Goal: Task Accomplishment & Management: Complete application form

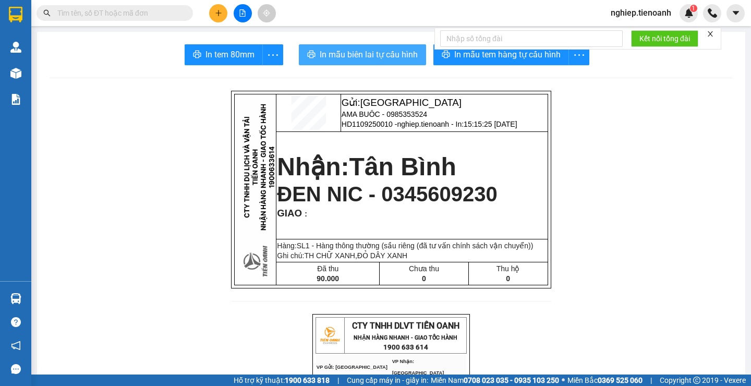
click at [391, 55] on span "In mẫu biên lai tự cấu hình" at bounding box center [369, 54] width 98 height 13
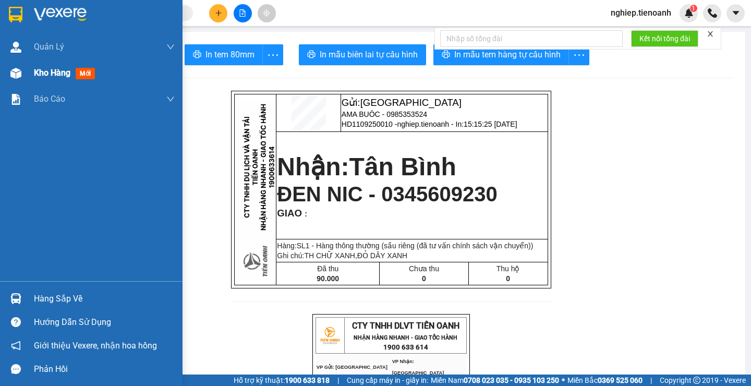
click at [44, 76] on span "Kho hàng" at bounding box center [52, 73] width 36 height 10
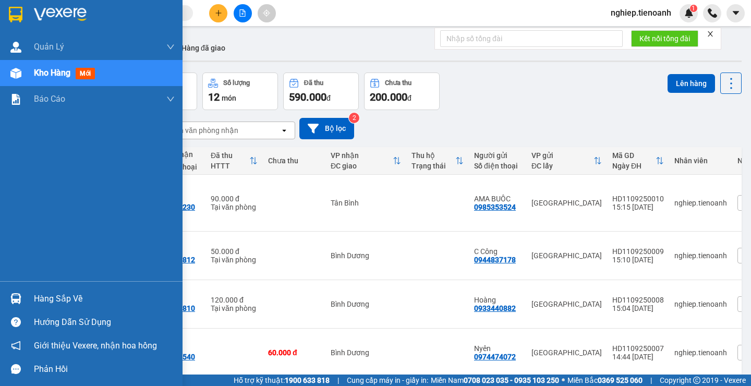
click at [57, 77] on span "Kho hàng" at bounding box center [52, 73] width 36 height 10
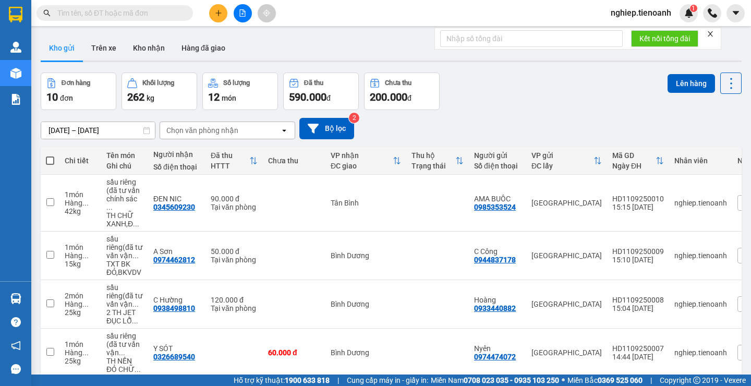
drag, startPoint x: 551, startPoint y: 104, endPoint x: 369, endPoint y: 41, distance: 192.6
click at [549, 102] on div "Đơn hàng 10 đơn Khối lượng 262 kg Số lượng 12 món Đã thu 590.000 đ Chưa thu 200…" at bounding box center [391, 91] width 701 height 38
click at [136, 47] on button "Kho nhận" at bounding box center [149, 47] width 48 height 25
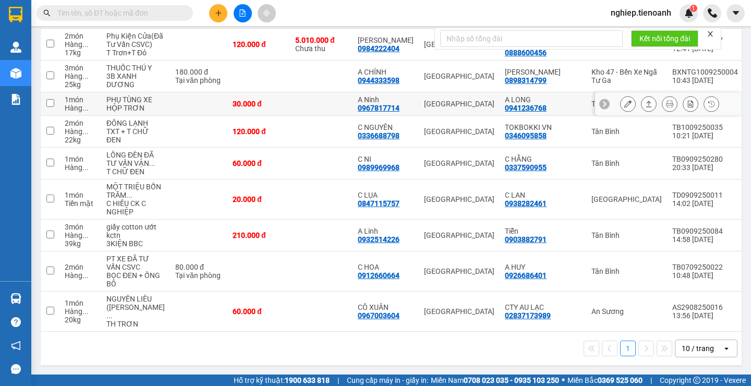
scroll to position [17, 0]
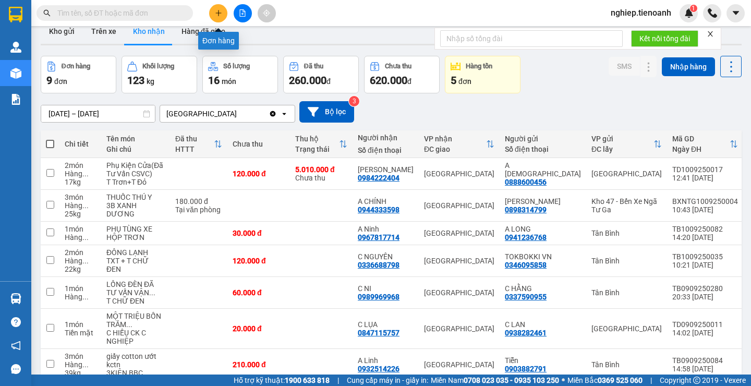
click at [216, 11] on icon "plus" at bounding box center [218, 12] width 7 height 7
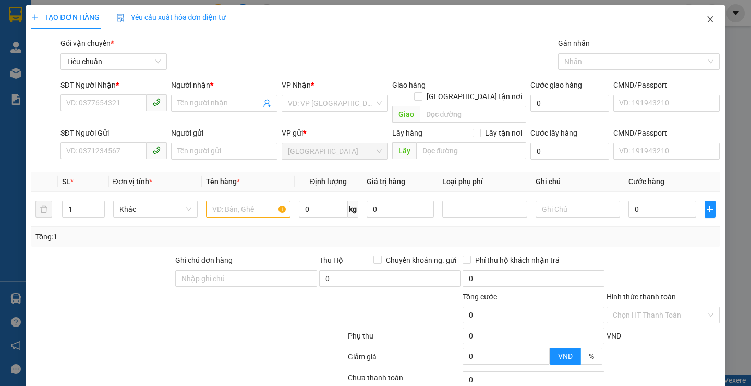
click at [706, 17] on icon "close" at bounding box center [710, 19] width 8 height 8
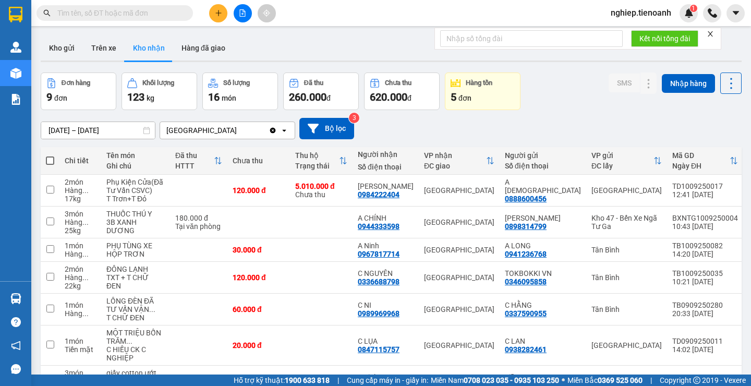
click at [143, 18] on input "text" at bounding box center [118, 12] width 123 height 11
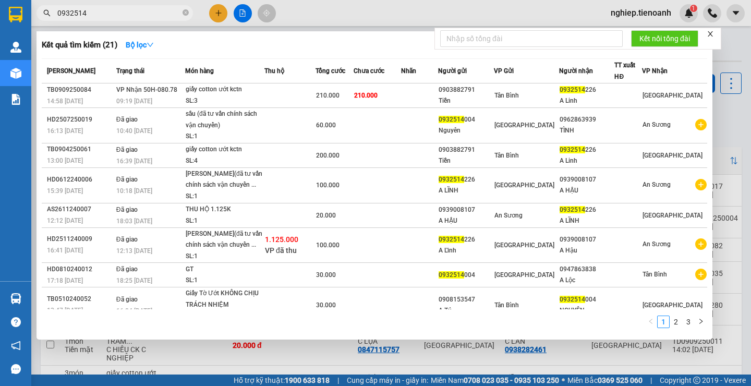
type input "0932514"
click at [223, 14] on div at bounding box center [375, 193] width 751 height 386
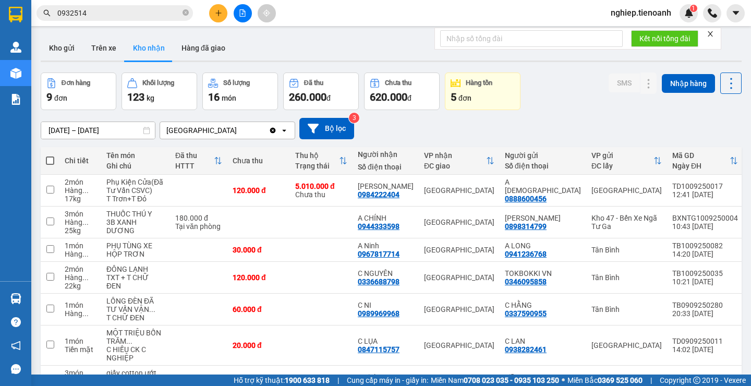
click at [143, 17] on input "0932514" at bounding box center [118, 12] width 123 height 11
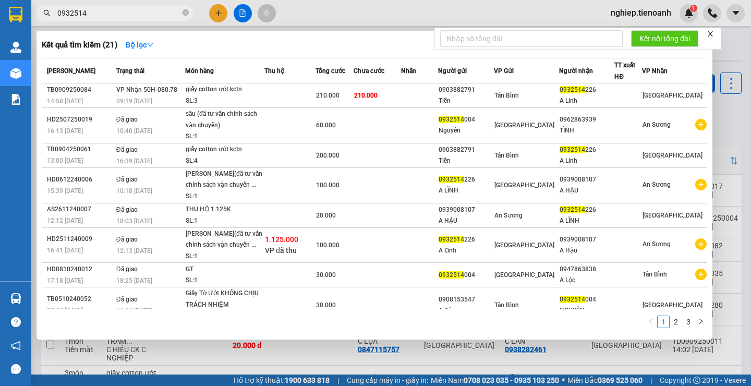
click at [217, 13] on div at bounding box center [375, 193] width 751 height 386
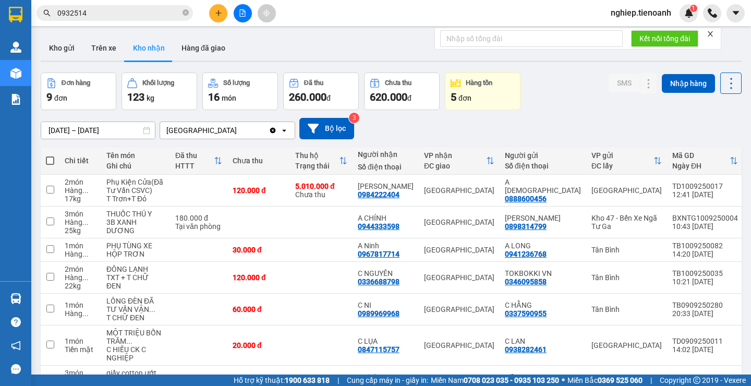
click at [217, 13] on icon "plus" at bounding box center [218, 13] width 6 height 1
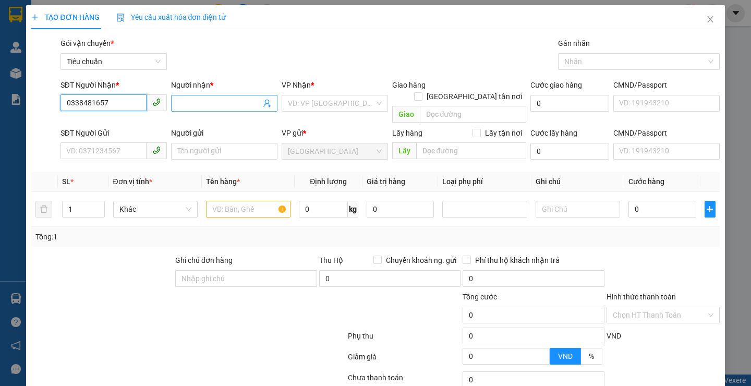
type input "0338481657"
click at [185, 103] on input "Người nhận *" at bounding box center [218, 103] width 83 height 11
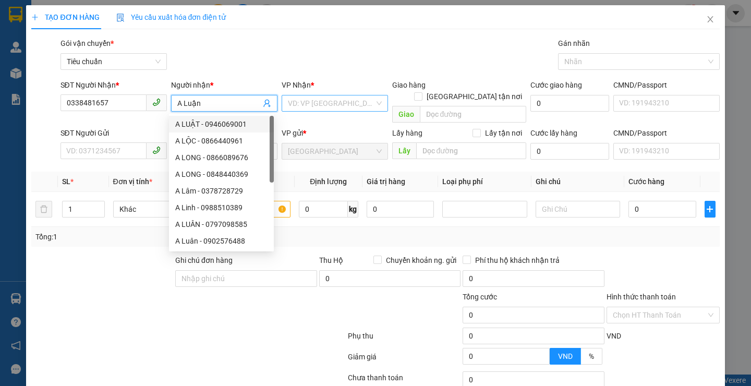
type input "A Luận"
click at [336, 103] on input "search" at bounding box center [331, 103] width 87 height 16
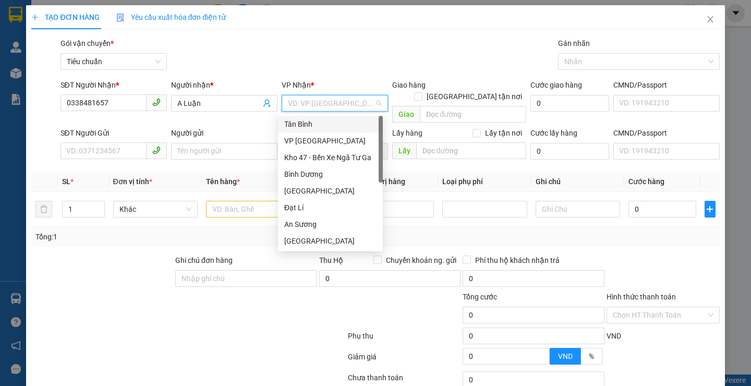
click at [312, 125] on div "Tân Bình" at bounding box center [330, 123] width 92 height 11
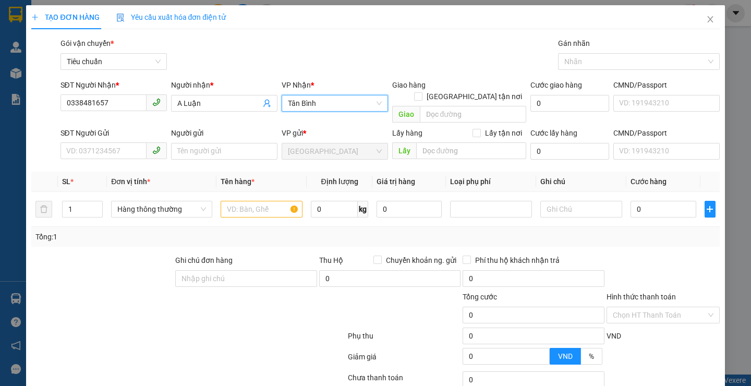
click at [336, 109] on span "Tân Bình" at bounding box center [335, 103] width 94 height 16
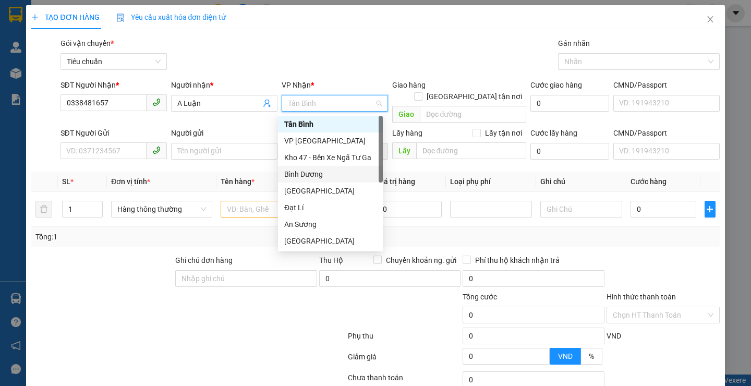
click at [317, 172] on div "Bình Dương" at bounding box center [330, 173] width 92 height 11
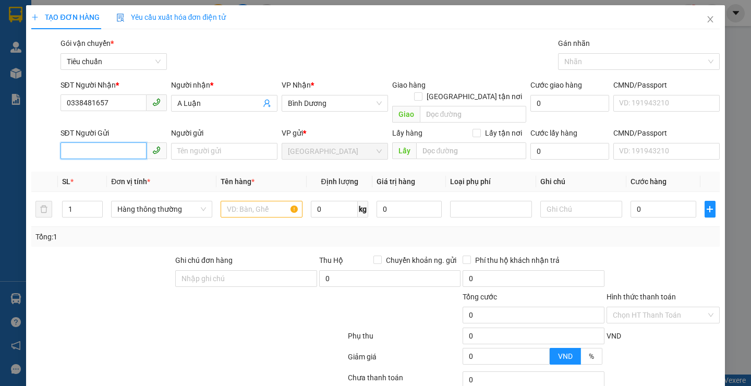
click at [101, 142] on input "SĐT Người Gửi" at bounding box center [103, 150] width 86 height 17
click at [107, 142] on input "SĐT Người Gửi" at bounding box center [103, 150] width 86 height 17
type input "0534341015"
click at [213, 143] on input "Người gửi" at bounding box center [224, 151] width 106 height 17
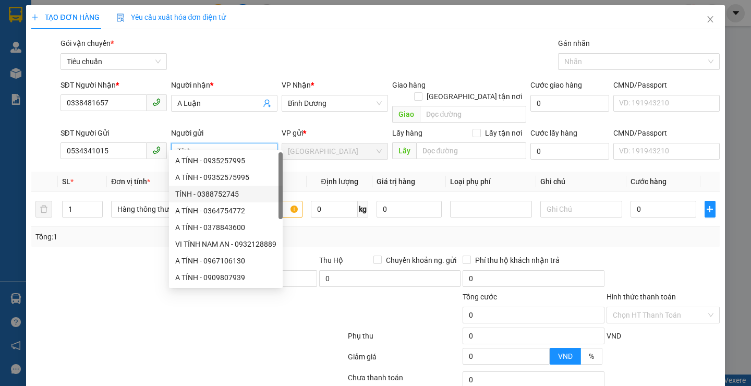
type input "Tính"
click at [129, 254] on div at bounding box center [102, 272] width 144 height 36
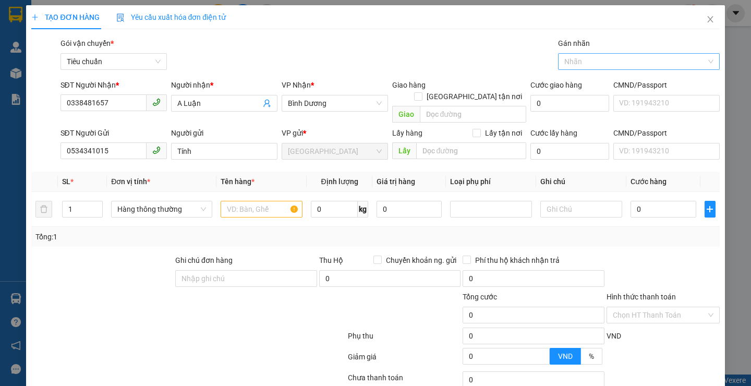
click at [599, 66] on div at bounding box center [634, 61] width 146 height 13
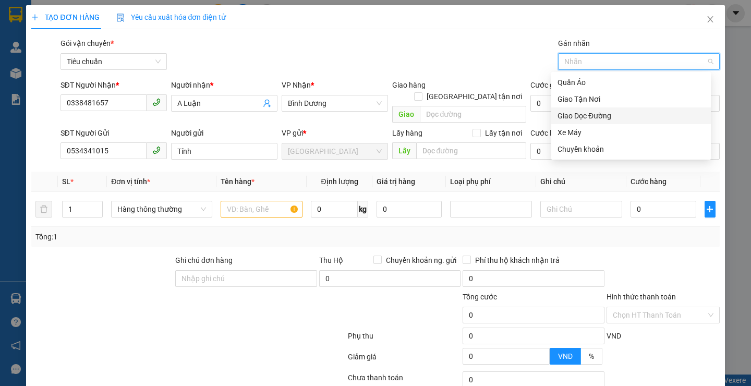
click at [384, 45] on div "Gói vận chuyển * Tiêu chuẩn Gán nhãn Nhãn" at bounding box center [389, 56] width 663 height 36
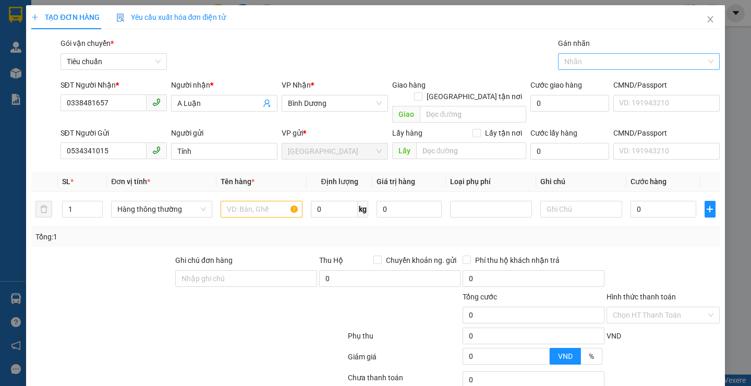
click at [623, 60] on div at bounding box center [634, 61] width 146 height 13
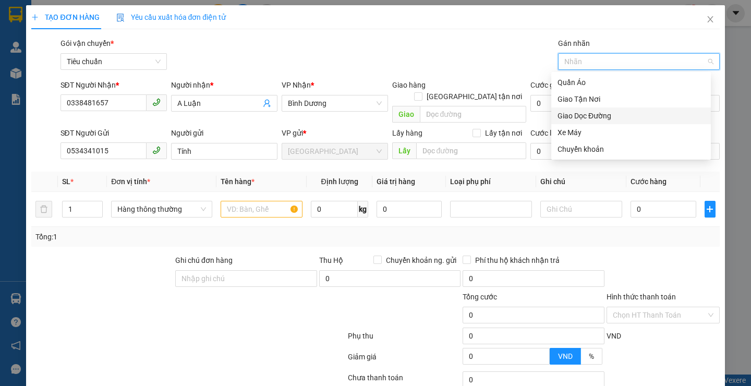
click at [621, 113] on div "Giao Dọc Đường" at bounding box center [630, 115] width 147 height 11
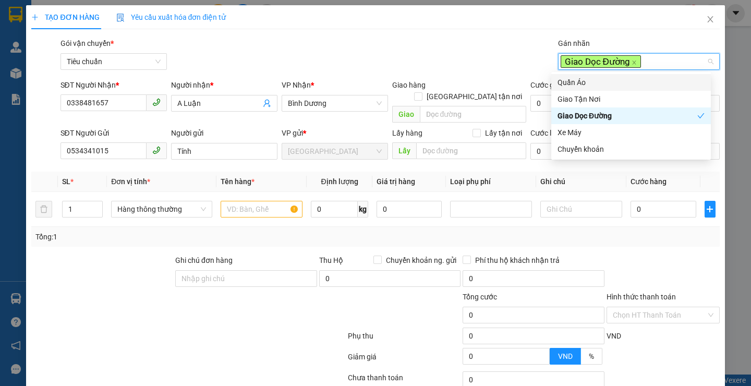
click at [471, 57] on div "Gói vận chuyển * Tiêu chuẩn Gán nhãn Giao Dọc Đường" at bounding box center [389, 56] width 663 height 36
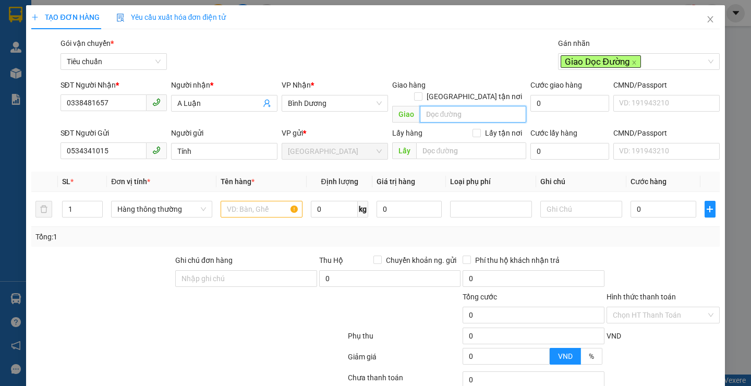
click at [440, 106] on input "search" at bounding box center [473, 114] width 106 height 17
click at [469, 106] on input "search" at bounding box center [473, 114] width 106 height 17
click at [459, 106] on input "search" at bounding box center [473, 114] width 106 height 17
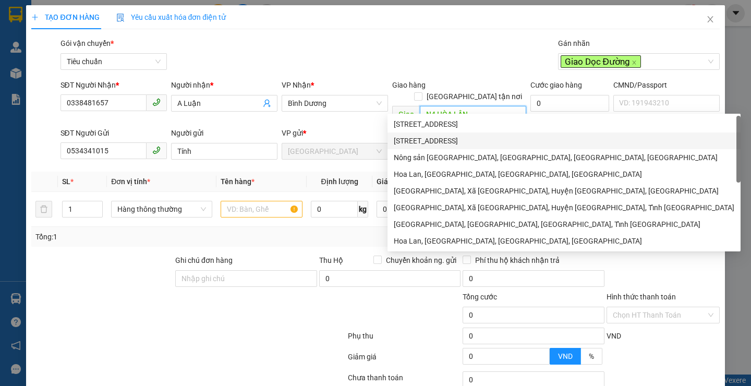
type input "N4 HÒA LÂN"
drag, startPoint x: 93, startPoint y: 319, endPoint x: 150, endPoint y: 267, distance: 76.4
click at [95, 327] on div at bounding box center [188, 337] width 316 height 21
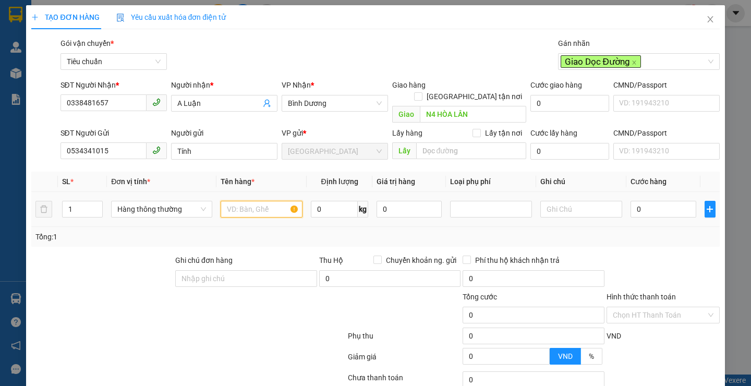
click at [221, 201] on input "text" at bounding box center [262, 209] width 82 height 17
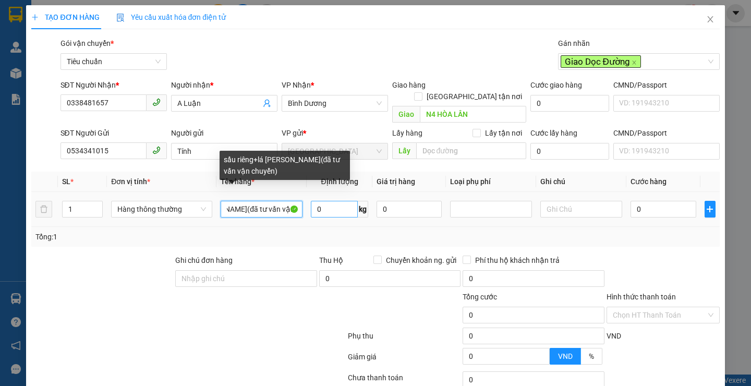
type input "sầu riêng+lá đinh lăng(đã tư vấn vận chuyển)"
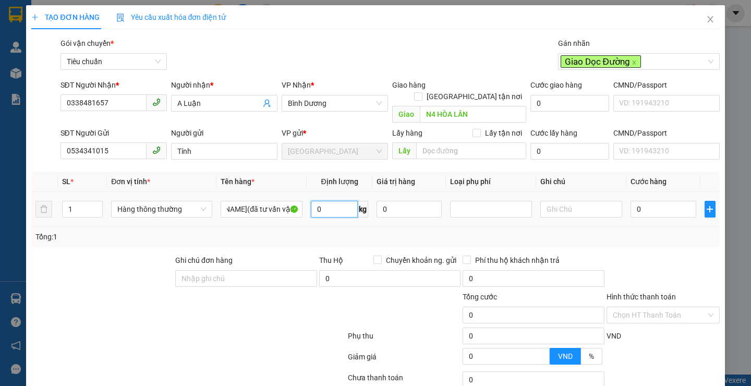
scroll to position [0, 0]
click at [346, 201] on input "0" at bounding box center [334, 209] width 47 height 17
type input "24"
click at [97, 260] on div at bounding box center [102, 272] width 144 height 36
type input "60.000"
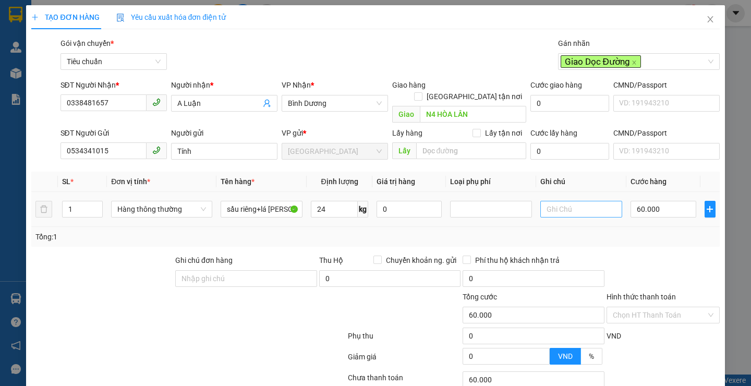
type input "60.000"
click at [571, 201] on input "text" at bounding box center [581, 209] width 82 height 17
click at [479, 203] on div at bounding box center [491, 209] width 77 height 13
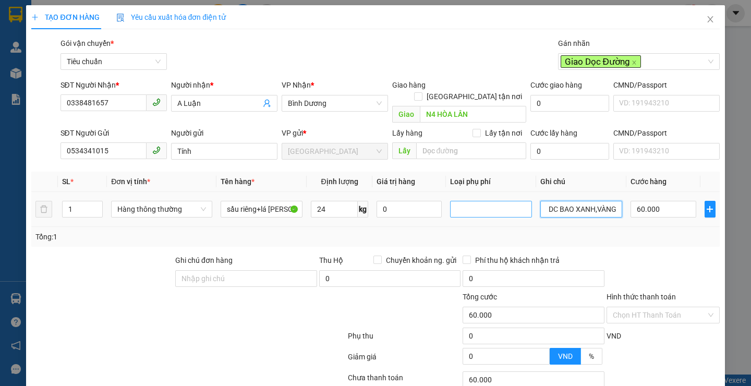
type input "TH CHỮ ĐỎ DC BAO XANH,VÀNG"
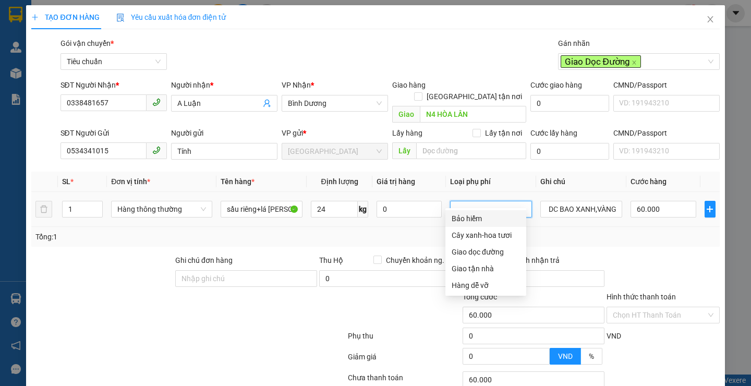
scroll to position [0, 0]
drag, startPoint x: 492, startPoint y: 250, endPoint x: 526, endPoint y: 249, distance: 33.9
click at [492, 251] on div "Giao dọc đường" at bounding box center [486, 251] width 68 height 11
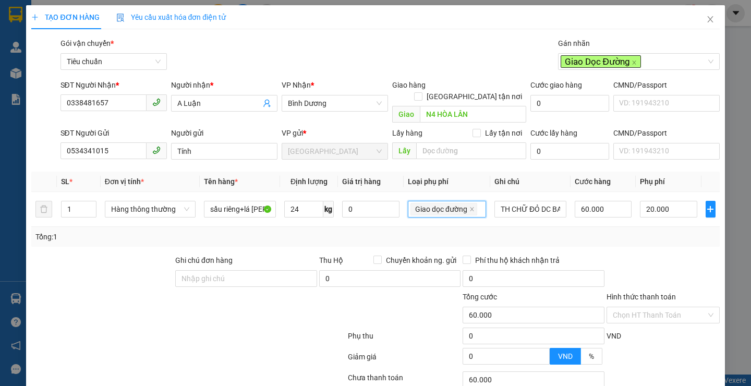
type input "80.000"
type input "20.000"
click at [649, 241] on div "Transit Pickup Surcharge Ids Transit Deliver Surcharge Ids Transit Deliver Surc…" at bounding box center [375, 242] width 688 height 409
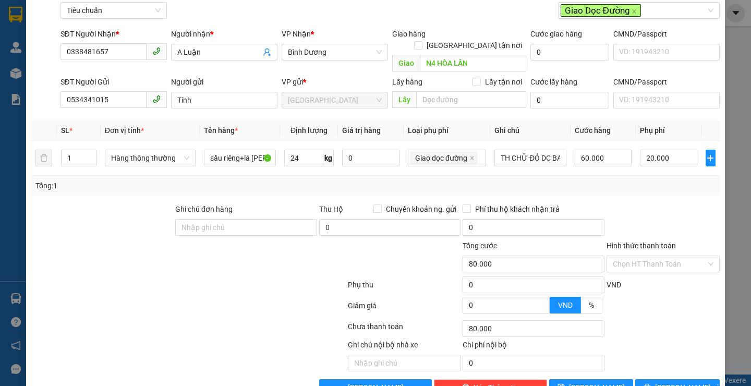
scroll to position [70, 0]
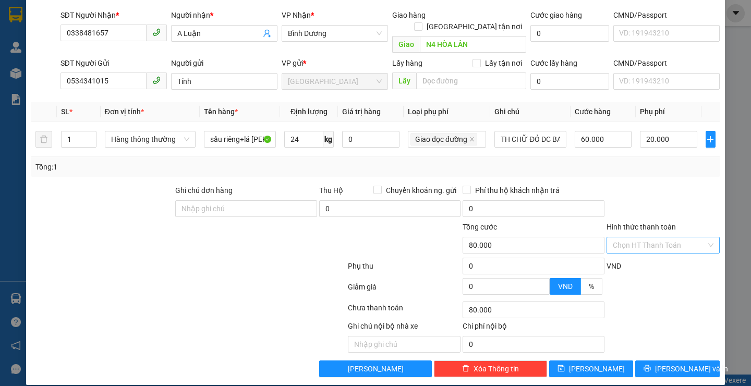
click at [634, 238] on input "Hình thức thanh toán" at bounding box center [659, 245] width 93 height 16
click at [634, 258] on div "Tại văn phòng" at bounding box center [655, 254] width 99 height 11
type input "0"
click at [649, 364] on icon "printer" at bounding box center [646, 367] width 7 height 7
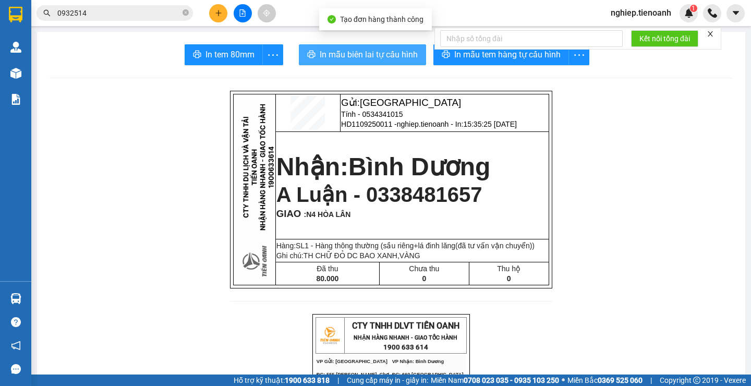
click at [391, 53] on span "In mẫu biên lai tự cấu hình" at bounding box center [369, 54] width 98 height 13
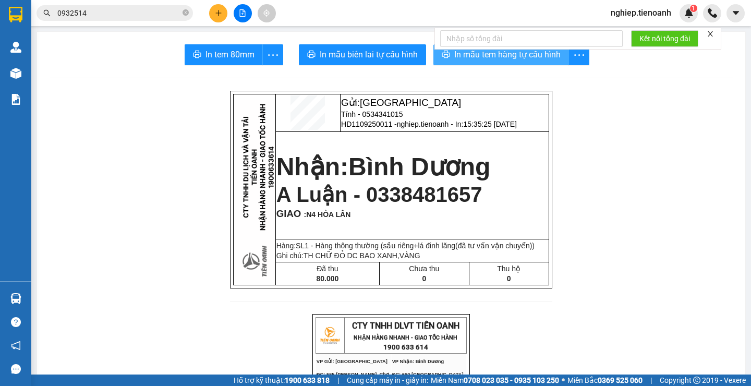
click at [522, 57] on span "In mẫu tem hàng tự cấu hình" at bounding box center [507, 54] width 106 height 13
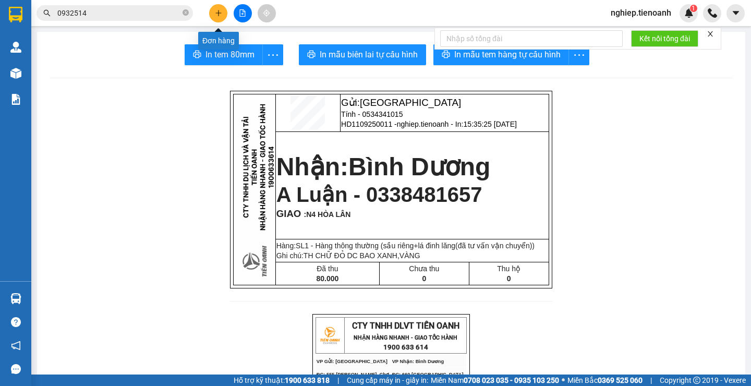
click at [220, 10] on icon "plus" at bounding box center [218, 12] width 7 height 7
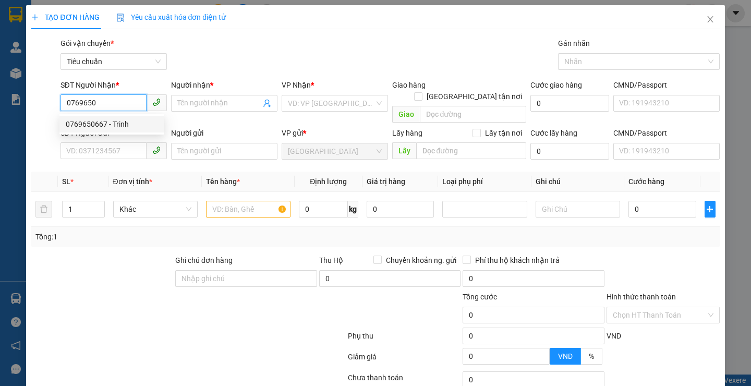
click at [114, 122] on div "0769650667 - Trinh" at bounding box center [112, 123] width 92 height 11
type input "0769650667"
type input "Trinh"
checkbox input "true"
type input "Masteri An Phú, Số 1,Võ trường Toản,Thảo Điền, Thủ Đức, Hồ Chí Minh"
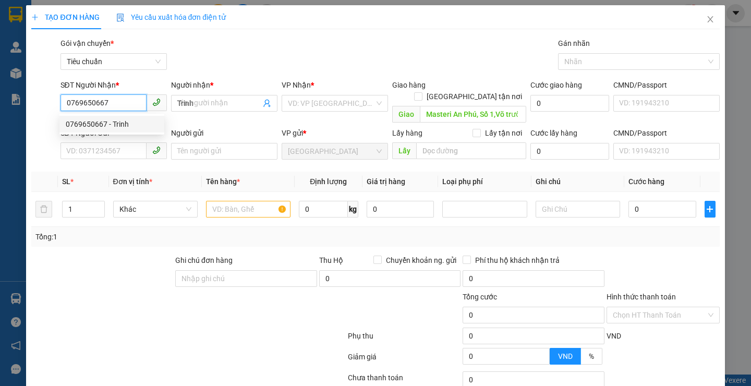
type input "50.000"
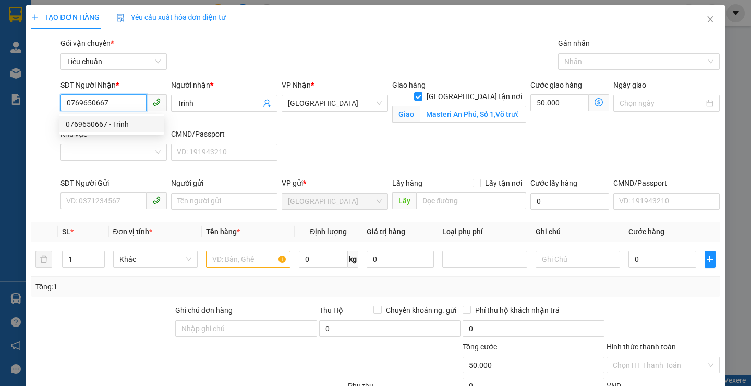
type input "110.000"
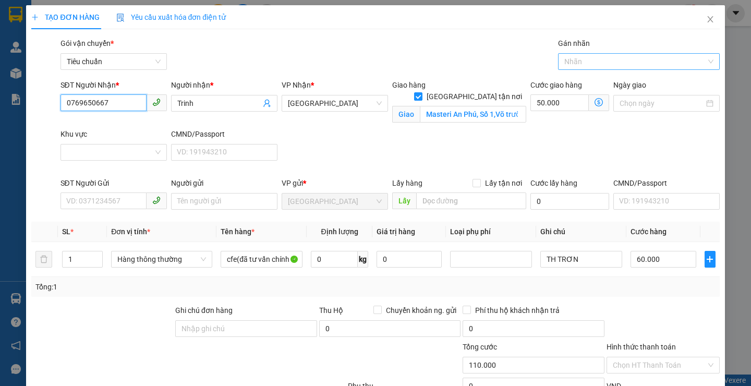
click at [636, 67] on div at bounding box center [634, 61] width 146 height 13
type input "0769650667"
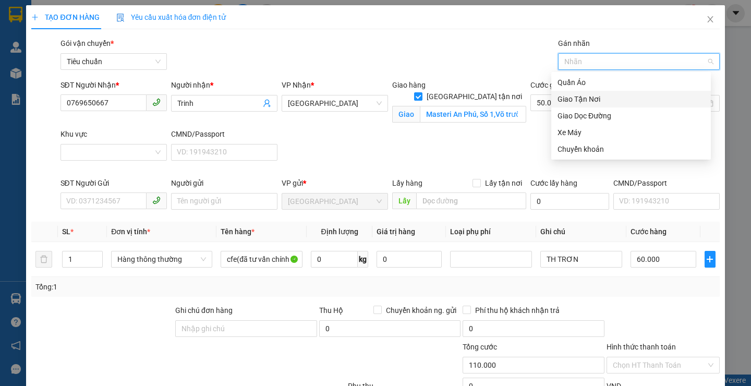
click at [595, 100] on div "Giao Tận Nơi" at bounding box center [630, 98] width 147 height 11
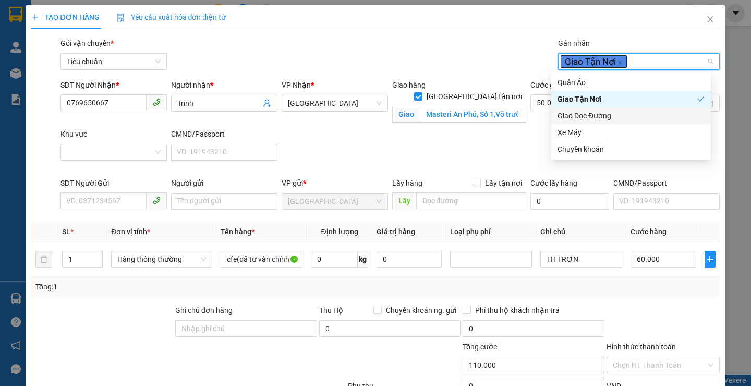
click at [468, 141] on div "SĐT Người Nhận * 0769650667 Người nhận * Trinh VP Nhận * Thủ Đức Giao hàng Giao…" at bounding box center [389, 128] width 663 height 98
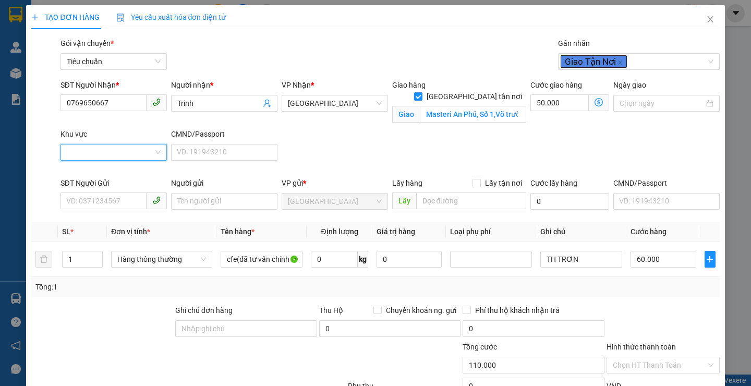
click at [109, 157] on input "Khu vực" at bounding box center [110, 152] width 87 height 16
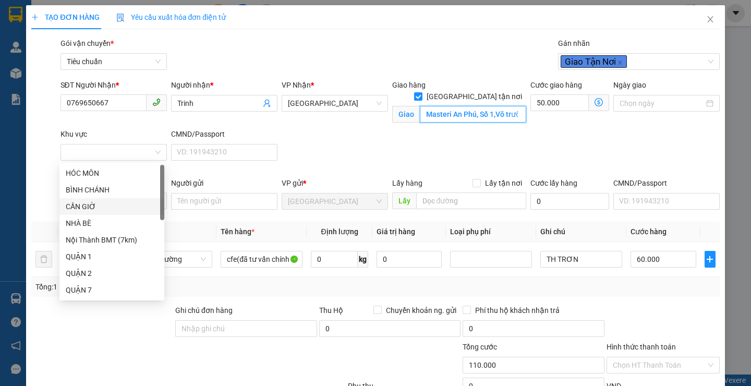
click at [478, 106] on input "Masteri An Phú, Số 1,Võ trường Toản,Thảo Điền, Thủ Đức, Hồ Chí Minh" at bounding box center [473, 114] width 106 height 17
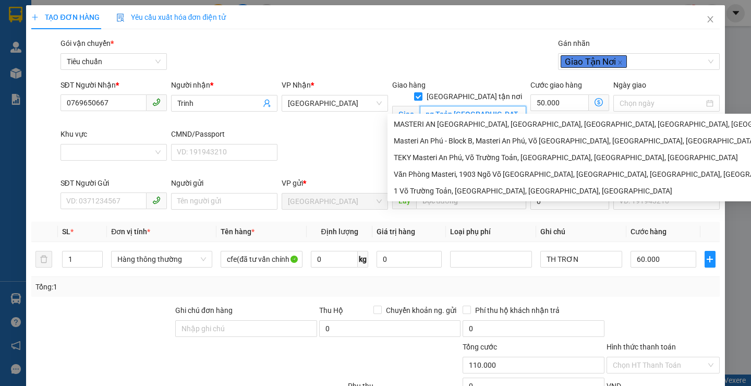
scroll to position [0, 99]
click at [126, 158] on input "Khu vực" at bounding box center [110, 152] width 87 height 16
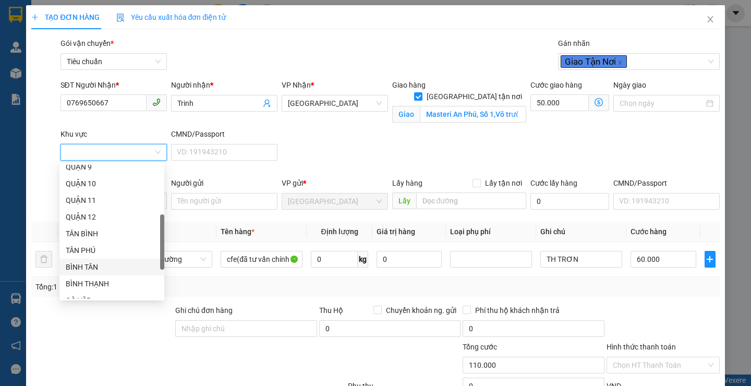
scroll to position [267, 0]
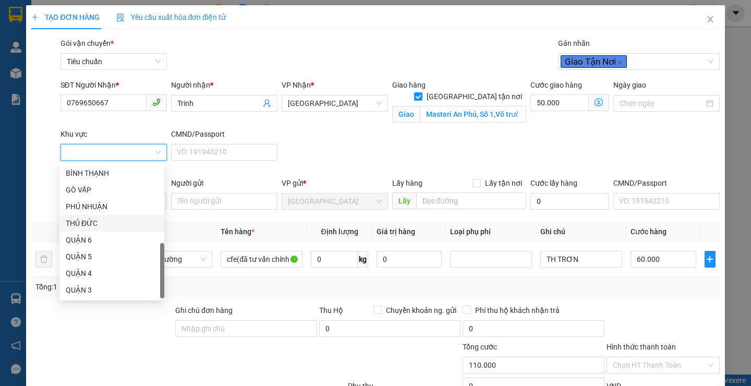
click at [101, 224] on div "THỦ ĐỨC" at bounding box center [112, 222] width 92 height 11
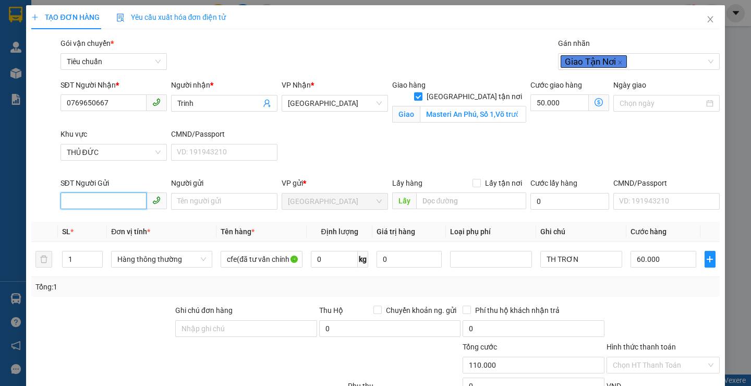
click at [107, 205] on input "SĐT Người Gửi" at bounding box center [103, 200] width 86 height 17
type input "60.000"
type input "0"
click at [104, 221] on div "0905326699 - A Trọng" at bounding box center [112, 221] width 92 height 11
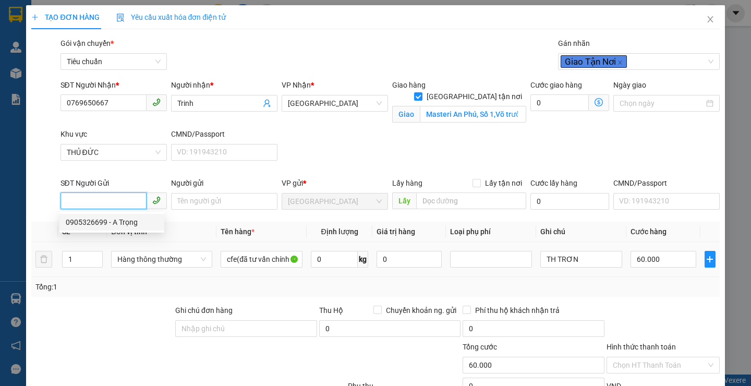
type input "0905326699"
type input "A Trọng"
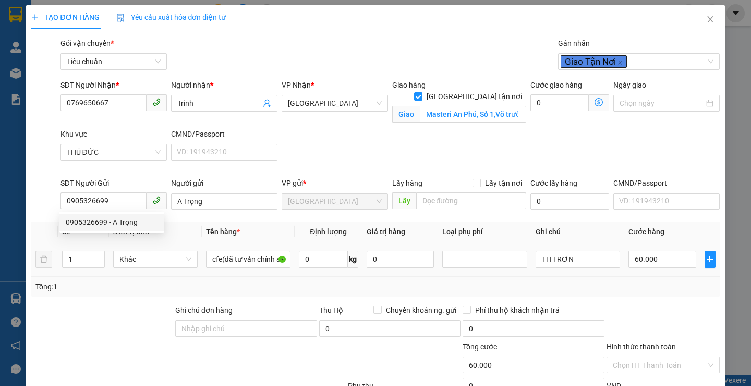
drag, startPoint x: 125, startPoint y: 299, endPoint x: 276, endPoint y: 271, distance: 153.4
click at [126, 299] on div "Transit Pickup Surcharge Ids Transit Deliver Surcharge Ids Transit Deliver Surc…" at bounding box center [375, 267] width 688 height 459
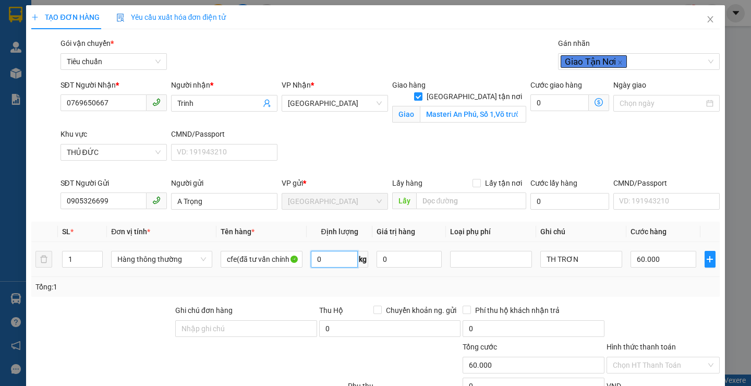
click at [337, 262] on input "0" at bounding box center [334, 259] width 47 height 17
type input "21"
click at [384, 363] on div at bounding box center [404, 359] width 115 height 36
type input "125.000"
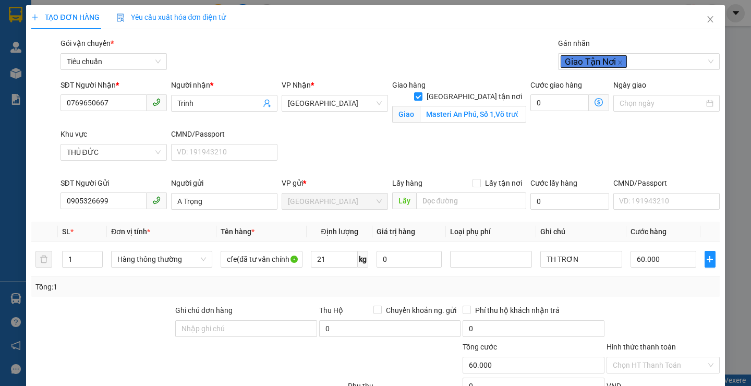
type input "65.000"
click at [594, 102] on icon "dollar-circle" at bounding box center [598, 102] width 8 height 8
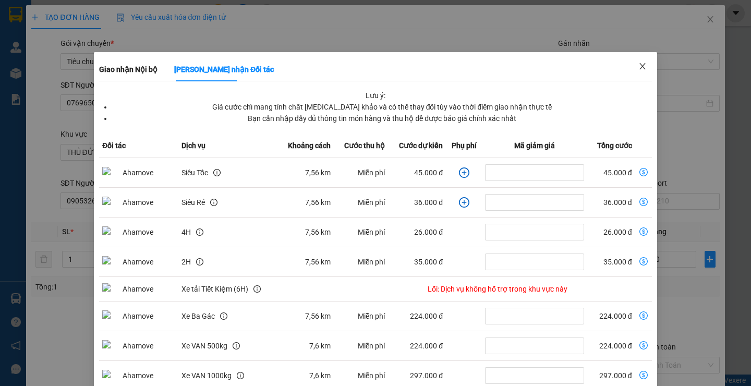
click at [639, 67] on icon "close" at bounding box center [642, 66] width 6 height 6
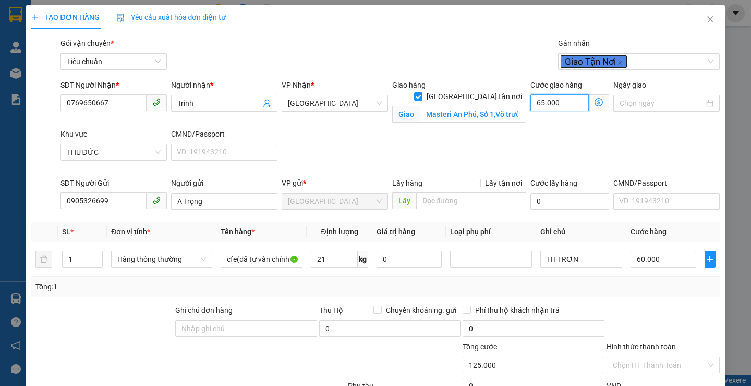
click at [562, 106] on input "65.000" at bounding box center [559, 102] width 58 height 17
type input "60.005"
type input "5"
type input "60.050"
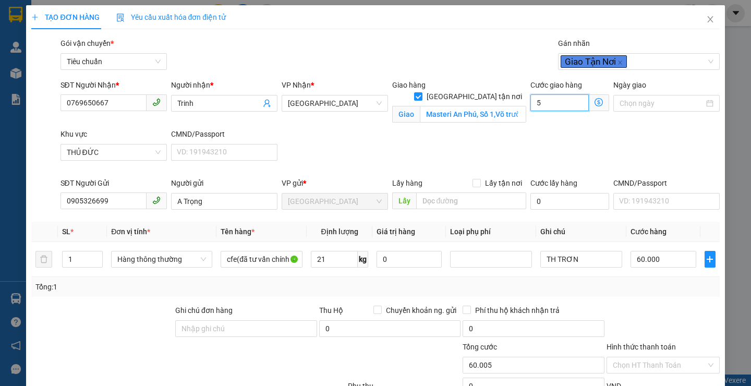
type input "60.050"
type input "50"
type input "110.000"
type input "50.000"
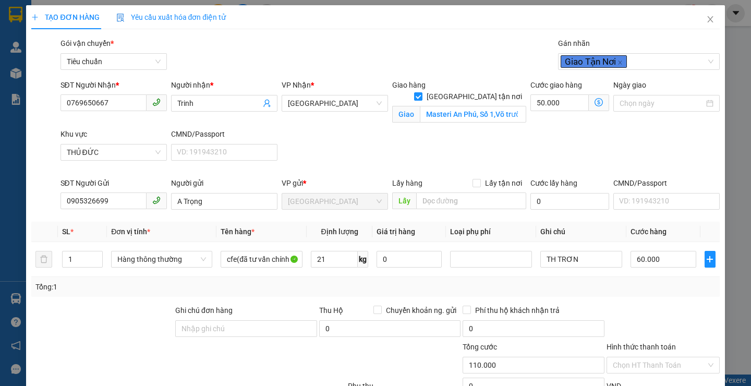
click at [620, 156] on div "SĐT Người Nhận * 0769650667 Người nhận * Trinh VP Nhận * Thủ Đức Giao hàng Giao…" at bounding box center [389, 128] width 663 height 98
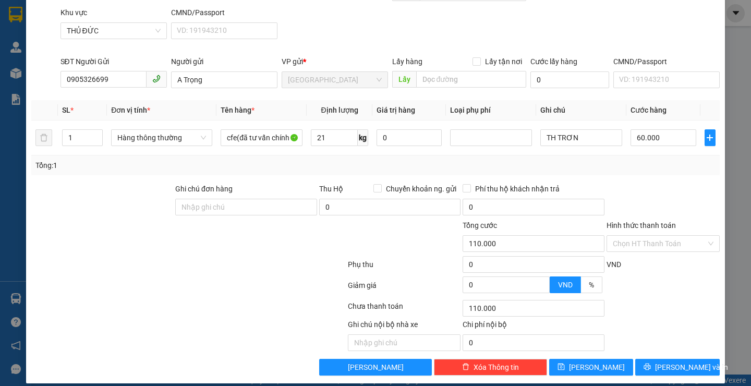
scroll to position [131, 0]
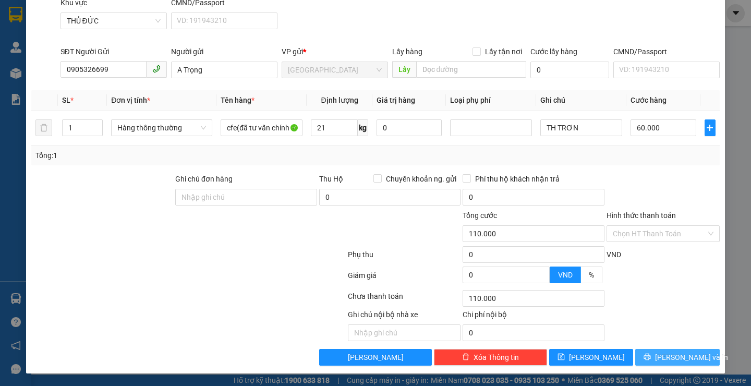
click at [652, 352] on button "[PERSON_NAME] và In" at bounding box center [677, 357] width 84 height 17
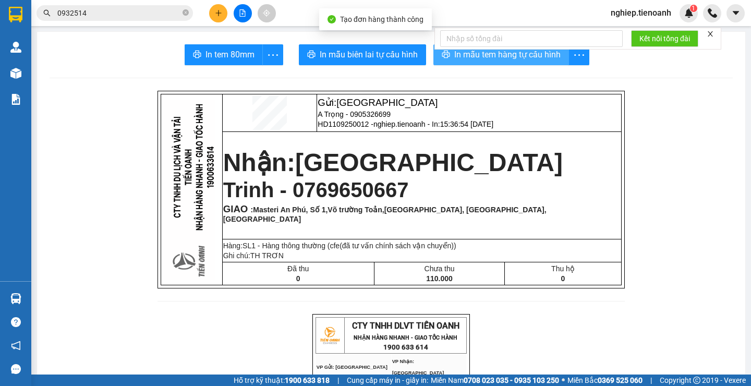
click at [471, 63] on button "In mẫu tem hàng tự cấu hình" at bounding box center [501, 54] width 136 height 21
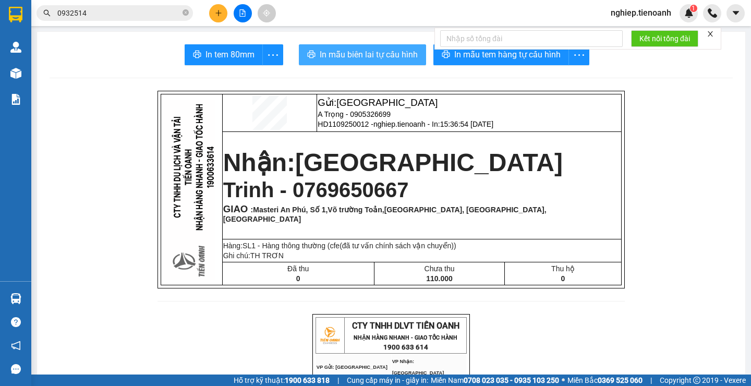
click at [383, 48] on span "In mẫu biên lai tự cấu hình" at bounding box center [369, 54] width 98 height 13
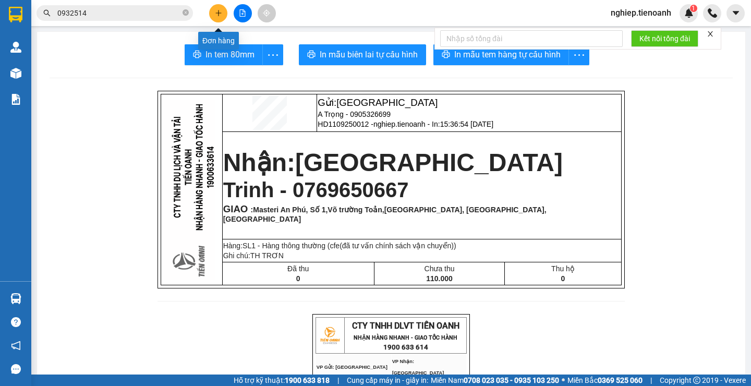
click at [218, 11] on icon "plus" at bounding box center [218, 12] width 7 height 7
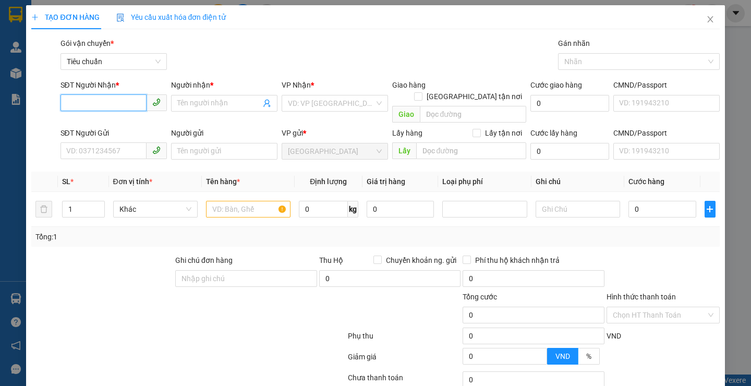
click at [81, 101] on input "SĐT Người Nhận *" at bounding box center [103, 102] width 86 height 17
type input "0"
click at [70, 144] on input "SĐT Người Gửi" at bounding box center [103, 150] width 86 height 17
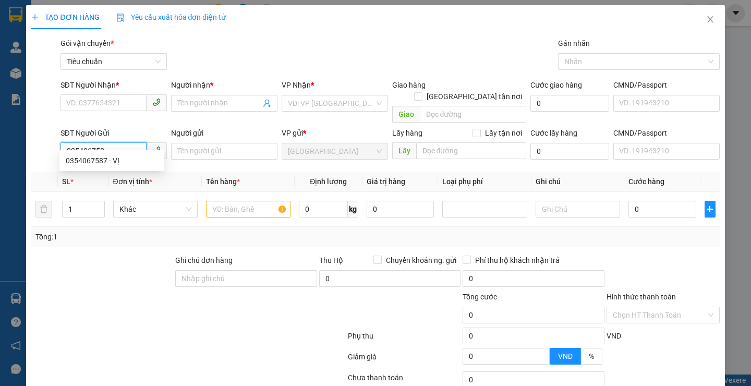
type input "0354067587"
click at [118, 158] on div "0354067587 - VỊ" at bounding box center [112, 160] width 92 height 11
type input "0903037242"
type input "C Thoa"
checkbox input "true"
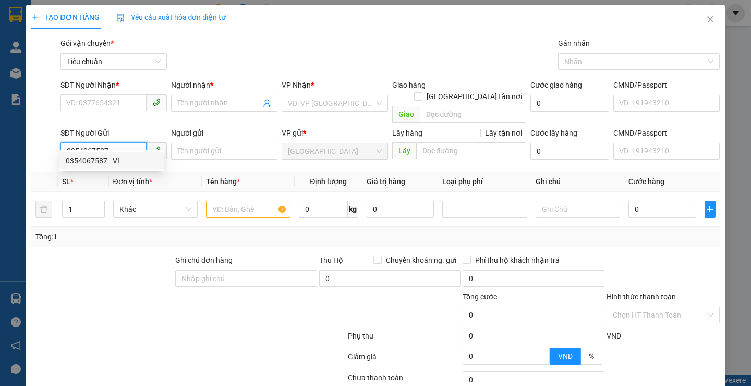
type input "224 Đường Nguyễn Thượng Hiền, Phường 5, Quận Phú Nhuận, Thành Phố Hồ Chí Minh"
type input "VỊ"
type input "60.000"
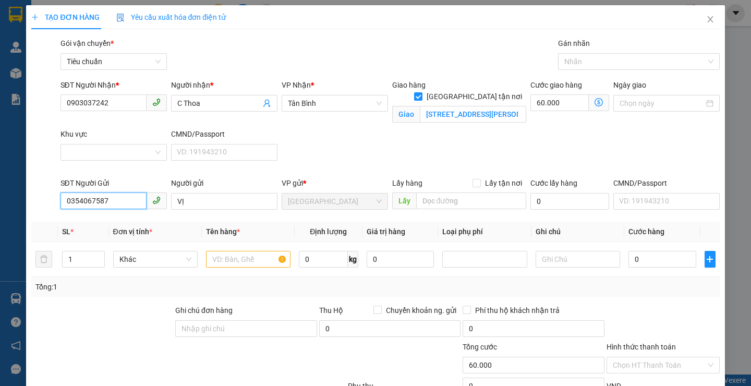
type input "120.000"
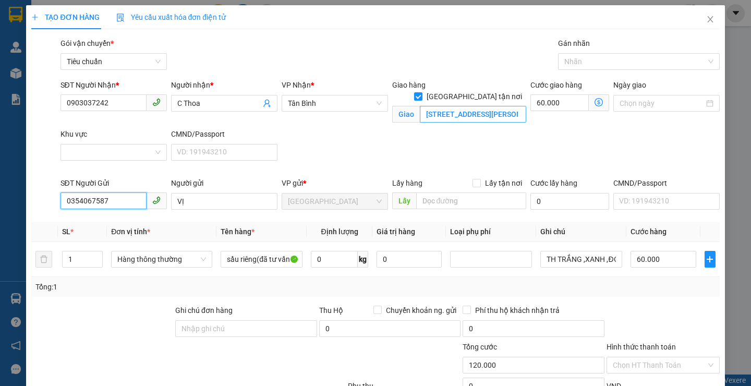
type input "0354067587"
click at [492, 106] on input "224 Đường Nguyễn Thượng Hiền, Phường 5, Quận Phú Nhuận, Thành Phố Hồ Chí Minh" at bounding box center [473, 114] width 106 height 17
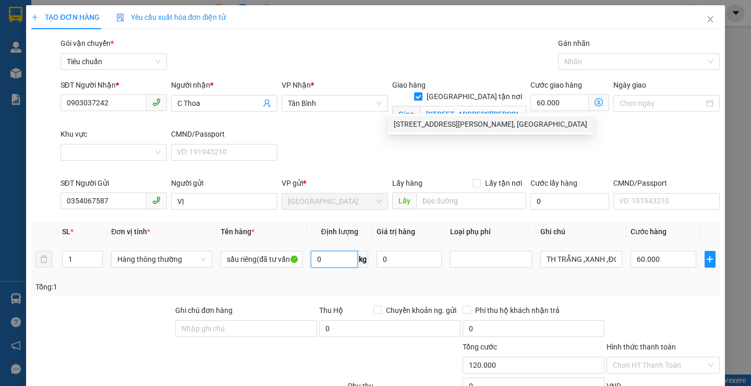
click at [331, 258] on input "0" at bounding box center [334, 259] width 47 height 17
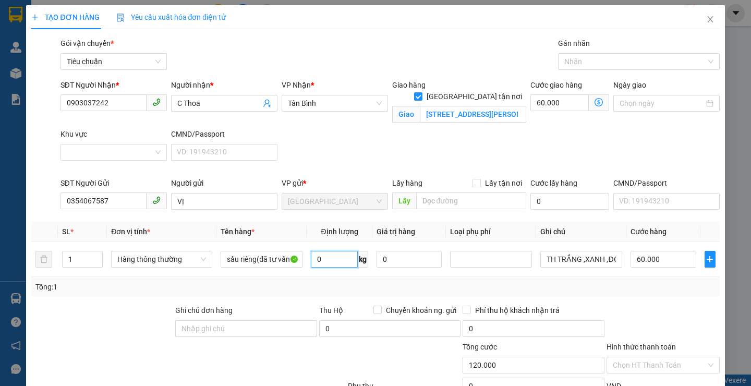
type input "2"
type input "19.5"
click at [576, 297] on div "Transit Pickup Surcharge Ids Transit Deliver Surcharge Ids Transit Deliver Surc…" at bounding box center [375, 267] width 688 height 459
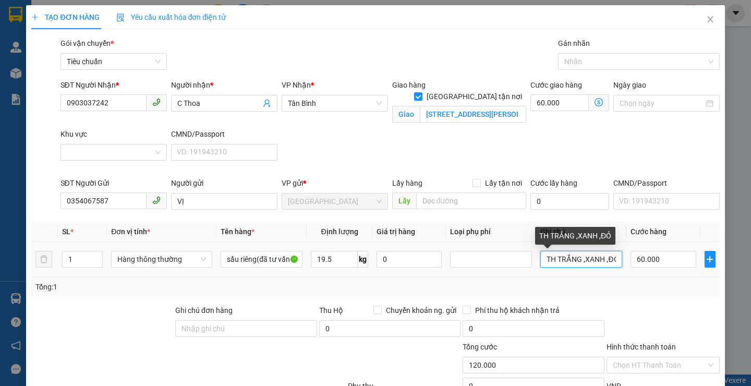
click at [606, 263] on input "TH TRẮNG ,XANH ,ĐỎ" at bounding box center [581, 259] width 82 height 17
type input "115.000"
type input "55.000"
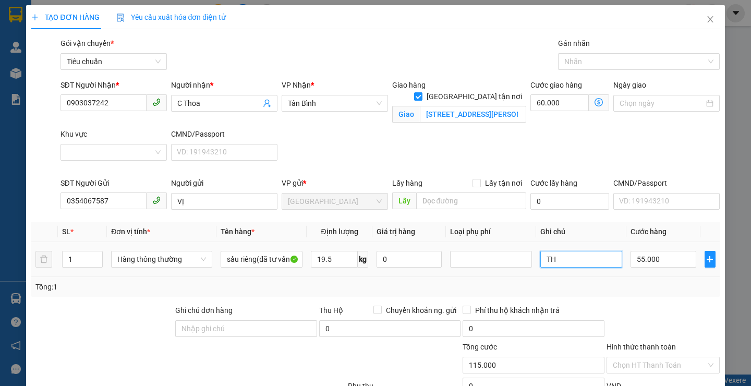
type input "T"
click at [597, 260] on input "text" at bounding box center [581, 259] width 82 height 17
type input "TH CHỮ ĐỎ,ĐEN ĐỤC LỖ"
click at [669, 262] on input "55.000" at bounding box center [663, 259] width 66 height 17
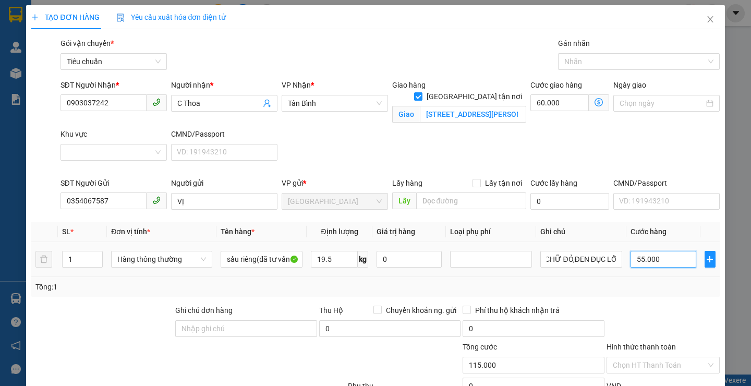
scroll to position [0, 0]
type input "60.006"
type input "6"
type input "60.060"
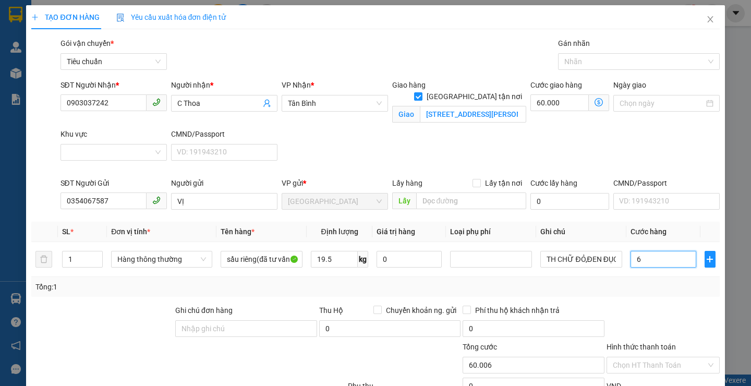
type input "60.060"
type input "60"
type input "120.000"
type input "60.000"
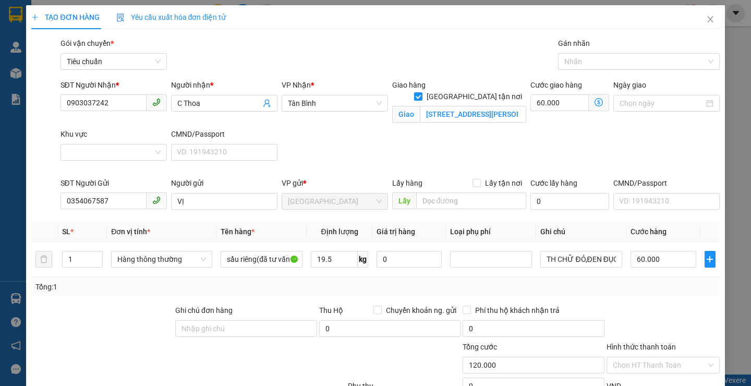
click at [672, 306] on div at bounding box center [662, 323] width 115 height 36
click at [601, 66] on div at bounding box center [634, 61] width 146 height 13
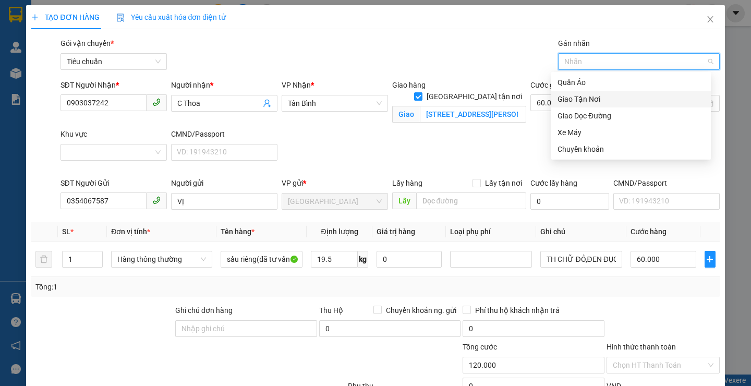
click at [592, 96] on div "Giao Tận Nơi" at bounding box center [630, 98] width 147 height 11
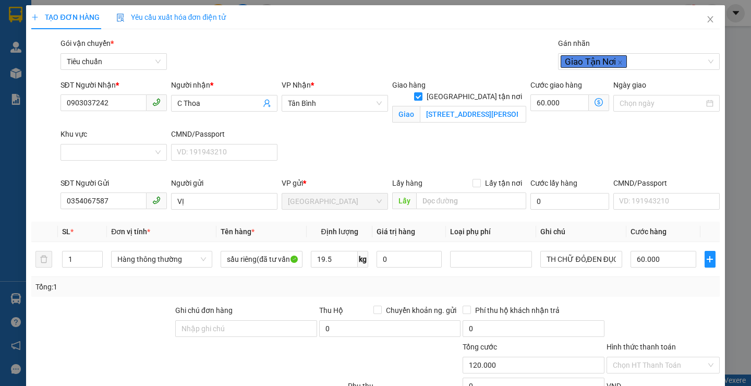
click at [505, 140] on div "SĐT Người Nhận * 0903037242 Người nhận * C Thoa VP Nhận * Tân Bình Giao hàng Gi…" at bounding box center [389, 128] width 663 height 98
click at [589, 104] on span at bounding box center [599, 102] width 20 height 17
click at [594, 105] on icon "dollar-circle" at bounding box center [598, 102] width 8 height 8
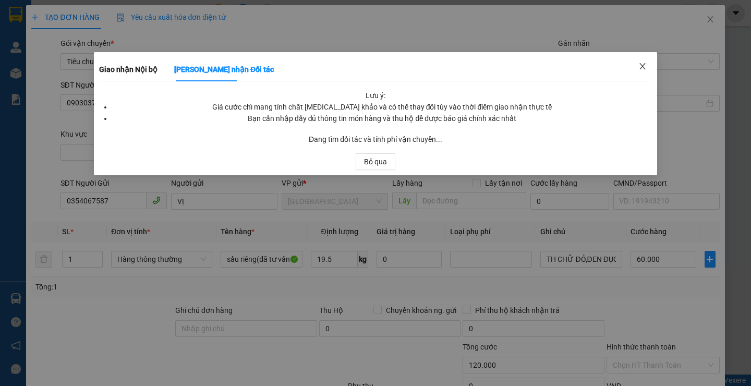
click at [644, 67] on icon "close" at bounding box center [642, 66] width 8 height 8
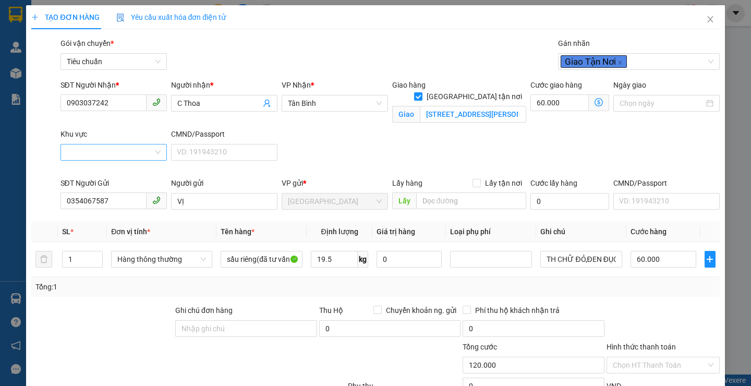
click at [72, 154] on input "Khu vực" at bounding box center [110, 152] width 87 height 16
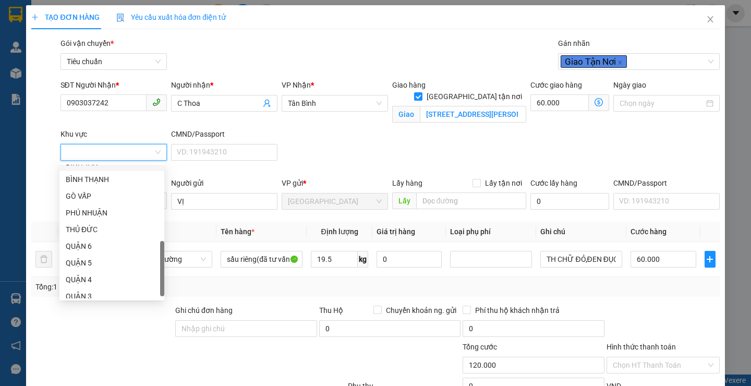
scroll to position [267, 0]
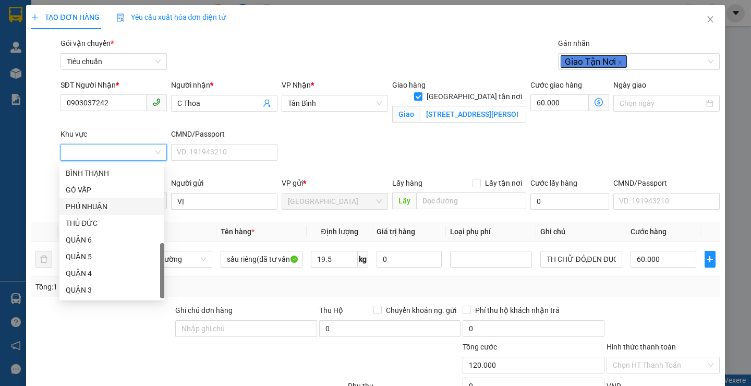
click at [100, 212] on div "PHÚ NHUẬN" at bounding box center [112, 206] width 92 height 11
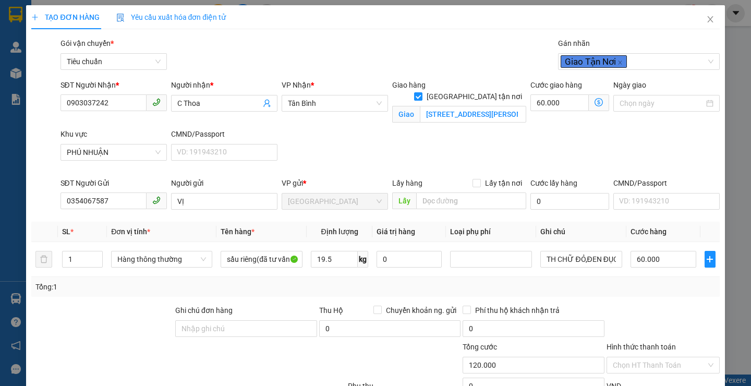
click at [594, 103] on icon "dollar-circle" at bounding box center [598, 102] width 8 height 8
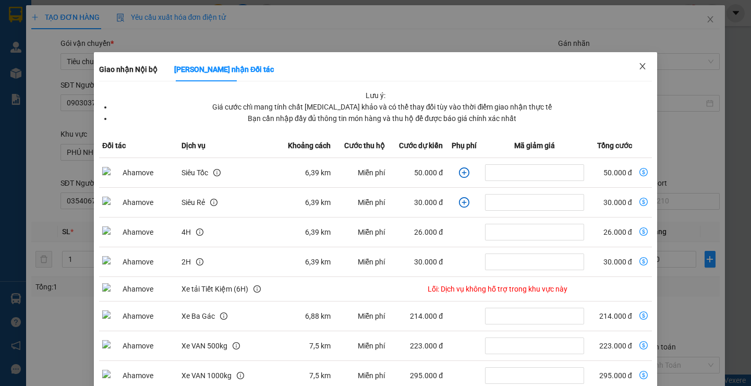
click at [638, 65] on icon "close" at bounding box center [642, 66] width 8 height 8
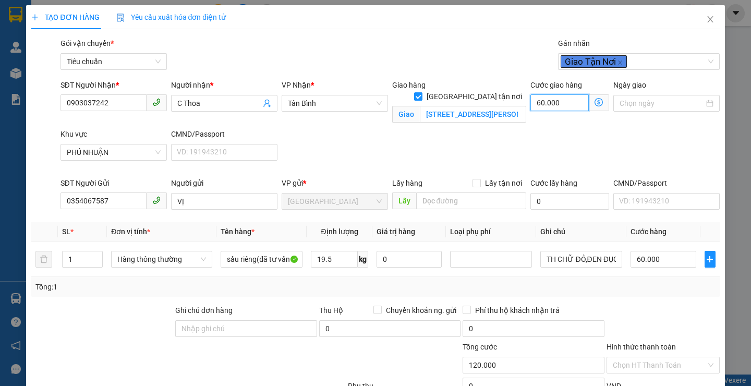
click at [565, 100] on input "60.000" at bounding box center [559, 102] width 58 height 17
click at [627, 165] on div "SĐT Người Nhận * 0903037242 Người nhận * C Thoa VP Nhận * Tân Bình Giao hàng Gi…" at bounding box center [389, 128] width 663 height 98
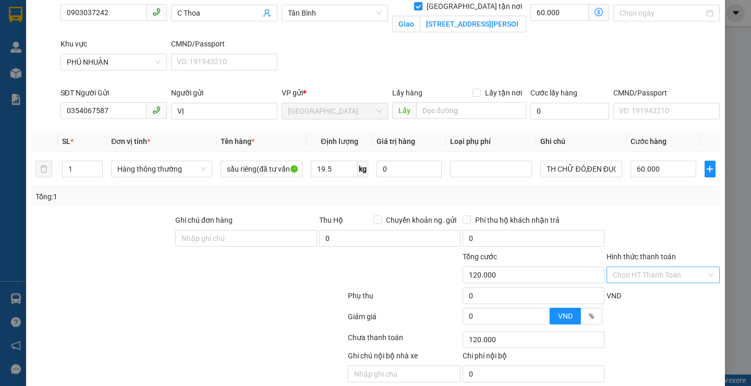
scroll to position [104, 0]
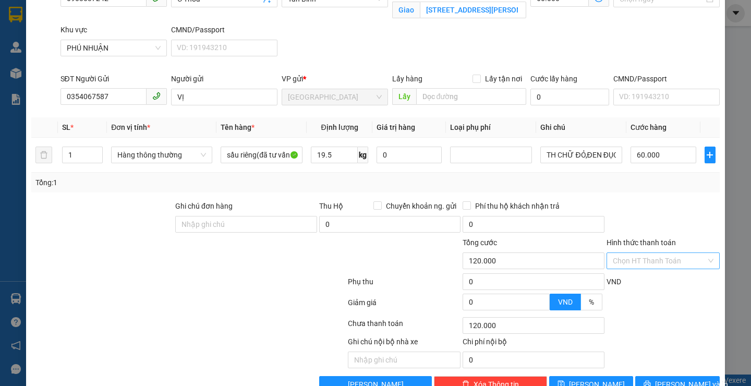
click at [667, 259] on input "Hình thức thanh toán" at bounding box center [659, 261] width 93 height 16
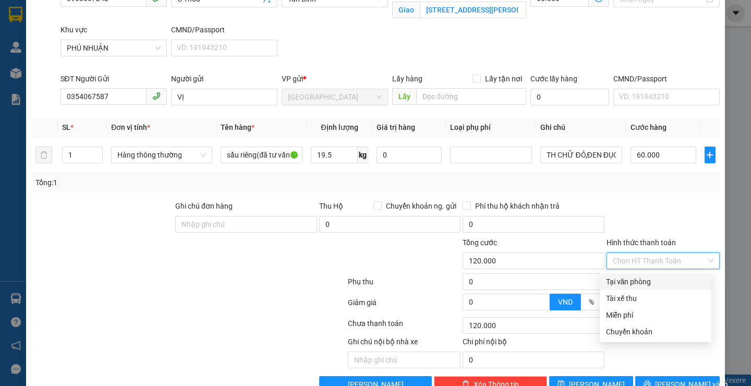
click at [640, 281] on div "Tại văn phòng" at bounding box center [655, 281] width 99 height 11
type input "0"
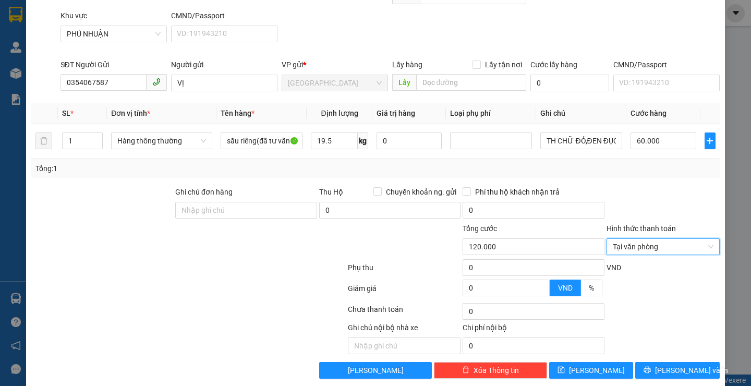
scroll to position [131, 0]
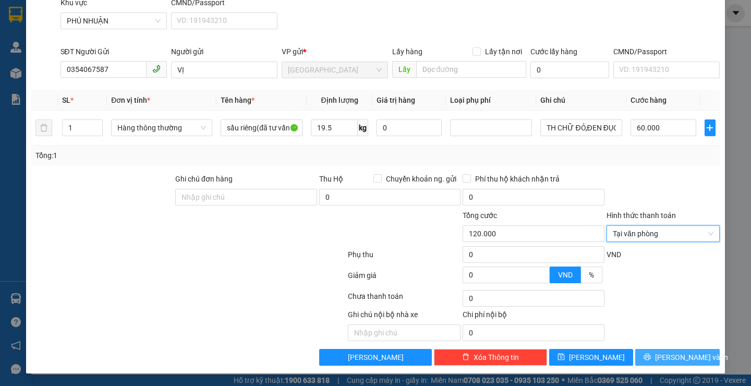
click at [677, 357] on span "[PERSON_NAME] và In" at bounding box center [691, 356] width 73 height 11
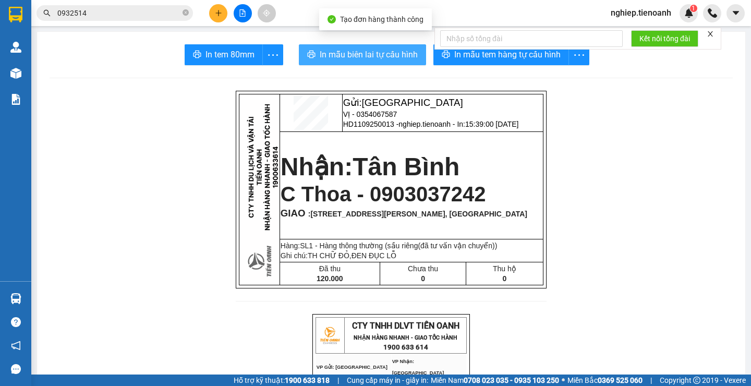
drag, startPoint x: 380, startPoint y: 47, endPoint x: 385, endPoint y: 58, distance: 11.9
click at [380, 48] on button "In mẫu biên lai tự cấu hình" at bounding box center [362, 54] width 127 height 21
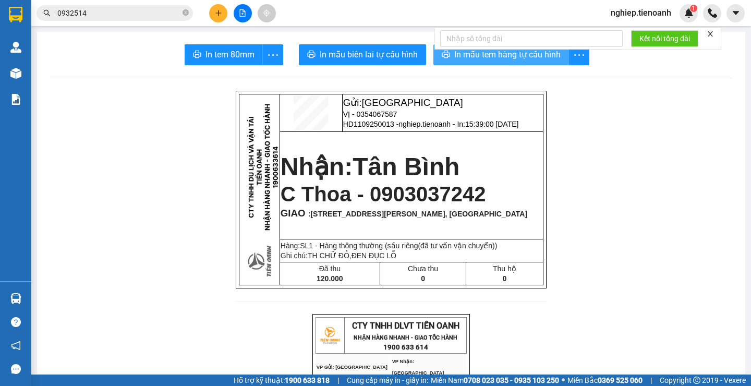
click at [496, 52] on span "In mẫu tem hàng tự cấu hình" at bounding box center [507, 54] width 106 height 13
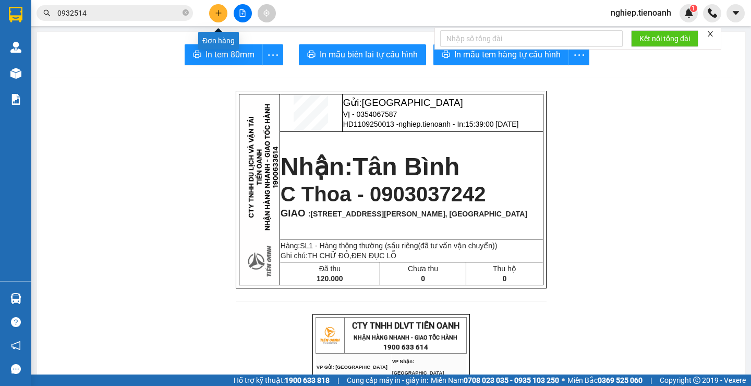
click at [215, 15] on icon "plus" at bounding box center [218, 12] width 7 height 7
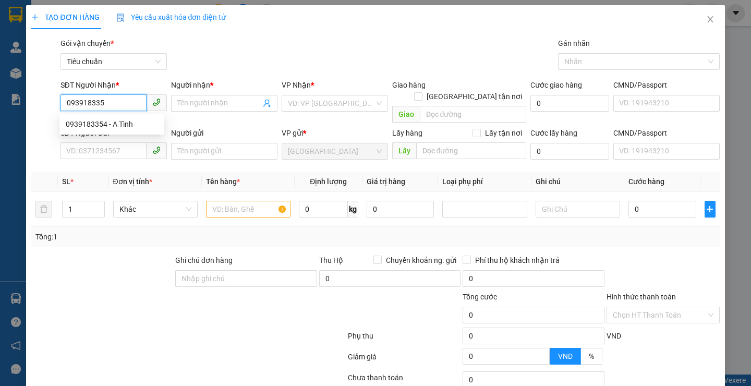
type input "0939183354"
click at [120, 130] on div "0939183354 - A Tình" at bounding box center [111, 124] width 105 height 17
type input "A Tình"
type input "240824474"
type input "0939183354"
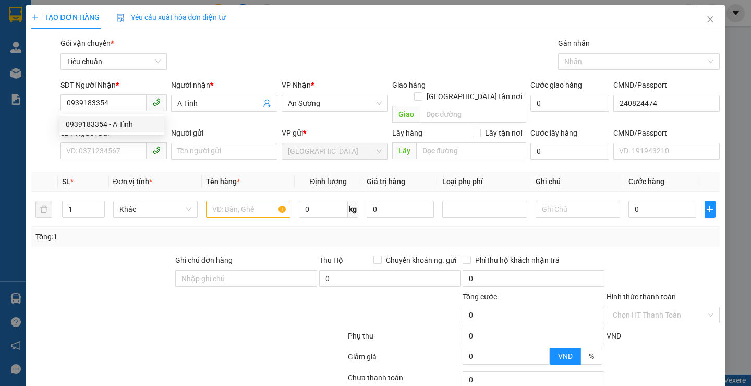
type input "70.000"
drag, startPoint x: 106, startPoint y: 277, endPoint x: 65, endPoint y: 181, distance: 104.6
click at [109, 269] on div at bounding box center [102, 272] width 144 height 36
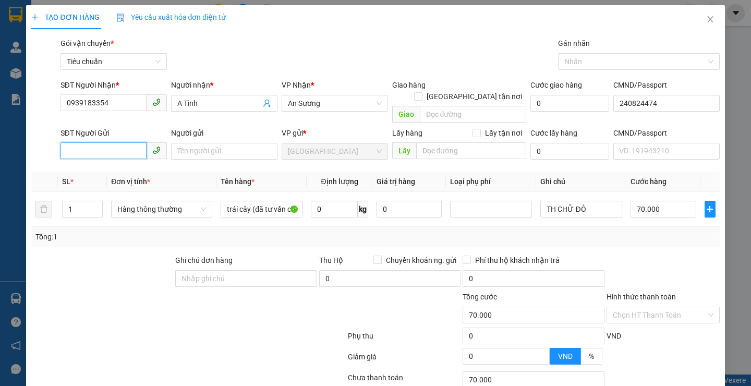
click at [68, 142] on input "SĐT Người Gửi" at bounding box center [103, 150] width 86 height 17
drag, startPoint x: 92, startPoint y: 163, endPoint x: 101, endPoint y: 180, distance: 19.1
click at [92, 163] on div "0825753855 - A Tín" at bounding box center [112, 160] width 92 height 11
type input "0825753855"
type input "A Tín"
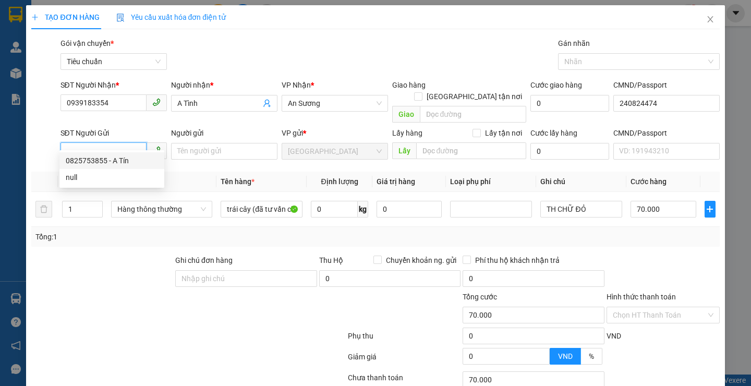
type input "049058006423"
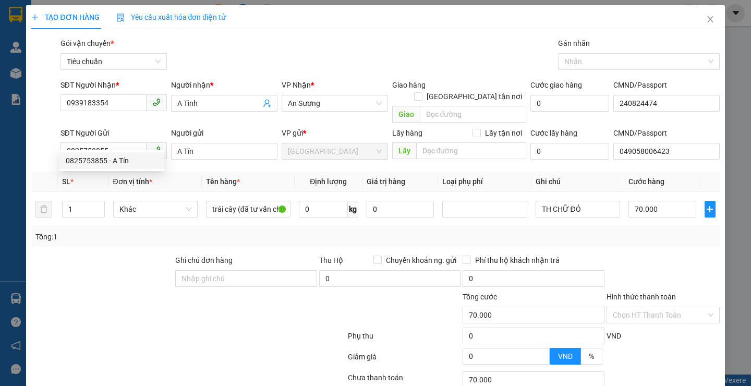
click at [119, 231] on div "Tổng: 1" at bounding box center [162, 236] width 255 height 11
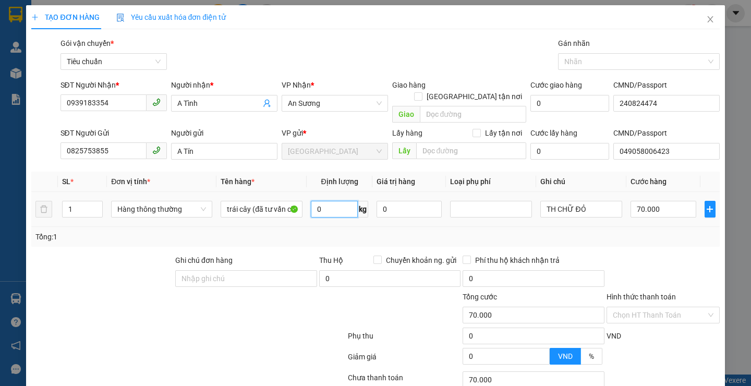
click at [333, 201] on input "0" at bounding box center [334, 209] width 47 height 17
type input "21"
drag, startPoint x: 175, startPoint y: 321, endPoint x: 483, endPoint y: 229, distance: 322.2
click at [176, 327] on div at bounding box center [188, 337] width 316 height 21
click at [595, 201] on input "TH CHỮ ĐỎ" at bounding box center [581, 209] width 82 height 17
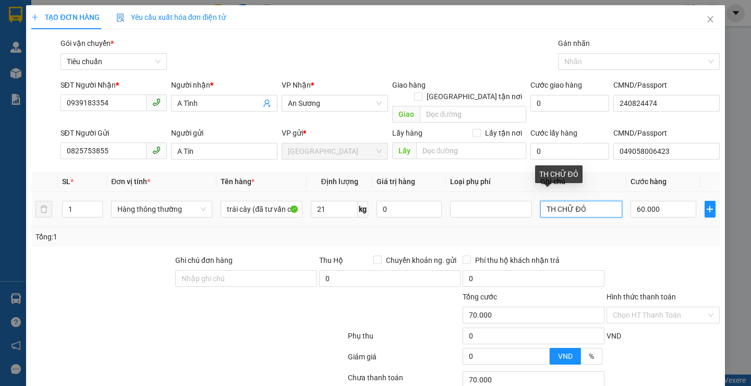
type input "60.000"
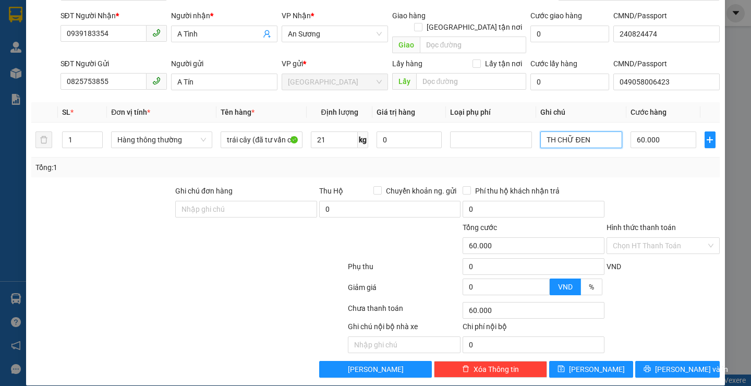
scroll to position [70, 0]
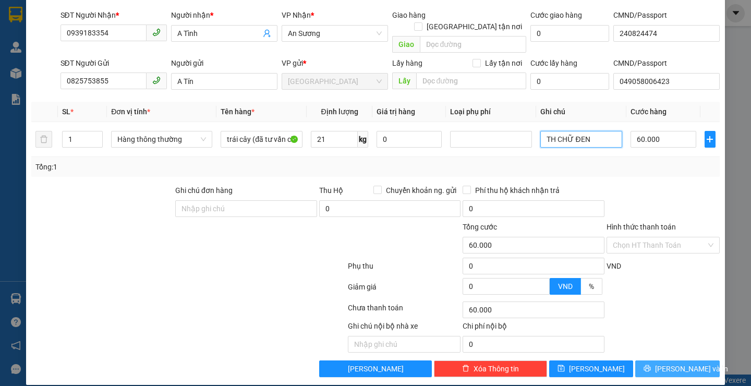
type input "TH CHỮ ĐEN"
click at [675, 364] on button "[PERSON_NAME] và In" at bounding box center [677, 368] width 84 height 17
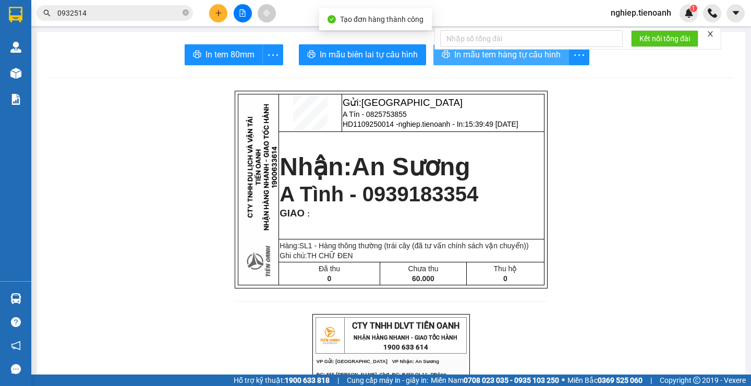
click at [470, 58] on span "In mẫu tem hàng tự cấu hình" at bounding box center [507, 54] width 106 height 13
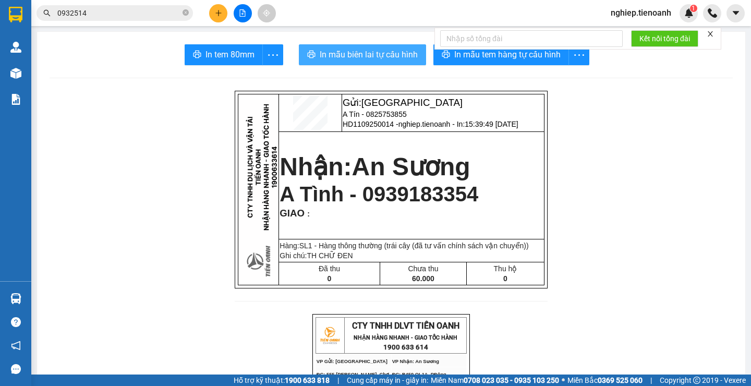
click at [368, 58] on span "In mẫu biên lai tự cấu hình" at bounding box center [369, 54] width 98 height 13
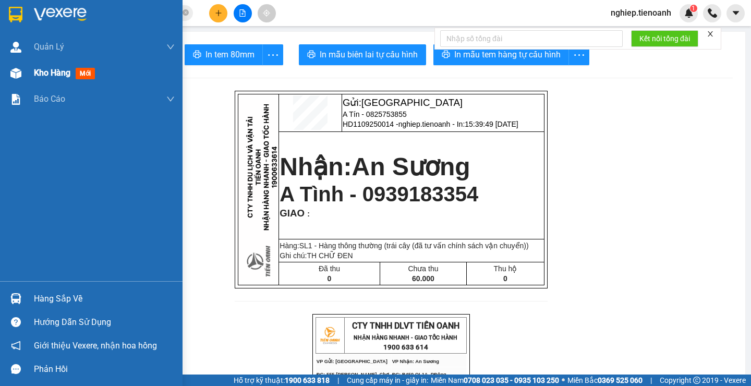
click at [42, 71] on span "Kho hàng" at bounding box center [52, 73] width 36 height 10
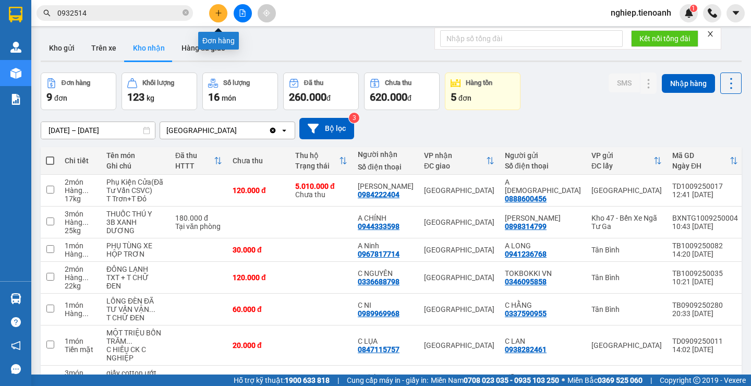
click at [215, 11] on icon "plus" at bounding box center [218, 12] width 7 height 7
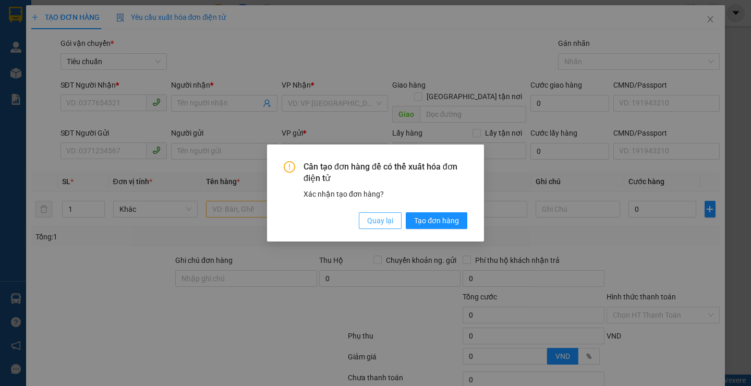
click at [371, 219] on span "Quay lại" at bounding box center [380, 220] width 26 height 11
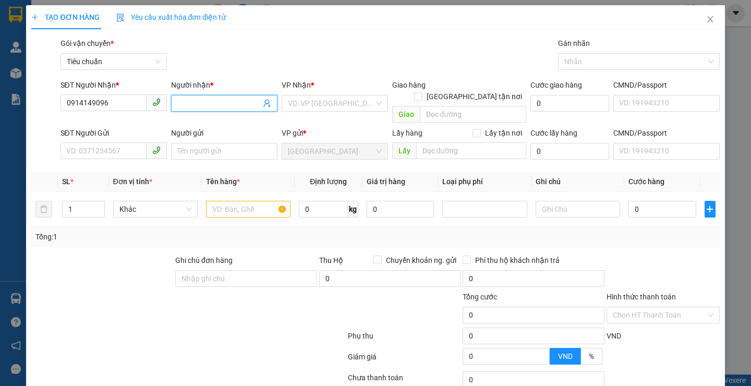
click at [190, 106] on input "Người nhận *" at bounding box center [218, 103] width 83 height 11
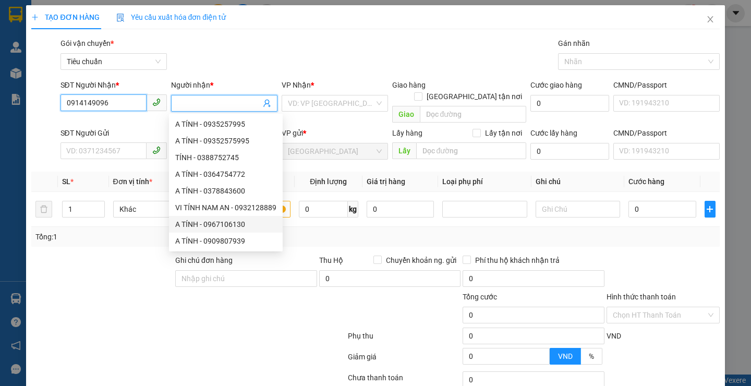
click at [127, 106] on input "0914149096" at bounding box center [103, 102] width 86 height 17
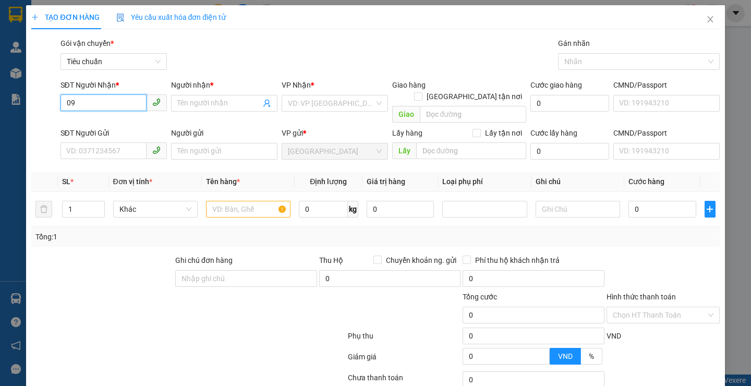
type input "0"
click at [135, 124] on div "0344981894 - A Khương" at bounding box center [112, 123] width 92 height 11
type input "0344981894"
type input "A Khương"
type input "100.000"
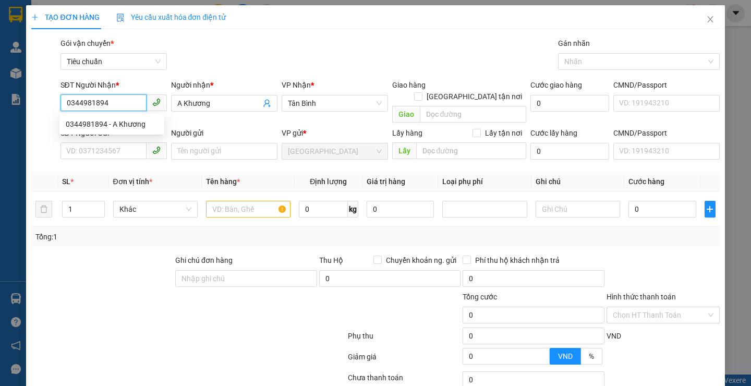
type input "100.000"
type input "0344981894"
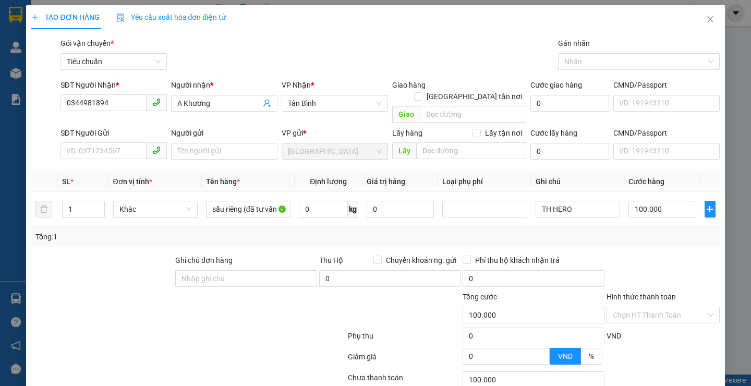
drag, startPoint x: 123, startPoint y: 302, endPoint x: 123, endPoint y: 255, distance: 46.9
click at [124, 297] on div at bounding box center [130, 309] width 201 height 36
click at [109, 142] on input "SĐT Người Gửi" at bounding box center [103, 150] width 86 height 17
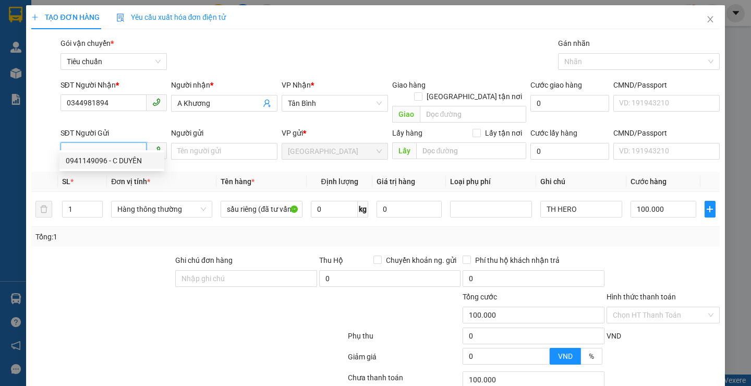
click at [118, 160] on div "0941149096 - C DUYÊN" at bounding box center [112, 160] width 92 height 11
type input "0941149096"
type input "C DUYÊN"
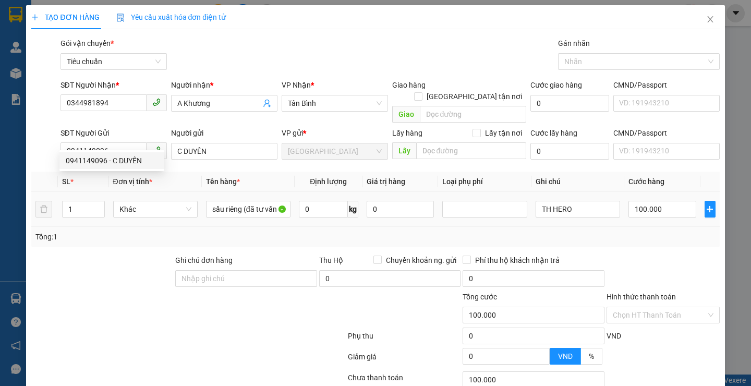
drag, startPoint x: 146, startPoint y: 253, endPoint x: 186, endPoint y: 208, distance: 60.6
click at [146, 254] on div at bounding box center [102, 272] width 144 height 36
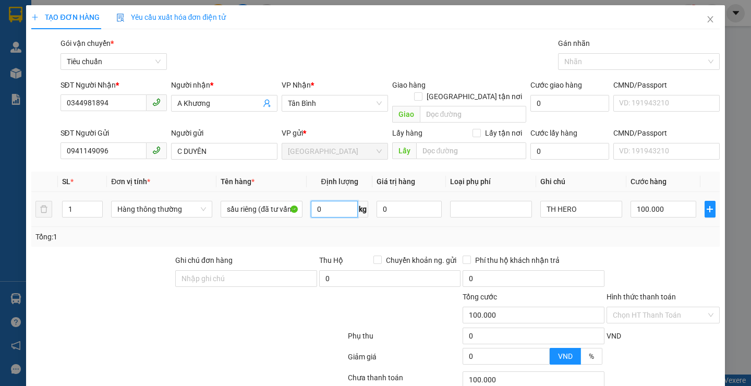
click at [329, 201] on input "0" at bounding box center [334, 209] width 47 height 17
type input "53"
drag, startPoint x: 285, startPoint y: 347, endPoint x: 592, endPoint y: 194, distance: 342.6
click at [285, 348] on div at bounding box center [188, 358] width 316 height 21
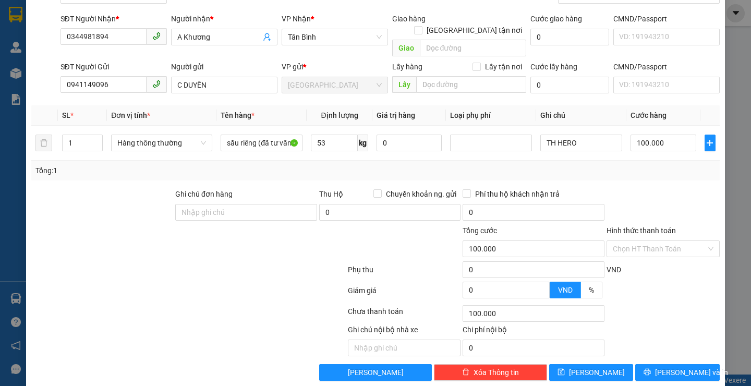
scroll to position [70, 0]
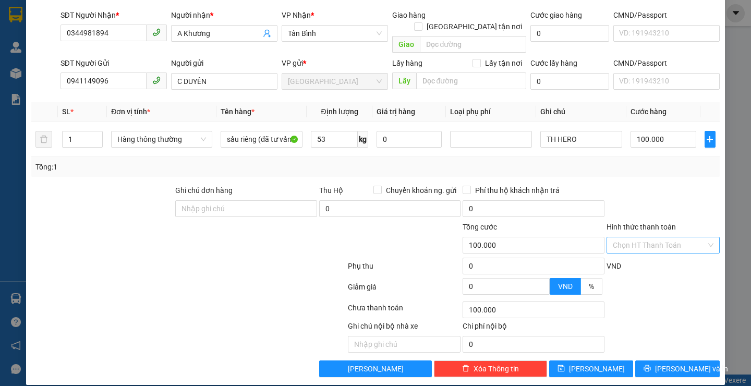
click at [657, 237] on input "Hình thức thanh toán" at bounding box center [659, 245] width 93 height 16
click at [650, 252] on div "Tại văn phòng" at bounding box center [655, 254] width 99 height 11
type input "0"
click at [678, 363] on span "[PERSON_NAME] và In" at bounding box center [691, 368] width 73 height 11
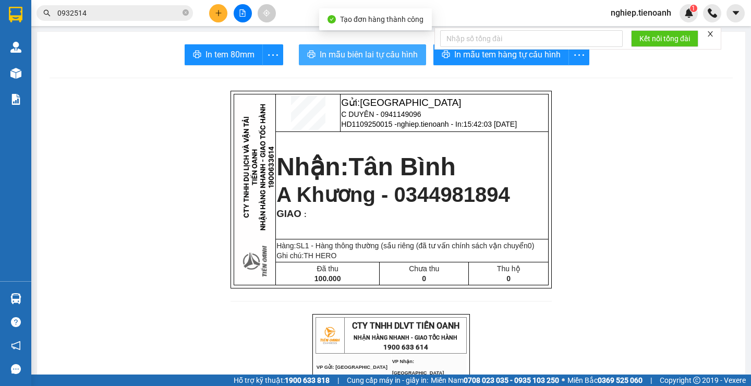
click at [398, 52] on span "In mẫu biên lai tự cấu hình" at bounding box center [369, 54] width 98 height 13
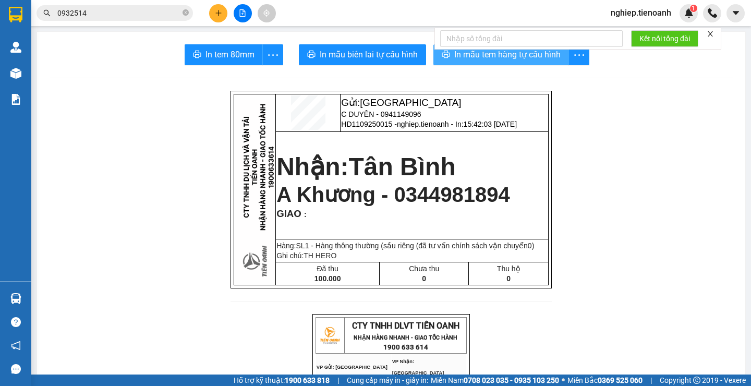
drag, startPoint x: 477, startPoint y: 57, endPoint x: 702, endPoint y: 55, distance: 225.3
click at [478, 57] on span "In mẫu tem hàng tự cấu hình" at bounding box center [507, 54] width 106 height 13
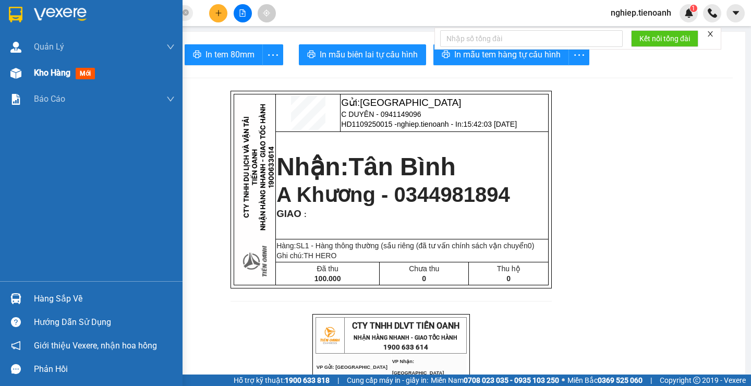
click at [35, 77] on span "Kho hàng" at bounding box center [52, 73] width 36 height 10
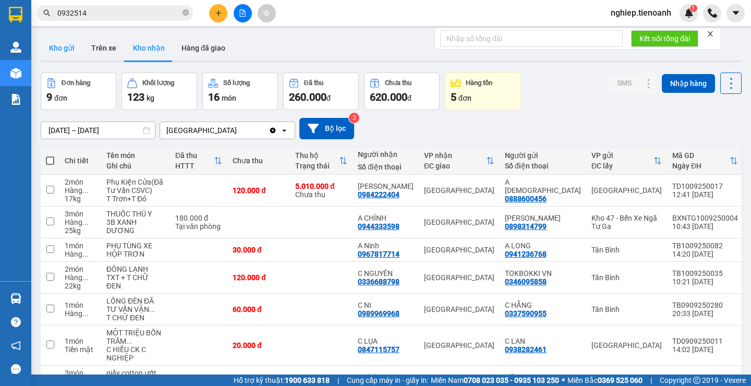
click at [82, 53] on button "Kho gửi" at bounding box center [62, 47] width 42 height 25
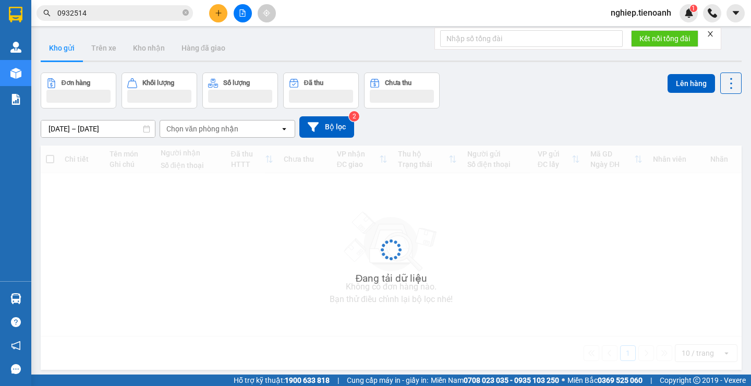
click at [53, 43] on button "Kho gửi" at bounding box center [62, 47] width 42 height 25
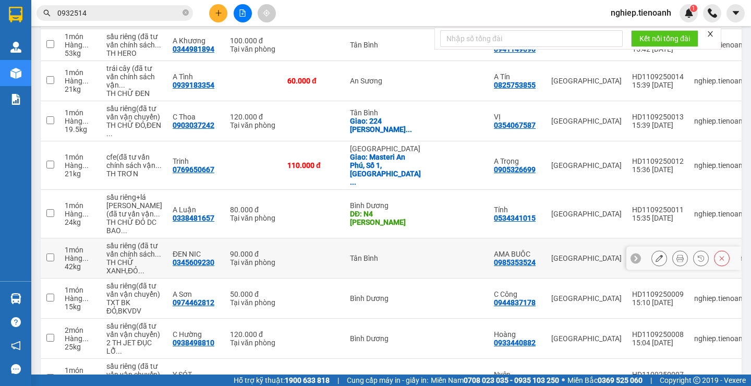
scroll to position [261, 0]
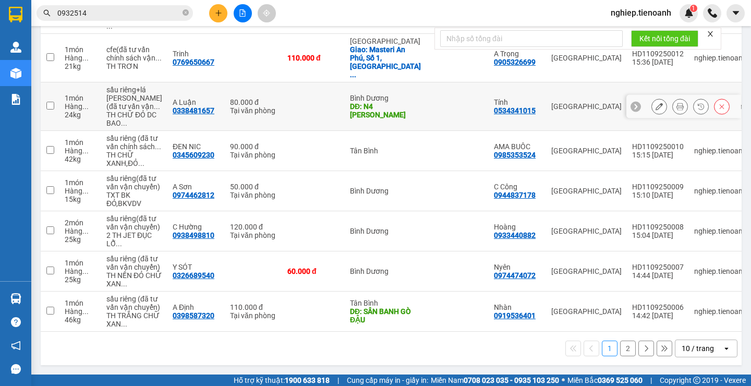
click at [655, 110] on icon at bounding box center [658, 106] width 7 height 7
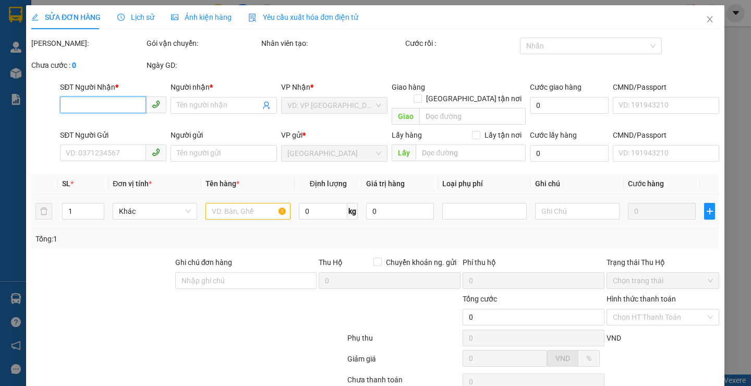
type input "0338481657"
type input "A Luận"
type input "N4 HÒA LÂN"
type input "0534341015"
type input "Tính"
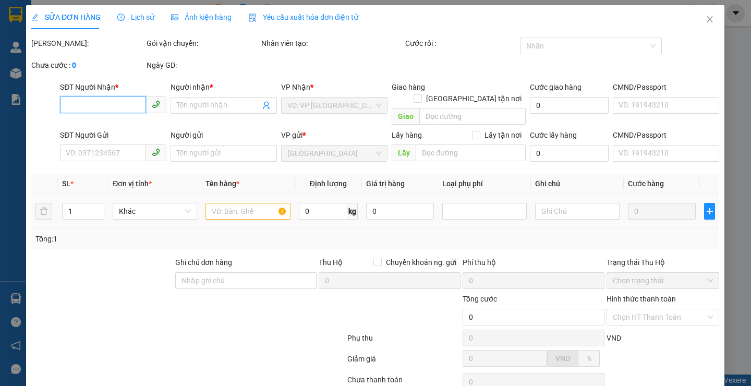
type input "80.000"
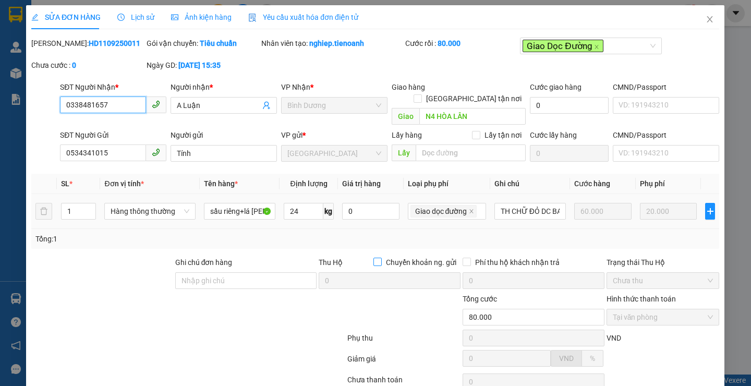
scroll to position [67, 0]
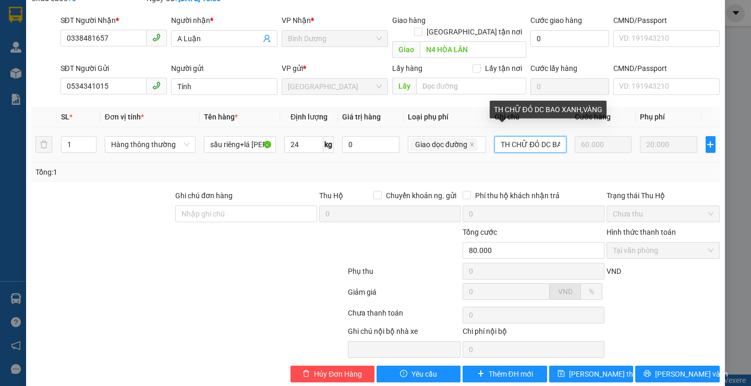
click at [534, 136] on input "TH CHỮ ĐỎ DC BAO XANH,VÀNG" at bounding box center [529, 144] width 71 height 17
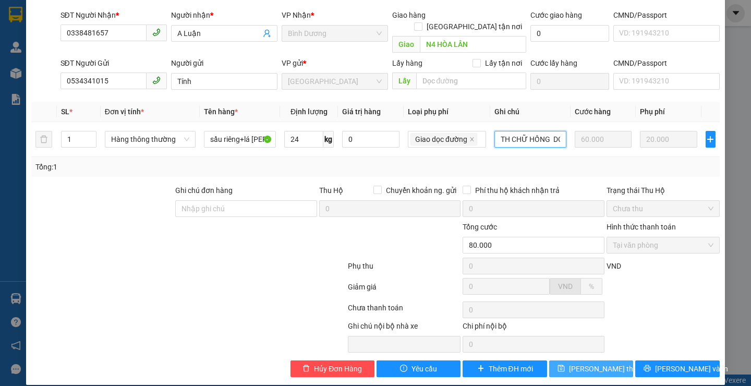
type input "TH CHỮ HỒNG DC BAO XANH,VÀNG"
click at [589, 363] on span "[PERSON_NAME] thay đổi" at bounding box center [610, 368] width 83 height 11
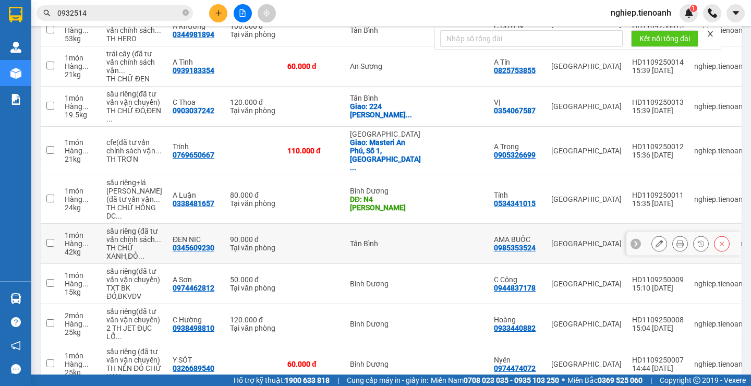
scroll to position [209, 0]
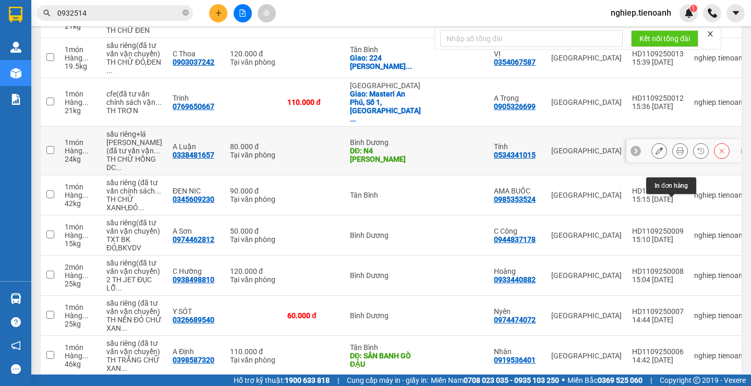
click at [673, 160] on button at bounding box center [680, 151] width 15 height 18
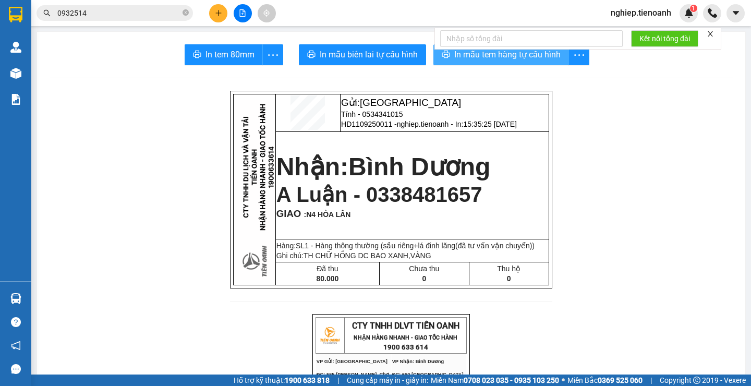
click at [522, 55] on span "In mẫu tem hàng tự cấu hình" at bounding box center [507, 54] width 106 height 13
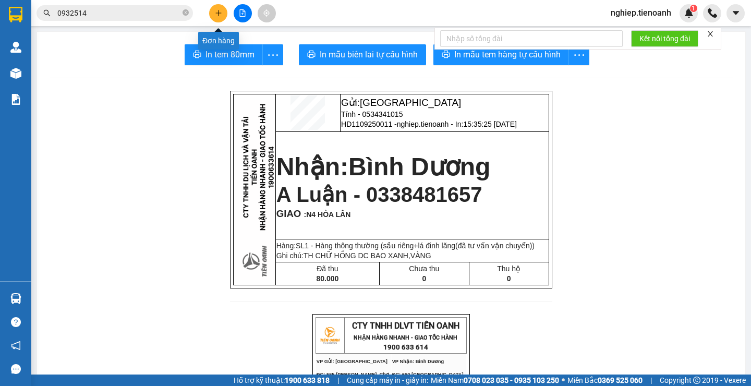
click at [223, 14] on button at bounding box center [218, 13] width 18 height 18
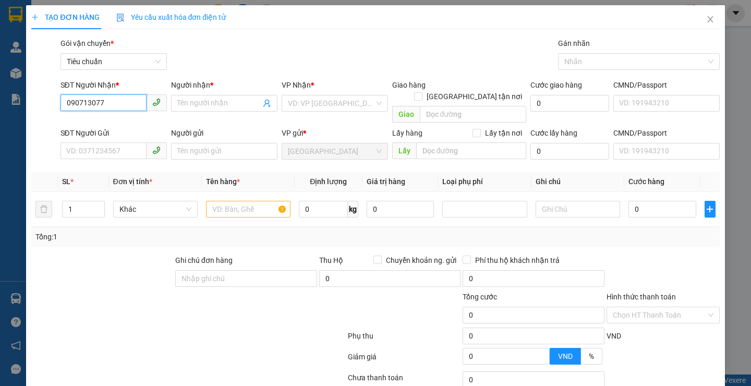
type input "0907130779"
click at [127, 127] on div "0907130779 - A Tâm" at bounding box center [112, 123] width 92 height 11
type input "A Tâm"
type input "70.000"
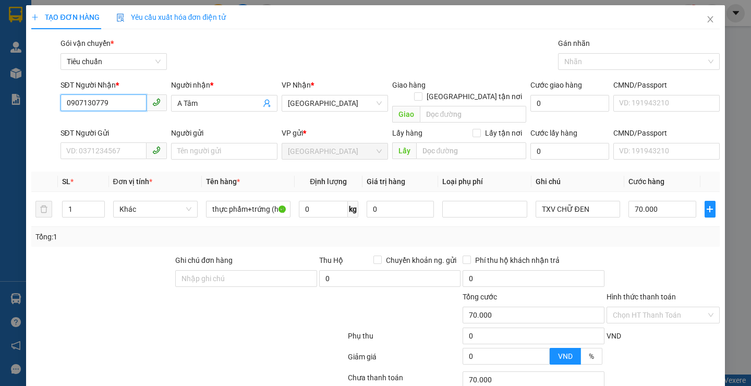
type input "0907130779"
drag, startPoint x: 138, startPoint y: 241, endPoint x: 112, endPoint y: 154, distance: 91.5
click at [138, 239] on div "Transit Pickup Surcharge Ids Transit Deliver Surcharge Ids Transit Deliver Surc…" at bounding box center [375, 242] width 688 height 409
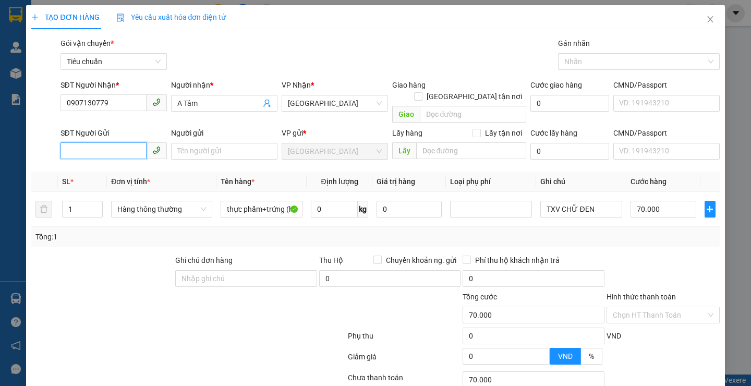
click at [115, 142] on input "SĐT Người Gửi" at bounding box center [103, 150] width 86 height 17
click at [109, 164] on div "0978886724 - A Dự" at bounding box center [112, 160] width 92 height 11
type input "0978886724"
type input "A Dự"
type input "038065043214"
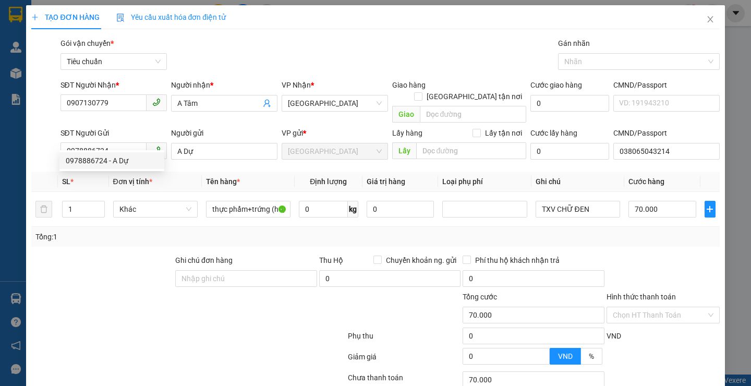
click at [119, 231] on div "Tổng: 1" at bounding box center [162, 236] width 255 height 11
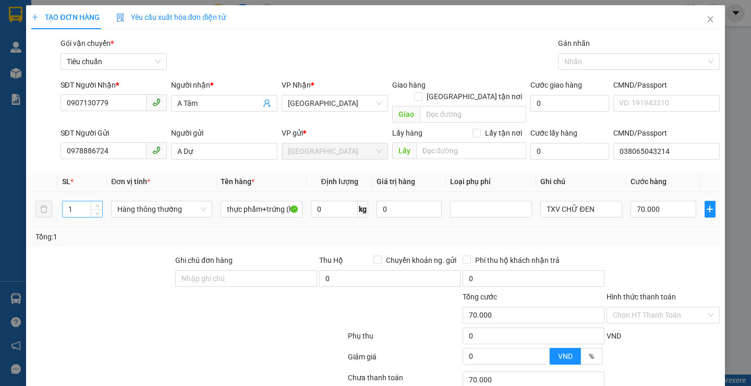
click at [79, 201] on input "1" at bounding box center [83, 209] width 40 height 16
type input "3"
drag, startPoint x: 81, startPoint y: 239, endPoint x: 261, endPoint y: 203, distance: 183.5
click at [82, 240] on div "Transit Pickup Surcharge Ids Transit Deliver Surcharge Ids Transit Deliver Surc…" at bounding box center [375, 242] width 688 height 409
click at [83, 240] on div "Transit Pickup Surcharge Ids Transit Deliver Surcharge Ids Transit Deliver Surc…" at bounding box center [375, 242] width 688 height 409
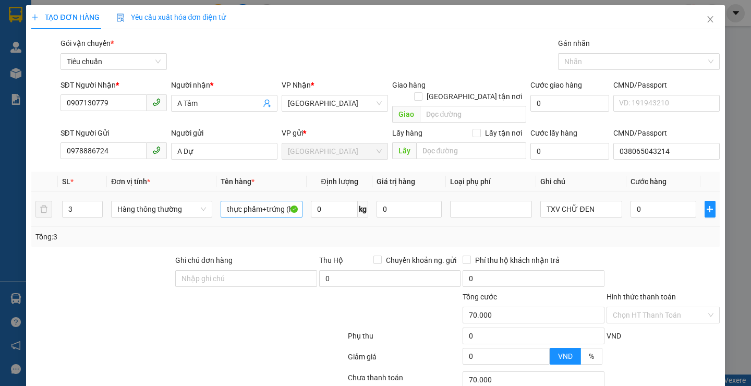
type input "0"
click at [331, 201] on input "0" at bounding box center [334, 209] width 47 height 17
type input "17"
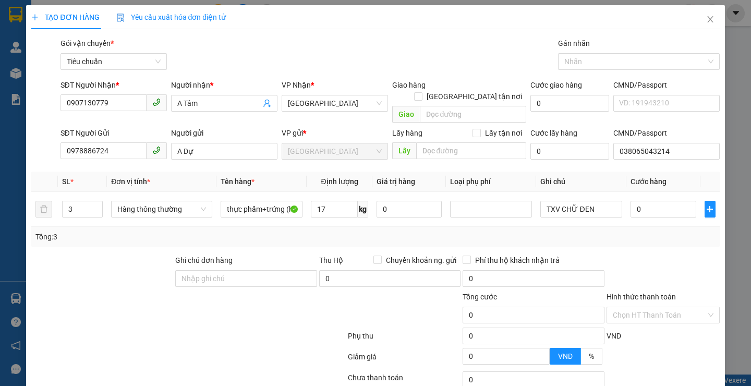
drag, startPoint x: 157, startPoint y: 331, endPoint x: 603, endPoint y: 196, distance: 466.2
click at [157, 331] on div at bounding box center [188, 337] width 316 height 21
type input "55.000"
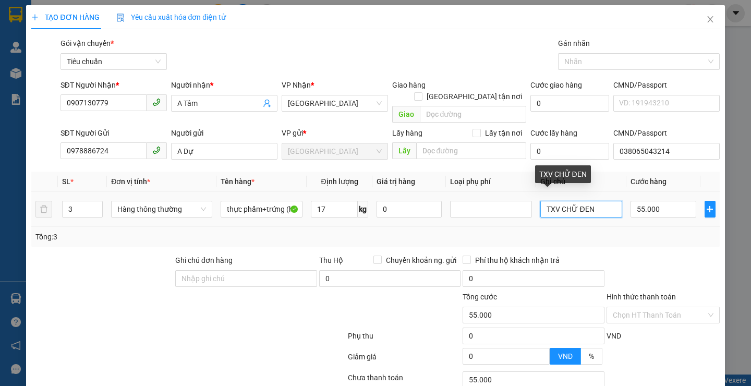
click at [594, 201] on input "TXV CHỮ ĐEN" at bounding box center [581, 209] width 82 height 17
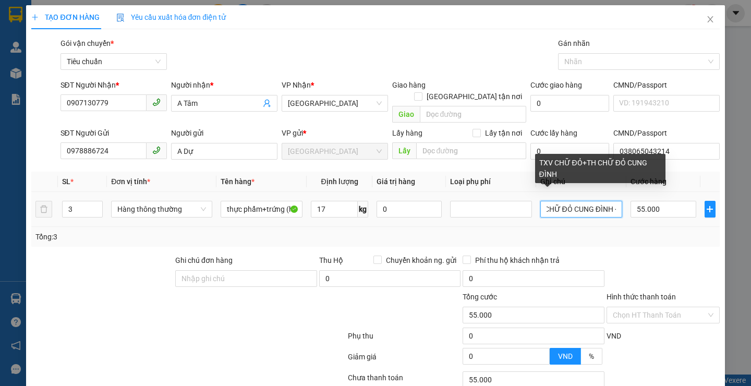
scroll to position [0, 66]
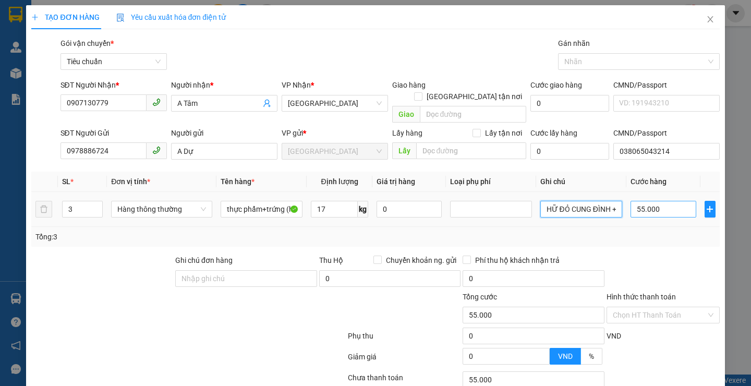
type input "TXV CHỮ ĐỎ+TH CHỮ ĐỎ CUNG ĐÌNH +"
click at [658, 201] on input "55.000" at bounding box center [663, 209] width 66 height 17
type input "6"
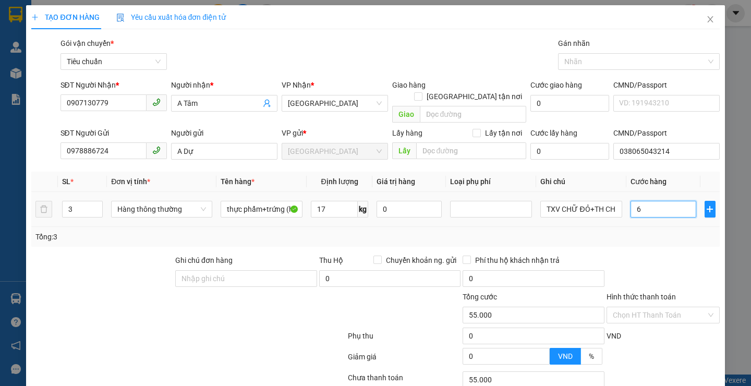
type input "6"
type input "60"
type input "0"
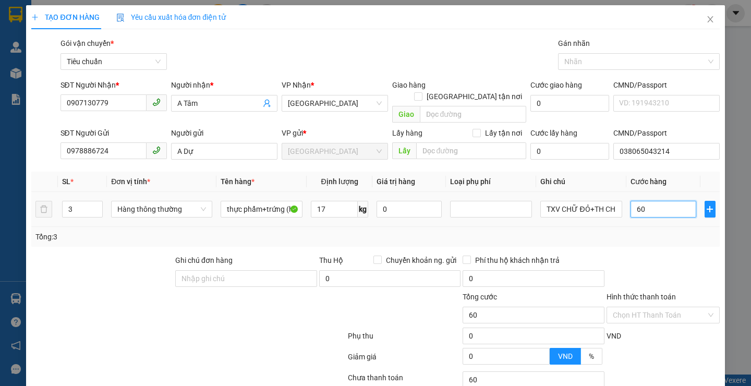
type input "0"
type input "60*3"
type input "180.000"
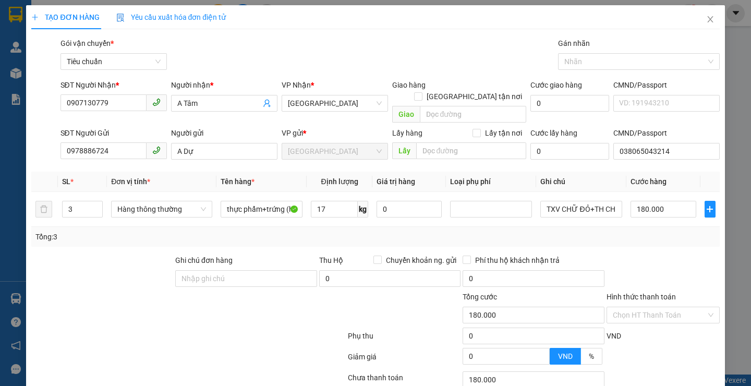
click at [681, 236] on div "Transit Pickup Surcharge Ids Transit Deliver Surcharge Ids Transit Deliver Surc…" at bounding box center [375, 242] width 688 height 409
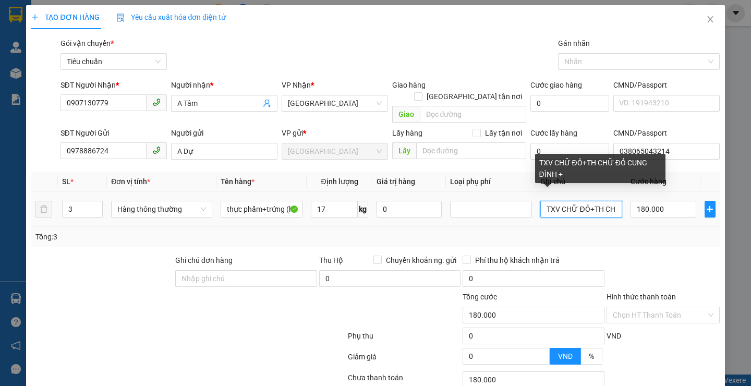
click at [594, 201] on input "TXV CHỮ ĐỎ+TH CHỮ ĐỎ CUNG ĐÌNH +" at bounding box center [581, 209] width 82 height 17
click at [540, 201] on input "TXV CHỮ ĐỎ+TH CHỮ ĐỎ CUNG ĐÌNH +" at bounding box center [581, 209] width 82 height 17
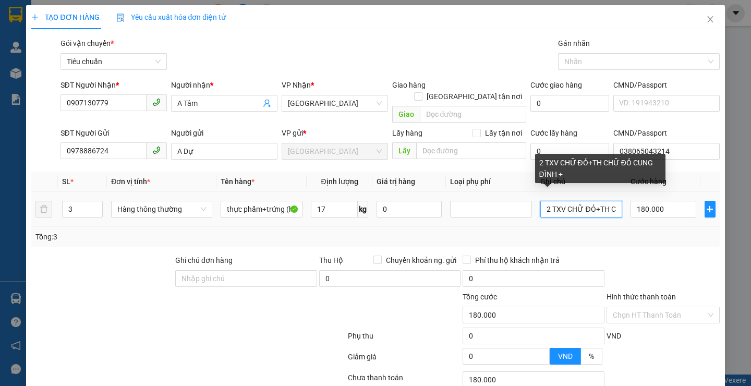
click at [581, 201] on input "2 TXV CHỮ ĐỎ+TH CHỮ ĐỎ CUNG ĐÌNH +" at bounding box center [581, 209] width 82 height 17
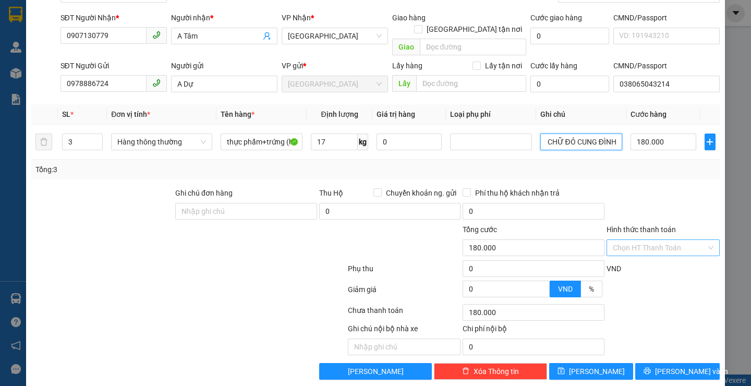
scroll to position [70, 0]
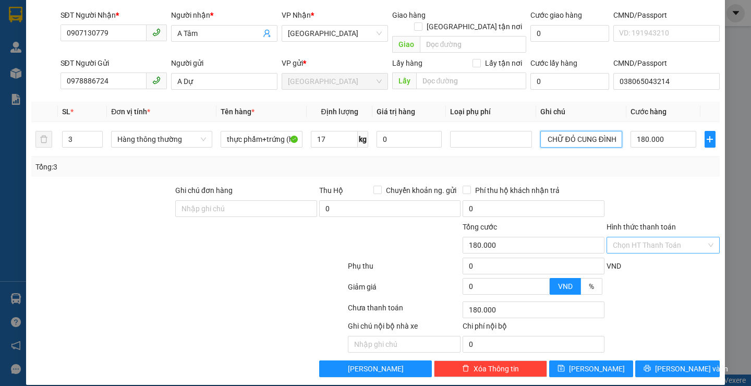
type input "2 TXV CHỮ ĐỎ+TH CHỮ ĐỎ CUNG ĐÌNH"
click at [648, 237] on input "Hình thức thanh toán" at bounding box center [659, 245] width 93 height 16
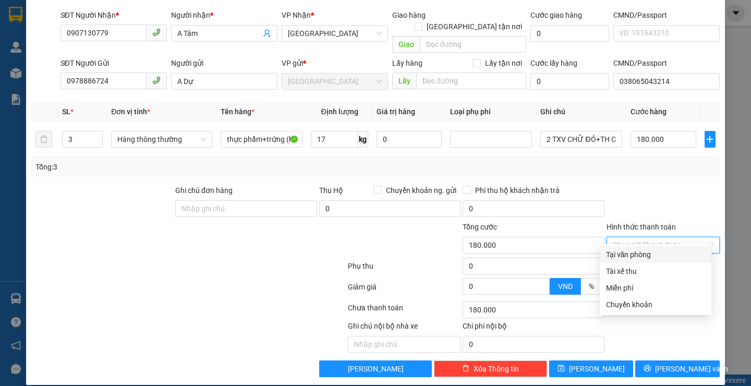
click at [628, 255] on div "Tại văn phòng" at bounding box center [655, 254] width 99 height 11
type input "0"
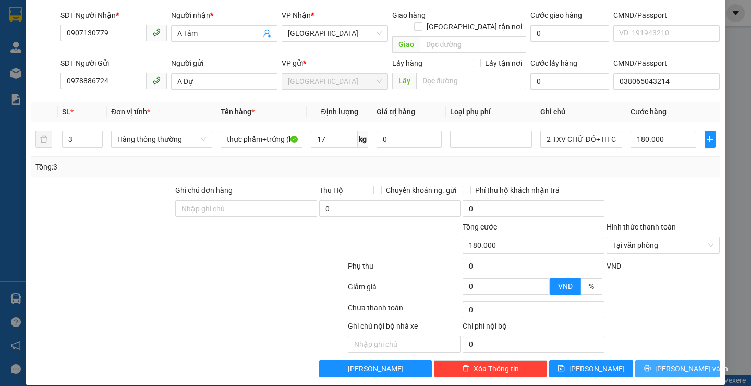
click at [662, 364] on button "[PERSON_NAME] và In" at bounding box center [677, 368] width 84 height 17
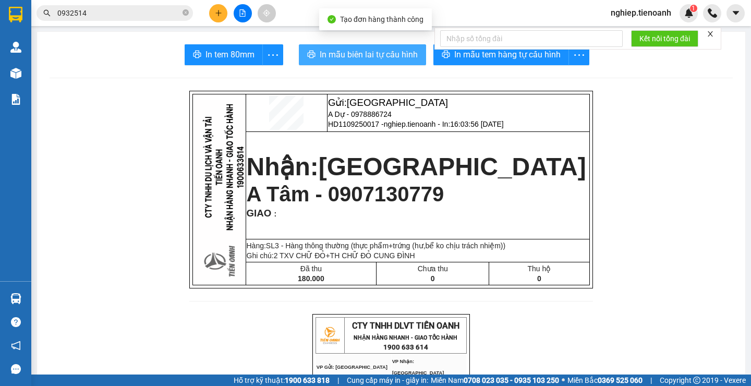
click at [343, 47] on button "In mẫu biên lai tự cấu hình" at bounding box center [362, 54] width 127 height 21
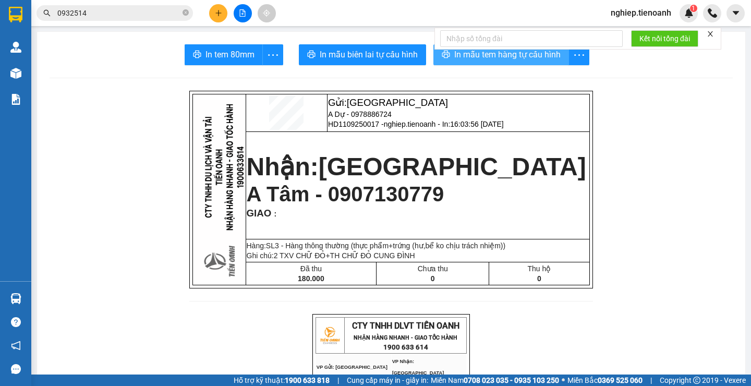
click at [513, 59] on span "In mẫu tem hàng tự cấu hình" at bounding box center [507, 54] width 106 height 13
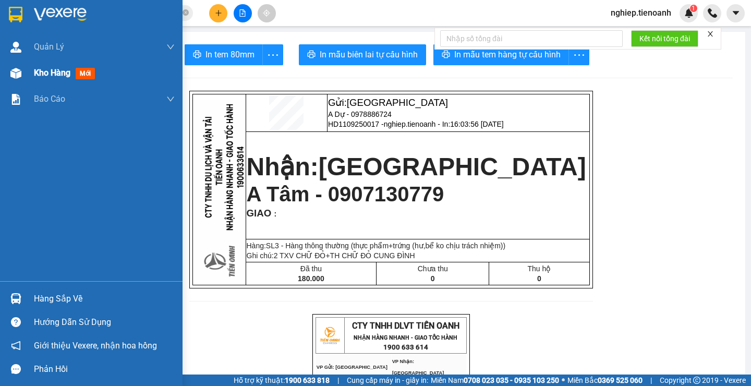
click at [38, 78] on div "Kho hàng mới" at bounding box center [66, 72] width 65 height 13
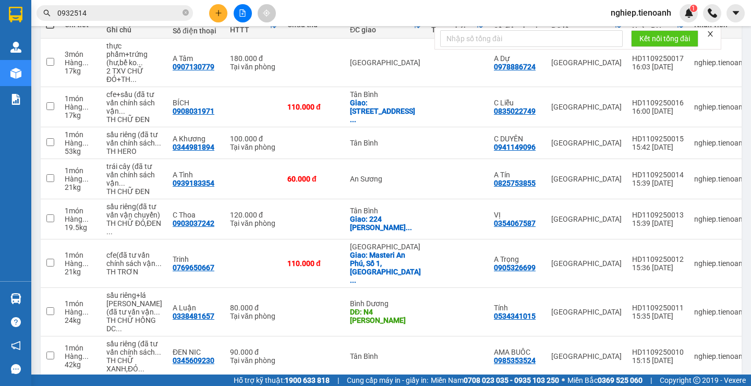
scroll to position [156, 0]
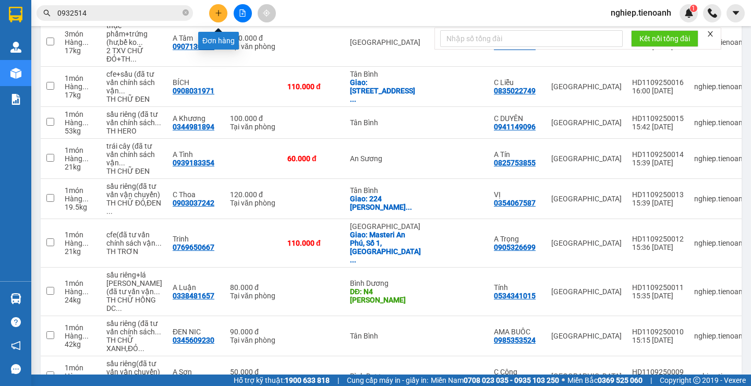
click at [220, 16] on icon "plus" at bounding box center [218, 12] width 7 height 7
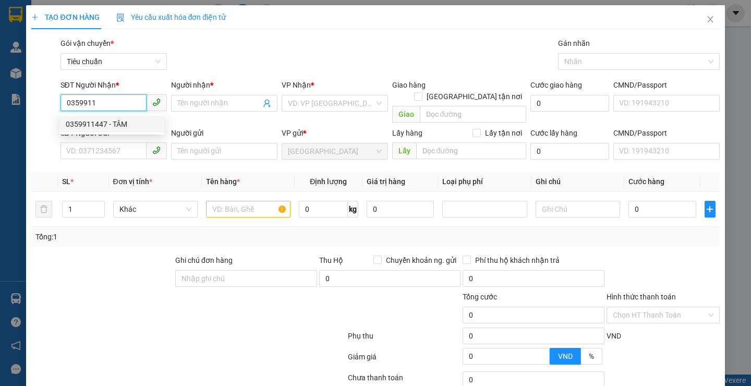
click at [112, 123] on div "0359911447 - TÂM" at bounding box center [112, 123] width 92 height 11
type input "0359911447"
type input "TÂM"
type input "0359911447"
click at [125, 254] on div at bounding box center [102, 272] width 144 height 36
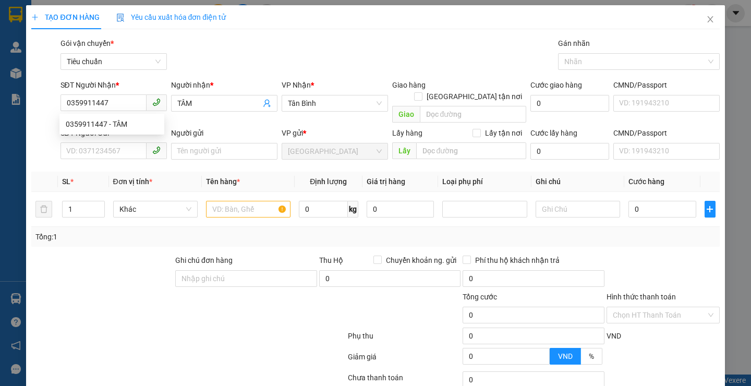
type input "70.000"
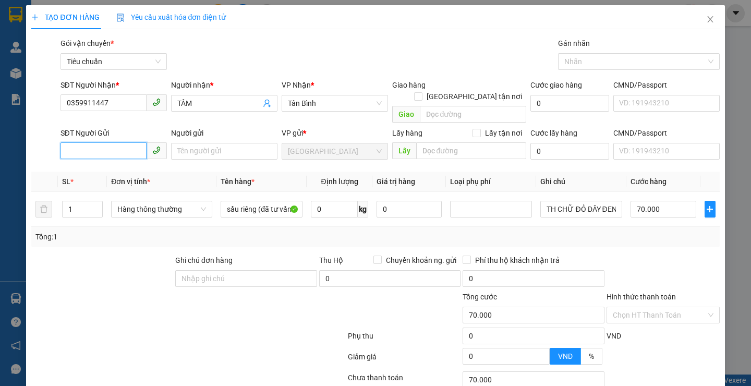
click at [100, 142] on input "SĐT Người Gửi" at bounding box center [103, 150] width 86 height 17
drag, startPoint x: 107, startPoint y: 160, endPoint x: 127, endPoint y: 215, distance: 58.2
click at [108, 162] on div "0905547002 - Thảo" at bounding box center [112, 160] width 92 height 11
type input "0905547002"
type input "Thảo"
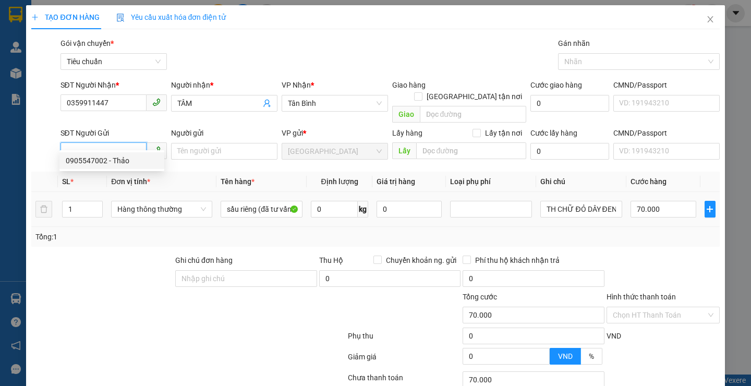
type input "066169006487"
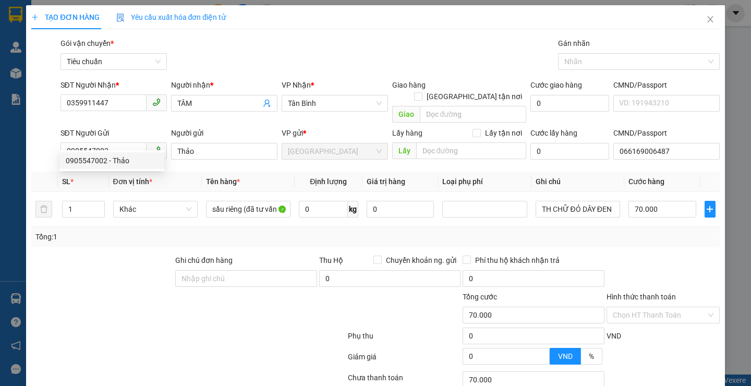
click at [144, 254] on div at bounding box center [102, 272] width 144 height 36
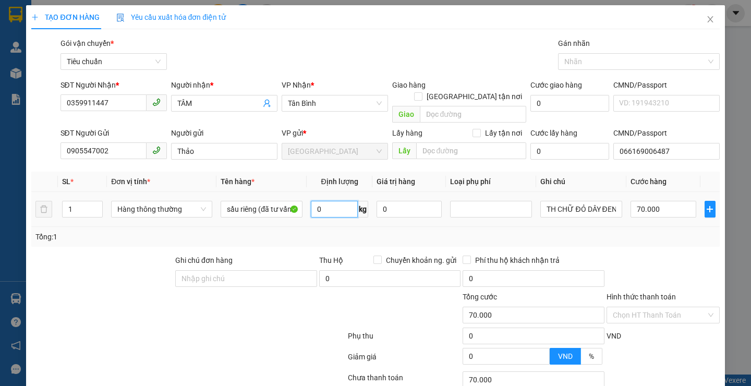
click at [323, 201] on input "0" at bounding box center [334, 209] width 47 height 17
type input "31"
drag, startPoint x: 273, startPoint y: 325, endPoint x: 613, endPoint y: 194, distance: 364.5
click at [281, 327] on div at bounding box center [188, 337] width 316 height 21
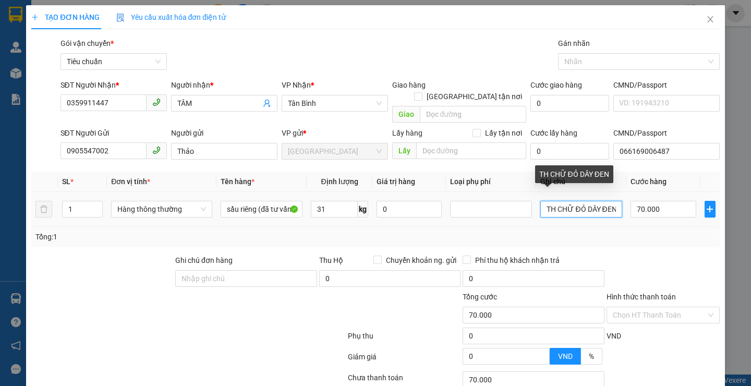
click at [610, 201] on input "TH CHỮ ĐỎ DÂY ĐEN" at bounding box center [581, 209] width 82 height 17
click at [578, 202] on input "TH CHỮ ĐỎ DÂY ĐEN" at bounding box center [581, 209] width 82 height 17
click at [577, 204] on input "TH CHỮ ĐỎ DÂY ĐEN" at bounding box center [581, 209] width 82 height 17
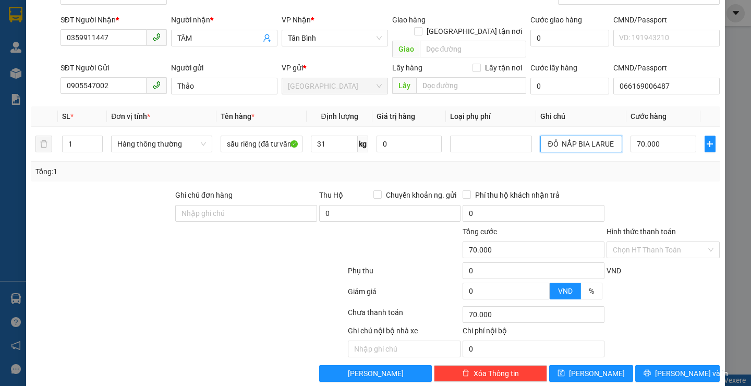
scroll to position [70, 0]
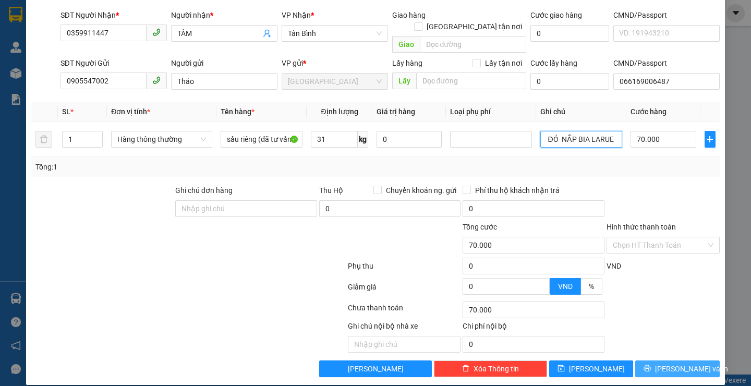
type input "TH CHỮ ĐỎ NẮP BIA LARUE DÂY ĐEN"
click at [651, 365] on icon "printer" at bounding box center [647, 368] width 7 height 7
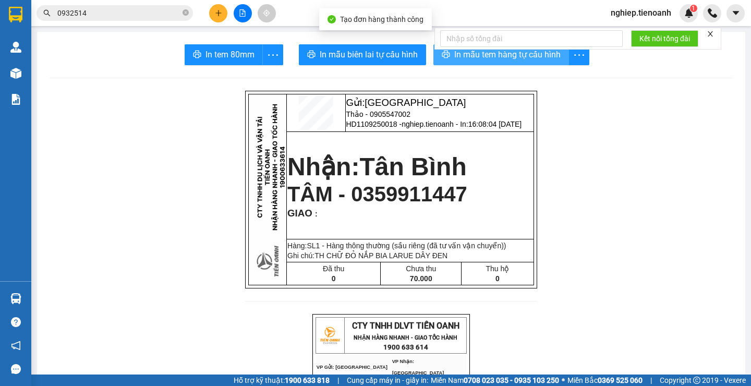
click at [476, 52] on span "In mẫu tem hàng tự cấu hình" at bounding box center [507, 54] width 106 height 13
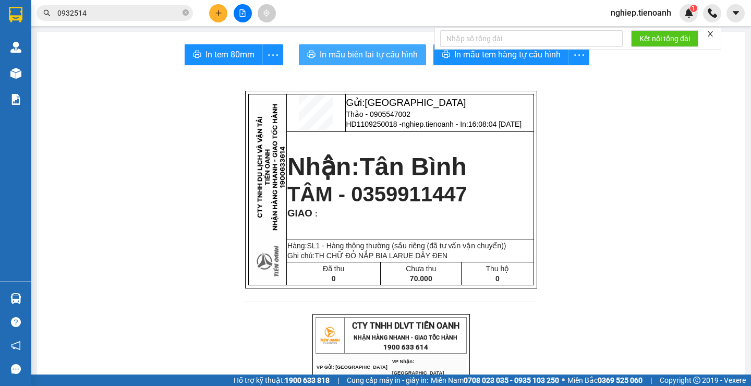
click at [381, 59] on span "In mẫu biên lai tự cấu hình" at bounding box center [369, 54] width 98 height 13
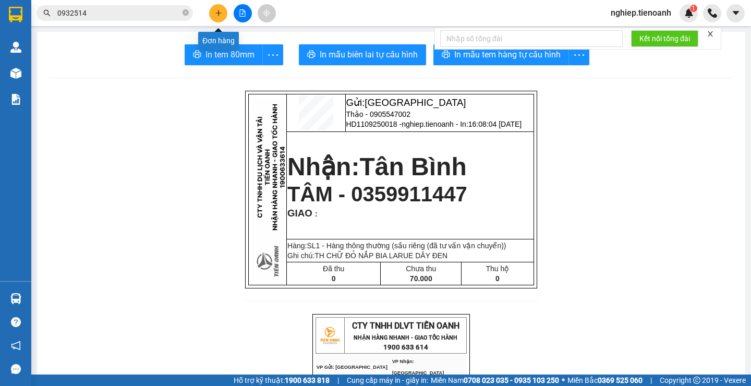
click at [220, 14] on icon "plus" at bounding box center [218, 12] width 7 height 7
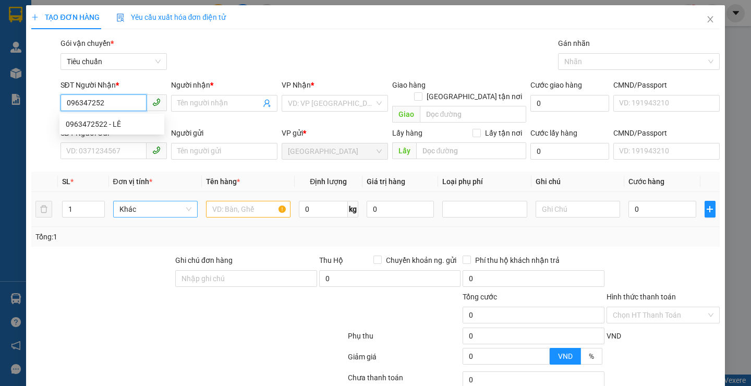
type input "0963472522"
click at [108, 125] on div "0963472522 - LÊ" at bounding box center [112, 123] width 92 height 11
type input "LÊ"
type input "045179004295"
type input "0963472522"
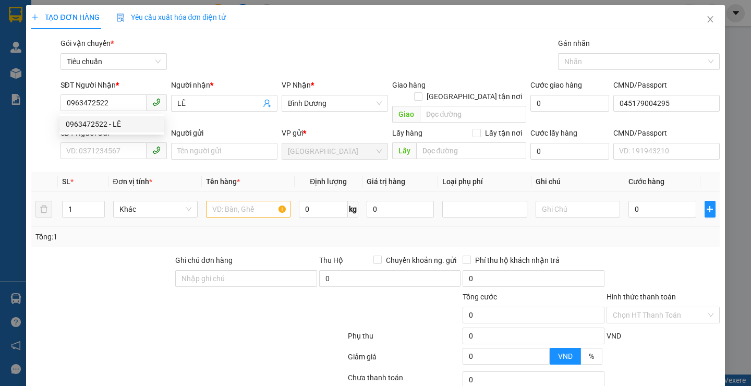
type input "50.000"
drag, startPoint x: 94, startPoint y: 230, endPoint x: 96, endPoint y: 163, distance: 67.3
click at [94, 231] on div "Tổng: 1" at bounding box center [375, 237] width 688 height 20
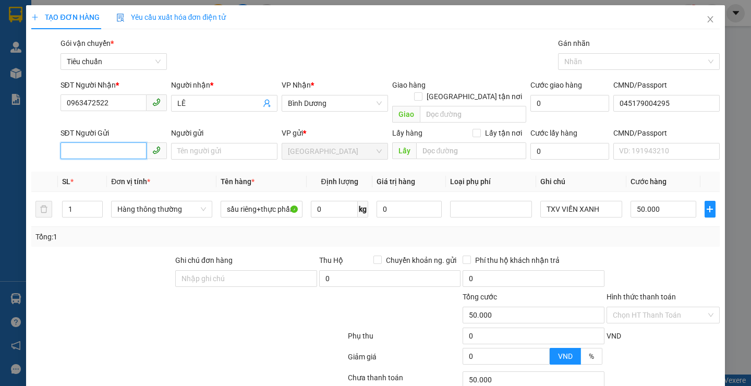
click at [109, 142] on input "SĐT Người Gửi" at bounding box center [103, 150] width 86 height 17
click at [101, 161] on div "0814362679 - Phước" at bounding box center [112, 160] width 92 height 11
type input "0814362679"
type input "Phước"
type input "066072002763"
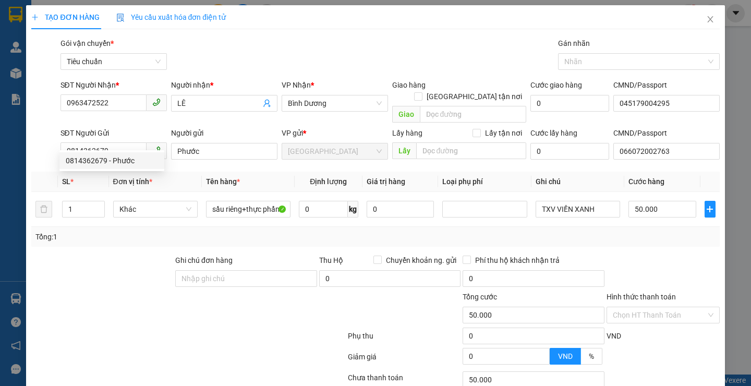
click at [113, 254] on div at bounding box center [102, 272] width 144 height 36
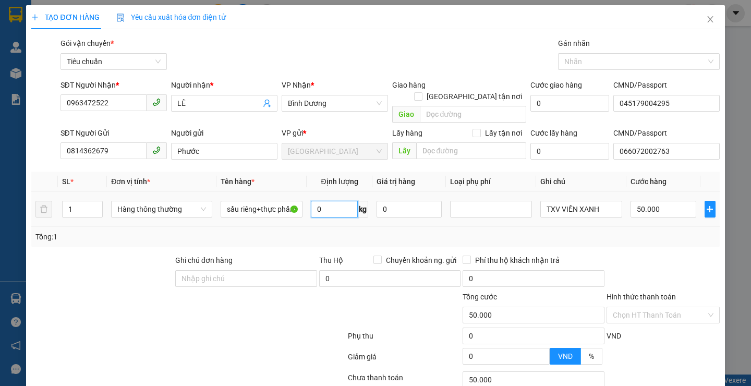
click at [335, 201] on input "0" at bounding box center [334, 209] width 47 height 17
click at [324, 201] on input "0" at bounding box center [334, 209] width 47 height 17
click at [312, 205] on input "0" at bounding box center [334, 209] width 47 height 17
click at [322, 203] on input "0" at bounding box center [334, 209] width 47 height 17
click at [311, 201] on input "0" at bounding box center [334, 209] width 47 height 17
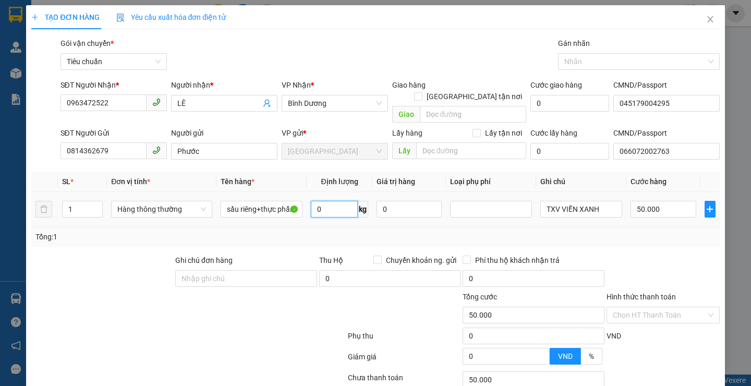
click at [318, 201] on input "0" at bounding box center [334, 209] width 47 height 17
click at [314, 201] on input "0" at bounding box center [334, 209] width 47 height 17
click at [319, 201] on input "0" at bounding box center [334, 209] width 47 height 17
type input "13"
click at [261, 314] on div at bounding box center [289, 309] width 115 height 36
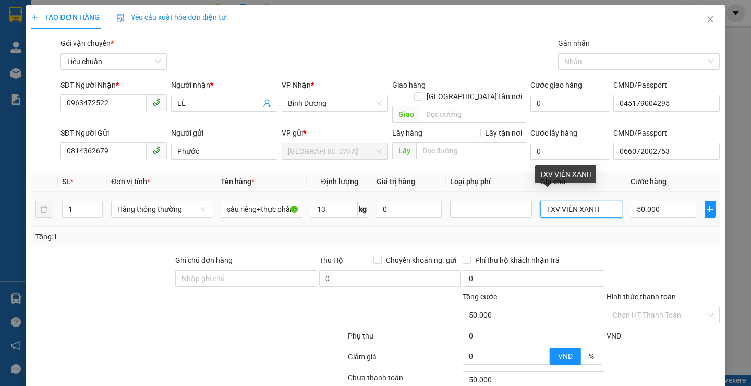
click at [602, 201] on input "TXV VIỀN XANH" at bounding box center [581, 209] width 82 height 17
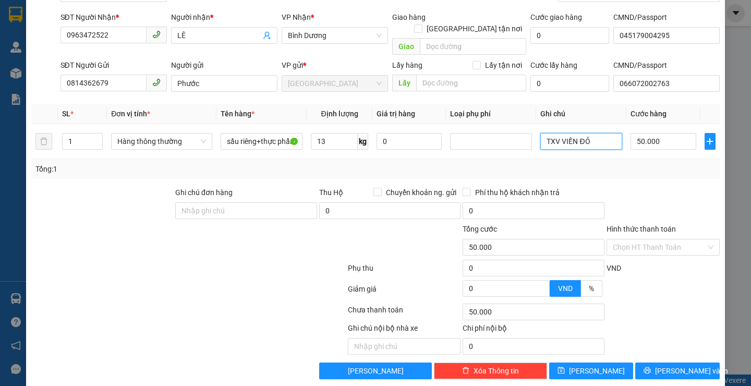
scroll to position [70, 0]
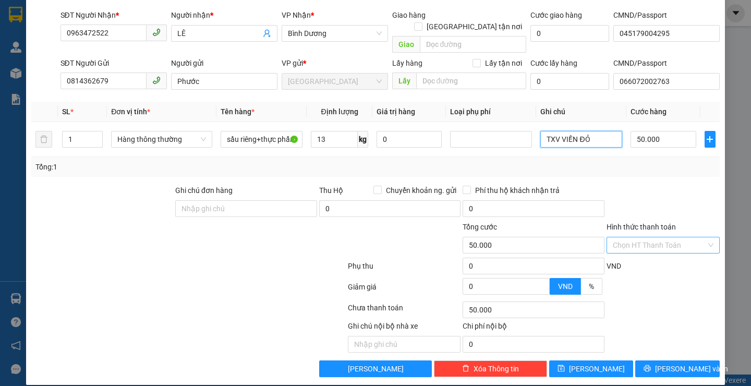
type input "TXV VIỀN ĐỎ"
click at [640, 237] on input "Hình thức thanh toán" at bounding box center [659, 245] width 93 height 16
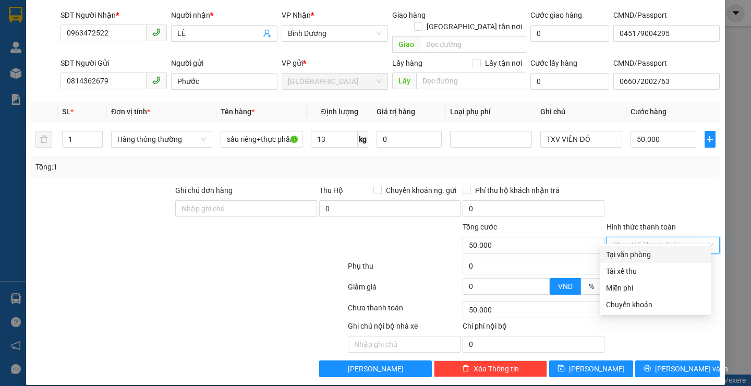
click at [633, 253] on div "Tại văn phòng" at bounding box center [655, 254] width 99 height 11
type input "0"
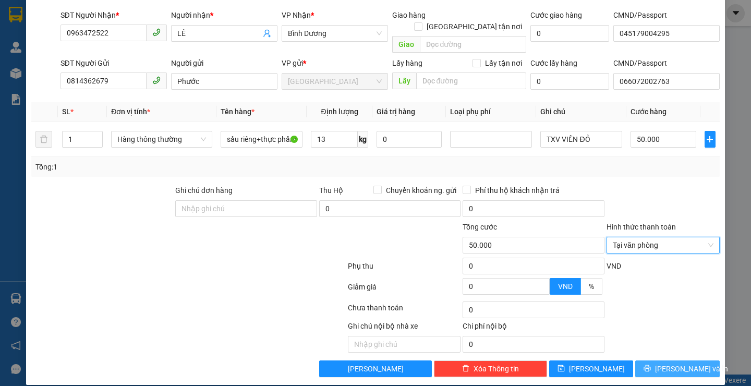
click at [672, 363] on span "[PERSON_NAME] và In" at bounding box center [691, 368] width 73 height 11
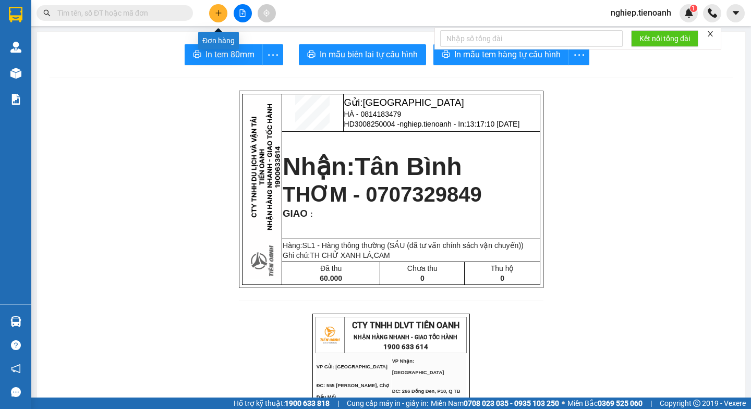
click at [216, 15] on icon "plus" at bounding box center [218, 12] width 7 height 7
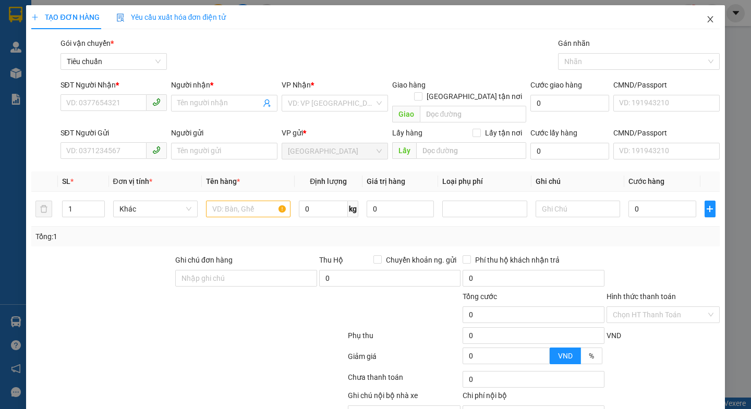
click at [707, 21] on icon "close" at bounding box center [710, 19] width 6 height 6
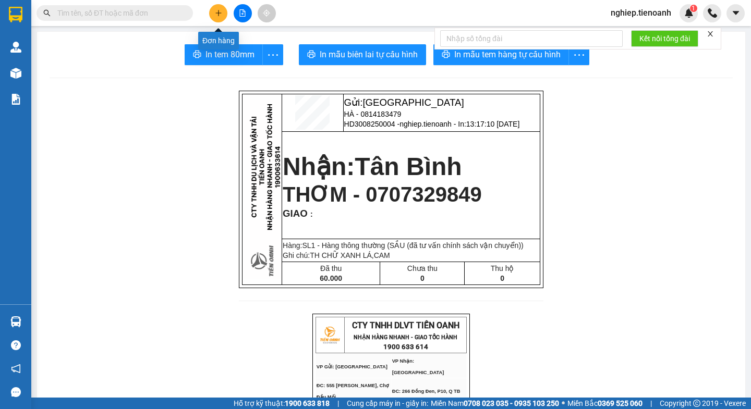
click at [219, 11] on icon "plus" at bounding box center [218, 12] width 7 height 7
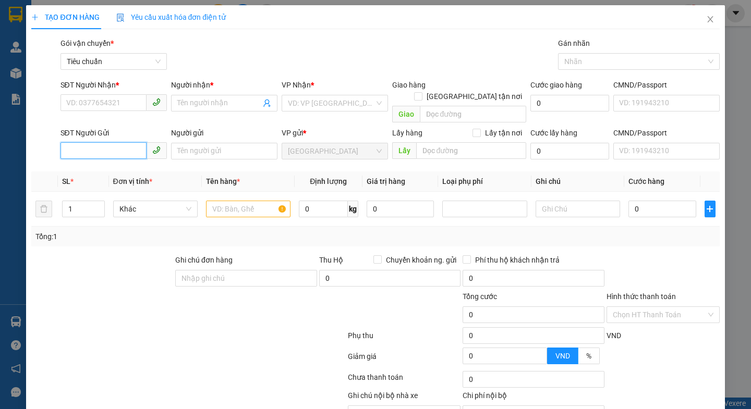
click at [90, 142] on input "SĐT Người Gửi" at bounding box center [103, 150] width 86 height 17
type input "0"
click at [89, 106] on input "SĐT Người Nhận *" at bounding box center [103, 102] width 86 height 17
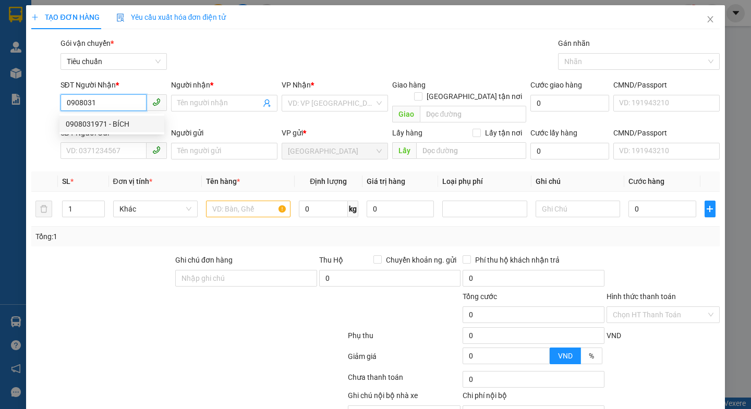
click at [113, 126] on div "0908031971 - BÍCH" at bounding box center [112, 123] width 92 height 11
type input "0908031971"
type input "BÍCH"
checkbox input "true"
type input "209 Tân Sơn, Phường 15, Tân Bình, Hồ Chí Minh"
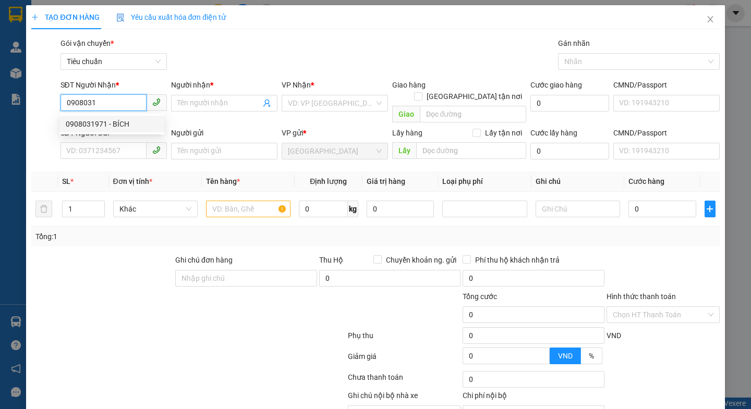
type input "40.000"
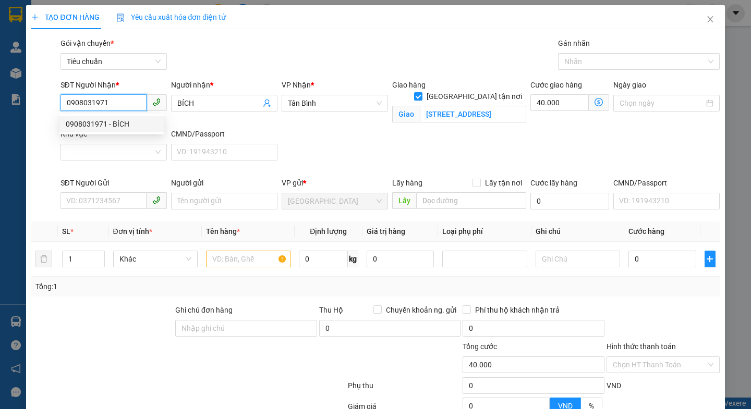
type input "90.000"
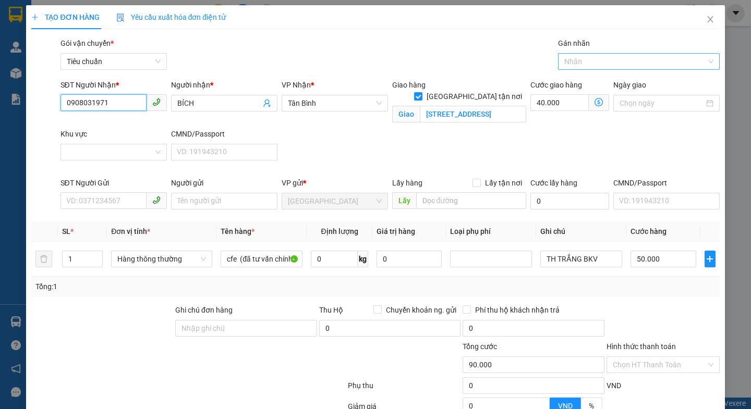
click at [574, 68] on div "Nhãn" at bounding box center [639, 61] width 162 height 17
type input "0908031971"
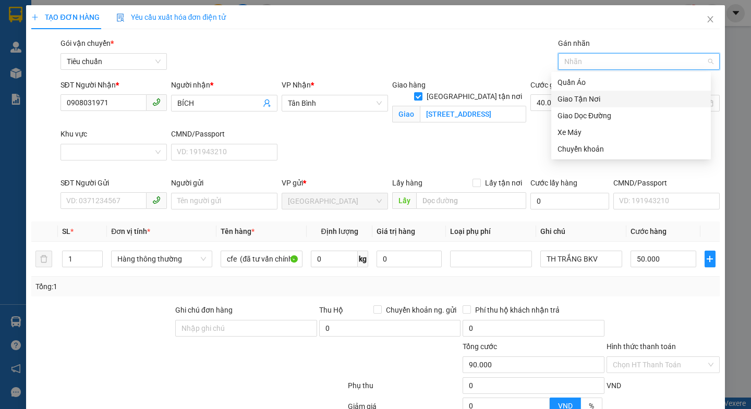
click at [572, 95] on div "Giao Tận Nơi" at bounding box center [630, 98] width 147 height 11
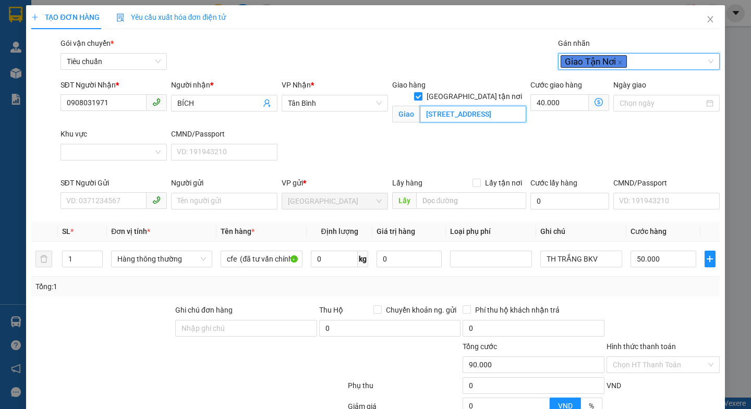
click at [490, 106] on input "209 Tân Sơn, Phường 15, Tân Bình, Hồ Chí Minh" at bounding box center [473, 114] width 106 height 17
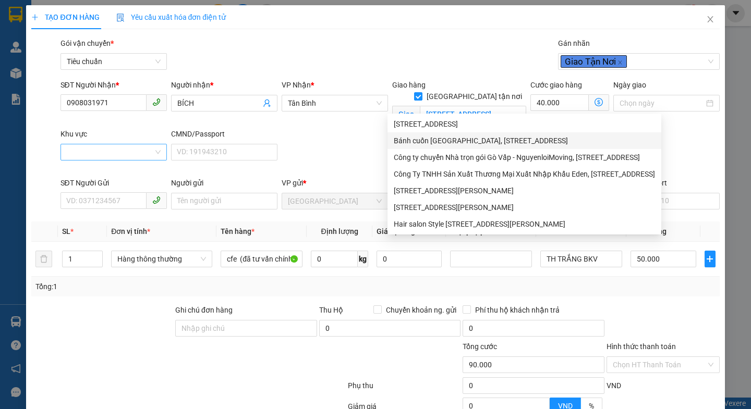
click at [110, 155] on input "Khu vực" at bounding box center [110, 152] width 87 height 16
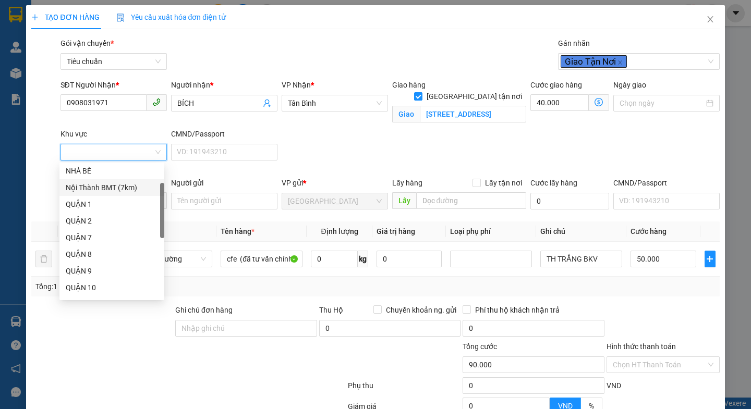
scroll to position [104, 0]
click at [93, 282] on div "TÂN BÌNH" at bounding box center [112, 285] width 92 height 11
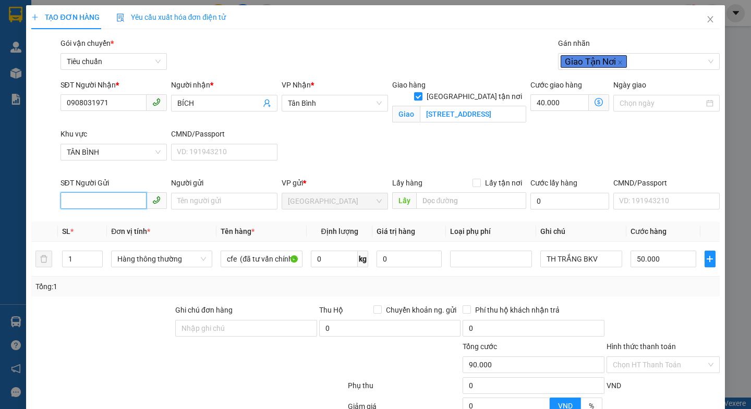
click at [108, 199] on input "SĐT Người Gửi" at bounding box center [103, 200] width 86 height 17
type input "50.000"
type input "0"
click at [131, 224] on div "0835022749 - C Liễu" at bounding box center [117, 221] width 103 height 11
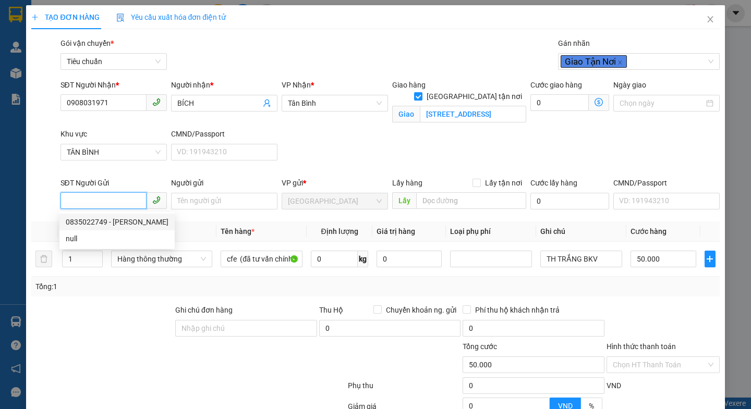
type input "0835022749"
type input "C Liễu"
type input "038156012189"
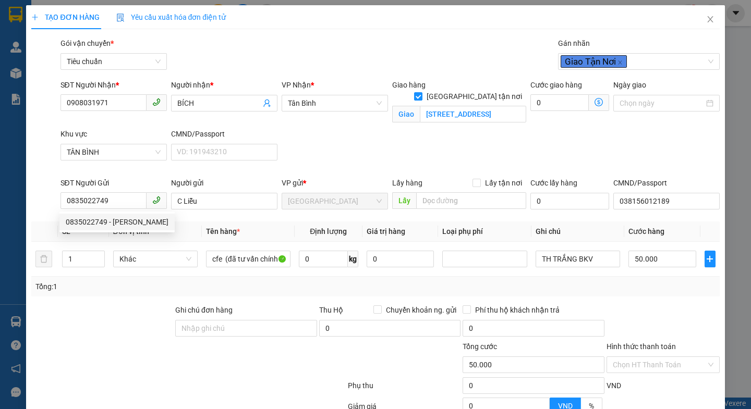
click at [117, 325] on div at bounding box center [102, 323] width 144 height 36
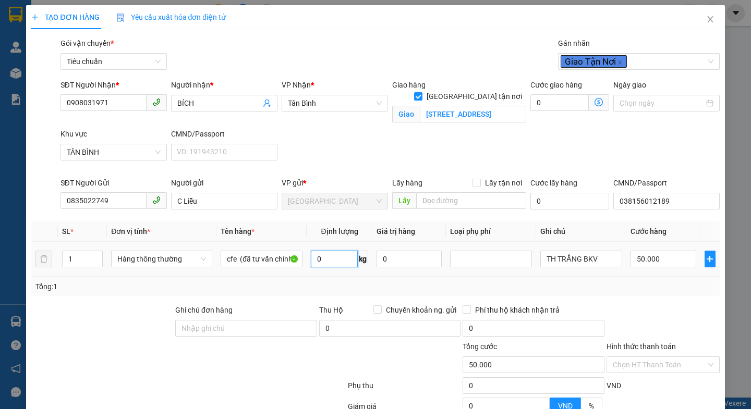
click at [323, 263] on input "0" at bounding box center [334, 259] width 47 height 17
type input "17"
drag, startPoint x: 248, startPoint y: 367, endPoint x: 570, endPoint y: 270, distance: 336.0
click at [249, 367] on div at bounding box center [289, 359] width 115 height 36
type input "55.000"
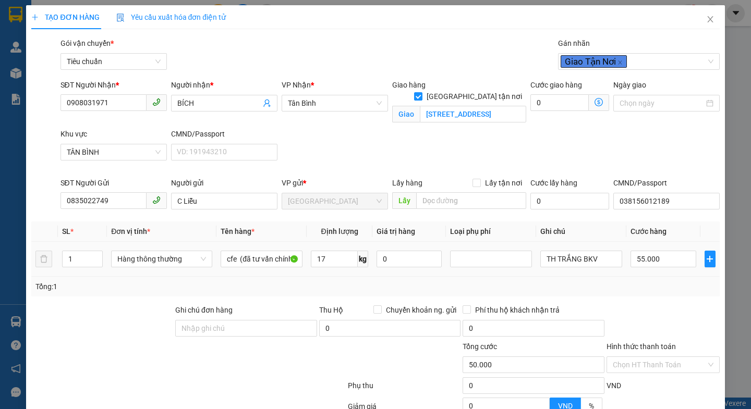
type input "55.000"
type input "105.000"
type input "50.000"
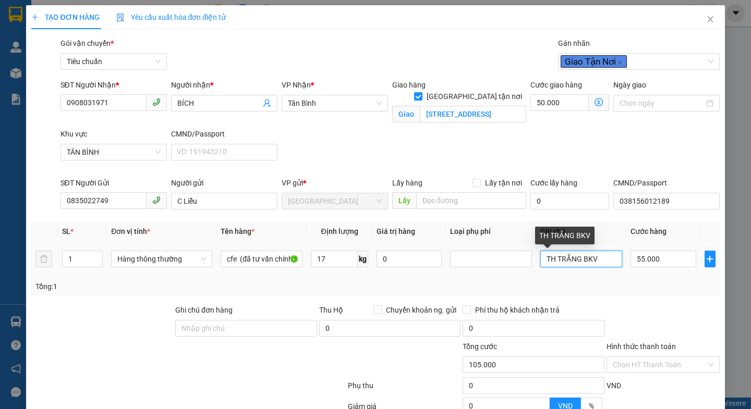
click at [594, 261] on input "TH TRẮNG BKV" at bounding box center [581, 259] width 82 height 17
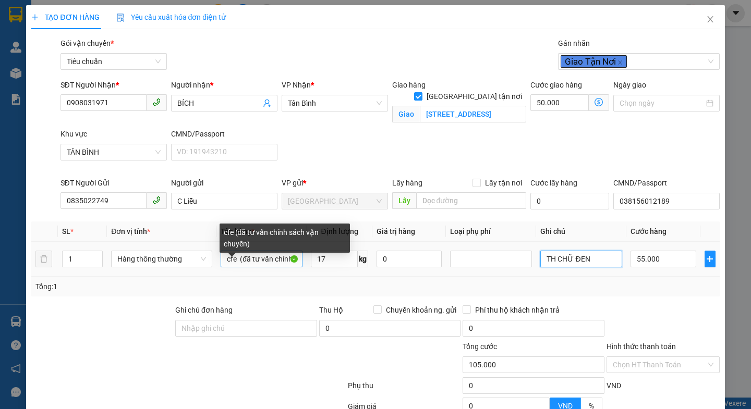
type input "TH CHỮ ĐEN"
click at [235, 257] on input "cfe (đã tư vấn chính sách vận chuyển)" at bounding box center [262, 259] width 82 height 17
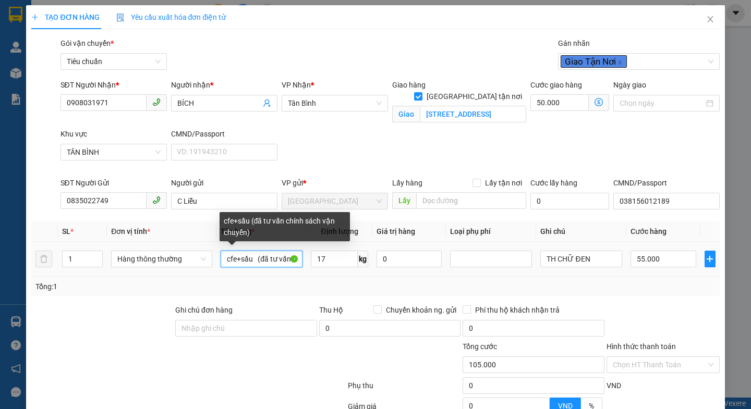
click at [254, 260] on input "cfe+sầu (đã tư vấn chính sách vận chuyển)" at bounding box center [262, 259] width 82 height 17
click at [255, 261] on input "cfe+sầu (đã tư vấn chính sách vận chuyển)" at bounding box center [262, 259] width 82 height 17
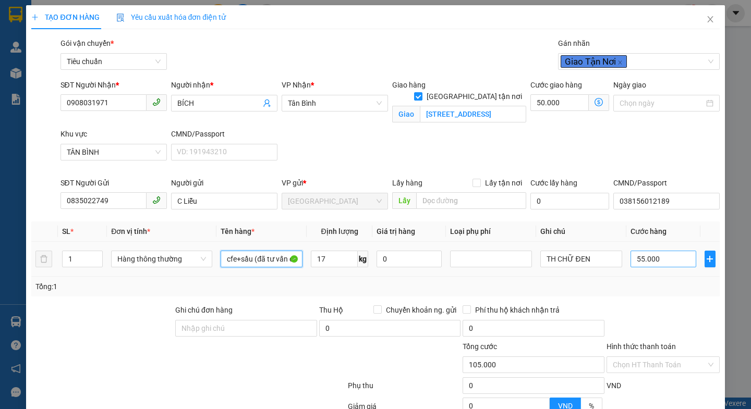
type input "cfe+sầu (đã tư vấn chính sách vận chuyển)"
click at [666, 261] on input "55.000" at bounding box center [663, 259] width 66 height 17
type input "50.006"
type input "60"
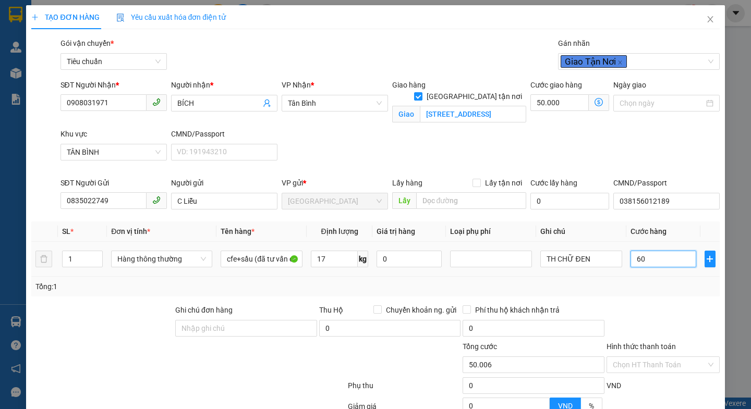
type input "50.060"
type input "60"
type input "110.000"
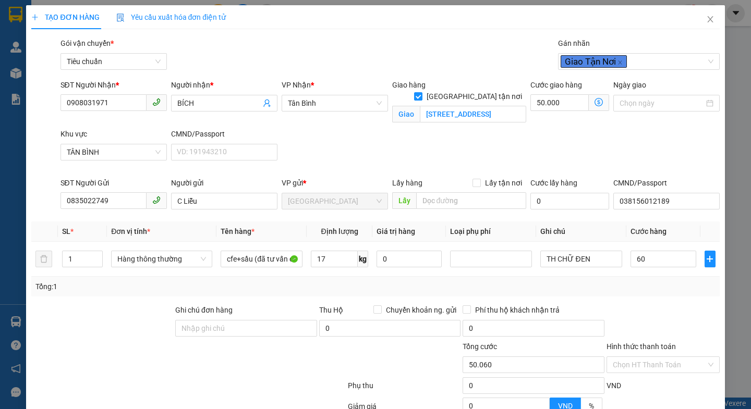
type input "60.000"
click at [672, 319] on div at bounding box center [662, 323] width 115 height 36
click at [594, 104] on icon "dollar-circle" at bounding box center [598, 102] width 8 height 8
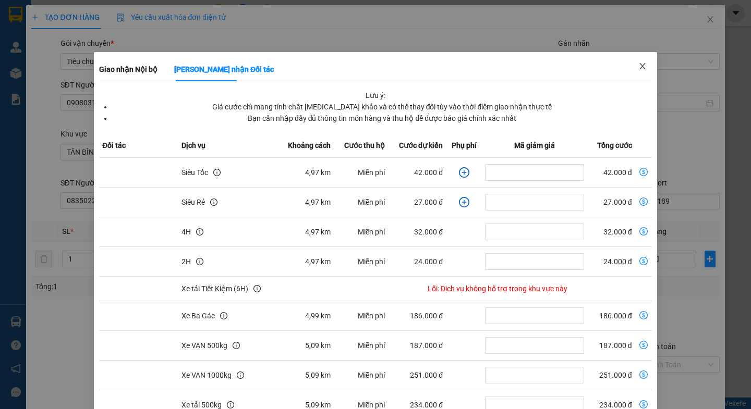
click at [638, 63] on icon "close" at bounding box center [642, 66] width 8 height 8
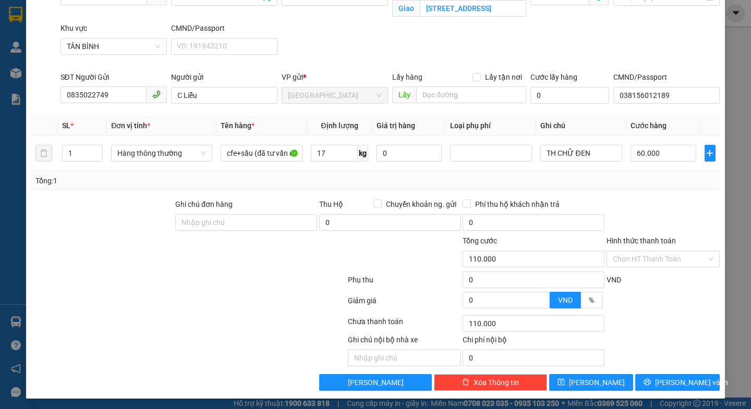
scroll to position [108, 0]
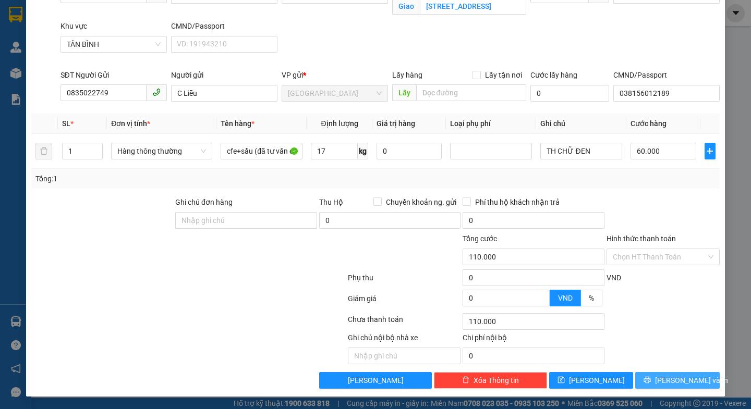
click at [665, 379] on span "[PERSON_NAME] và In" at bounding box center [691, 380] width 73 height 11
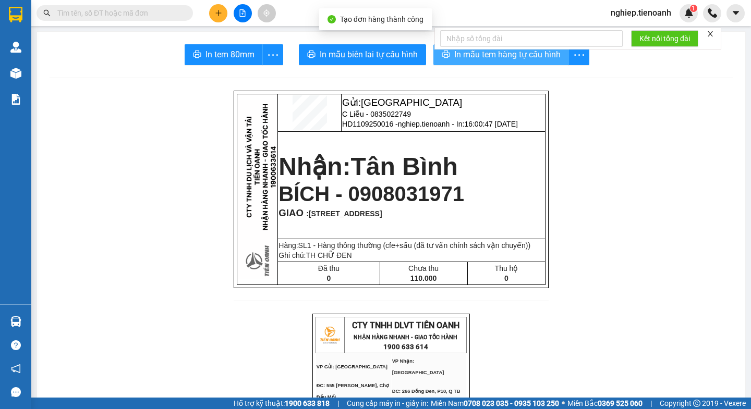
click at [477, 54] on span "In mẫu tem hàng tự cấu hình" at bounding box center [507, 54] width 106 height 13
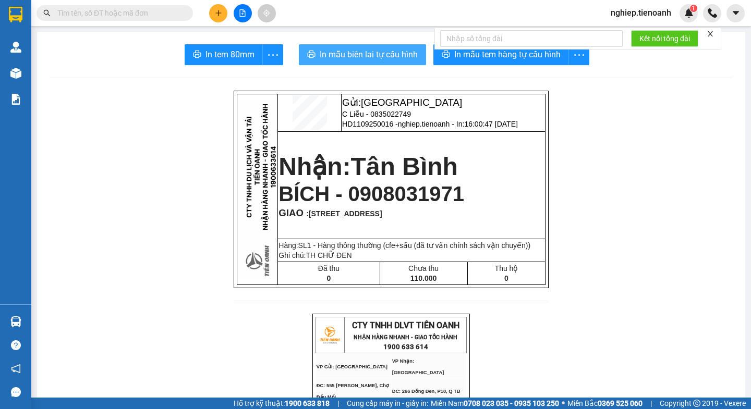
click at [342, 56] on span "In mẫu biên lai tự cấu hình" at bounding box center [369, 54] width 98 height 13
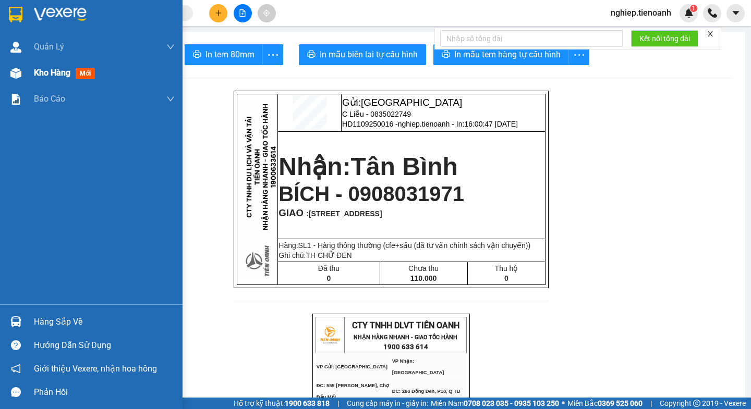
drag, startPoint x: 50, startPoint y: 79, endPoint x: 55, endPoint y: 75, distance: 7.4
click at [50, 76] on div "Kho hàng mới" at bounding box center [66, 72] width 65 height 13
click at [51, 76] on span "Kho hàng" at bounding box center [52, 73] width 36 height 10
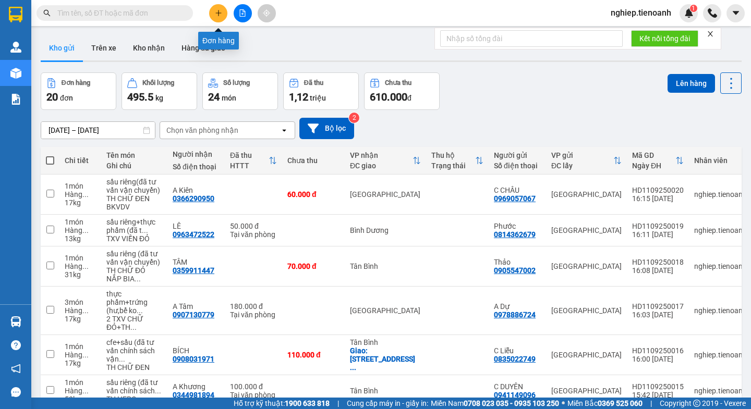
click at [217, 19] on button at bounding box center [218, 13] width 18 height 18
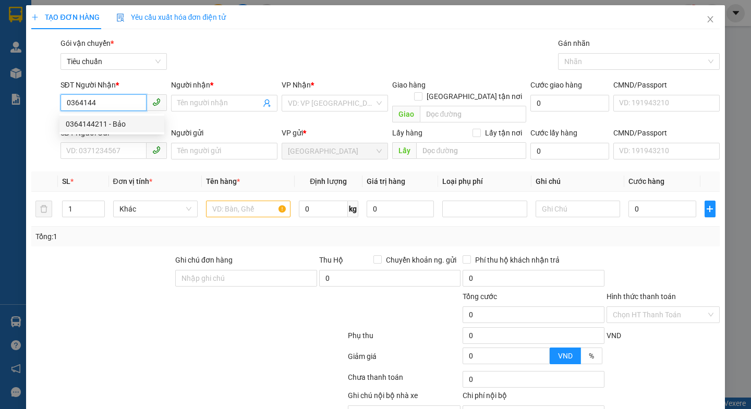
click at [106, 124] on div "0364144211 - Bảo" at bounding box center [112, 123] width 92 height 11
type input "0364144211"
type input "Bảo"
type input "0364144211"
click at [94, 277] on form "Ghi chú đơn hàng Thu Hộ Chuyển khoản ng. gửi 0 Phí thu hộ khách nhận trả 0 Tổng…" at bounding box center [375, 311] width 688 height 115
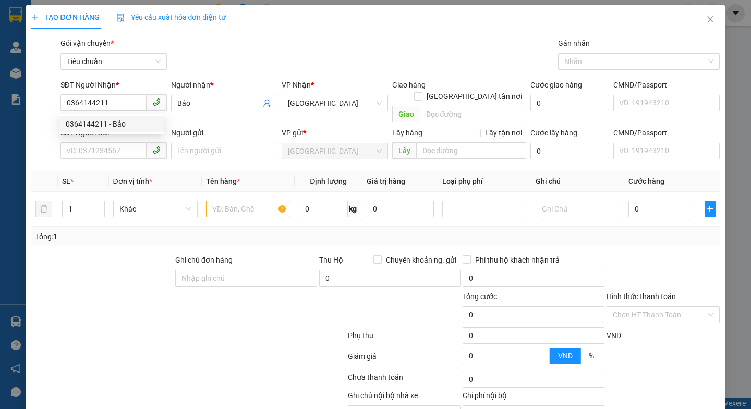
type input "50.000"
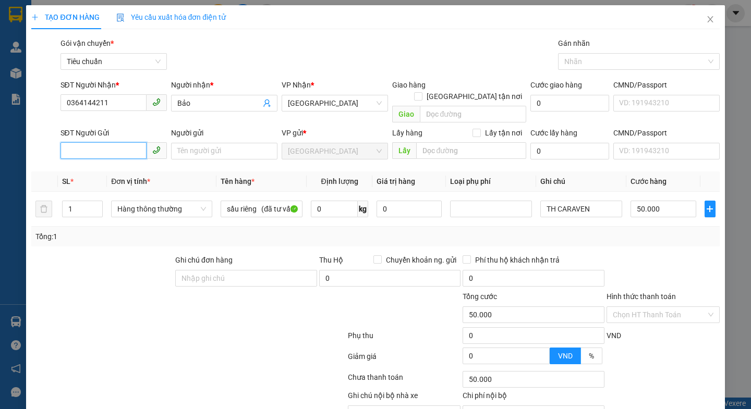
click at [107, 142] on input "SĐT Người Gửi" at bounding box center [103, 150] width 86 height 17
click at [126, 179] on div "0973239930 - Nghĩa" at bounding box center [112, 177] width 92 height 11
type input "0973239930"
type input "Nghĩa"
drag, startPoint x: 126, startPoint y: 279, endPoint x: 225, endPoint y: 229, distance: 110.5
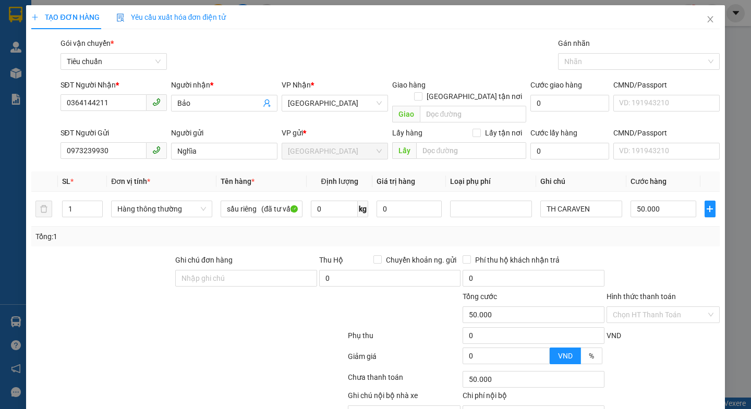
click at [127, 291] on div at bounding box center [130, 309] width 201 height 36
type input "40.000"
click at [257, 327] on div at bounding box center [188, 337] width 316 height 21
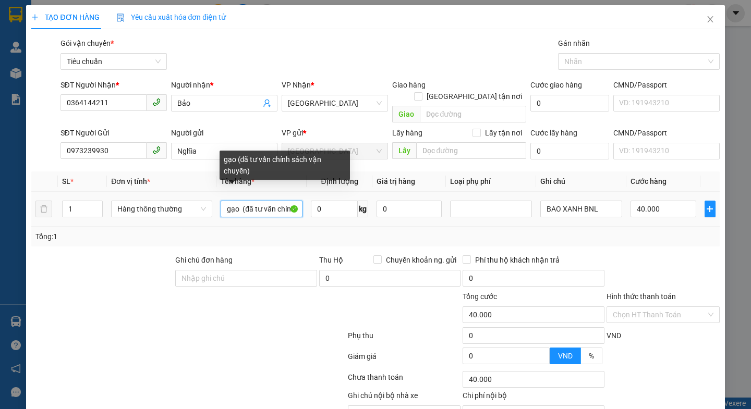
click at [237, 201] on input "gạo (đã tư vấn chính sách vận chuyển)" at bounding box center [262, 209] width 82 height 17
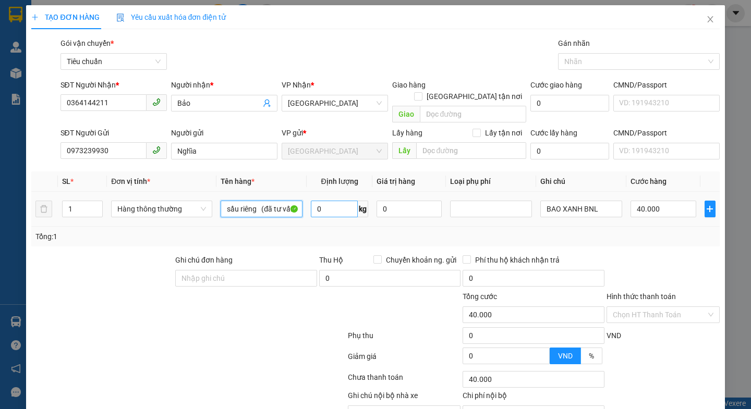
type input "sầu riêng (đã tư vấn chính sách vận chuyển)"
click at [343, 201] on input "0" at bounding box center [334, 209] width 47 height 17
type input "30"
click at [259, 369] on div at bounding box center [188, 379] width 316 height 21
type input "65.000"
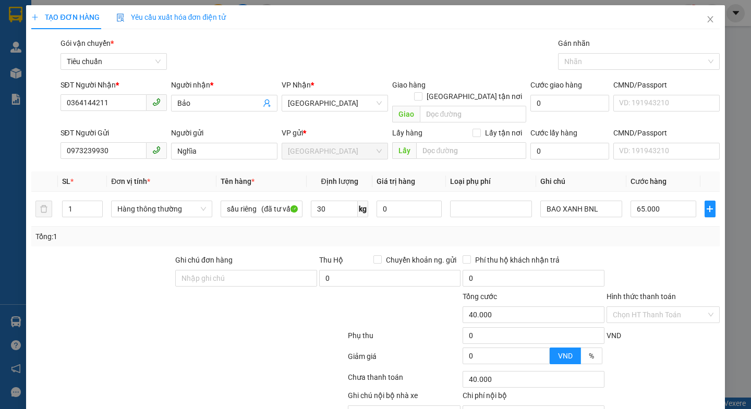
type input "65.000"
click at [603, 201] on input "BAO XANH BNL" at bounding box center [581, 209] width 82 height 17
type input "B"
type input "TH CHỮ ĐEN"
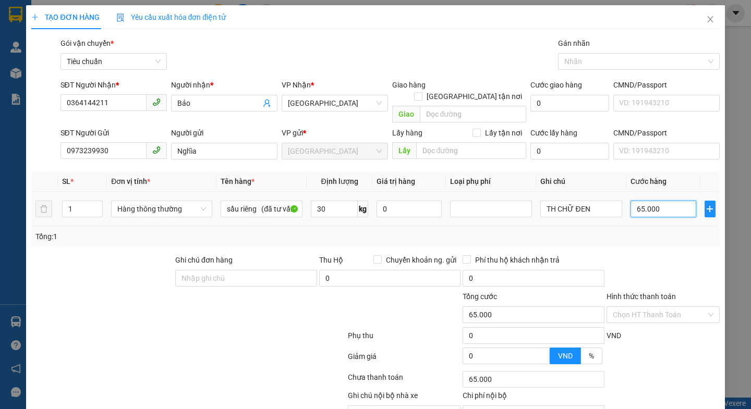
click at [664, 201] on input "65.000" at bounding box center [663, 209] width 66 height 17
type input "7"
type input "70"
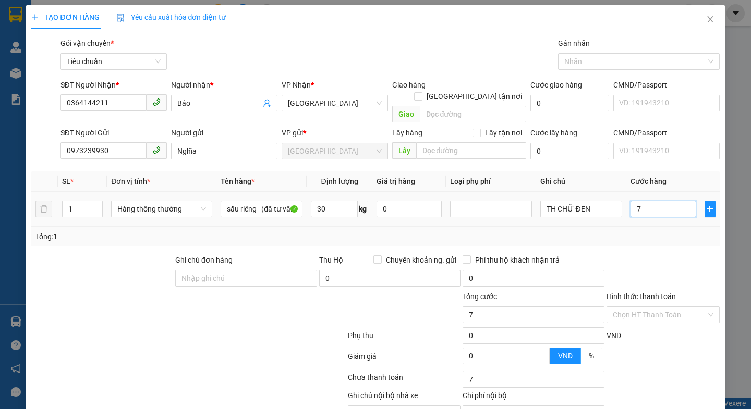
type input "70"
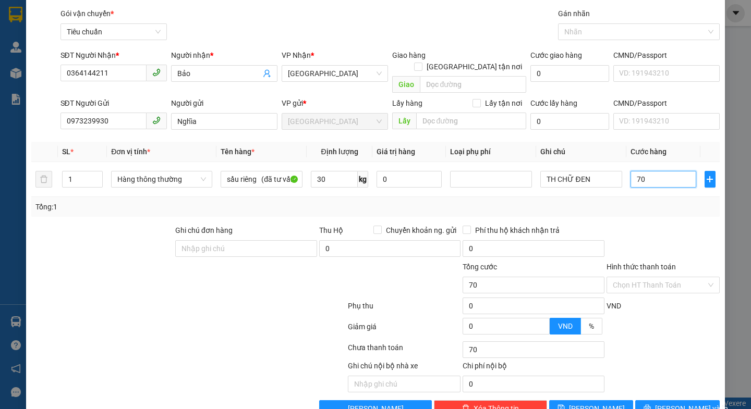
scroll to position [46, 0]
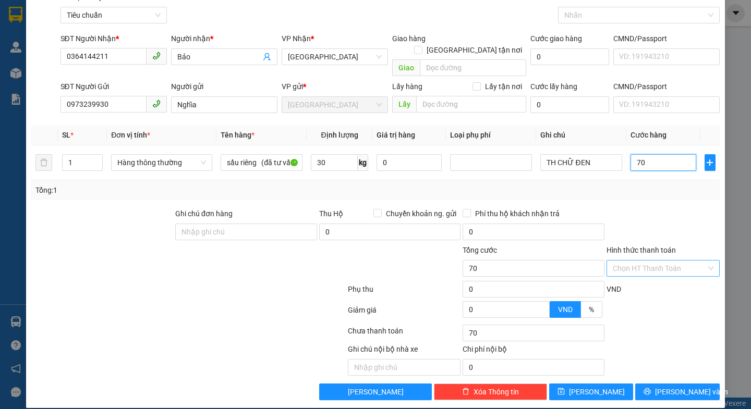
type input "70"
type input "70.000"
click at [652, 261] on input "Hình thức thanh toán" at bounding box center [659, 269] width 93 height 16
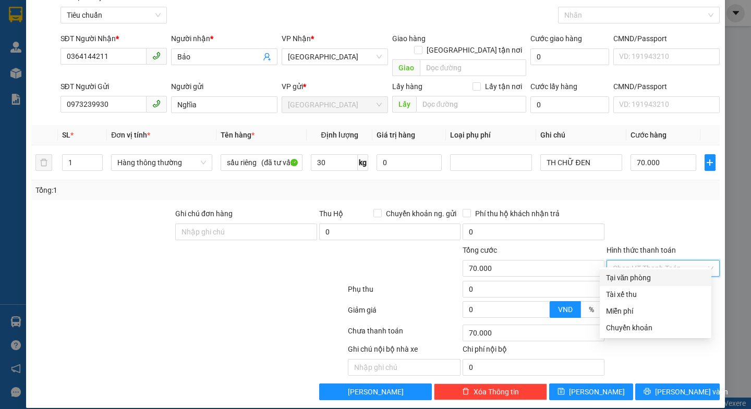
click at [638, 279] on div "Tại văn phòng" at bounding box center [655, 277] width 99 height 11
type input "0"
click at [638, 284] on div "VND" at bounding box center [662, 293] width 115 height 18
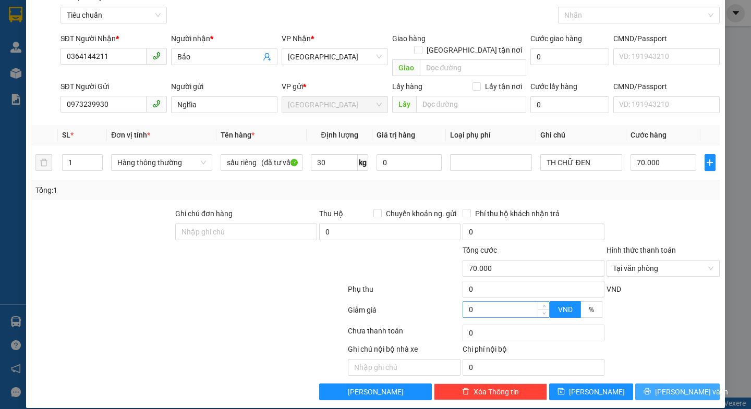
drag, startPoint x: 660, startPoint y: 385, endPoint x: 490, endPoint y: 292, distance: 193.7
click at [661, 386] on span "[PERSON_NAME] và In" at bounding box center [691, 391] width 73 height 11
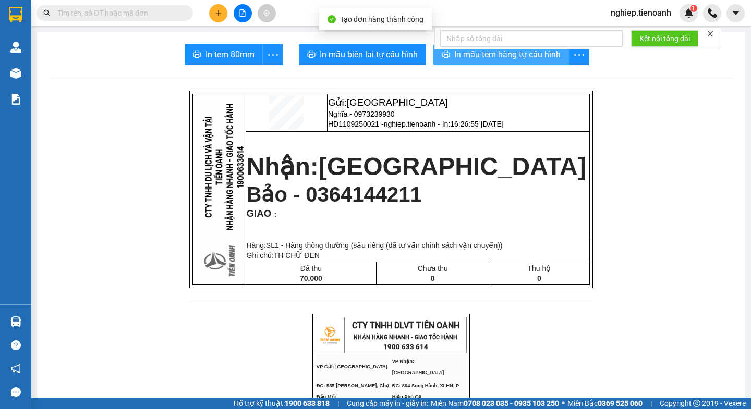
click at [463, 55] on span "In mẫu tem hàng tự cấu hình" at bounding box center [507, 54] width 106 height 13
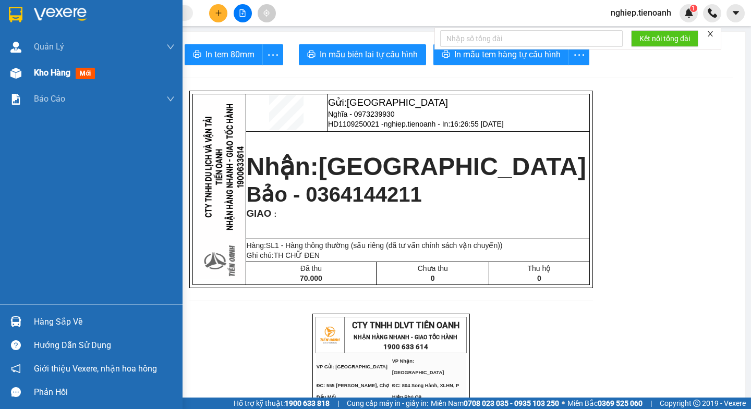
click at [52, 79] on div "Kho hàng mới" at bounding box center [66, 72] width 65 height 13
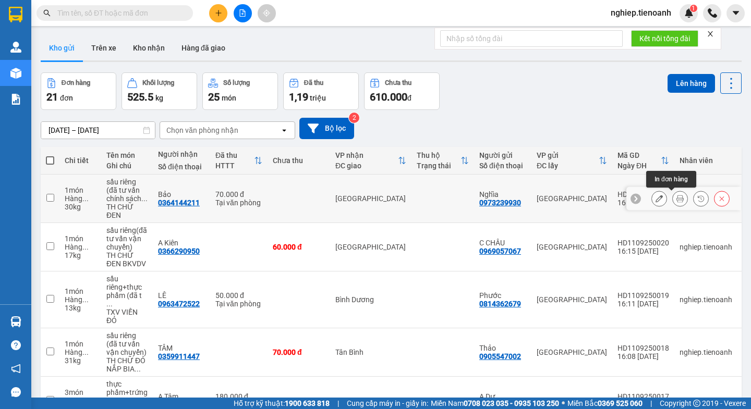
click at [673, 194] on button at bounding box center [680, 199] width 15 height 18
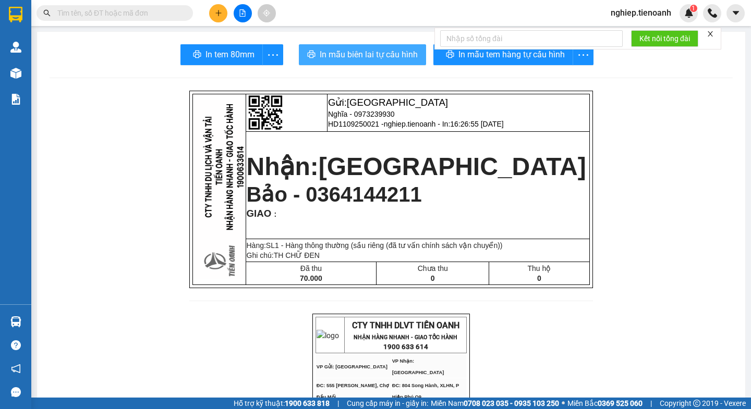
click at [374, 55] on span "In mẫu biên lai tự cấu hình" at bounding box center [369, 54] width 98 height 13
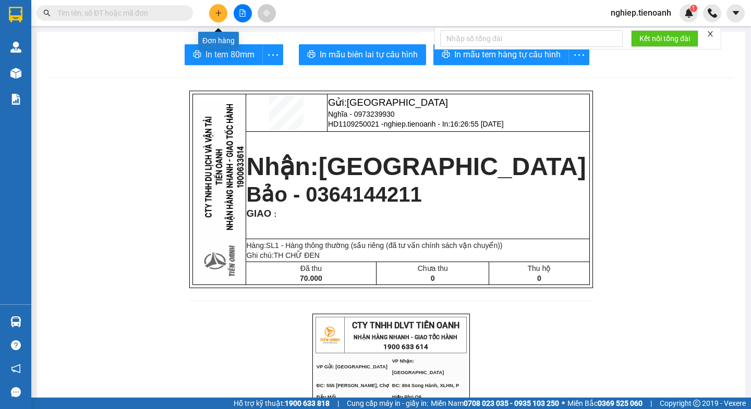
click at [217, 13] on icon "plus" at bounding box center [218, 13] width 6 height 1
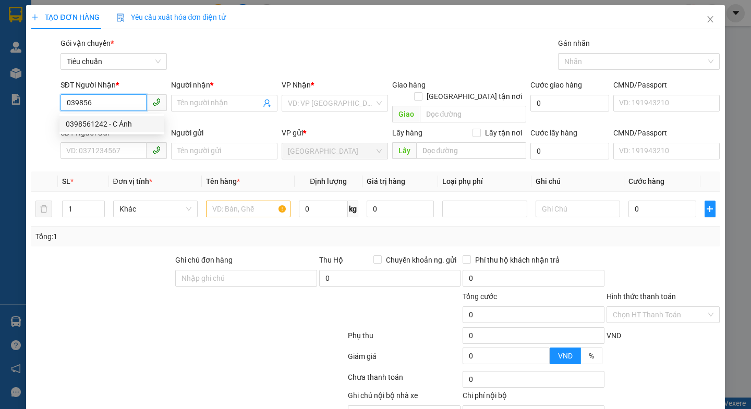
click at [114, 123] on div "0398561242 - C Ánh" at bounding box center [112, 123] width 92 height 11
type input "0398561242"
type input "C Ánh"
type input "70.000"
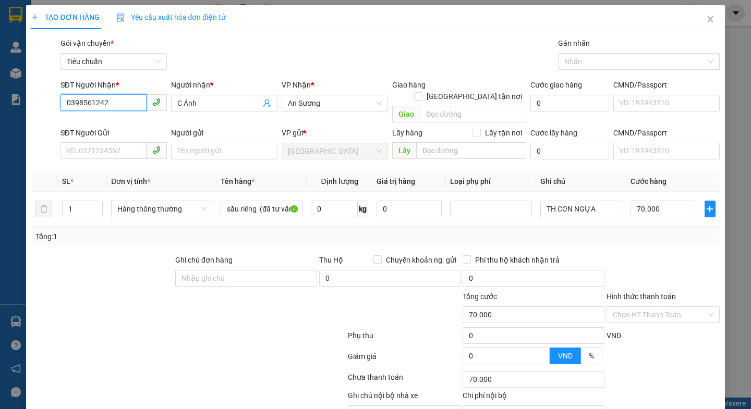
click at [96, 148] on span at bounding box center [113, 151] width 106 height 17
type input "0398561242"
click at [102, 142] on input "SĐT Người Gửi" at bounding box center [103, 150] width 86 height 17
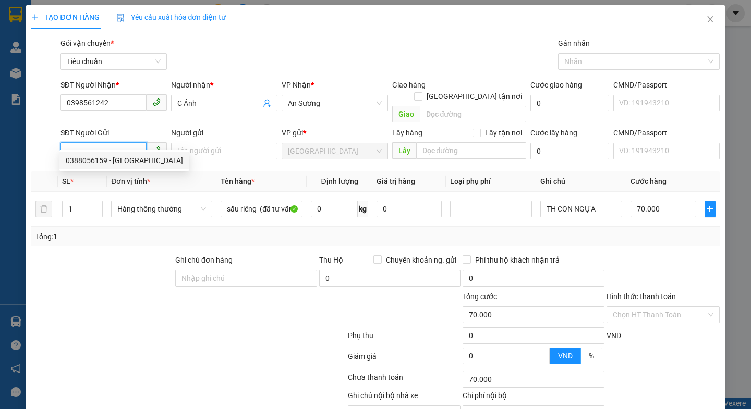
click at [113, 163] on div "0388056159 - C PHƯỚC" at bounding box center [124, 160] width 117 height 11
type input "0388056159"
type input "C PHƯỚC"
type input "240973056"
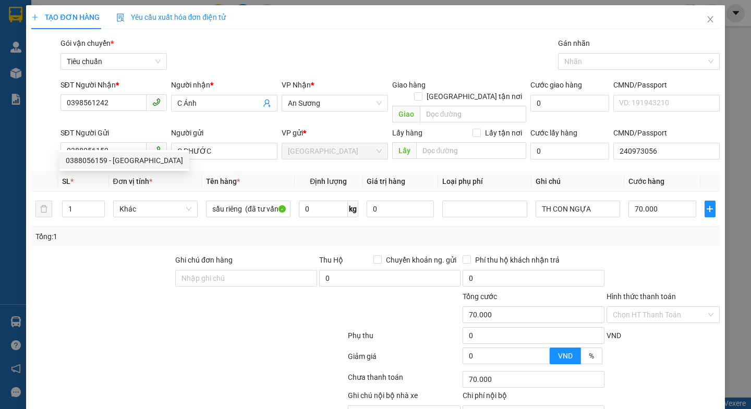
click at [139, 254] on div at bounding box center [102, 272] width 144 height 36
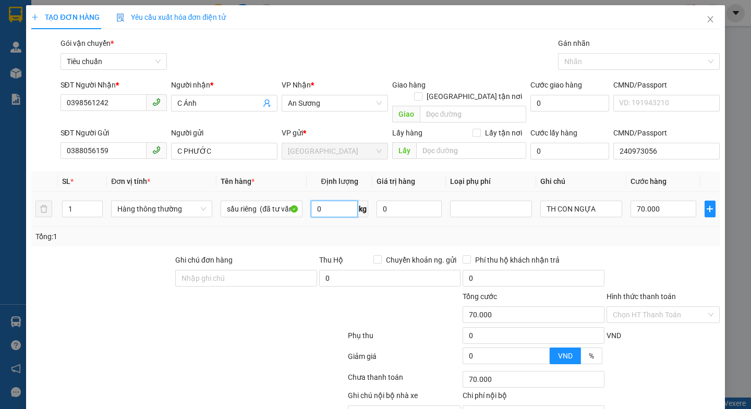
click at [333, 202] on input "0" at bounding box center [334, 209] width 47 height 17
type input "45"
drag, startPoint x: 279, startPoint y: 351, endPoint x: 603, endPoint y: 198, distance: 357.6
click at [288, 348] on div at bounding box center [188, 358] width 316 height 21
type input "90.000"
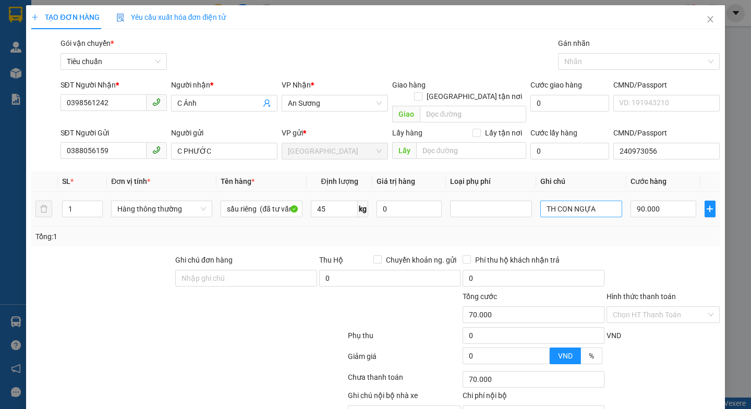
type input "90.000"
click at [603, 201] on input "TH CON NGỰA" at bounding box center [581, 209] width 82 height 17
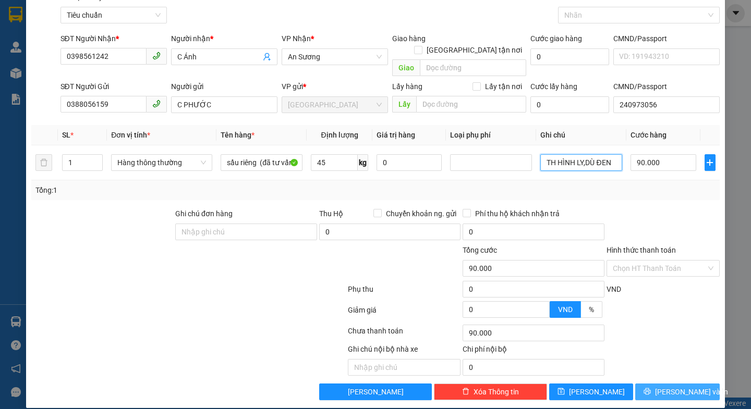
type input "TH HÌNH LY,DÙ ĐEN"
click at [665, 386] on span "[PERSON_NAME] và In" at bounding box center [691, 391] width 73 height 11
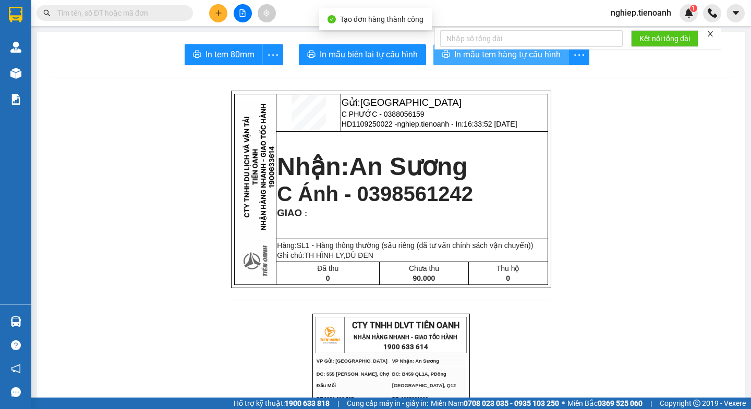
click at [480, 54] on span "In mẫu tem hàng tự cấu hình" at bounding box center [507, 54] width 106 height 13
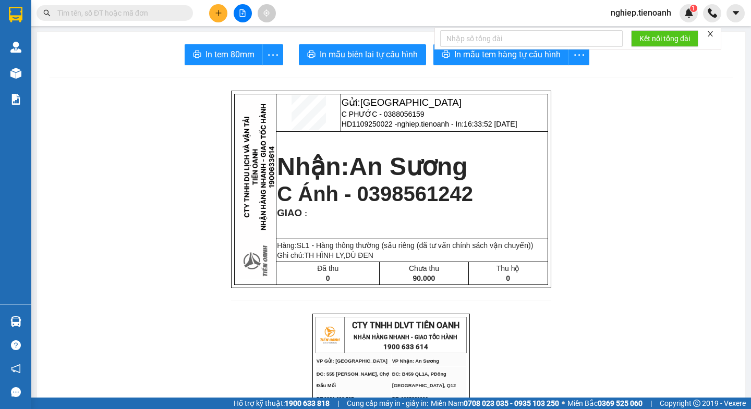
click at [337, 51] on span "In mẫu biên lai tự cấu hình" at bounding box center [369, 54] width 98 height 13
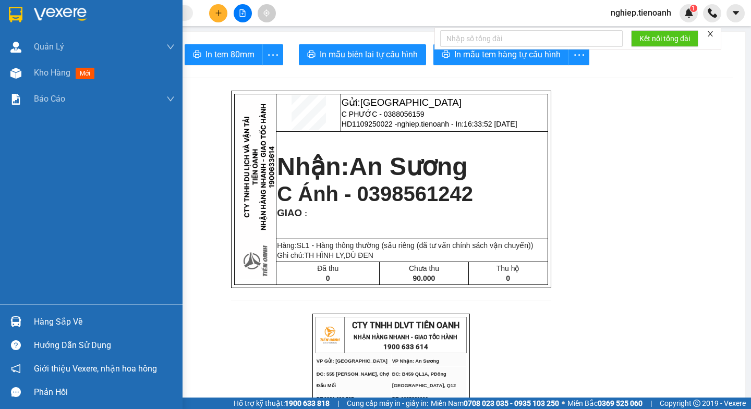
drag, startPoint x: 46, startPoint y: 68, endPoint x: 598, endPoint y: 9, distance: 554.8
click at [47, 68] on span "Kho hàng" at bounding box center [52, 73] width 36 height 10
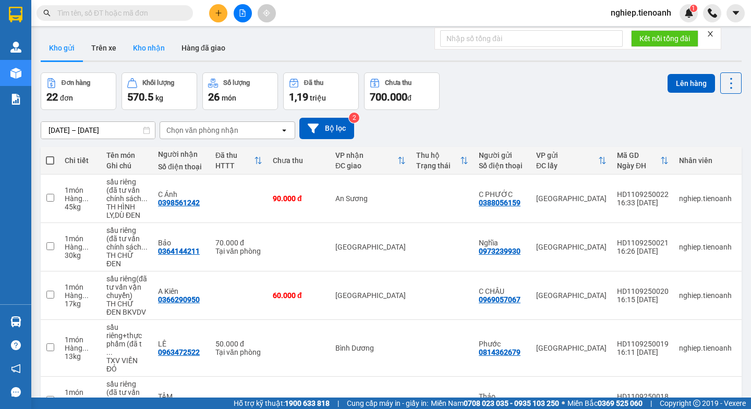
click at [152, 52] on button "Kho nhận" at bounding box center [149, 47] width 48 height 25
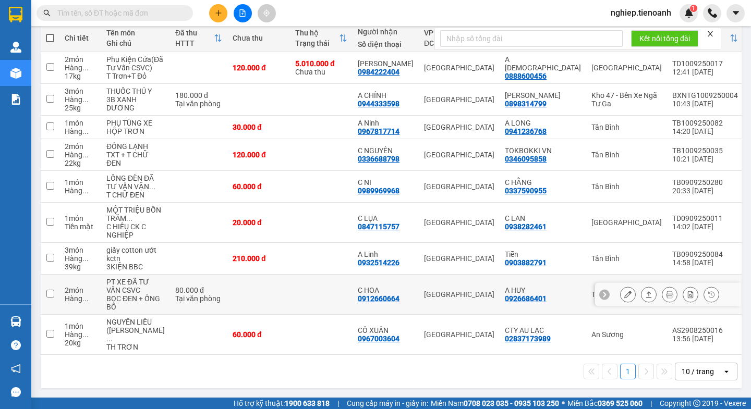
scroll to position [202, 0]
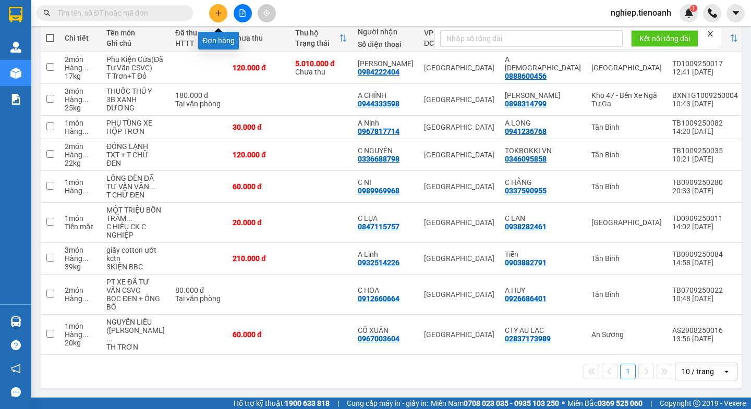
click at [222, 15] on icon "plus" at bounding box center [218, 12] width 7 height 7
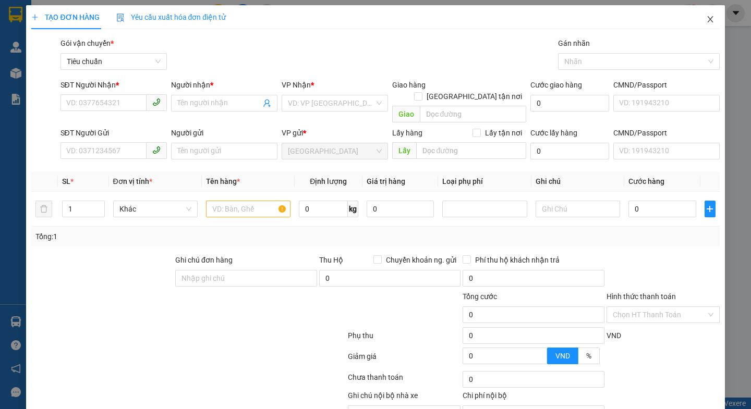
click at [706, 20] on span "Close" at bounding box center [710, 19] width 29 height 29
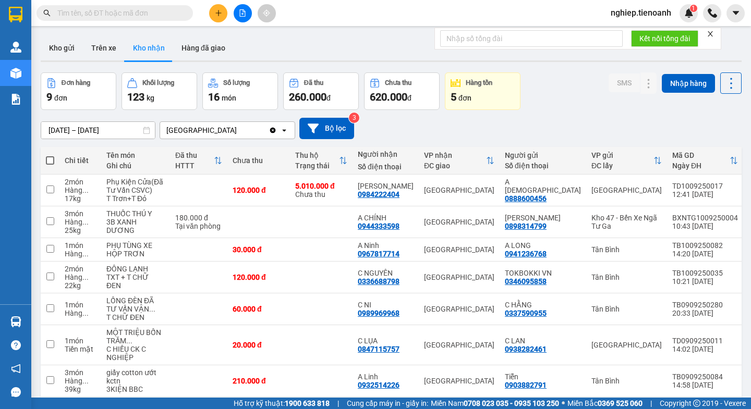
click at [220, 15] on icon "plus" at bounding box center [218, 12] width 7 height 7
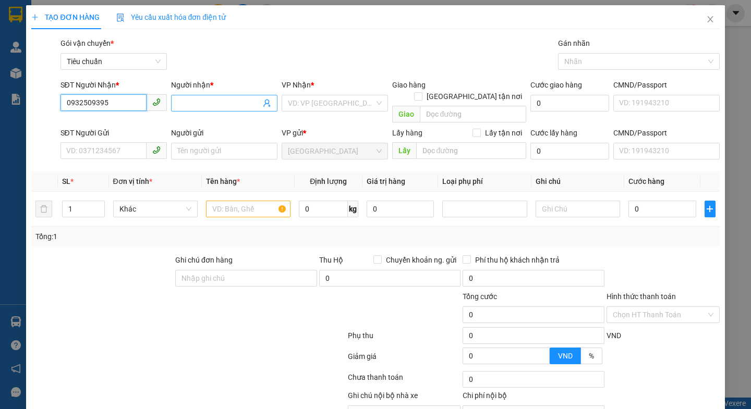
type input "0932509395"
click at [178, 95] on span at bounding box center [224, 103] width 106 height 17
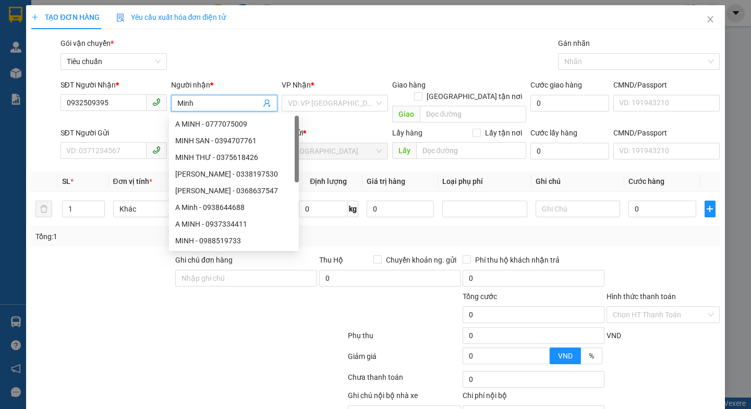
click at [177, 103] on input "Minh" at bounding box center [218, 103] width 83 height 11
click at [177, 98] on input "Minh" at bounding box center [218, 103] width 83 height 11
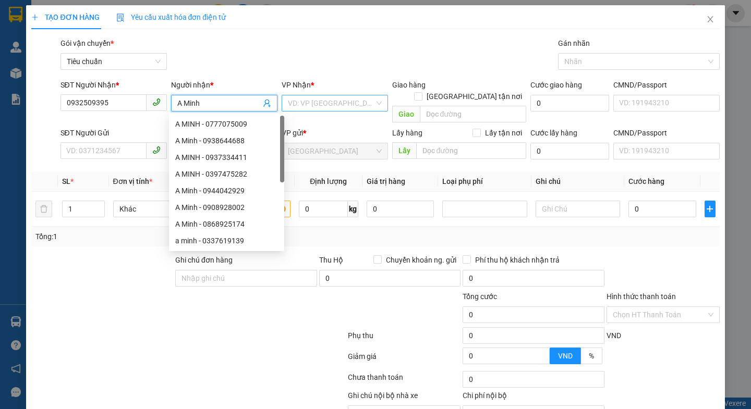
type input "A Minh"
click at [330, 107] on input "search" at bounding box center [331, 103] width 87 height 16
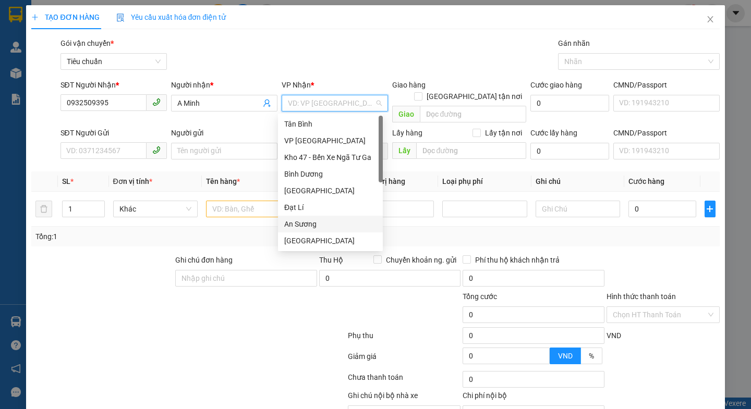
click at [299, 223] on div "An Sương" at bounding box center [330, 223] width 92 height 11
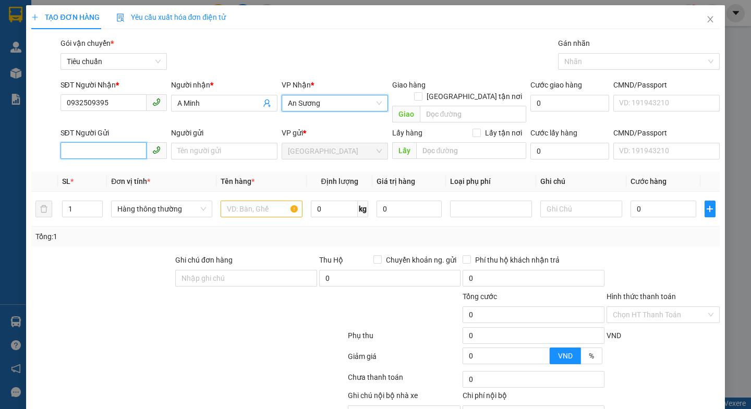
click at [100, 142] on input "SĐT Người Gửi" at bounding box center [103, 150] width 86 height 17
type input "0359247317"
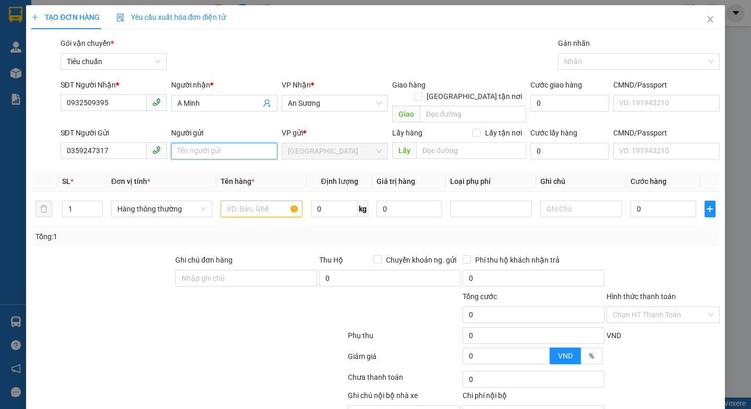
click at [192, 143] on input "Người gửi" at bounding box center [224, 151] width 106 height 17
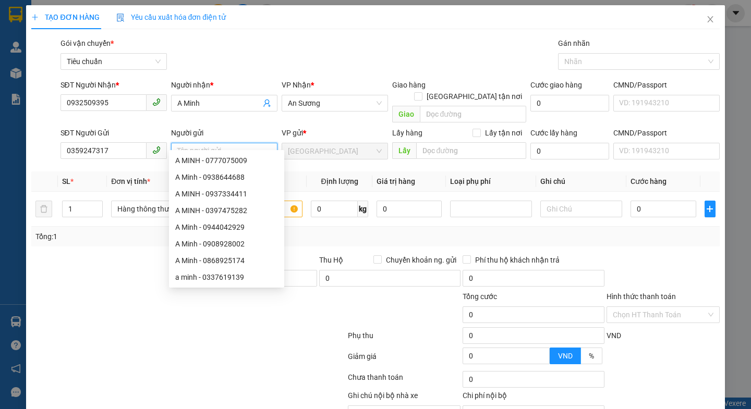
type input "L"
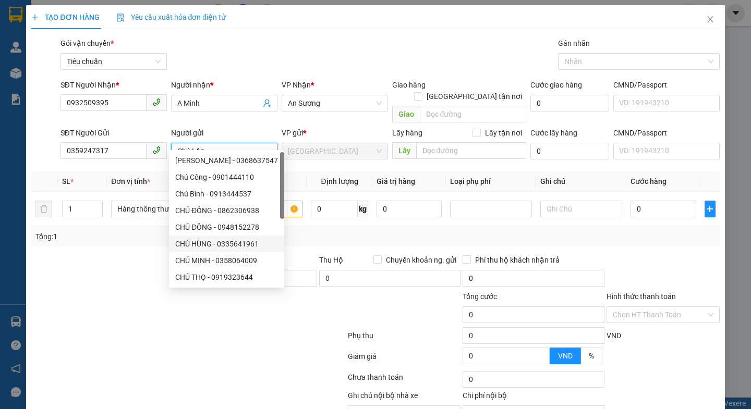
type input "Chú Lập"
click at [147, 254] on div at bounding box center [102, 272] width 144 height 36
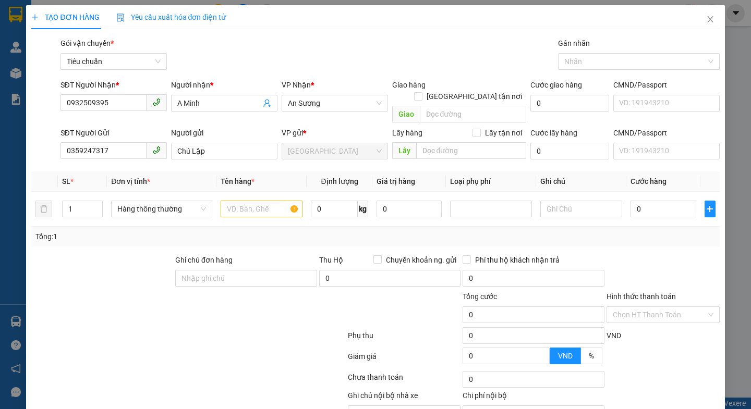
click at [147, 254] on div at bounding box center [102, 272] width 144 height 36
click at [228, 201] on input "text" at bounding box center [262, 209] width 82 height 17
type input "6"
click at [332, 205] on input "0" at bounding box center [334, 209] width 47 height 17
type input "6.5"
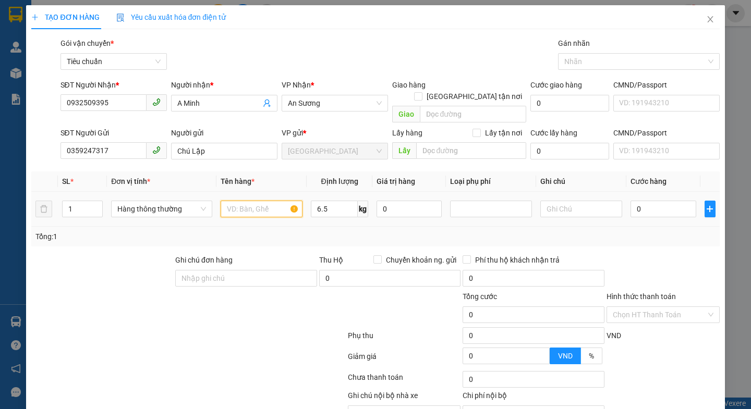
click at [242, 201] on input "text" at bounding box center [262, 209] width 82 height 17
type input "40.000"
type input "cà phê+sầu riêng"
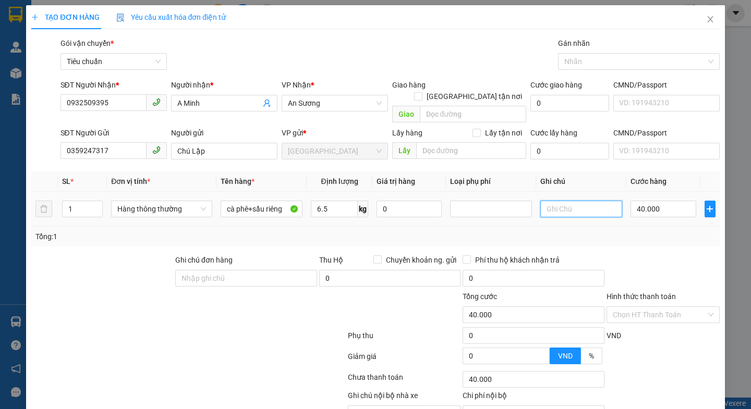
click at [573, 201] on input "text" at bounding box center [581, 209] width 82 height 17
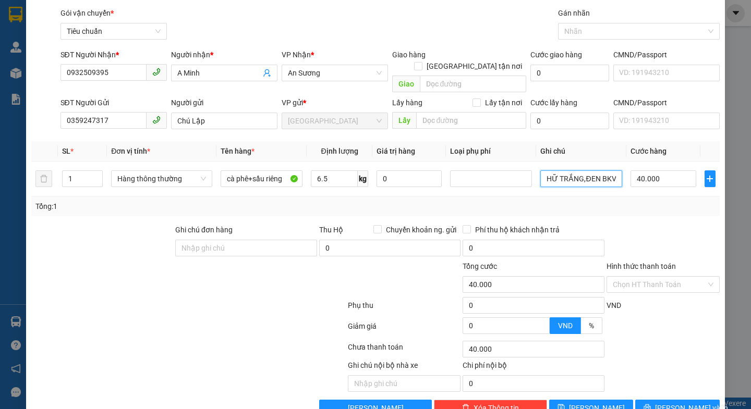
scroll to position [46, 0]
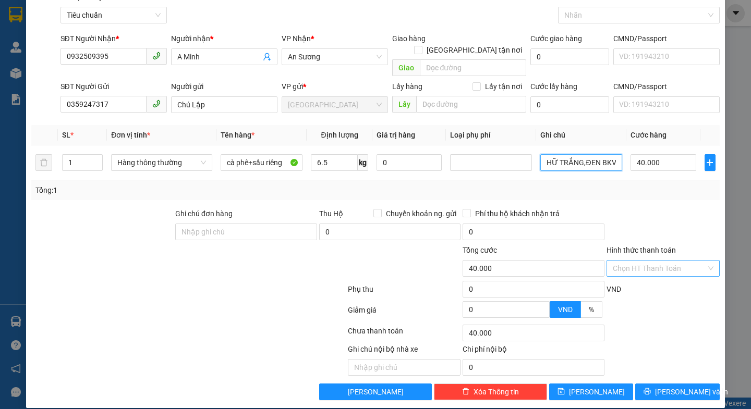
type input "TH NỀN XANH LÁ CHỮ TRẮNG,ĐEN BKV"
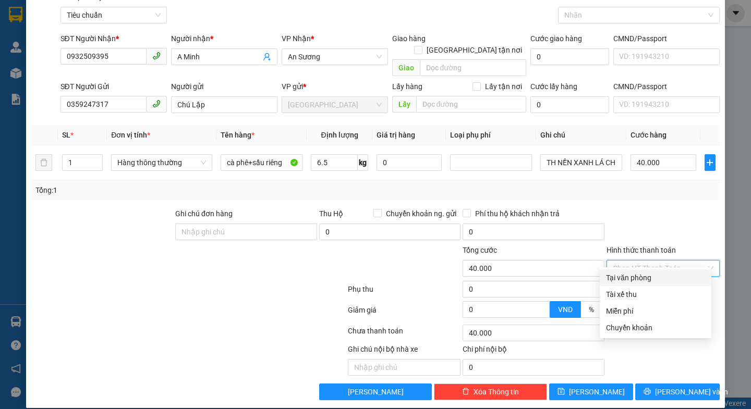
click at [653, 261] on input "Hình thức thanh toán" at bounding box center [659, 269] width 93 height 16
click at [649, 279] on div "Tại văn phòng" at bounding box center [655, 277] width 99 height 11
type input "0"
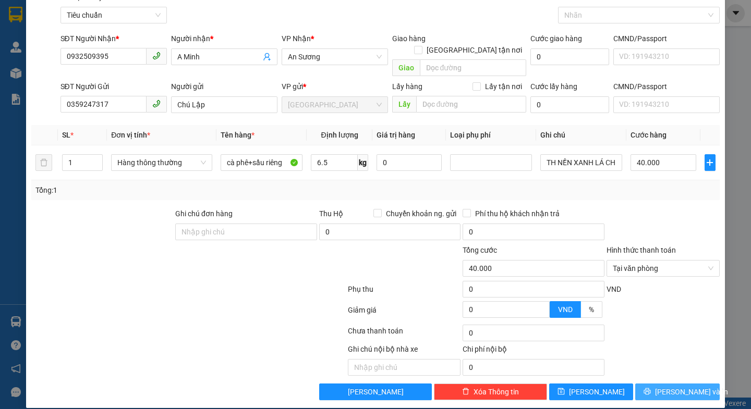
click at [679, 386] on span "[PERSON_NAME] và In" at bounding box center [691, 391] width 73 height 11
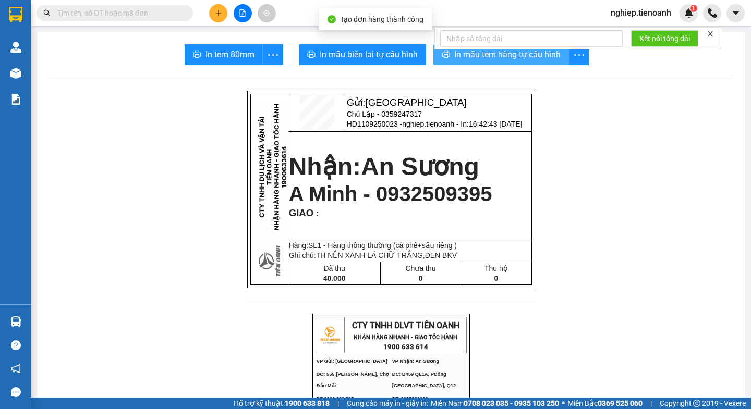
click at [507, 65] on button "In mẫu tem hàng tự cấu hình" at bounding box center [501, 54] width 136 height 21
drag, startPoint x: 507, startPoint y: 65, endPoint x: 510, endPoint y: 59, distance: 6.5
click at [507, 65] on button "In mẫu tem hàng tự cấu hình" at bounding box center [501, 54] width 136 height 21
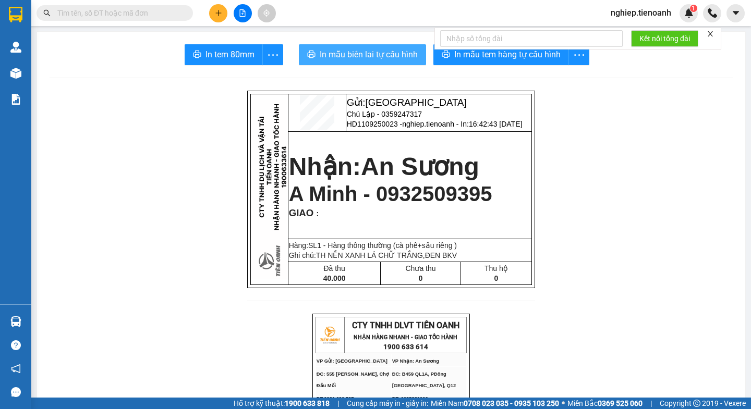
click at [337, 53] on span "In mẫu biên lai tự cấu hình" at bounding box center [369, 54] width 98 height 13
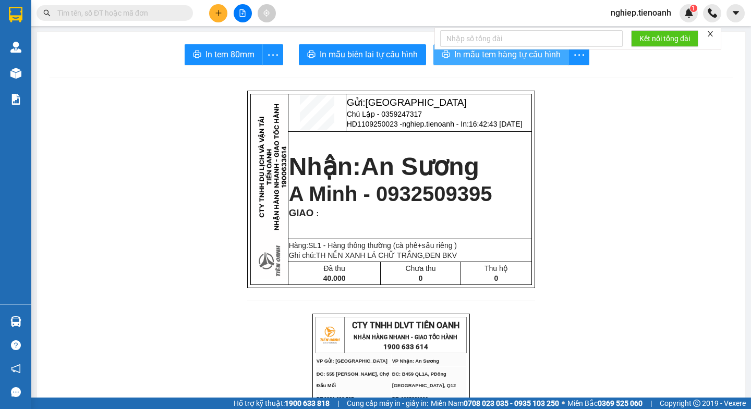
click at [496, 62] on button "In mẫu tem hàng tự cấu hình" at bounding box center [501, 54] width 136 height 21
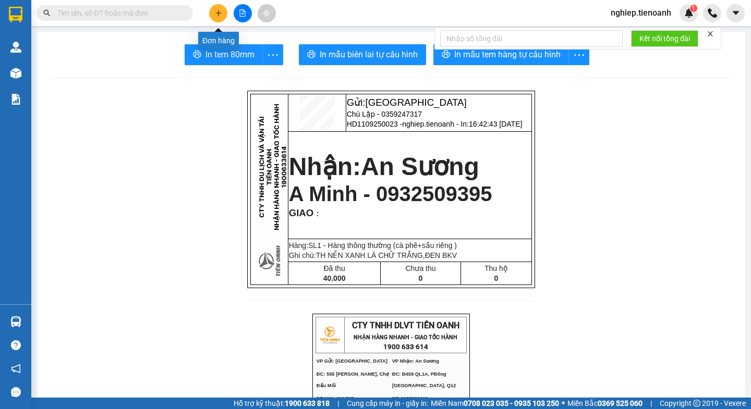
click at [222, 18] on button at bounding box center [218, 13] width 18 height 18
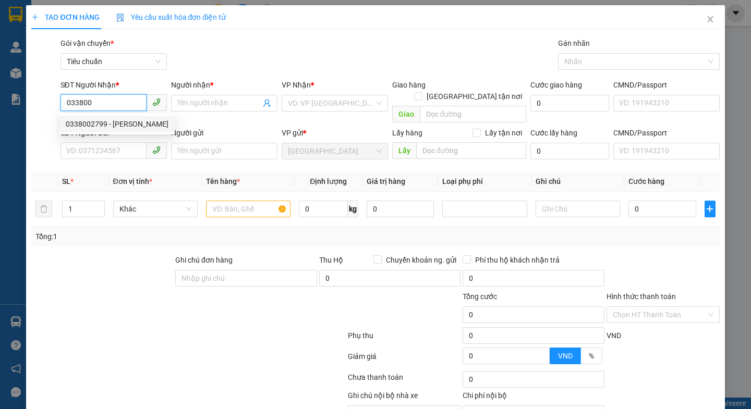
click at [85, 125] on div "0338002799 - C LINH" at bounding box center [117, 123] width 103 height 11
type input "0338002799"
type input "C LINH"
type input "241678431"
type input "0338002799"
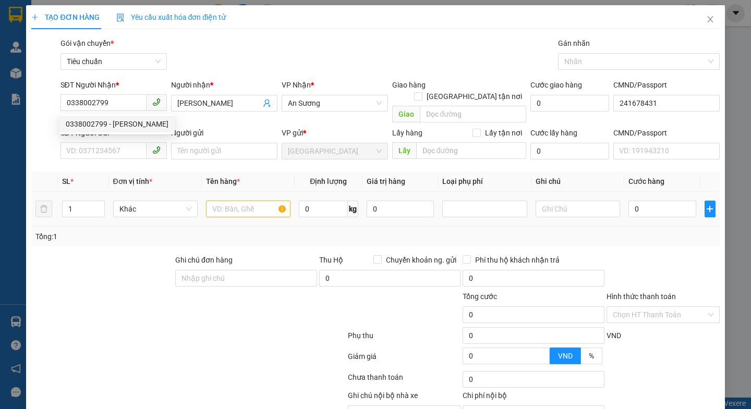
type input "40.000"
drag, startPoint x: 107, startPoint y: 254, endPoint x: 88, endPoint y: 191, distance: 65.8
click at [106, 254] on div at bounding box center [102, 272] width 144 height 36
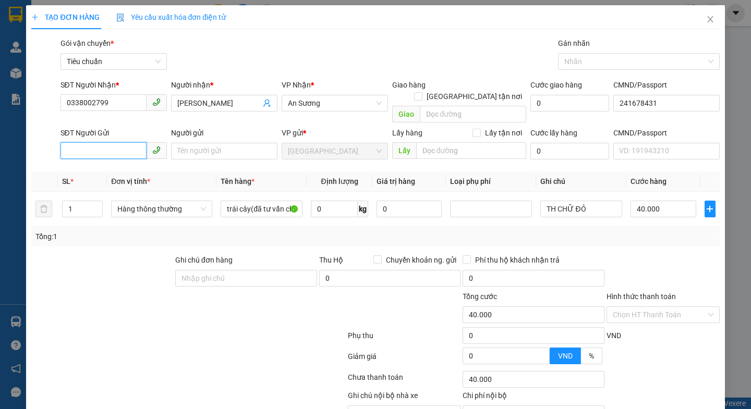
click at [101, 144] on input "SĐT Người Gửi" at bounding box center [103, 150] width 86 height 17
drag, startPoint x: 127, startPoint y: 180, endPoint x: 128, endPoint y: 217, distance: 37.0
click at [128, 181] on div "0348209211 - C PHƯỢNG" at bounding box center [112, 177] width 92 height 11
type input "0348209211"
type input "C PHƯỢNG"
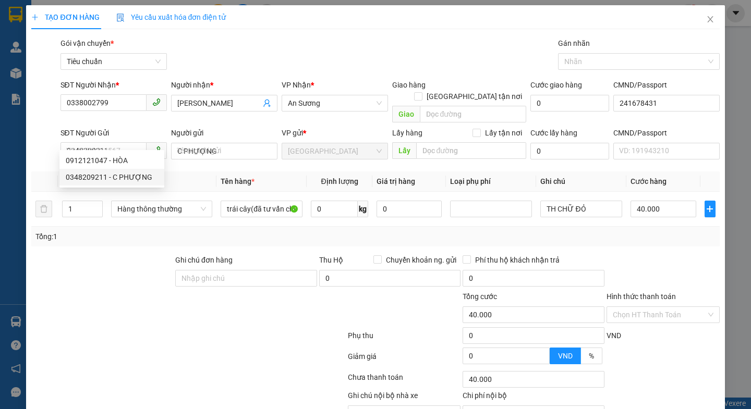
click at [129, 254] on div at bounding box center [102, 272] width 144 height 36
type input "50.000"
click at [334, 201] on input "0" at bounding box center [334, 209] width 47 height 17
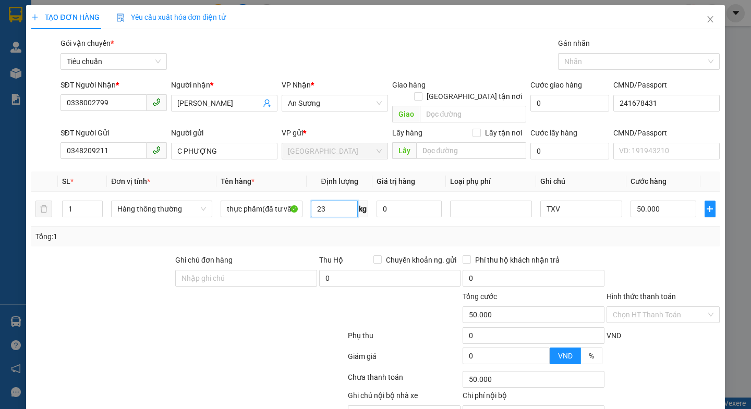
type input "23"
drag, startPoint x: 240, startPoint y: 323, endPoint x: 248, endPoint y: 203, distance: 120.1
click at [241, 327] on div at bounding box center [188, 337] width 316 height 21
type input "60.000"
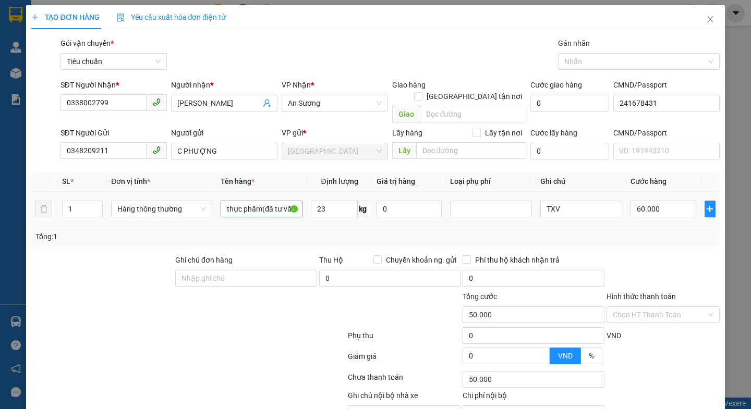
type input "60.000"
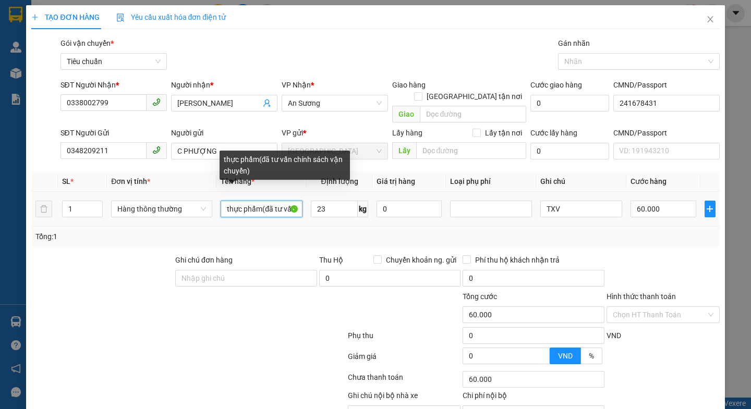
click at [258, 201] on input "thực phẩm(đã tư vấn chính sách vận chuyển)" at bounding box center [262, 209] width 82 height 17
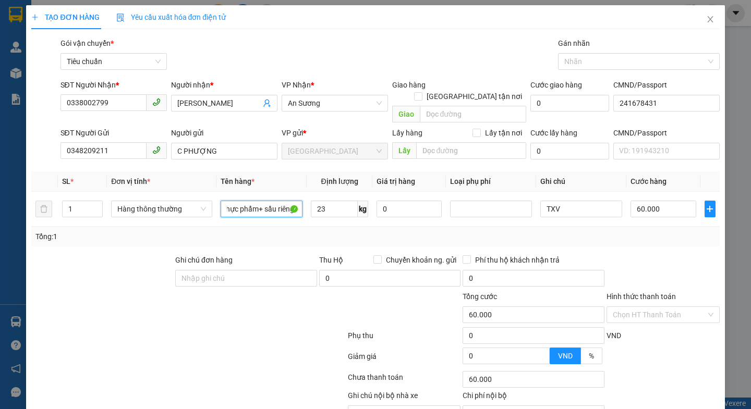
scroll to position [0, 6]
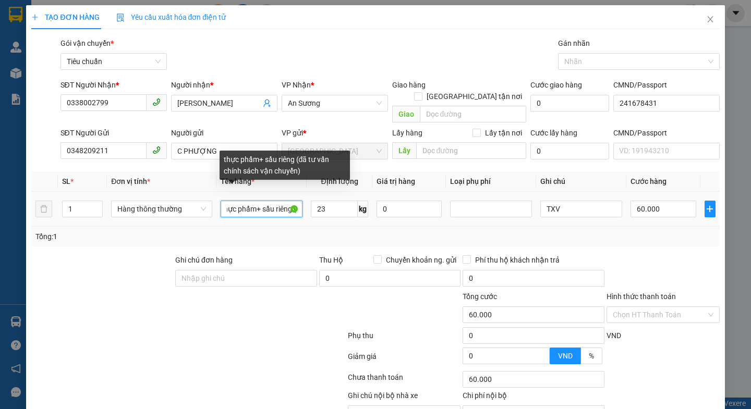
click at [283, 205] on input "thực phẩm+ sầu riêng (đã tư vấn chính sách vận chuyển)" at bounding box center [262, 209] width 82 height 17
click at [252, 201] on input "thực phẩm+ sầu riêng (đã tư vấn chính sách vận chuyển)" at bounding box center [262, 209] width 82 height 17
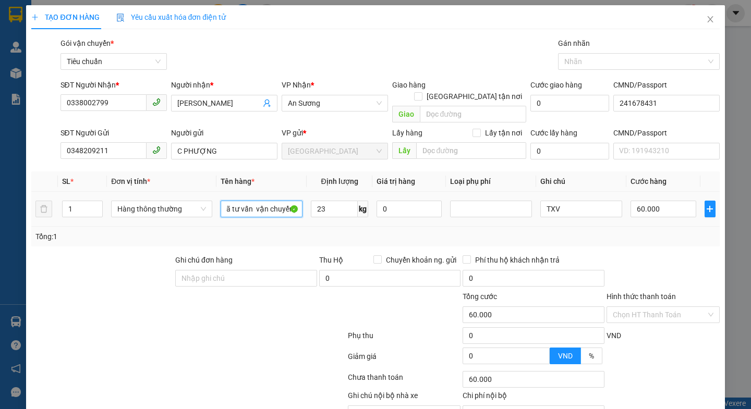
scroll to position [0, 80]
type input "thực phẩm+ sầu riêng (đã tư vấn vận chuyển)"
click at [564, 201] on input "TXV" at bounding box center [581, 209] width 82 height 17
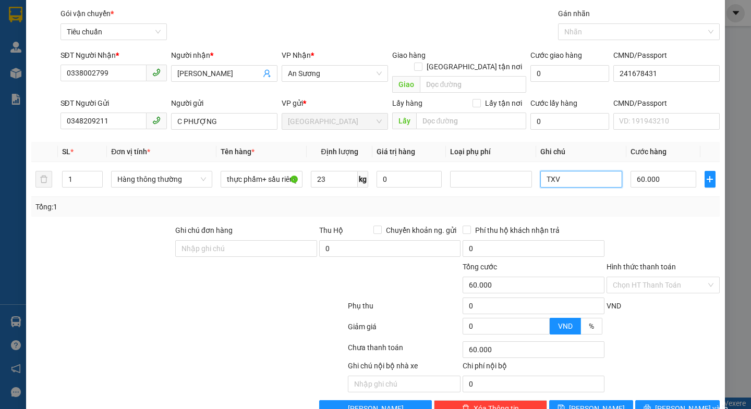
scroll to position [46, 0]
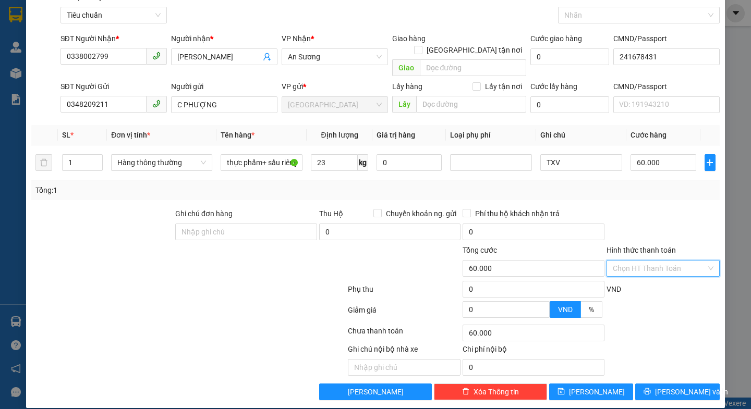
click at [655, 261] on input "Hình thức thanh toán" at bounding box center [659, 269] width 93 height 16
click at [650, 281] on div "Tại văn phòng" at bounding box center [655, 277] width 99 height 11
type input "0"
click at [669, 386] on span "[PERSON_NAME] và In" at bounding box center [691, 391] width 73 height 11
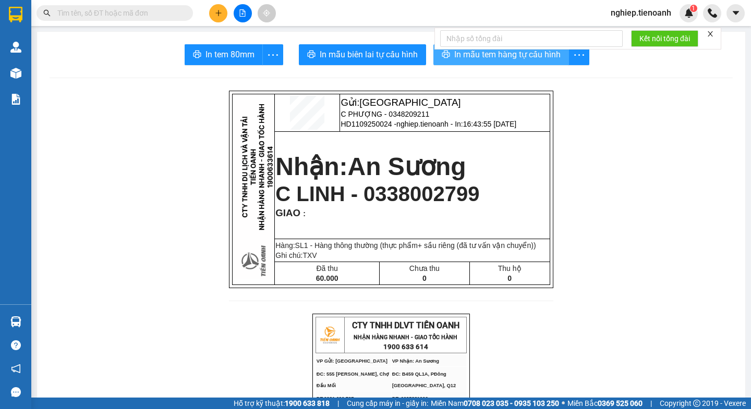
click at [455, 61] on button "In mẫu tem hàng tự cấu hình" at bounding box center [501, 54] width 136 height 21
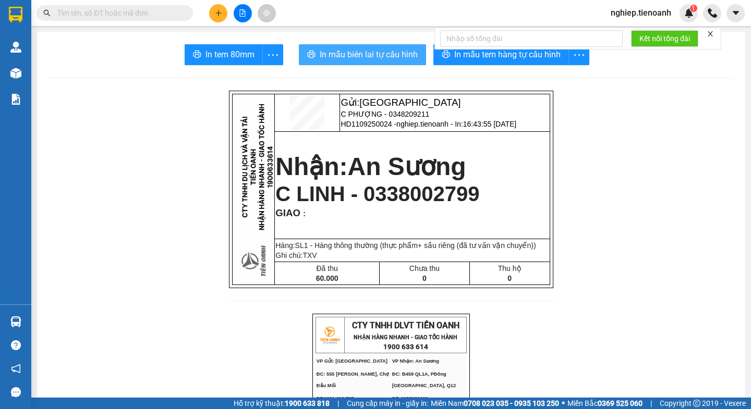
click at [389, 57] on span "In mẫu biên lai tự cấu hình" at bounding box center [369, 54] width 98 height 13
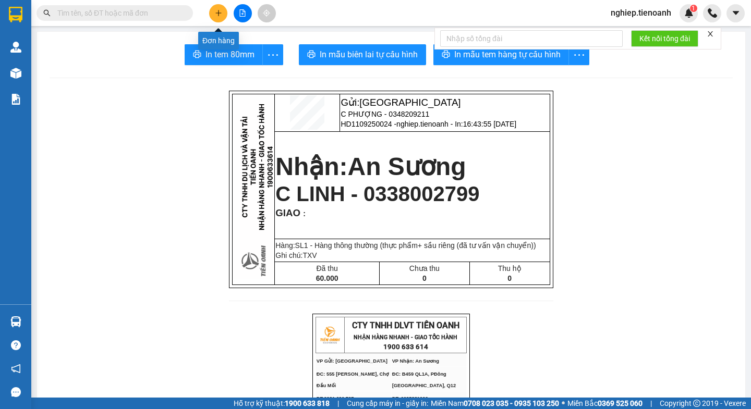
click at [217, 15] on icon "plus" at bounding box center [218, 12] width 7 height 7
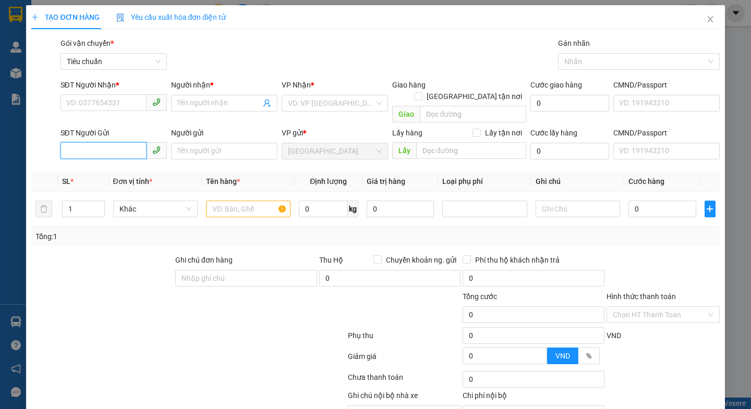
click at [107, 143] on input "SĐT Người Gửi" at bounding box center [103, 150] width 86 height 17
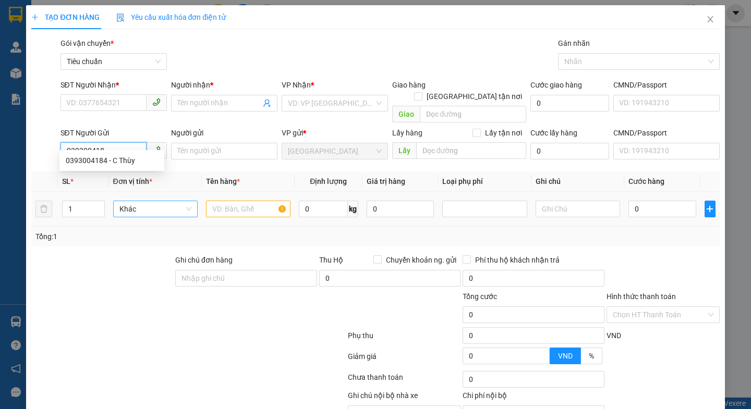
type input "0393004184"
click at [130, 163] on div "0393004184 - C Thùy" at bounding box center [112, 160] width 92 height 11
type input "0981300847"
type input "A Tuấn"
type input "C Thùy"
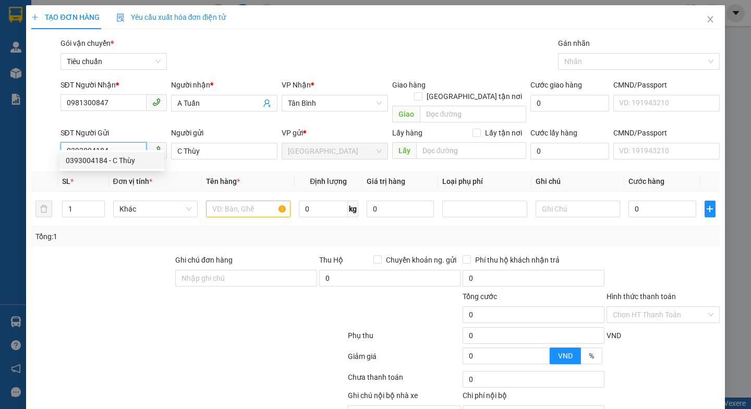
type input "50.000"
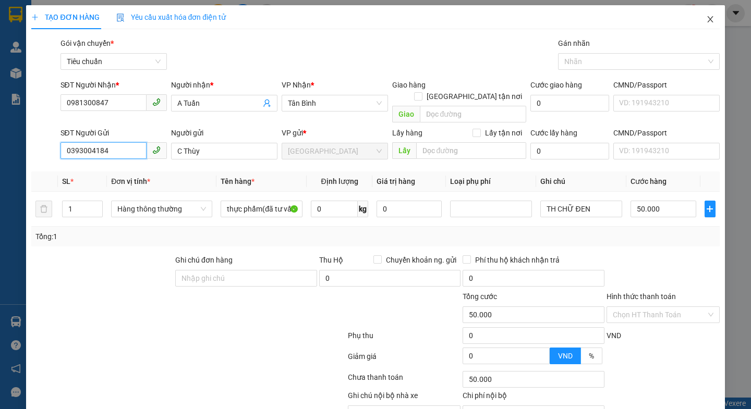
type input "0393004184"
click at [706, 17] on icon "close" at bounding box center [710, 19] width 8 height 8
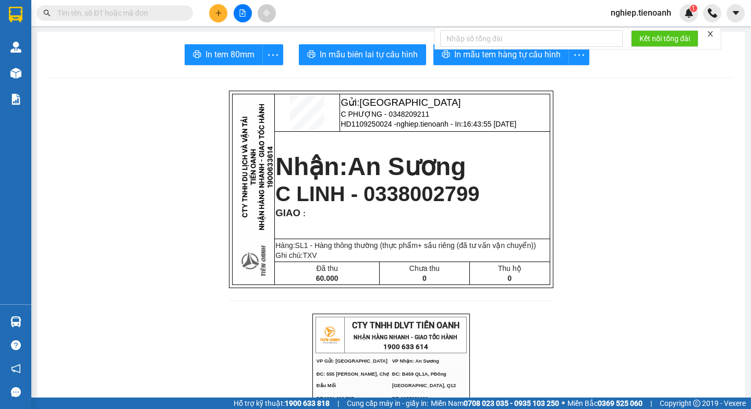
click at [212, 16] on button at bounding box center [218, 13] width 18 height 18
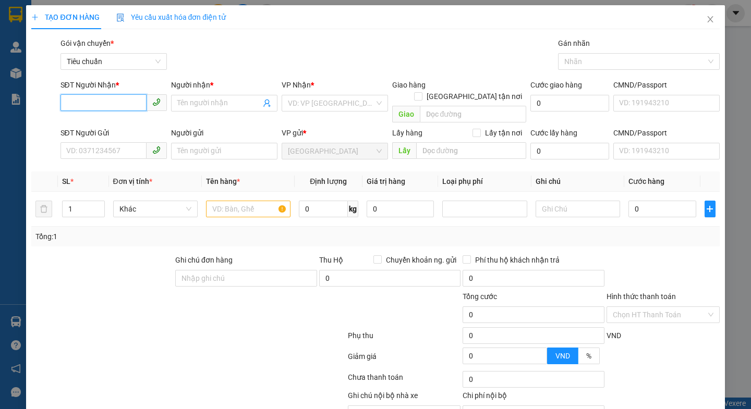
click at [96, 100] on input "SĐT Người Nhận *" at bounding box center [103, 102] width 86 height 17
click at [92, 105] on input "SĐT Người Nhận *" at bounding box center [103, 102] width 86 height 17
click at [121, 106] on input "SĐT Người Nhận *" at bounding box center [103, 102] width 86 height 17
drag, startPoint x: 100, startPoint y: 124, endPoint x: 106, endPoint y: 164, distance: 40.1
click at [101, 124] on div "0946888286 - VIỆT" at bounding box center [112, 123] width 92 height 11
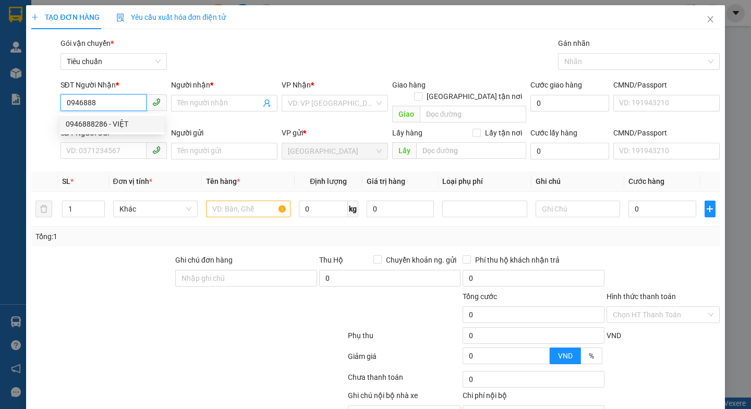
type input "0946888286"
type input "VIỆT"
type input "0946888286"
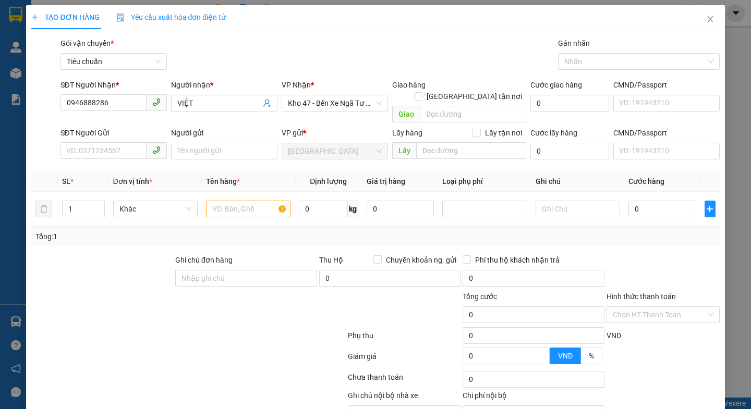
click at [96, 241] on div "Transit Pickup Surcharge Ids Transit Deliver Surcharge Ids Transit Deliver Surc…" at bounding box center [375, 242] width 688 height 409
type input "30.000"
drag, startPoint x: 91, startPoint y: 138, endPoint x: 103, endPoint y: 172, distance: 36.6
click at [92, 142] on input "SĐT Người Gửi" at bounding box center [103, 150] width 86 height 17
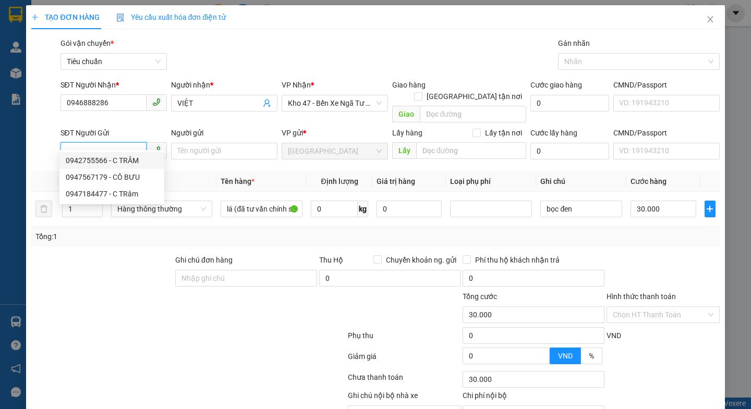
drag, startPoint x: 114, startPoint y: 161, endPoint x: 115, endPoint y: 166, distance: 5.3
click at [115, 161] on div "0942755566 - C TRÂM" at bounding box center [112, 160] width 92 height 11
type input "0942755566"
type input "C TRÂM"
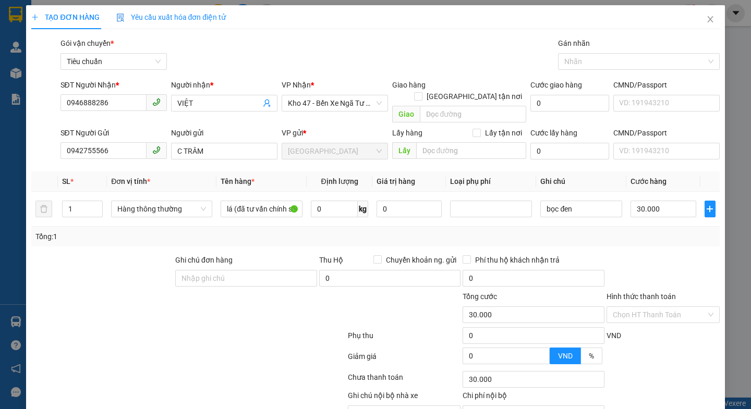
click at [111, 231] on div "Tổng: 1" at bounding box center [162, 236] width 255 height 11
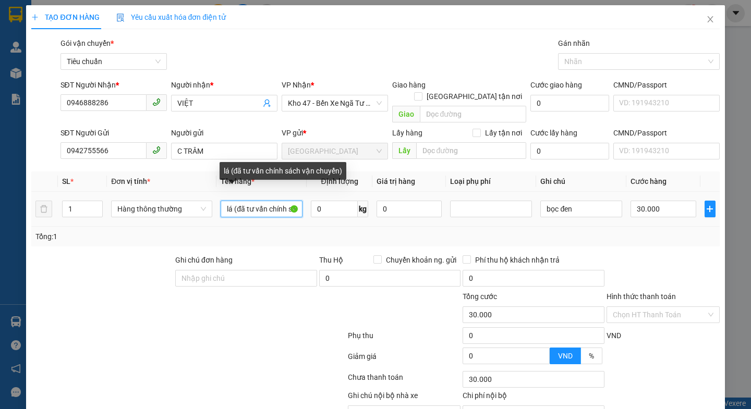
click at [230, 201] on input "lá (đã tư vấn chính sách vận chuyển)" at bounding box center [262, 209] width 82 height 17
click at [260, 201] on input "bơ (đã tư vấn chính sách vận chuyển)" at bounding box center [262, 209] width 82 height 17
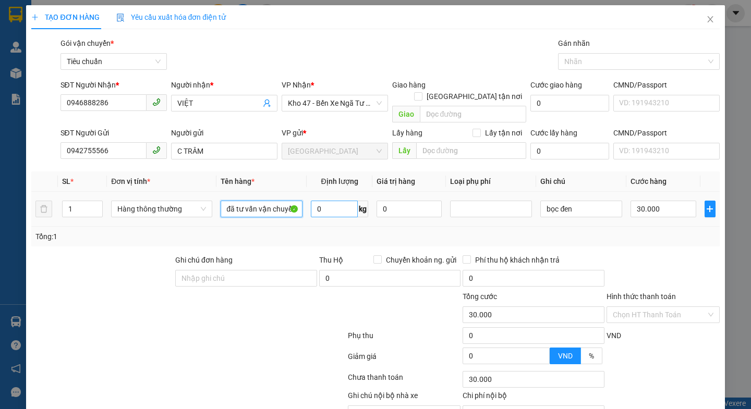
type input "bơ (đã tư vấn vận chuyển)"
drag, startPoint x: 328, startPoint y: 196, endPoint x: 358, endPoint y: 194, distance: 29.2
click at [330, 201] on input "0" at bounding box center [334, 209] width 47 height 17
type input "6"
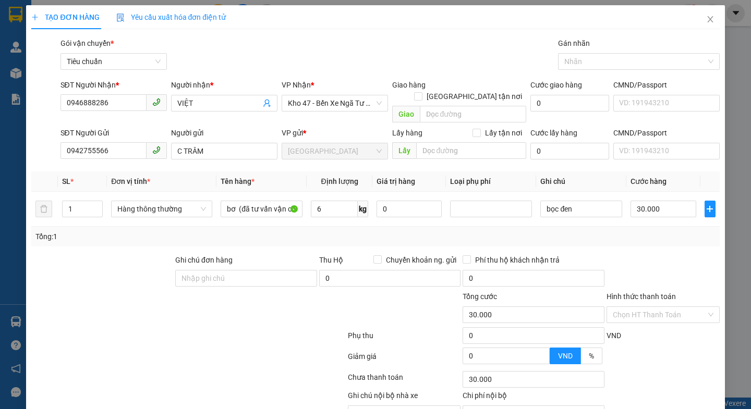
drag, startPoint x: 242, startPoint y: 364, endPoint x: 465, endPoint y: 256, distance: 247.4
click at [243, 369] on div at bounding box center [188, 379] width 316 height 21
click at [567, 203] on input "bọc đen" at bounding box center [581, 209] width 82 height 17
type input "40.000"
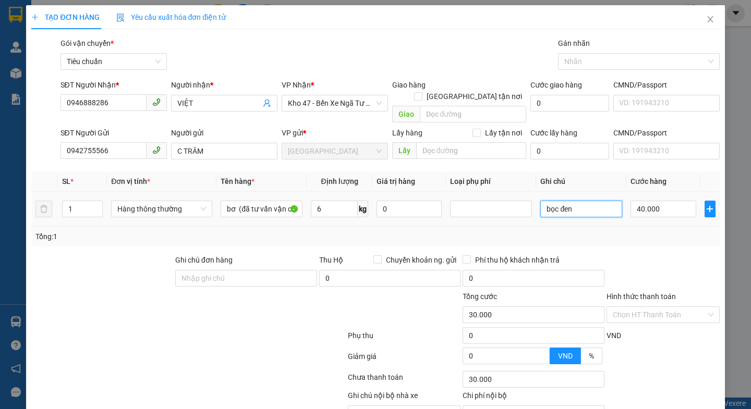
type input "40.000"
type input "b"
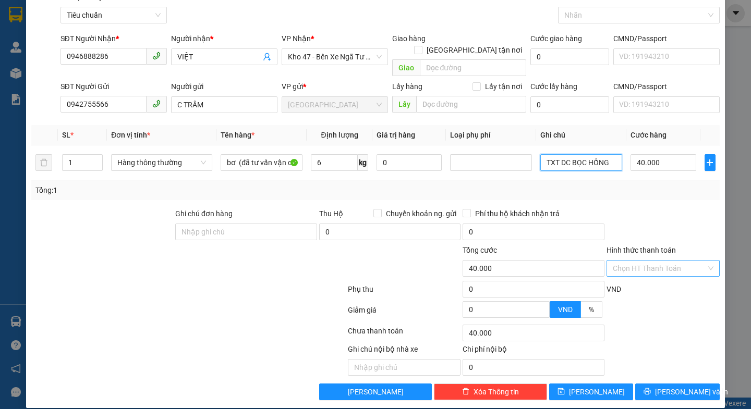
type input "TXT DC BỌC HỒNG"
drag, startPoint x: 639, startPoint y: 257, endPoint x: 646, endPoint y: 267, distance: 11.7
click at [640, 261] on input "Hình thức thanh toán" at bounding box center [659, 269] width 93 height 16
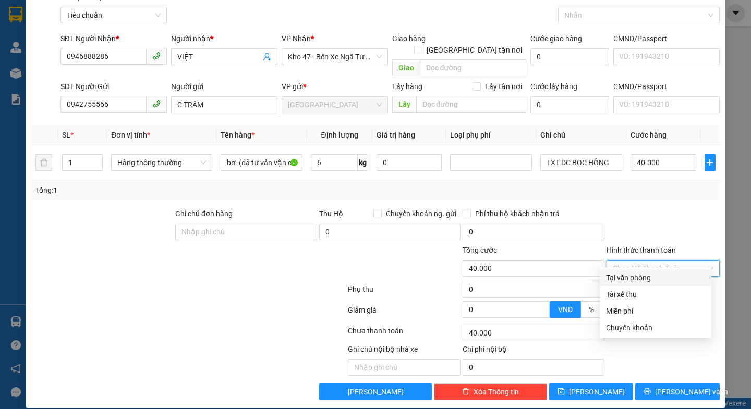
drag, startPoint x: 643, startPoint y: 275, endPoint x: 660, endPoint y: 322, distance: 49.8
click at [643, 277] on div "Tại văn phòng" at bounding box center [655, 277] width 99 height 11
type input "0"
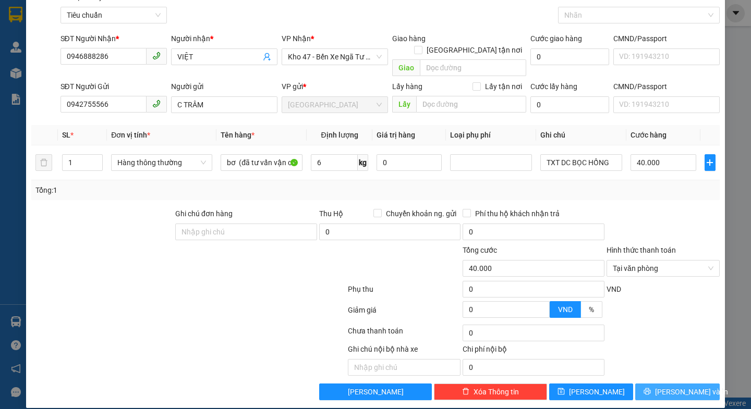
click at [667, 386] on span "[PERSON_NAME] và In" at bounding box center [691, 391] width 73 height 11
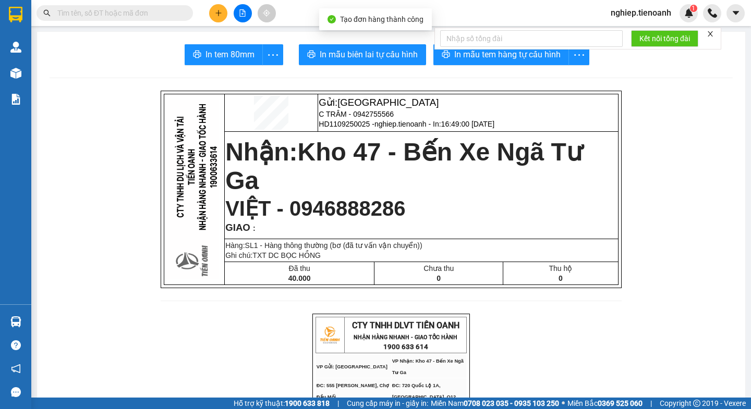
click at [478, 49] on form "Kết nối tổng đài" at bounding box center [577, 39] width 287 height 22
click at [480, 56] on span "In mẫu tem hàng tự cấu hình" at bounding box center [507, 54] width 106 height 13
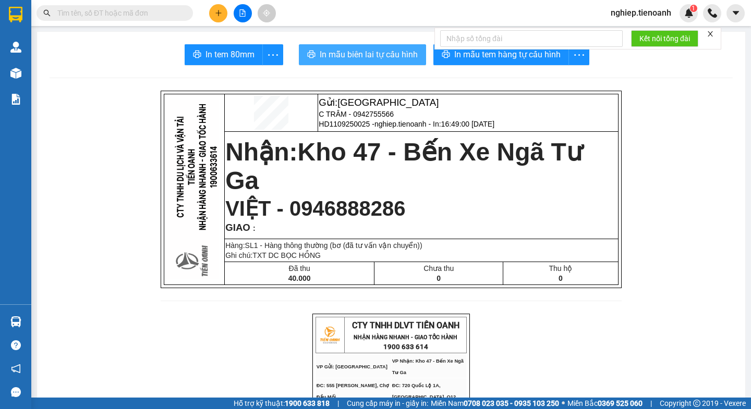
drag, startPoint x: 381, startPoint y: 58, endPoint x: 389, endPoint y: 61, distance: 8.9
click at [382, 58] on span "In mẫu biên lai tự cấu hình" at bounding box center [369, 54] width 98 height 13
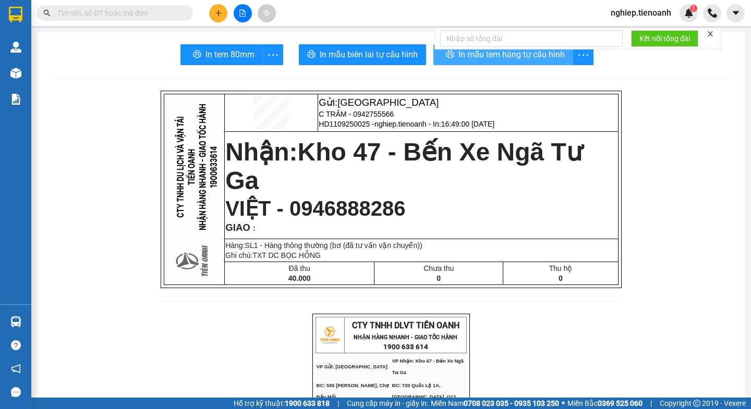
click at [480, 58] on span "In mẫu tem hàng tự cấu hình" at bounding box center [511, 54] width 106 height 13
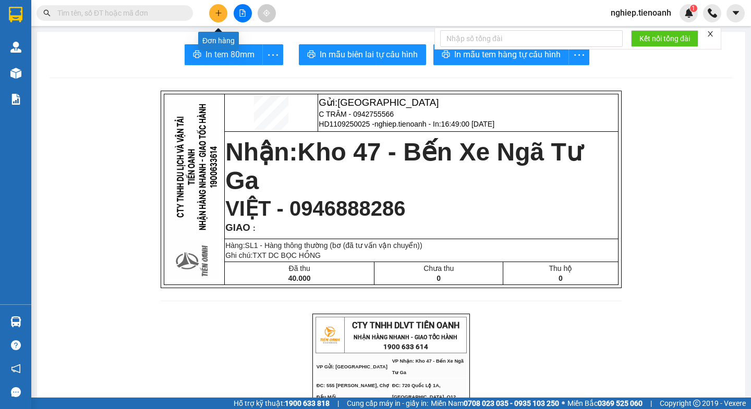
click at [216, 17] on button at bounding box center [218, 13] width 18 height 18
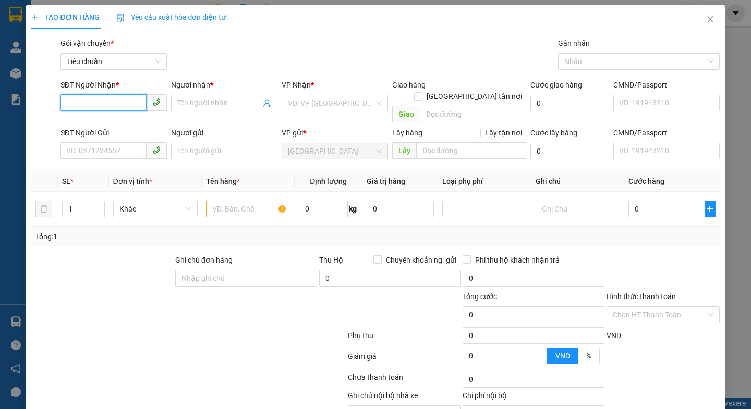
drag, startPoint x: 126, startPoint y: 104, endPoint x: 107, endPoint y: 113, distance: 21.2
click at [126, 104] on input "SĐT Người Nhận *" at bounding box center [103, 102] width 86 height 17
type input "0896418391"
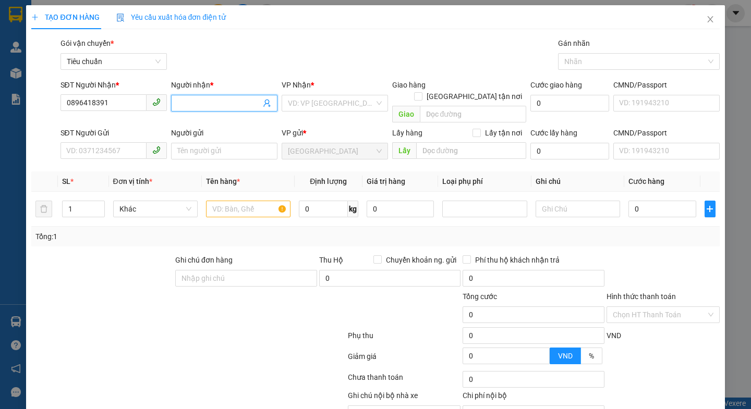
click at [189, 107] on input "Người nhận *" at bounding box center [218, 103] width 83 height 11
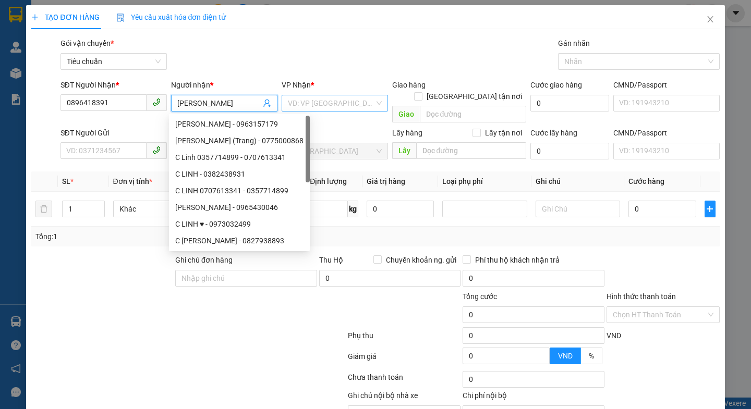
type input "[PERSON_NAME]"
drag, startPoint x: 339, startPoint y: 102, endPoint x: 324, endPoint y: 124, distance: 26.2
click at [338, 104] on input "search" at bounding box center [331, 103] width 87 height 16
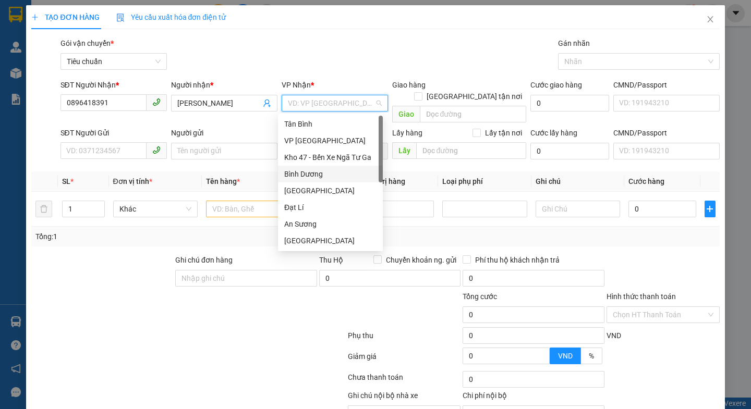
click at [322, 176] on div "Bình Dương" at bounding box center [330, 173] width 92 height 11
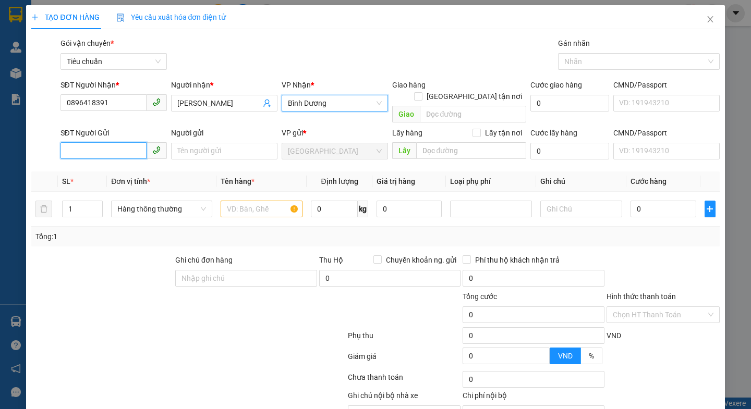
click at [110, 143] on input "SĐT Người Gửi" at bounding box center [103, 150] width 86 height 17
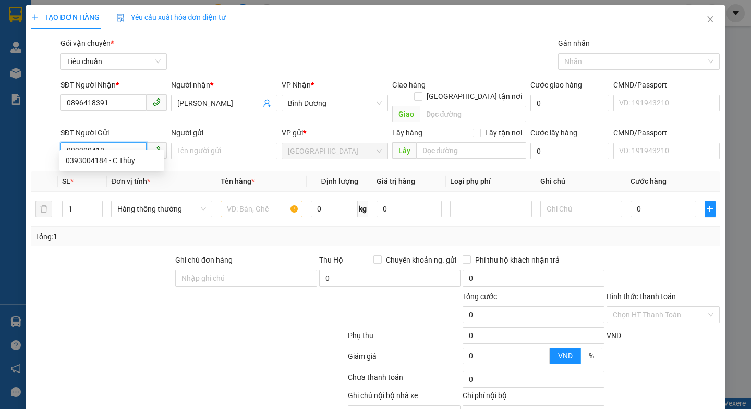
type input "0393004184"
click at [116, 160] on div "0393004184 - C Thùy" at bounding box center [112, 160] width 92 height 11
type input "C Thùy"
type input "50.000"
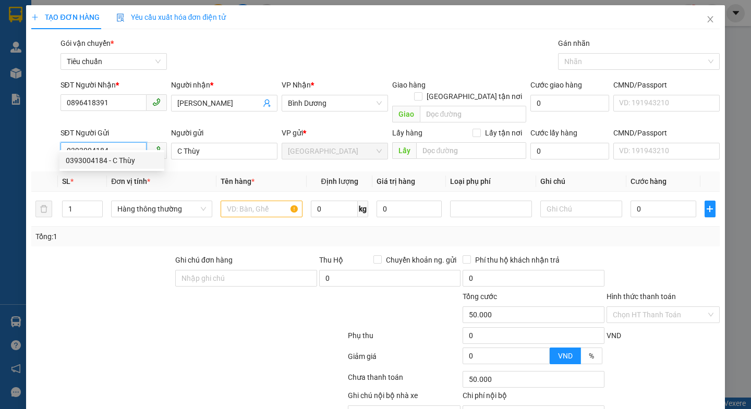
type input "0393004184"
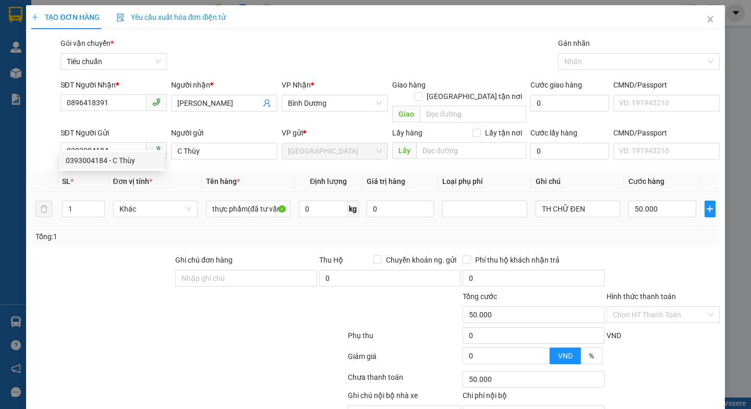
drag, startPoint x: 102, startPoint y: 259, endPoint x: 181, endPoint y: 212, distance: 92.4
click at [103, 259] on div at bounding box center [102, 272] width 144 height 36
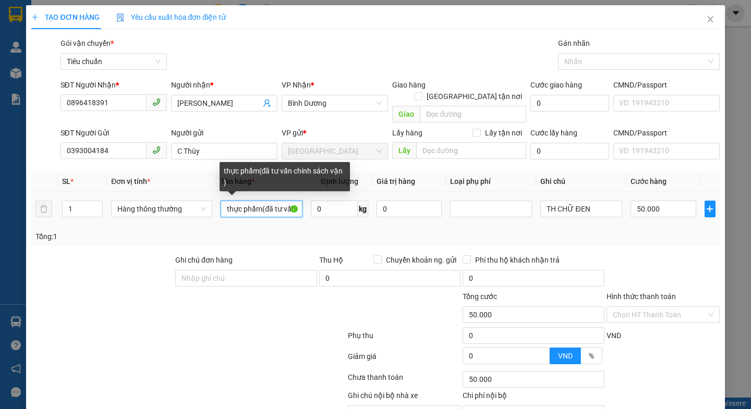
click at [260, 201] on input "thực phẩm(đã tư vấn chính sách vận )" at bounding box center [262, 209] width 82 height 17
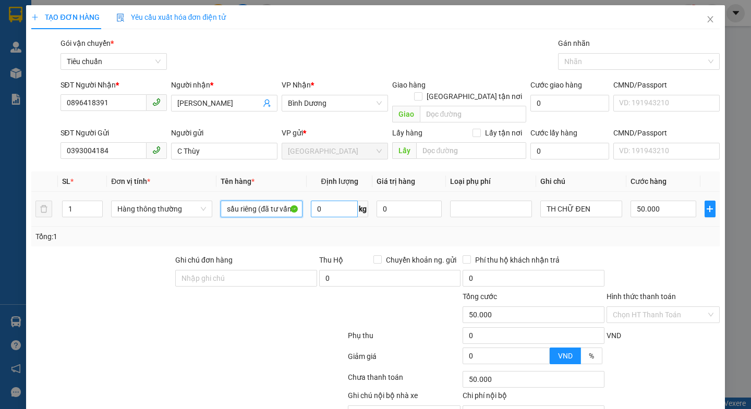
type input "sầu riêng (đã tư vấn chính sách vận )"
click at [323, 201] on input "0" at bounding box center [334, 209] width 47 height 17
type input "32"
drag, startPoint x: 278, startPoint y: 307, endPoint x: 611, endPoint y: 213, distance: 346.2
click at [279, 307] on div at bounding box center [289, 309] width 115 height 36
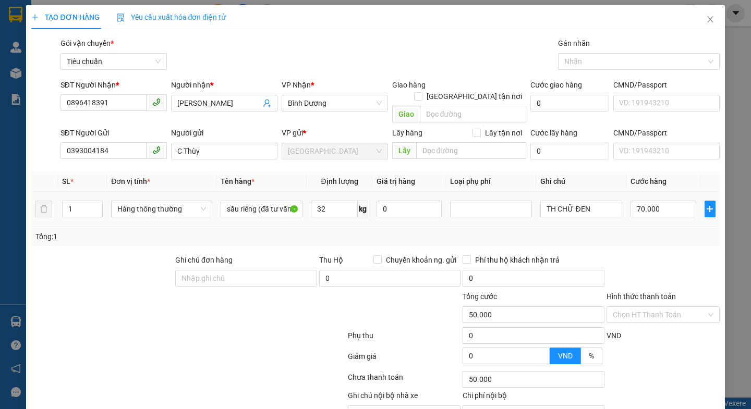
type input "70.000"
click at [597, 201] on input "TH CHỮ ĐEN" at bounding box center [581, 209] width 82 height 17
type input "T"
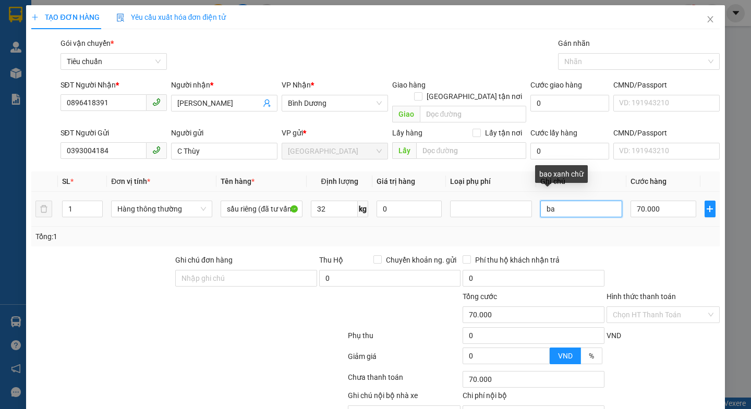
type input "b"
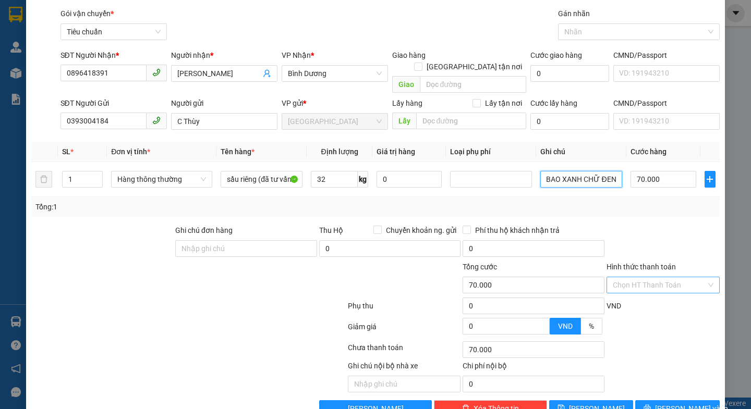
scroll to position [46, 0]
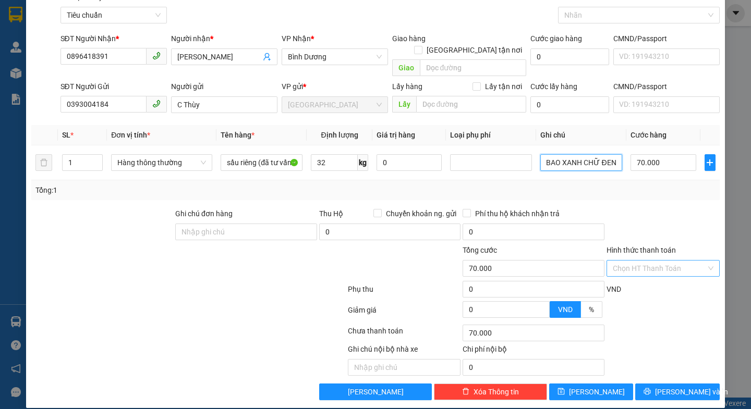
type input "BAO XANH CHỮ ĐEN"
click at [645, 261] on input "Hình thức thanh toán" at bounding box center [659, 269] width 93 height 16
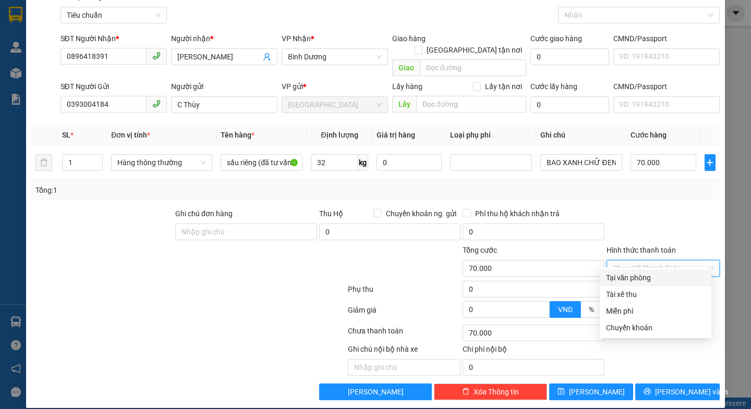
click at [638, 282] on div "Tại văn phòng" at bounding box center [655, 277] width 99 height 11
type input "0"
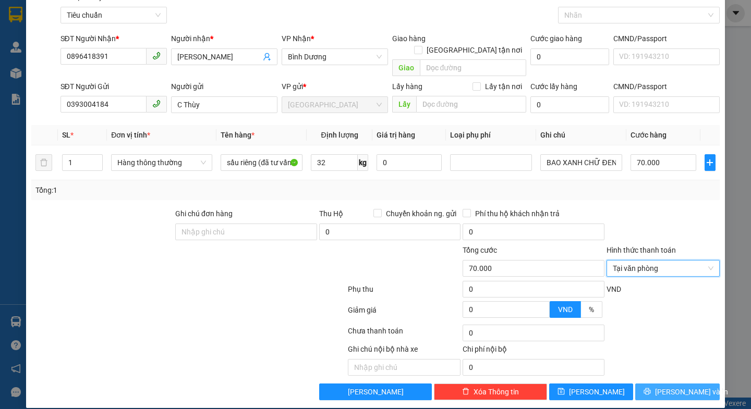
click at [665, 386] on span "[PERSON_NAME] và In" at bounding box center [691, 391] width 73 height 11
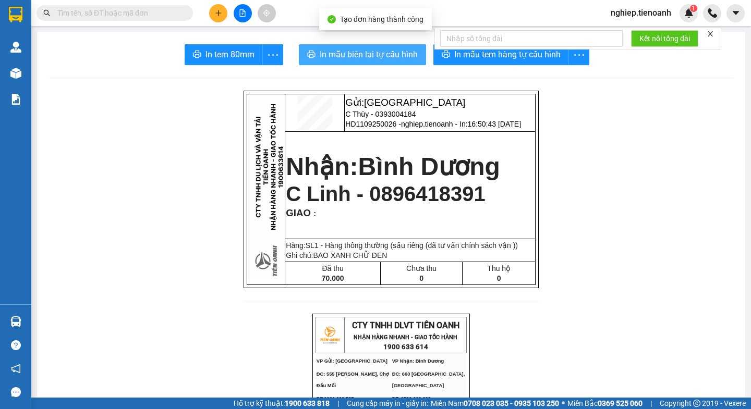
click at [388, 57] on span "In mẫu biên lai tự cấu hình" at bounding box center [369, 54] width 98 height 13
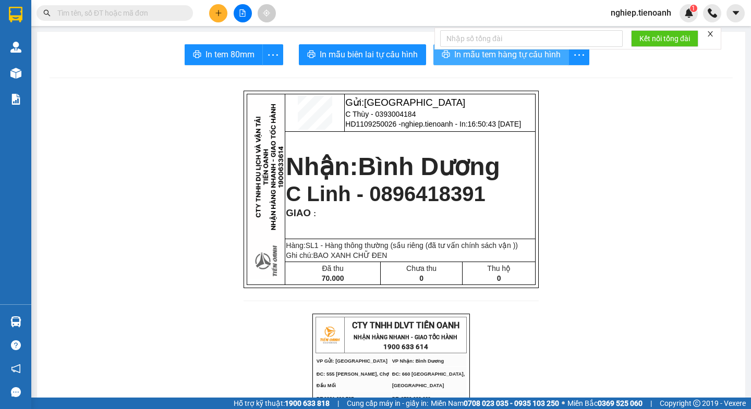
click at [526, 56] on span "In mẫu tem hàng tự cấu hình" at bounding box center [507, 54] width 106 height 13
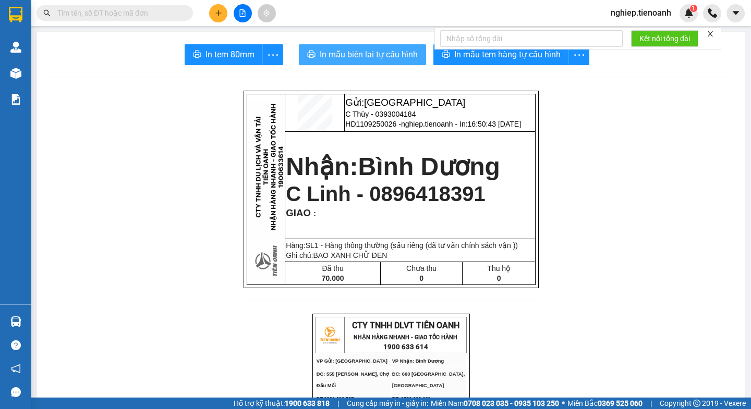
click at [375, 56] on span "In mẫu biên lai tự cấu hình" at bounding box center [369, 54] width 98 height 13
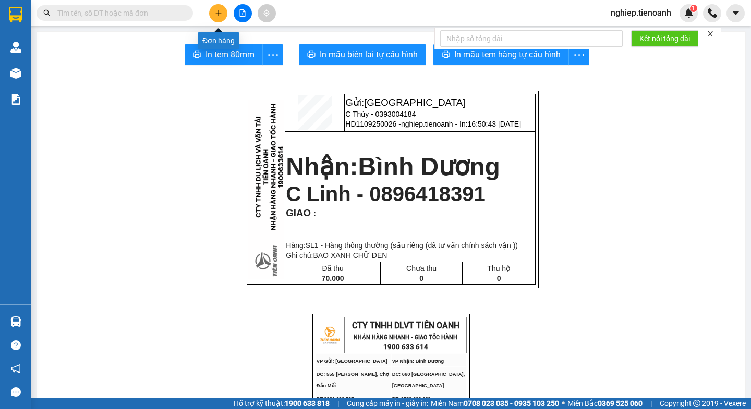
click at [218, 14] on icon "plus" at bounding box center [218, 12] width 7 height 7
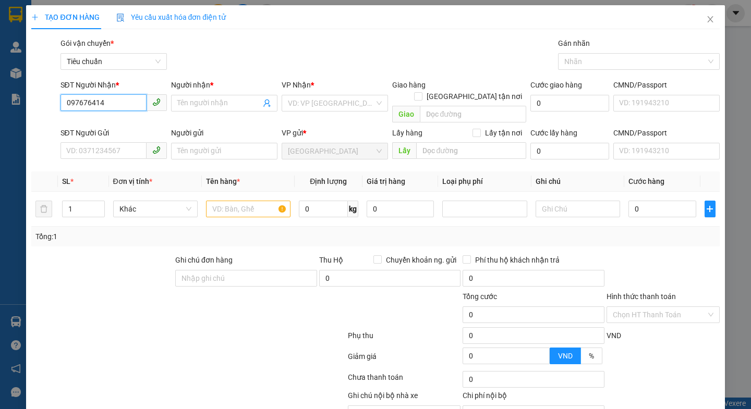
type input "0976764148"
click at [108, 126] on div "0976764148 - C HÀ" at bounding box center [112, 123] width 92 height 11
type input "C HÀ"
type input "0976764148"
click at [93, 254] on div at bounding box center [102, 272] width 144 height 36
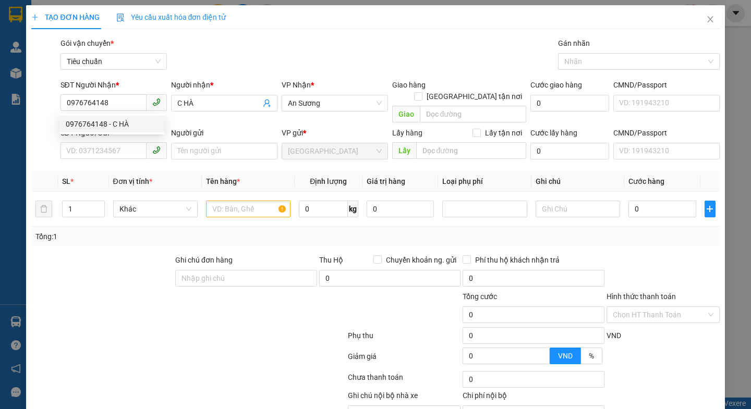
type input "60.000"
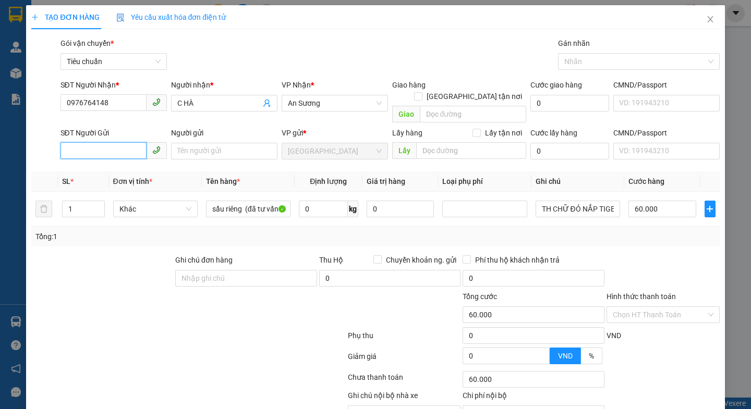
click at [108, 143] on input "SĐT Người Gửi" at bounding box center [103, 150] width 86 height 17
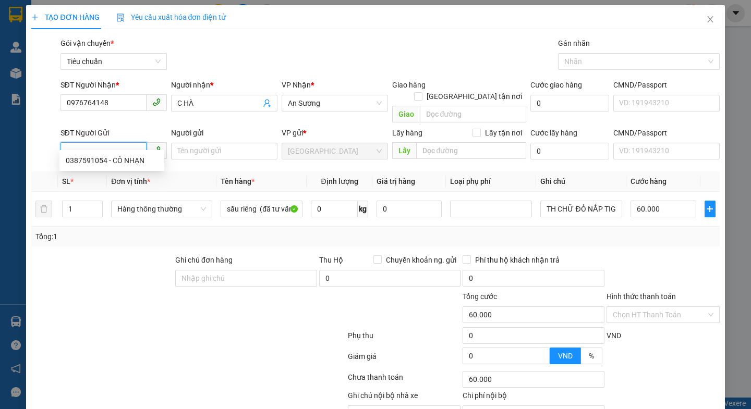
click at [103, 160] on div "0387591054 - CÔ NHẠN" at bounding box center [112, 160] width 92 height 11
type input "0387591054"
type input "CÔ NHẠN"
click at [124, 254] on div at bounding box center [102, 272] width 144 height 36
click at [332, 206] on div "0 kg" at bounding box center [339, 209] width 57 height 21
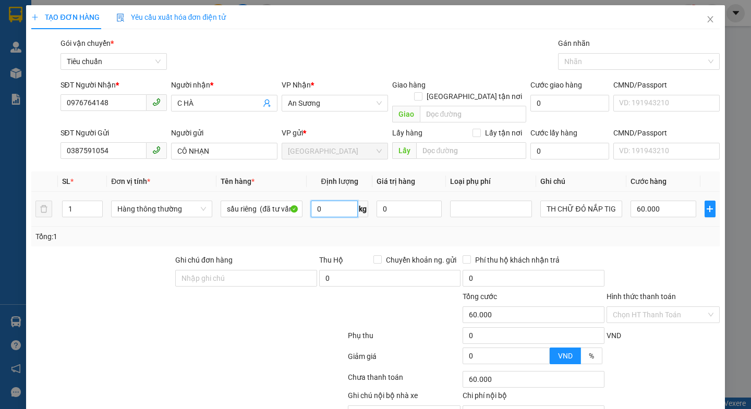
click at [335, 201] on input "0" at bounding box center [334, 209] width 47 height 17
type input "6"
drag, startPoint x: 222, startPoint y: 305, endPoint x: 550, endPoint y: 203, distance: 343.4
click at [227, 300] on div at bounding box center [130, 309] width 201 height 36
type input "40.000"
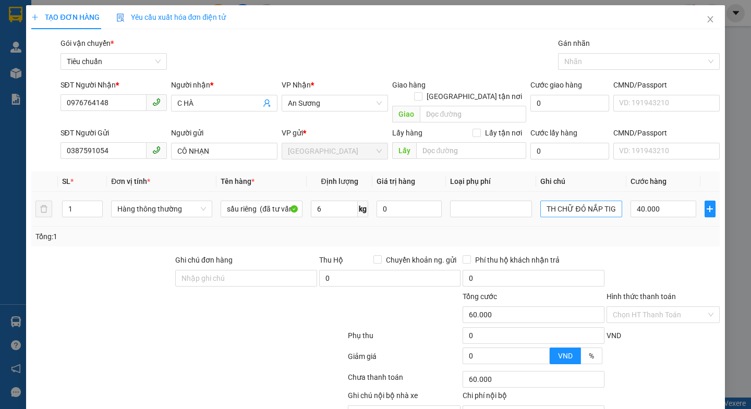
type input "40.000"
click at [611, 201] on input "TH CHỮ ĐỎ NẮP TIGER" at bounding box center [581, 209] width 82 height 17
click at [576, 201] on input "R" at bounding box center [581, 209] width 82 height 17
type input "R"
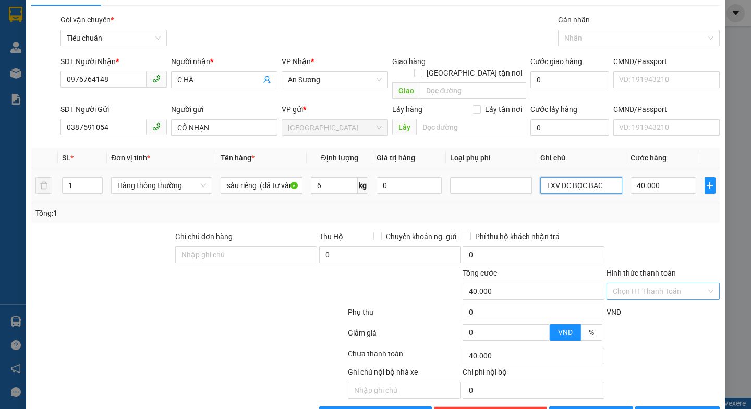
scroll to position [46, 0]
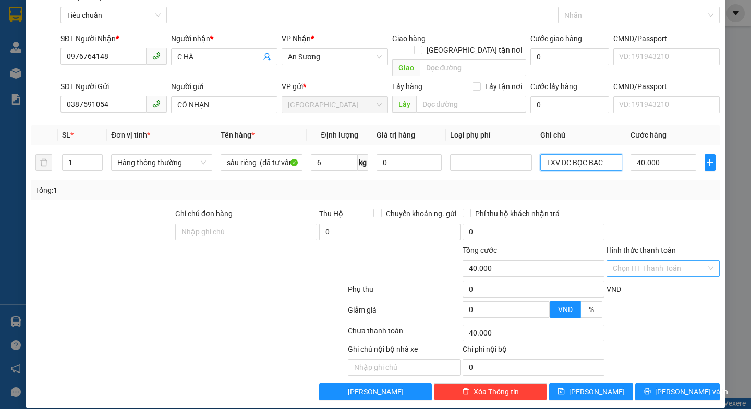
type input "TXV DC BỌC BẠC"
click at [650, 261] on input "Hình thức thanh toán" at bounding box center [659, 269] width 93 height 16
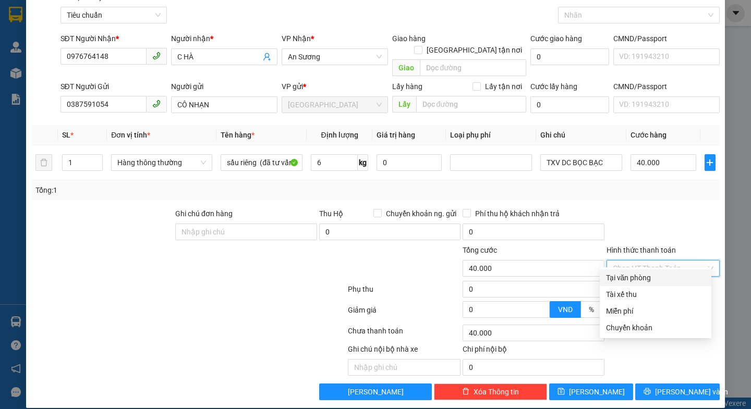
click at [637, 273] on div "Tại văn phòng" at bounding box center [655, 277] width 99 height 11
type input "0"
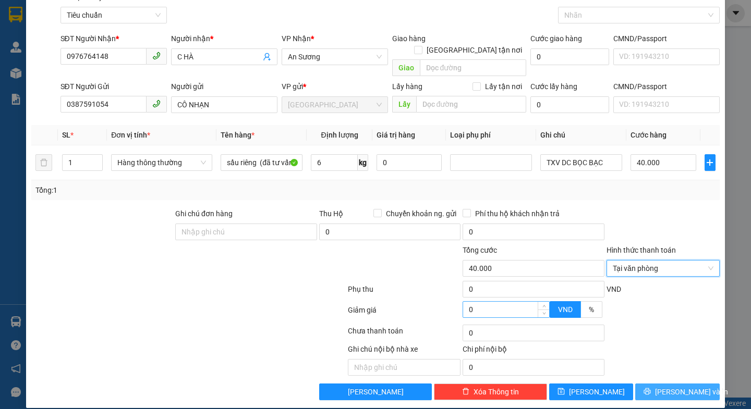
drag, startPoint x: 656, startPoint y: 383, endPoint x: 512, endPoint y: 293, distance: 169.8
click at [640, 384] on button "[PERSON_NAME] và In" at bounding box center [677, 392] width 84 height 17
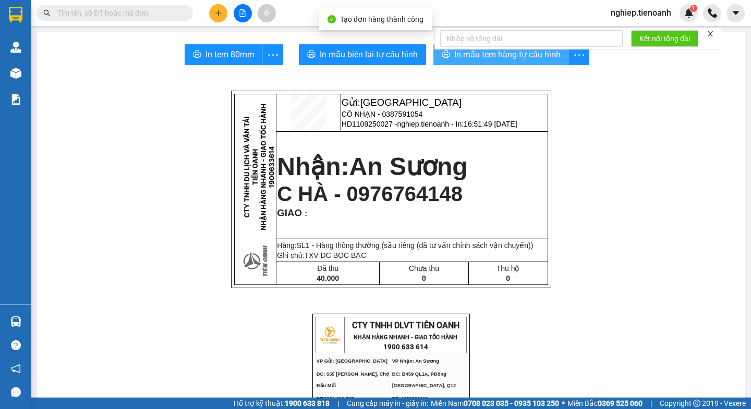
click at [467, 57] on span "In mẫu tem hàng tự cấu hình" at bounding box center [507, 54] width 106 height 13
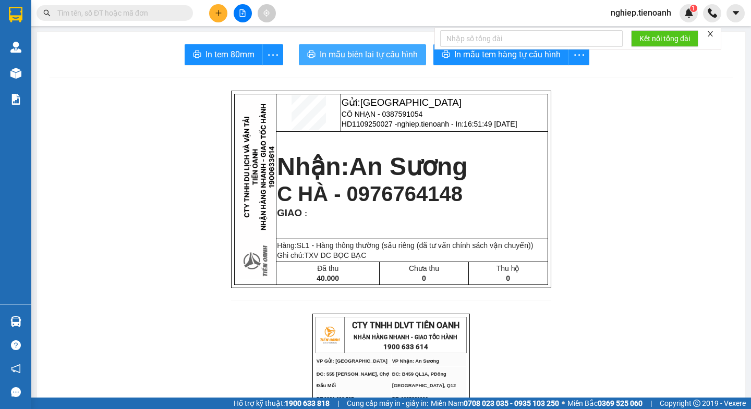
click at [383, 55] on span "In mẫu biên lai tự cấu hình" at bounding box center [369, 54] width 98 height 13
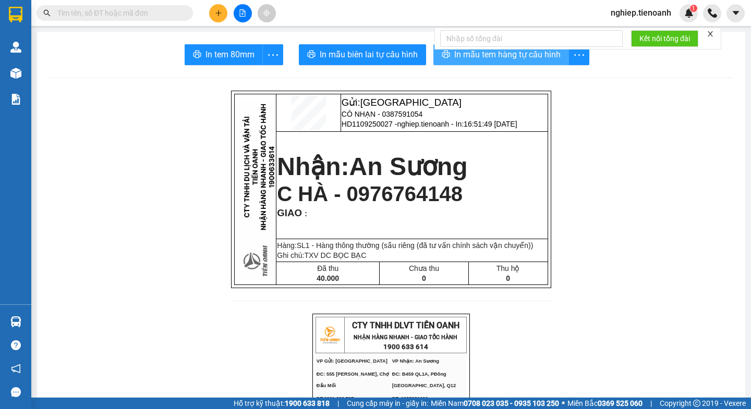
click at [529, 53] on span "In mẫu tem hàng tự cấu hình" at bounding box center [507, 54] width 106 height 13
click at [506, 52] on span "In mẫu tem hàng tự cấu hình" at bounding box center [507, 54] width 106 height 13
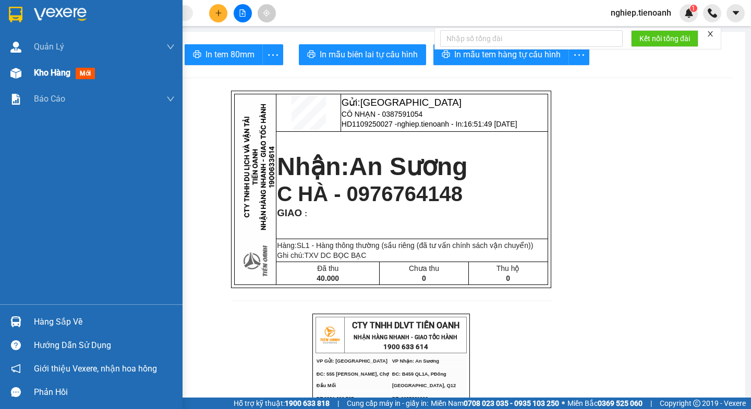
click at [43, 72] on span "Kho hàng" at bounding box center [52, 73] width 36 height 10
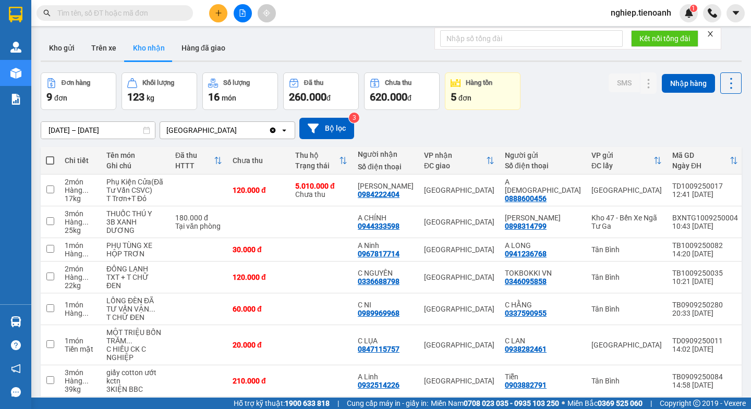
click at [211, 19] on button at bounding box center [218, 13] width 18 height 18
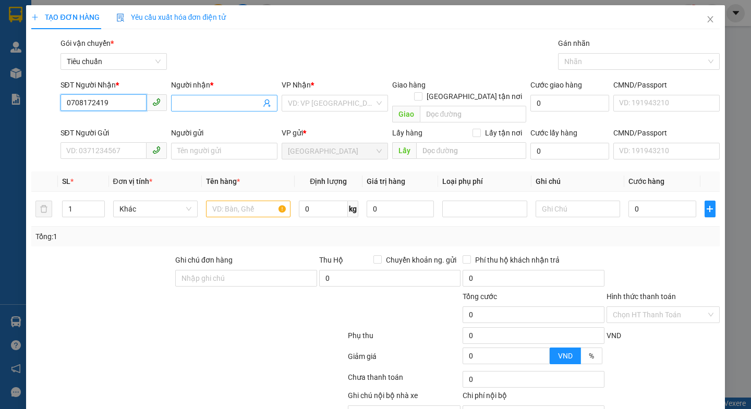
type input "0708172419"
click at [205, 99] on input "Người nhận *" at bounding box center [218, 103] width 83 height 11
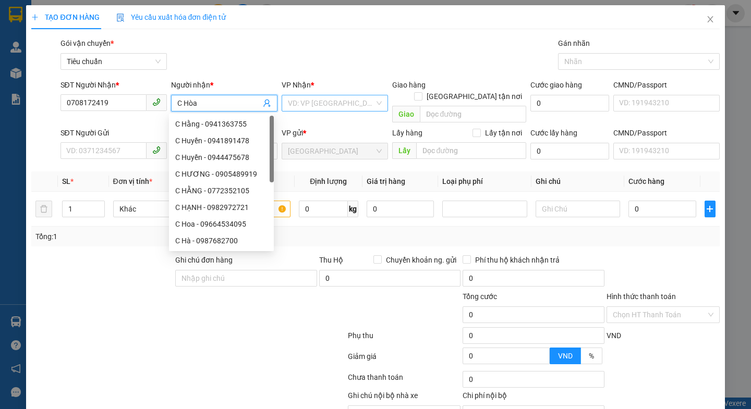
type input "C Hòa"
click at [310, 102] on input "search" at bounding box center [331, 103] width 87 height 16
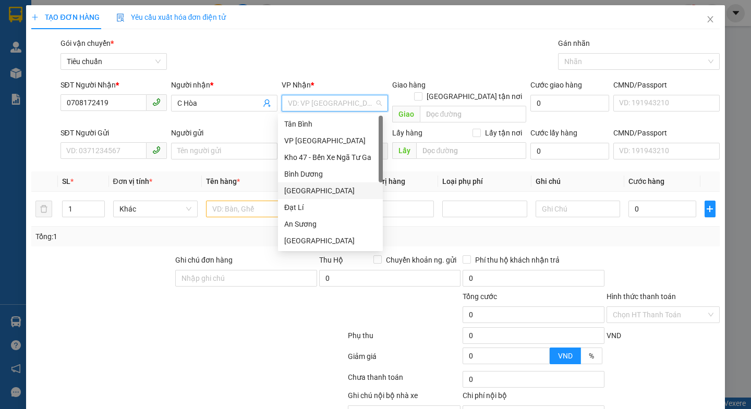
drag, startPoint x: 306, startPoint y: 194, endPoint x: 283, endPoint y: 217, distance: 32.4
click at [305, 194] on div "[GEOGRAPHIC_DATA]" at bounding box center [330, 190] width 92 height 11
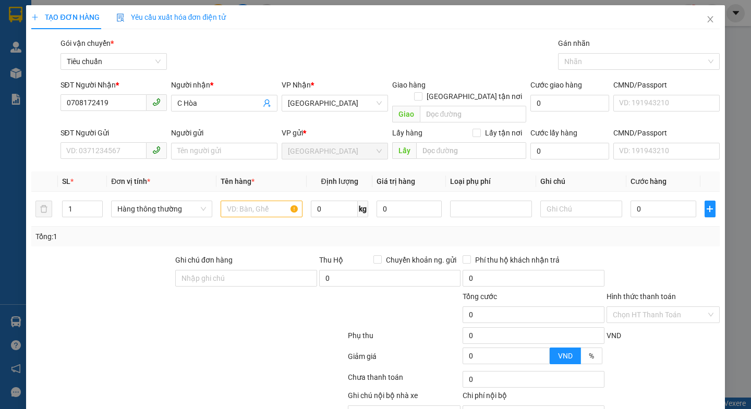
drag, startPoint x: 192, startPoint y: 360, endPoint x: 137, endPoint y: 247, distance: 126.2
click at [185, 349] on div "Transit Pickup Surcharge Ids Transit Deliver Surcharge Ids Transit Deliver Surc…" at bounding box center [375, 242] width 688 height 409
click at [78, 145] on input "SĐT Người Gửi" at bounding box center [103, 150] width 86 height 17
click at [121, 142] on input "SĐT Người Gửi" at bounding box center [103, 150] width 86 height 17
click at [89, 143] on input "SĐT Người Gửi" at bounding box center [103, 150] width 86 height 17
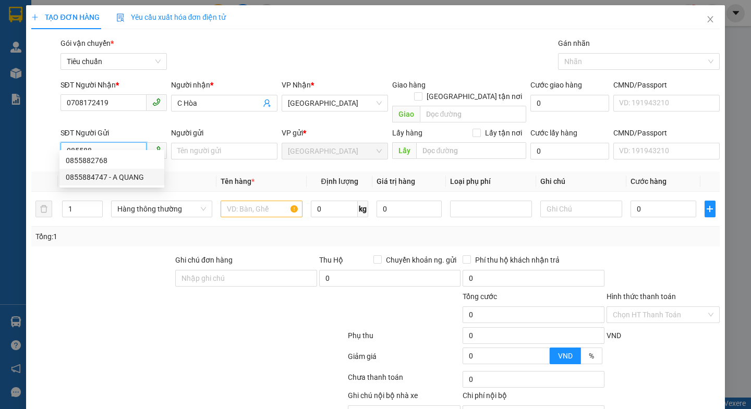
drag, startPoint x: 121, startPoint y: 175, endPoint x: 130, endPoint y: 223, distance: 49.3
click at [122, 175] on div "0855884747 - A QUANG" at bounding box center [112, 177] width 92 height 11
type input "0855884747"
type input "A QUANG"
type input "0855884747"
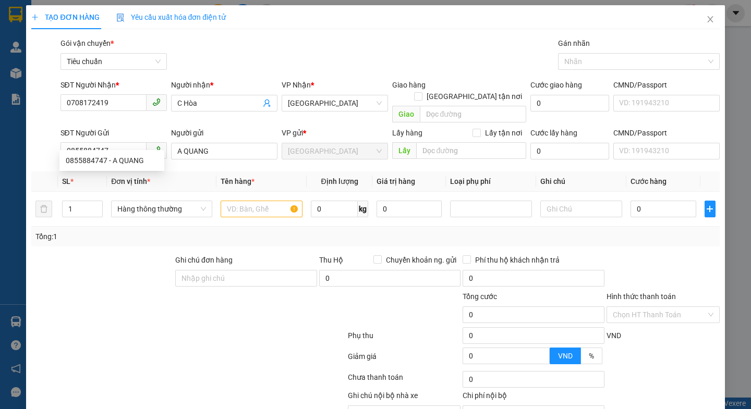
click at [135, 264] on div at bounding box center [102, 272] width 144 height 36
type input "40.000"
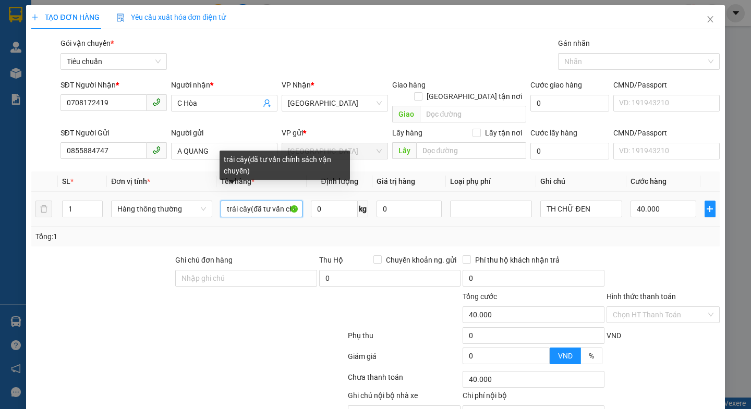
click at [247, 201] on input "trái cây(đã tư vấn chính sách vận chuyển)" at bounding box center [262, 209] width 82 height 17
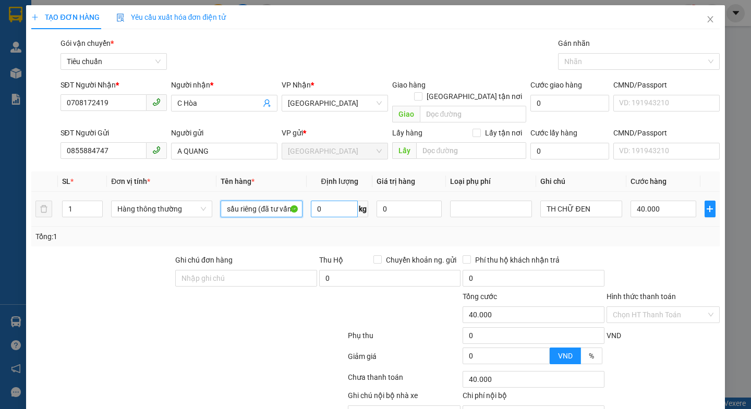
type input "sầu riêng (đã tư vấn chính sách vận chuyển)"
click at [328, 201] on input "0" at bounding box center [334, 209] width 47 height 17
type input "26"
drag, startPoint x: 246, startPoint y: 352, endPoint x: 403, endPoint y: 282, distance: 171.7
click at [258, 350] on div at bounding box center [188, 358] width 316 height 21
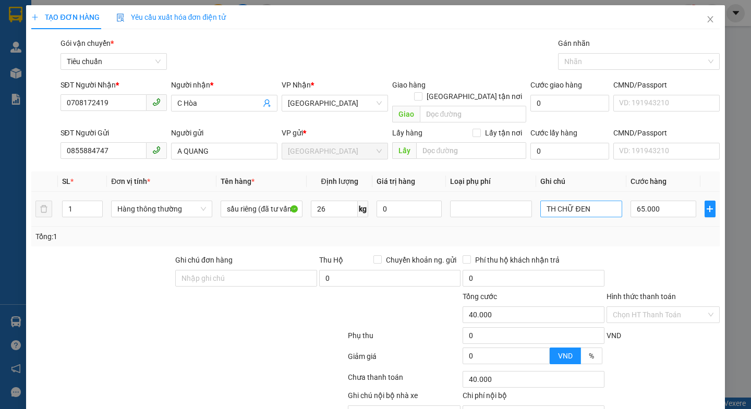
type input "65.000"
click at [588, 201] on input "TH CHỮ ĐEN" at bounding box center [581, 209] width 82 height 17
click at [657, 201] on input "65.000" at bounding box center [663, 209] width 66 height 17
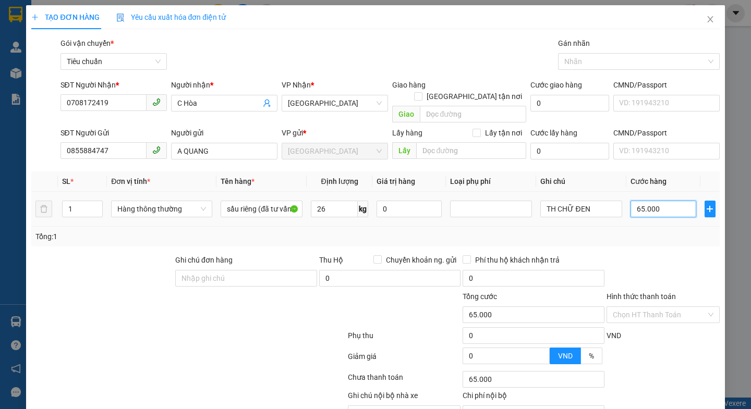
type input "7"
type input "70"
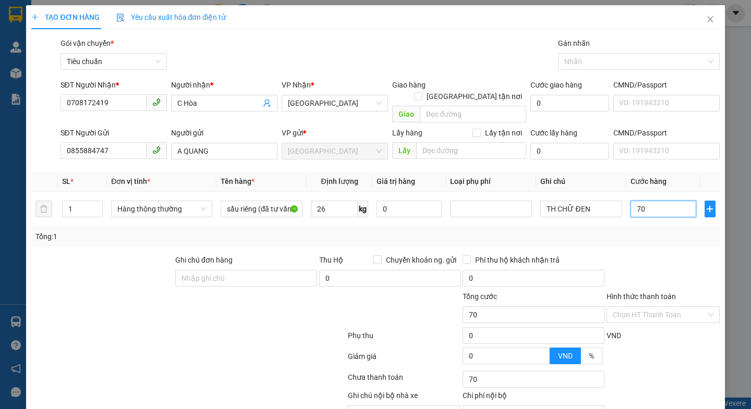
type input "70"
type input "70.000"
drag, startPoint x: 666, startPoint y: 248, endPoint x: 626, endPoint y: 234, distance: 42.5
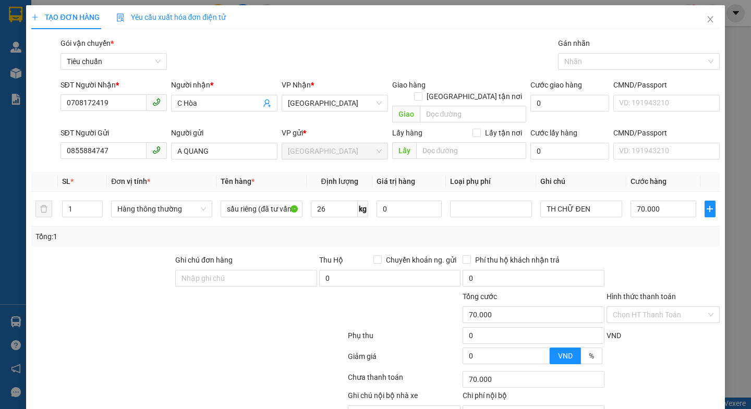
click at [662, 254] on div at bounding box center [662, 272] width 115 height 36
click at [594, 201] on input "TH CHỮ ĐEN" at bounding box center [581, 209] width 82 height 17
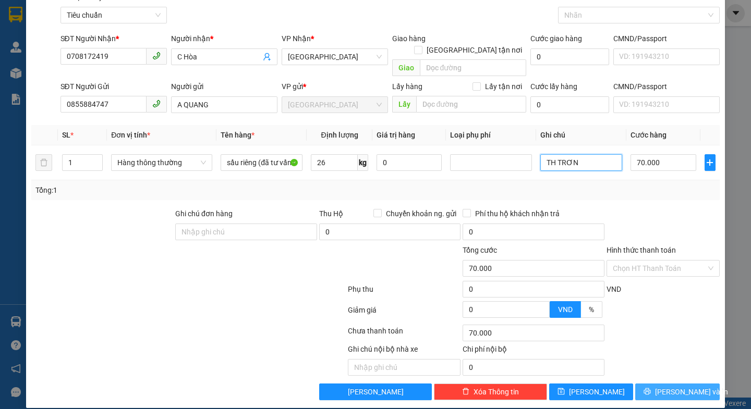
type input "TH TRƠN"
click at [659, 385] on button "[PERSON_NAME] và In" at bounding box center [677, 392] width 84 height 17
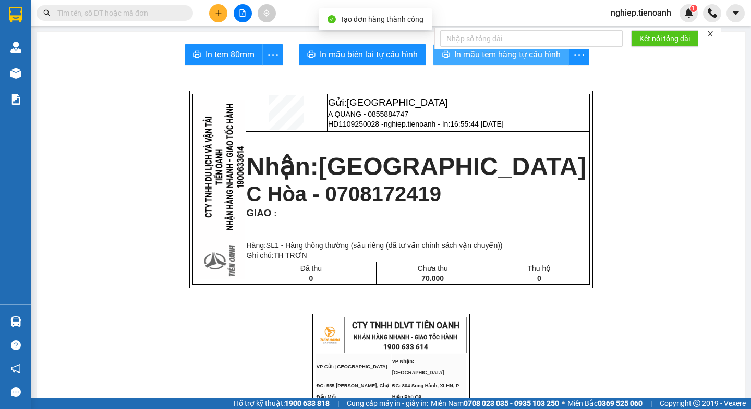
click at [474, 59] on span "In mẫu tem hàng tự cấu hình" at bounding box center [507, 54] width 106 height 13
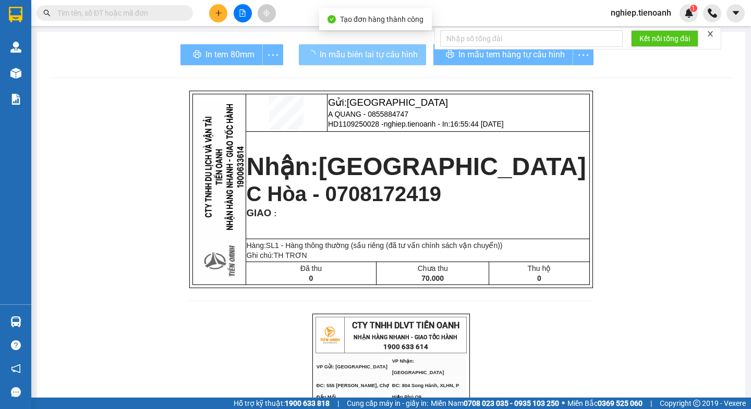
click at [363, 54] on span "In mẫu biên lai tự cấu hình" at bounding box center [369, 54] width 98 height 13
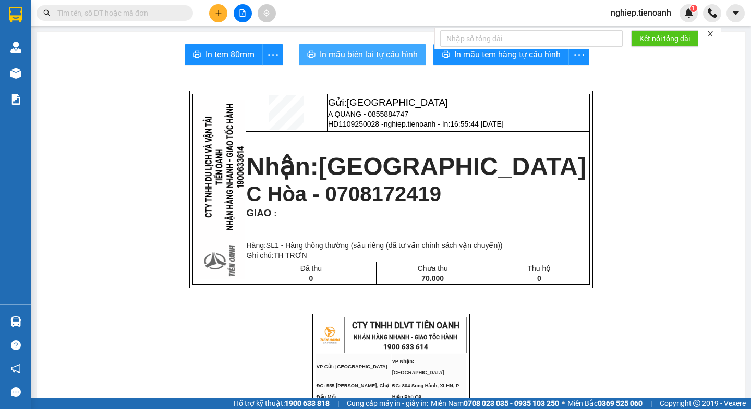
click at [375, 57] on span "In mẫu biên lai tự cấu hình" at bounding box center [369, 54] width 98 height 13
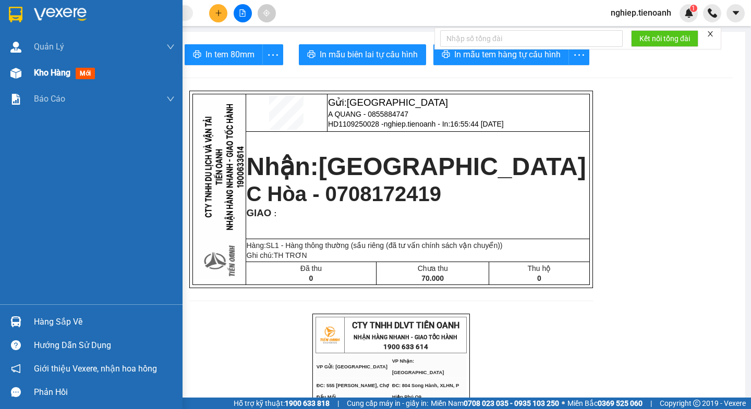
click at [64, 80] on div "Kho hàng mới" at bounding box center [104, 73] width 141 height 26
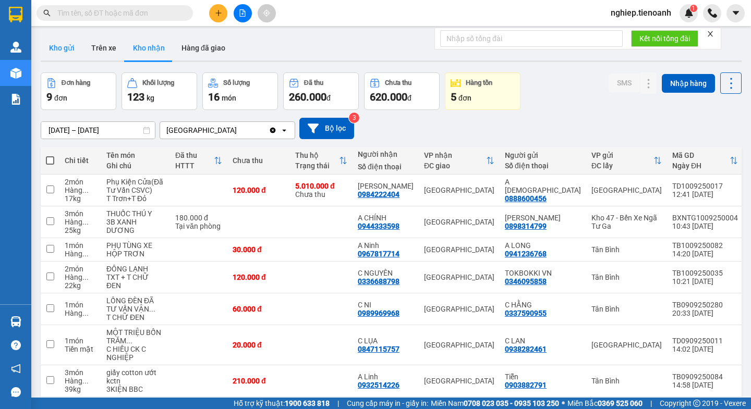
click at [60, 41] on button "Kho gửi" at bounding box center [62, 47] width 42 height 25
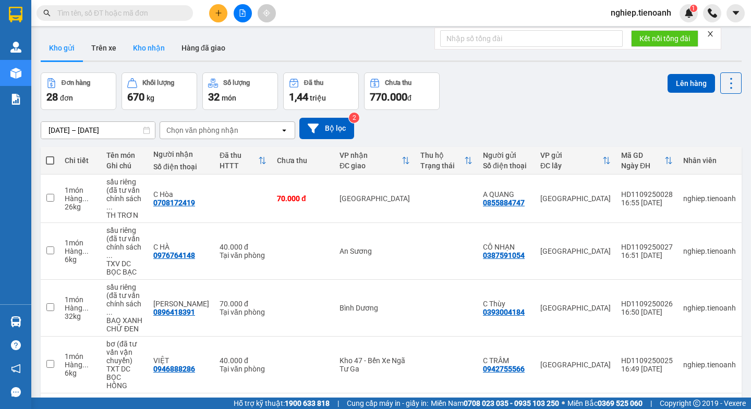
click at [145, 50] on button "Kho nhận" at bounding box center [149, 47] width 48 height 25
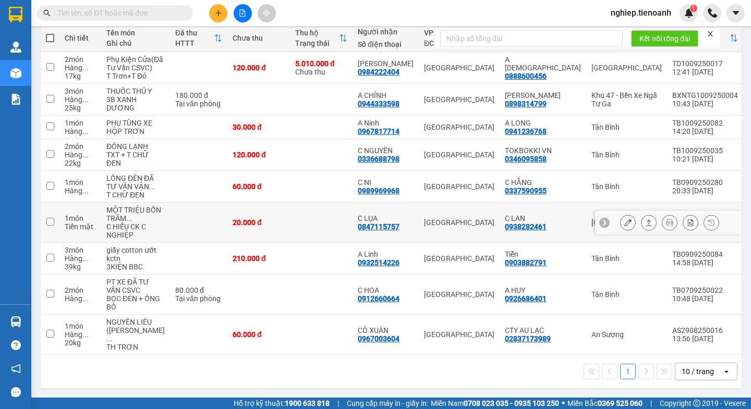
scroll to position [98, 0]
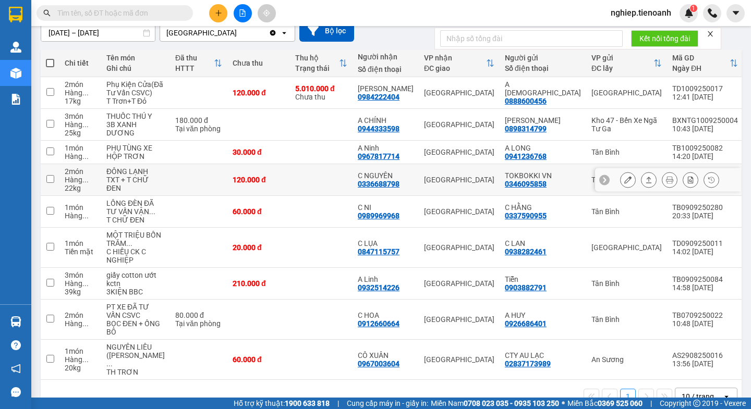
click at [620, 189] on button at bounding box center [627, 180] width 15 height 18
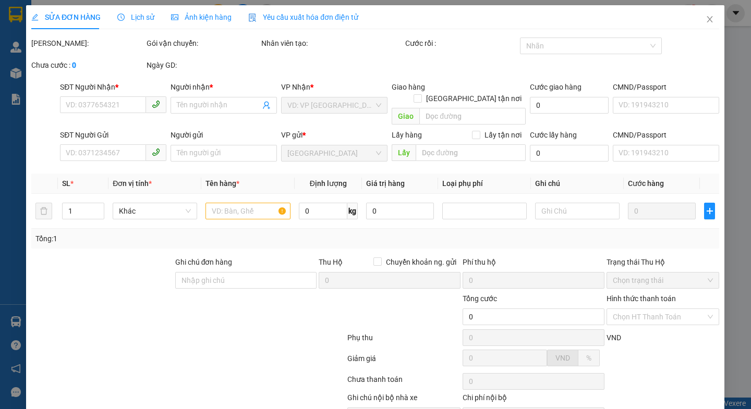
type input "0336688798"
type input "C NGUYÊN"
type input "0346095858"
type input "TOKBOKKI VN"
type input "120.000"
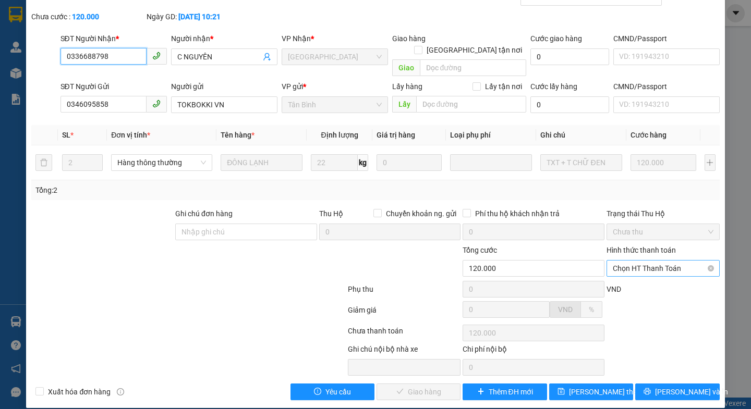
scroll to position [48, 0]
click at [628, 261] on span "Chọn HT Thanh Toán" at bounding box center [663, 269] width 101 height 16
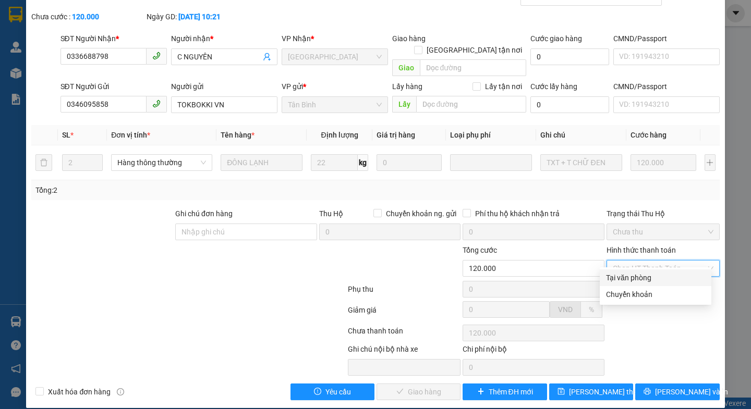
drag, startPoint x: 619, startPoint y: 278, endPoint x: 569, endPoint y: 300, distance: 54.4
click at [618, 278] on div "Tại văn phòng" at bounding box center [655, 277] width 99 height 11
type input "0"
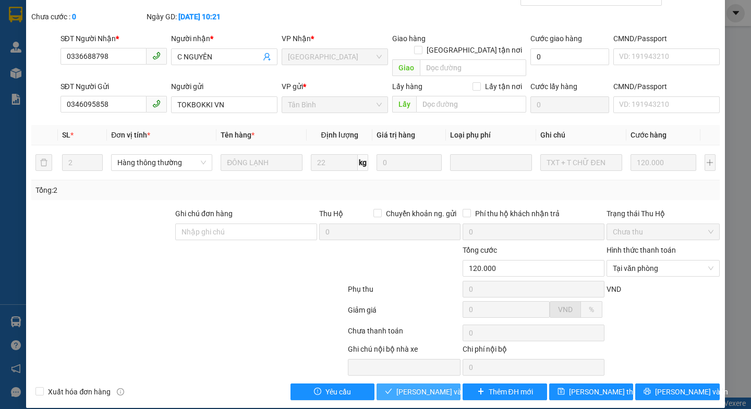
drag, startPoint x: 419, startPoint y: 381, endPoint x: 603, endPoint y: 307, distance: 197.9
click at [419, 386] on span "[PERSON_NAME] và Giao hàng" at bounding box center [446, 391] width 100 height 11
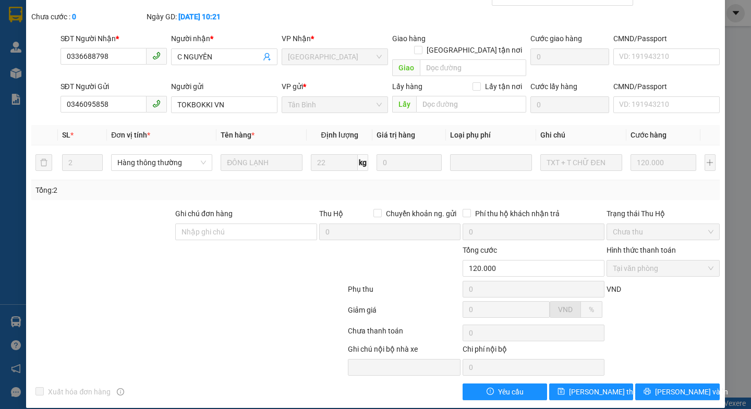
scroll to position [0, 0]
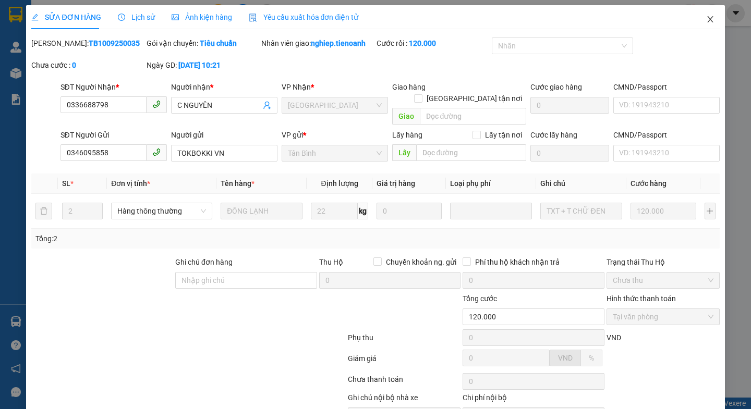
click at [706, 18] on icon "close" at bounding box center [710, 19] width 8 height 8
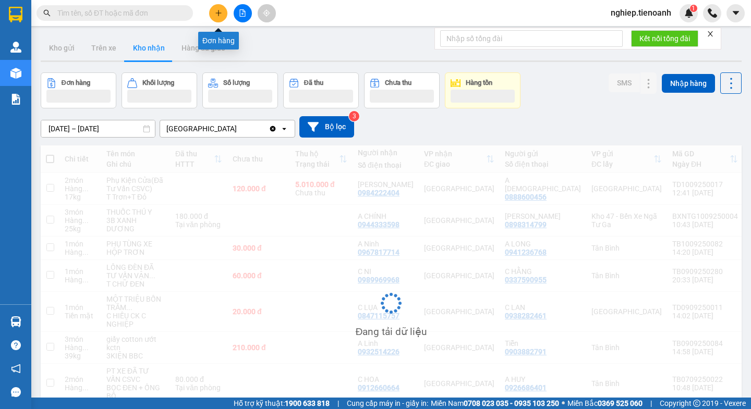
click at [216, 13] on icon "plus" at bounding box center [218, 13] width 6 height 1
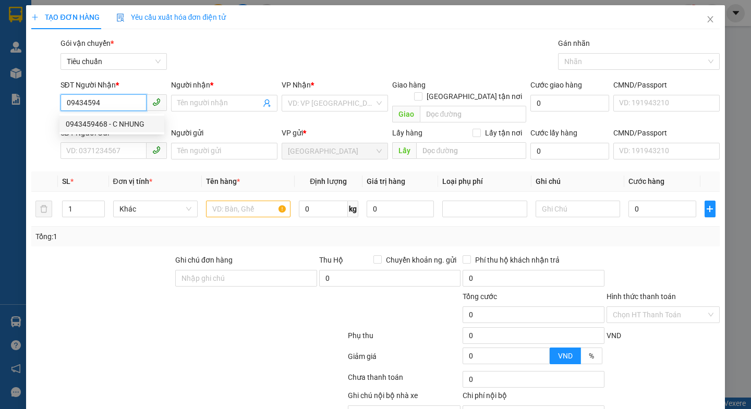
click at [114, 124] on div "0943459468 - C NHUNG" at bounding box center [112, 123] width 92 height 11
type input "0943459468"
type input "C NHUNG"
type input "70.000"
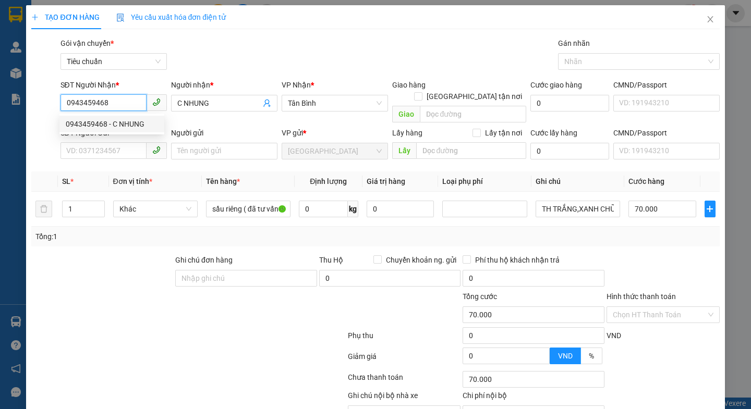
type input "70.000"
type input "0943459468"
click at [130, 270] on form "Ghi chú đơn hàng Thu Hộ Chuyển khoản ng. gửi 0 Phí thu hộ khách nhận trả 0 Tổng…" at bounding box center [375, 311] width 688 height 115
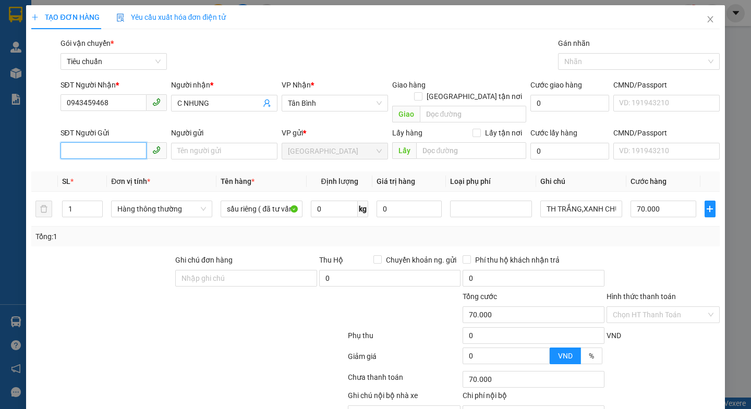
click at [109, 142] on input "SĐT Người Gửi" at bounding box center [103, 150] width 86 height 17
click at [121, 162] on div "0989775466 - Sâm" at bounding box center [112, 160] width 92 height 11
type input "0989775466"
type input "[DEMOGRAPHIC_DATA]"
type input "241839228"
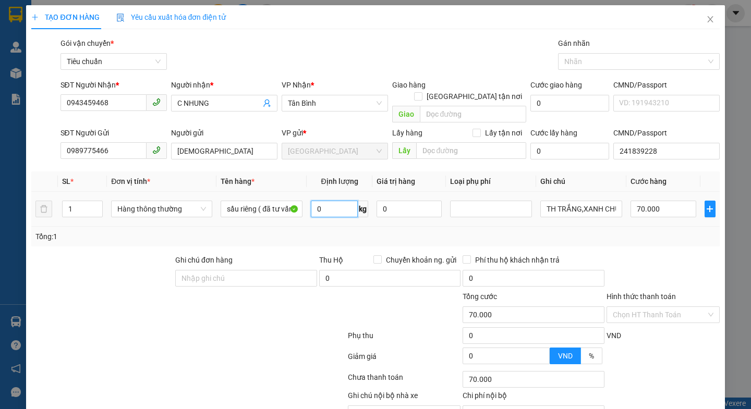
click at [323, 201] on input "0" at bounding box center [334, 209] width 47 height 17
type input "35"
drag, startPoint x: 264, startPoint y: 319, endPoint x: 614, endPoint y: 206, distance: 367.6
click at [269, 327] on div at bounding box center [188, 337] width 316 height 21
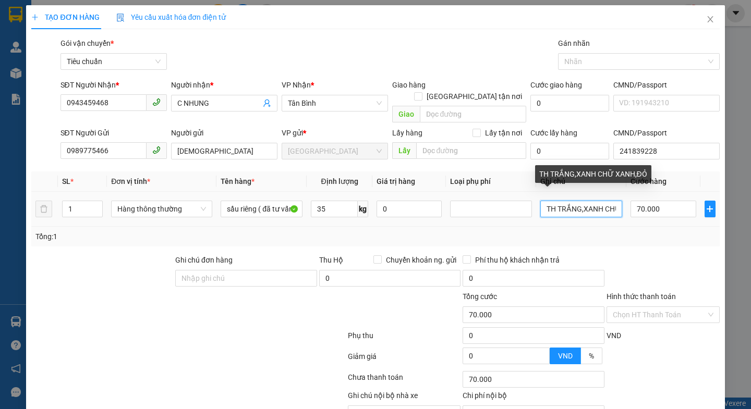
click at [611, 203] on input "TH TRẮNG,XANH CHỮ XANH,ĐỎ" at bounding box center [581, 209] width 82 height 17
click at [609, 203] on input "TH TR XANH," at bounding box center [581, 209] width 82 height 17
click at [608, 201] on input "TH TR XA" at bounding box center [581, 209] width 82 height 17
type input "T"
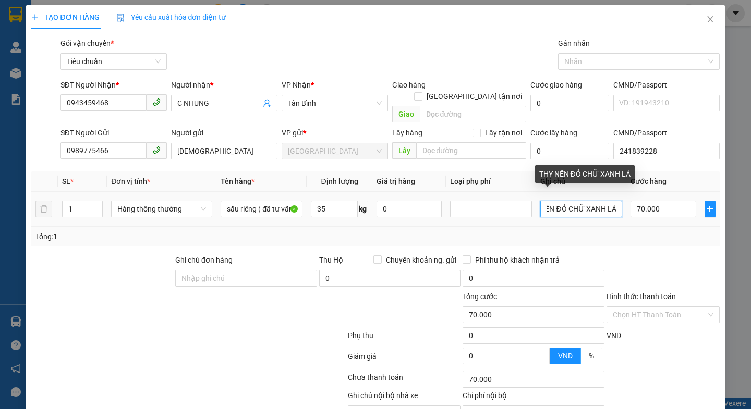
click at [543, 201] on input "THY NỀN ĐỎ CHỮ XANH LÁ" at bounding box center [581, 209] width 82 height 17
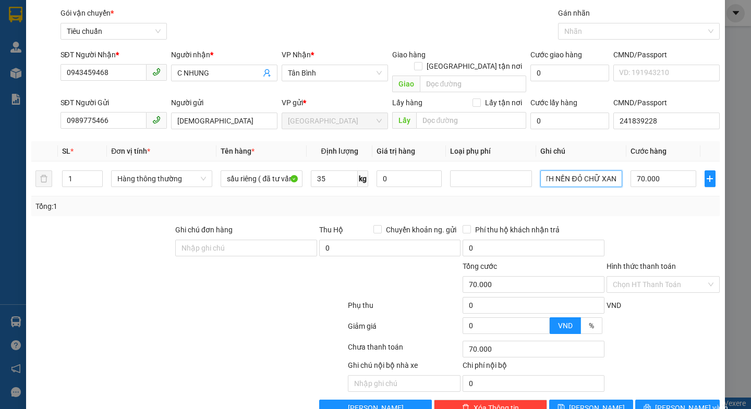
scroll to position [46, 0]
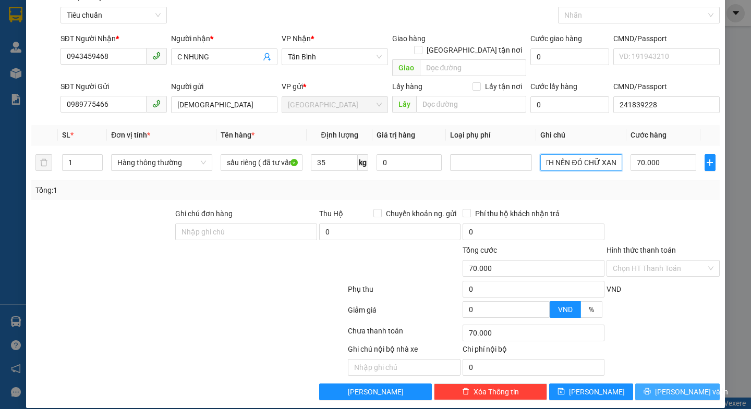
type input "TH NỀN ĐỎ CHỮ XANH LÁ"
click at [677, 386] on span "[PERSON_NAME] và In" at bounding box center [691, 391] width 73 height 11
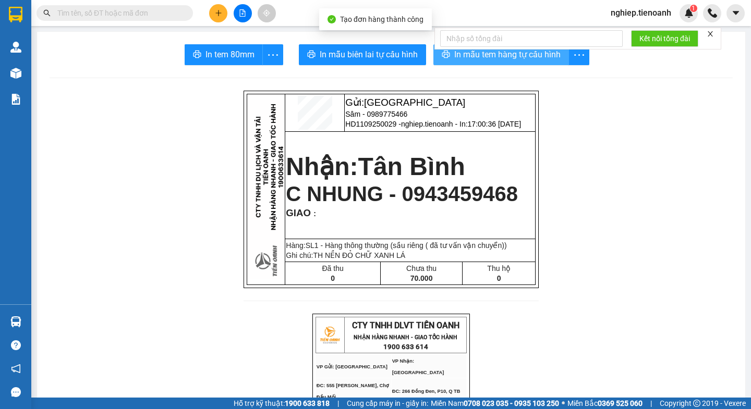
click at [460, 57] on span "In mẫu tem hàng tự cấu hình" at bounding box center [507, 54] width 106 height 13
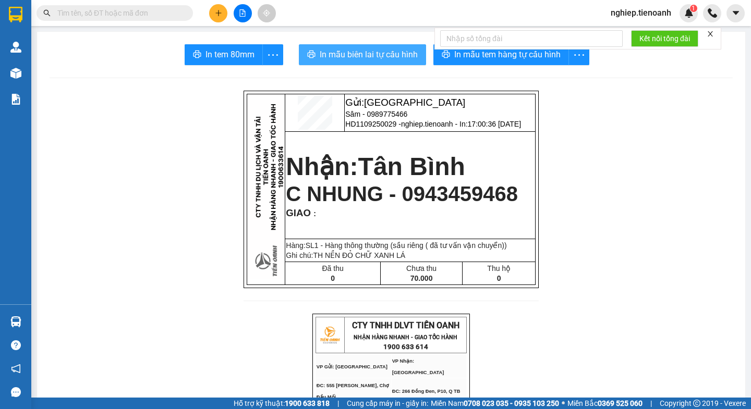
click at [381, 55] on span "In mẫu biên lai tự cấu hình" at bounding box center [369, 54] width 98 height 13
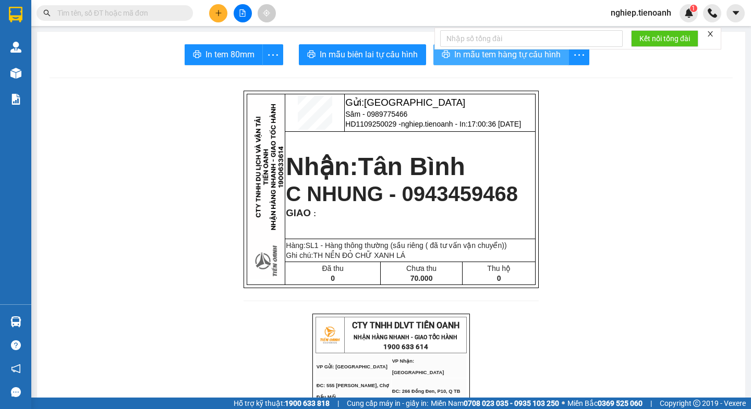
click at [474, 57] on span "In mẫu tem hàng tự cấu hình" at bounding box center [507, 54] width 106 height 13
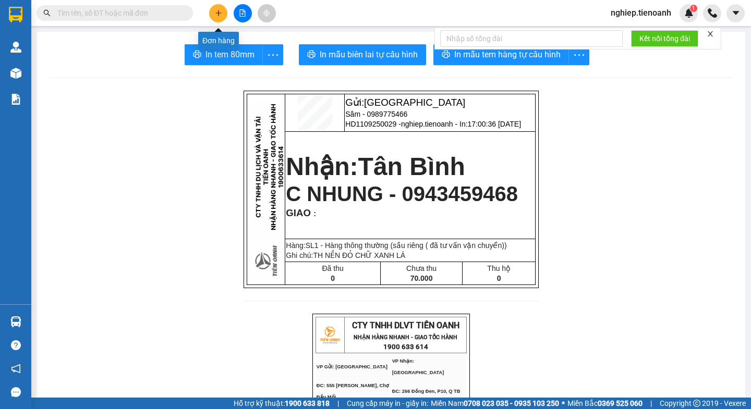
click at [217, 14] on icon "plus" at bounding box center [218, 12] width 7 height 7
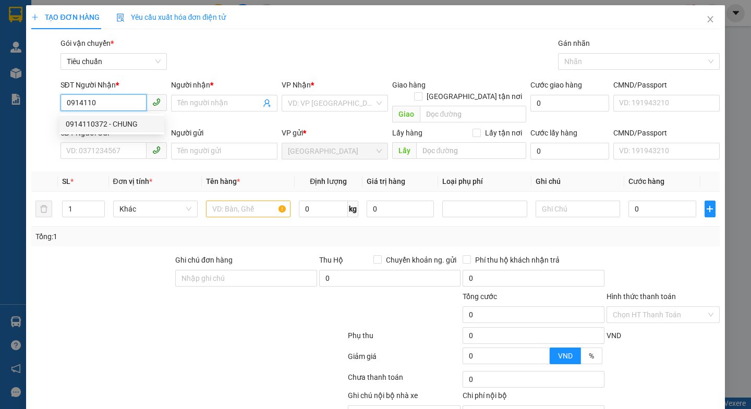
click at [121, 120] on div "0914110372 - CHUNG" at bounding box center [112, 123] width 92 height 11
type input "0914110372"
type input "CHUNG"
checkbox input "true"
type input "142 Xô Viết Nghệ Tĩnh, Phường 21, Bình Thạnh, Hồ Chí Minh"
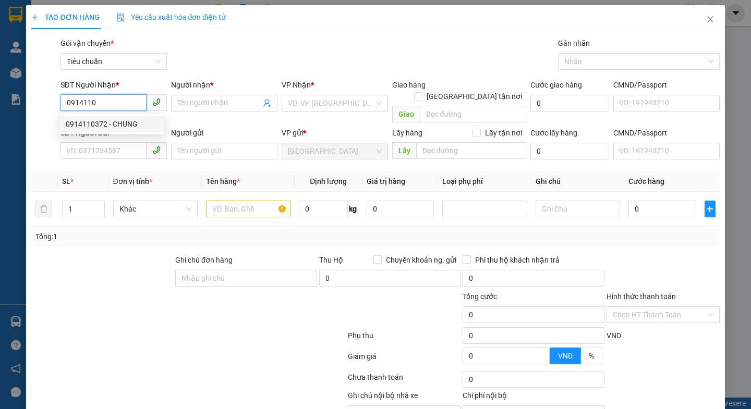
type input "040172000325"
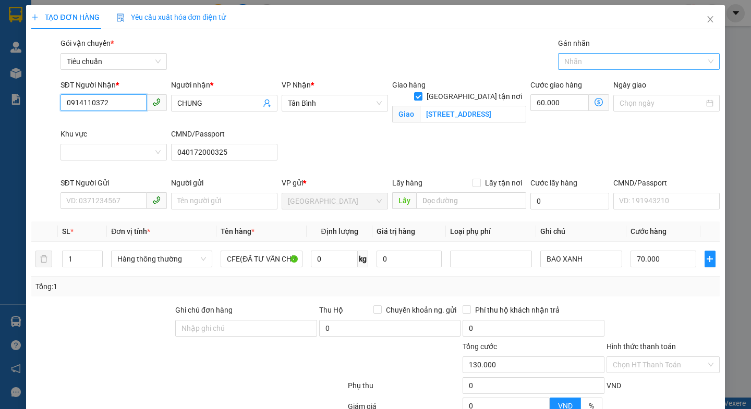
click at [607, 64] on div at bounding box center [634, 61] width 146 height 13
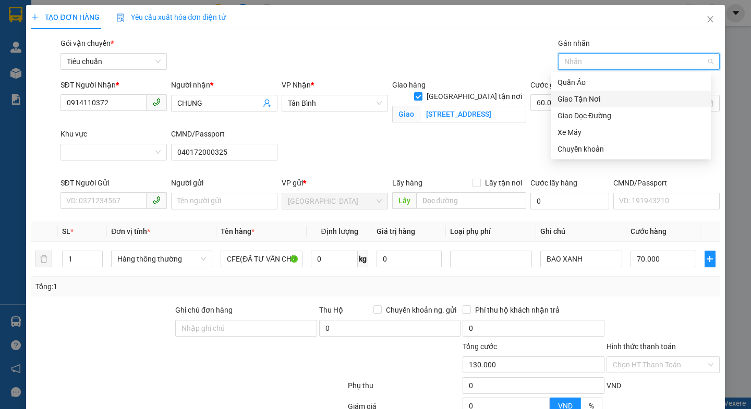
click at [586, 99] on div "Giao Tận Nơi" at bounding box center [630, 98] width 147 height 11
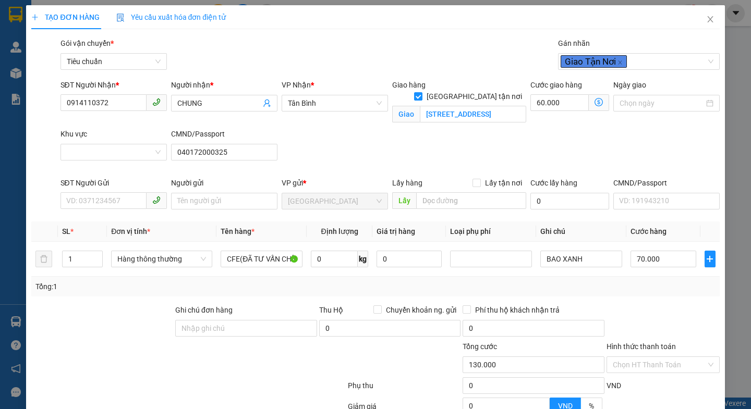
click at [470, 121] on div "Giao hàng Giao tận nơi Giao 142 Xô Viết Nghệ Tĩnh, Phường 21, Bình Thạnh, Hồ Ch…" at bounding box center [459, 103] width 138 height 49
click at [485, 106] on input "142 Xô Viết Nghệ Tĩnh, Phường 21, Bình Thạnh, Hồ Chí Minh" at bounding box center [473, 114] width 106 height 17
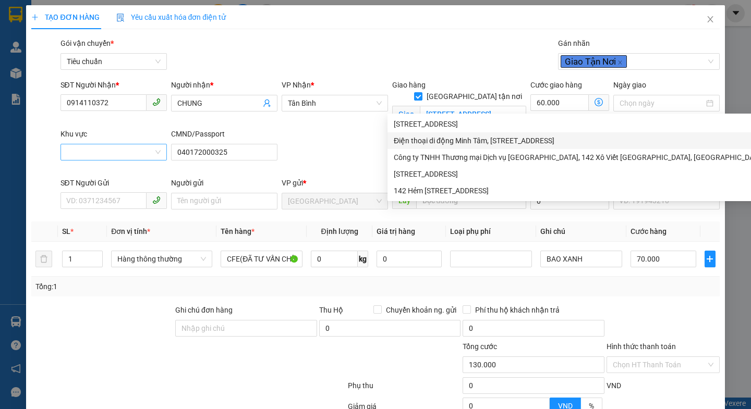
click at [103, 149] on input "Khu vực" at bounding box center [110, 152] width 87 height 16
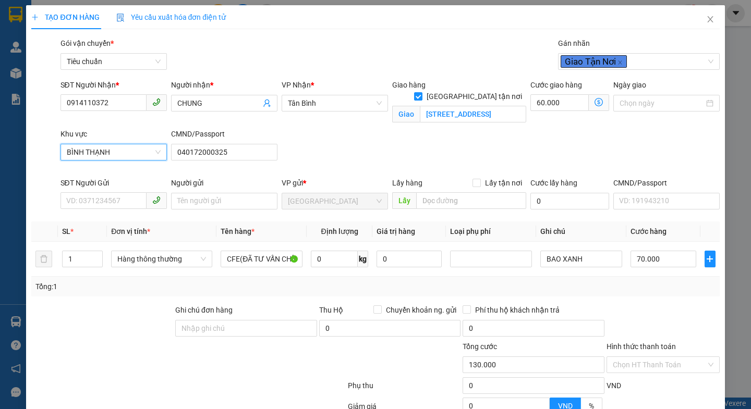
click at [102, 324] on div at bounding box center [102, 323] width 144 height 36
click at [98, 201] on input "SĐT Người Gửi" at bounding box center [103, 200] width 86 height 17
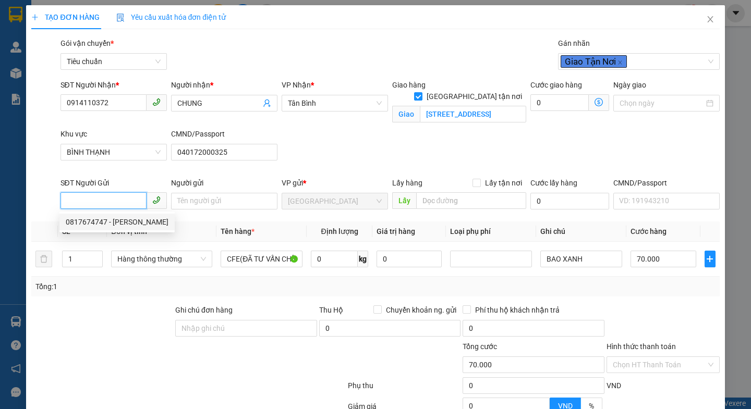
click at [105, 222] on div "0817674747 - C Hà" at bounding box center [117, 221] width 103 height 11
click at [101, 299] on div "Transit Pickup Surcharge Ids Transit Deliver Surcharge Ids Transit Deliver Surc…" at bounding box center [375, 267] width 688 height 459
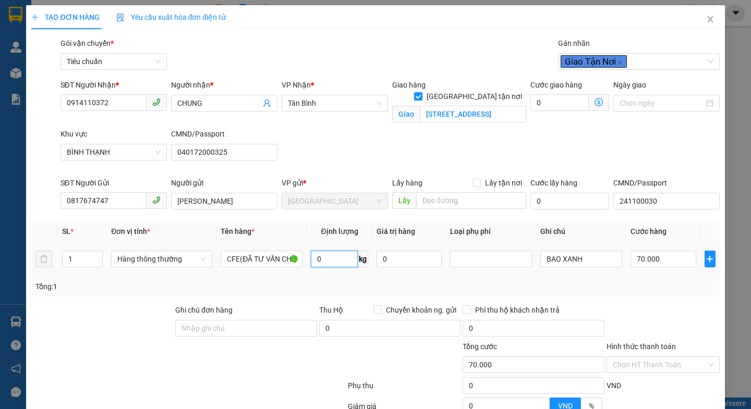
click at [350, 258] on input "0" at bounding box center [334, 259] width 47 height 17
click at [244, 369] on div at bounding box center [289, 359] width 115 height 36
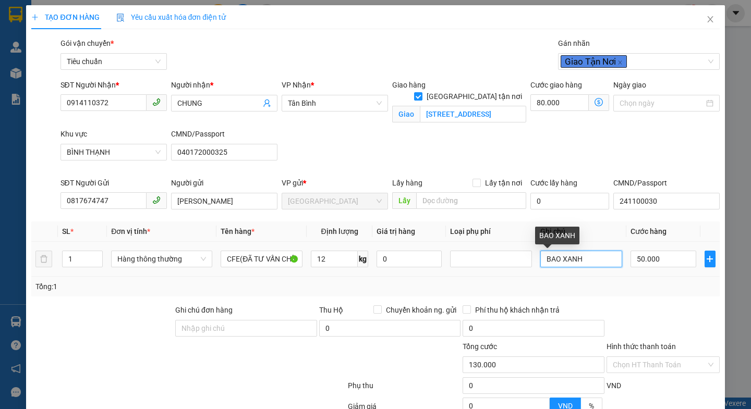
click at [574, 264] on input "BAO XANH" at bounding box center [581, 259] width 82 height 17
click at [594, 104] on icon "dollar-circle" at bounding box center [598, 102] width 8 height 8
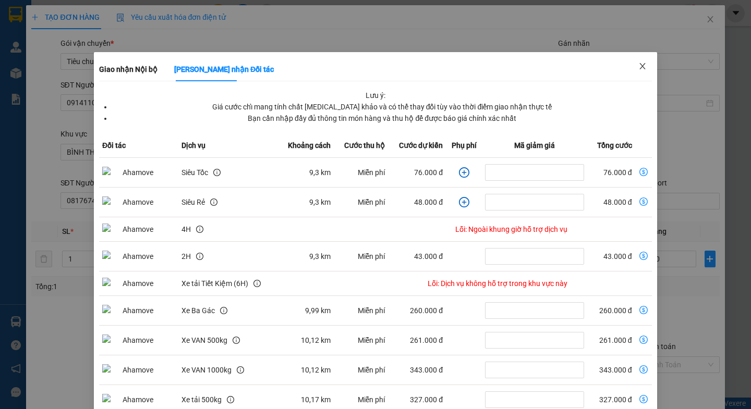
click at [638, 68] on icon "close" at bounding box center [642, 66] width 8 height 8
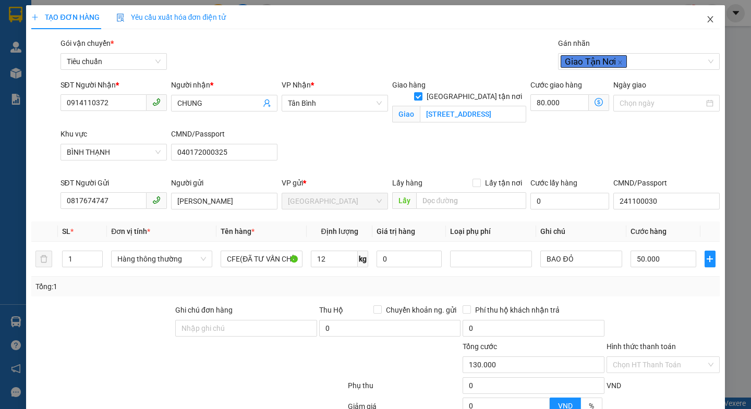
click at [706, 20] on icon "close" at bounding box center [710, 19] width 8 height 8
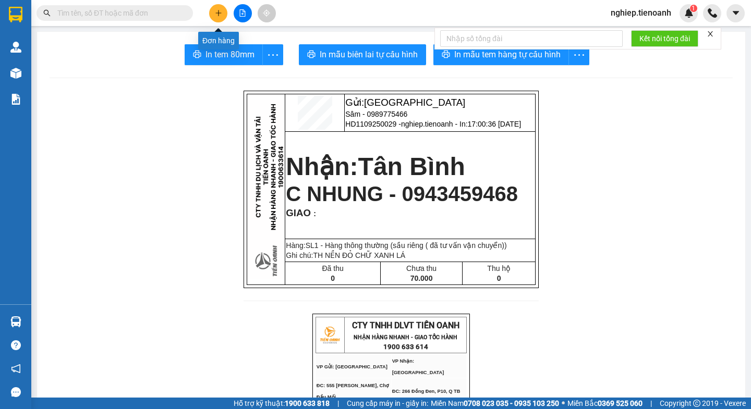
click at [220, 15] on icon "plus" at bounding box center [218, 12] width 7 height 7
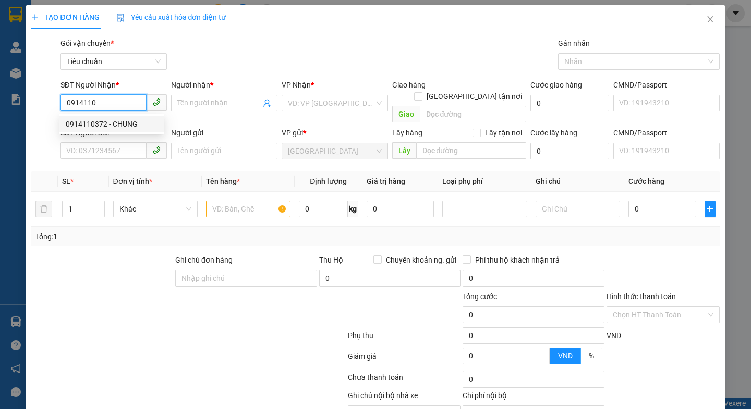
click at [116, 129] on div "0914110372 - CHUNG" at bounding box center [112, 123] width 92 height 11
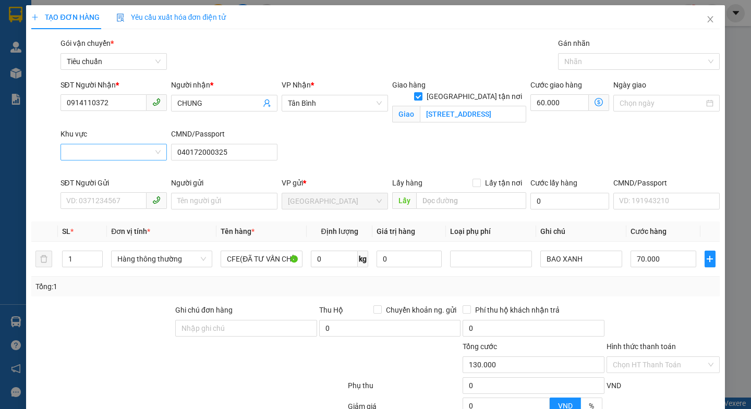
click at [83, 156] on input "Khu vực" at bounding box center [110, 152] width 87 height 16
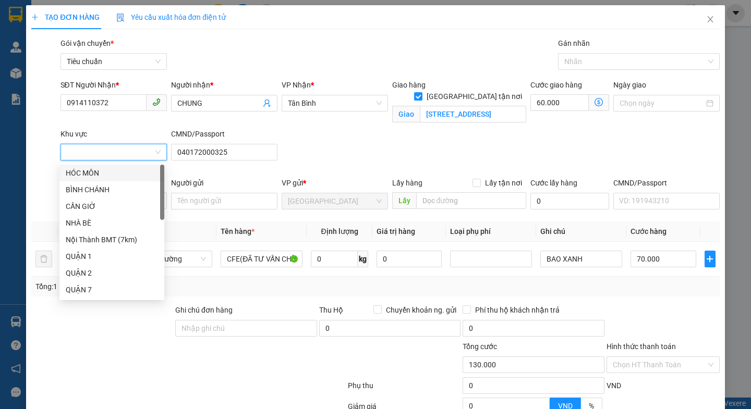
click at [83, 156] on input "Khu vực" at bounding box center [110, 152] width 87 height 16
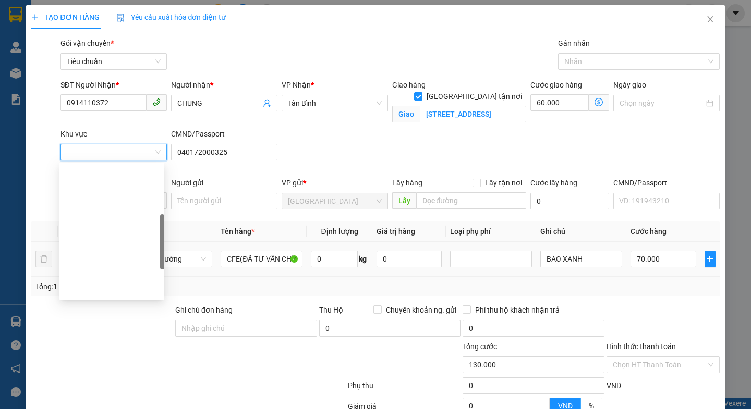
drag, startPoint x: 99, startPoint y: 286, endPoint x: 120, endPoint y: 268, distance: 28.1
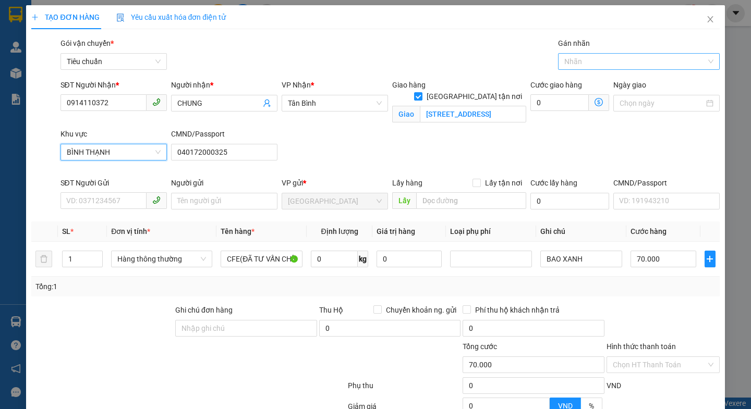
click at [630, 66] on div at bounding box center [634, 61] width 146 height 13
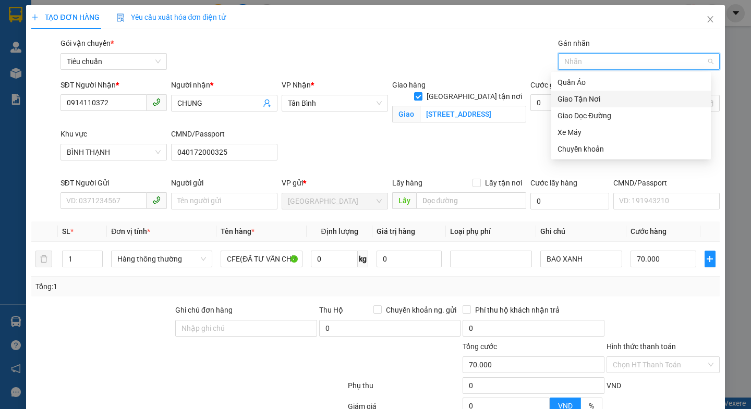
click at [601, 98] on div "Giao Tận Nơi" at bounding box center [630, 98] width 147 height 11
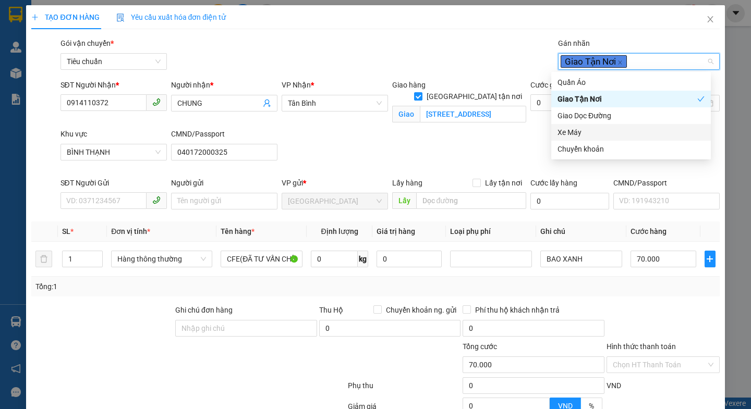
click at [506, 155] on div "SĐT Người Nhận * 0914110372 Người nhận * CHUNG VP Nhận * Tân Bình Giao hàng Gia…" at bounding box center [389, 128] width 663 height 98
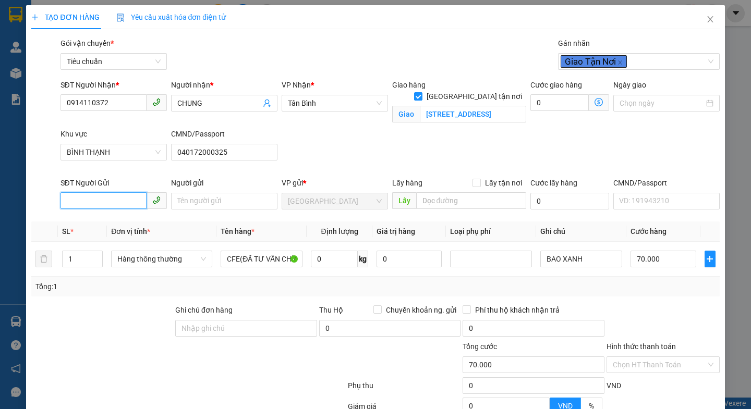
click at [101, 207] on input "SĐT Người Gửi" at bounding box center [103, 200] width 86 height 17
drag, startPoint x: 101, startPoint y: 220, endPoint x: 126, endPoint y: 282, distance: 66.2
click at [102, 220] on div "0817674747 - C Hà" at bounding box center [117, 221] width 103 height 11
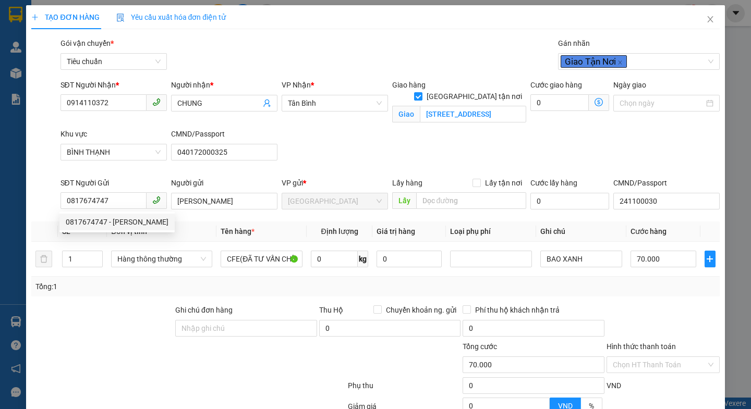
click at [125, 334] on div at bounding box center [102, 323] width 144 height 36
click at [341, 261] on input "0" at bounding box center [334, 259] width 47 height 17
click at [246, 369] on div at bounding box center [289, 359] width 115 height 36
click at [594, 102] on icon "dollar-circle" at bounding box center [598, 102] width 8 height 8
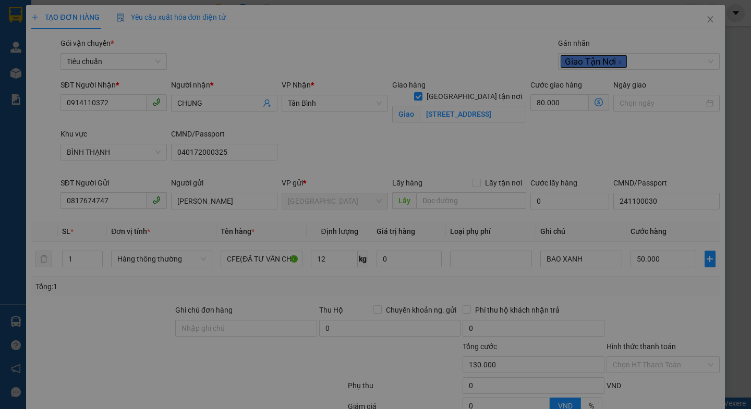
click at [590, 102] on li "Giá cước chỉ mang tính chất tham khảo và có thể thay đổi tùy vào thời điểm giao…" at bounding box center [382, 106] width 540 height 11
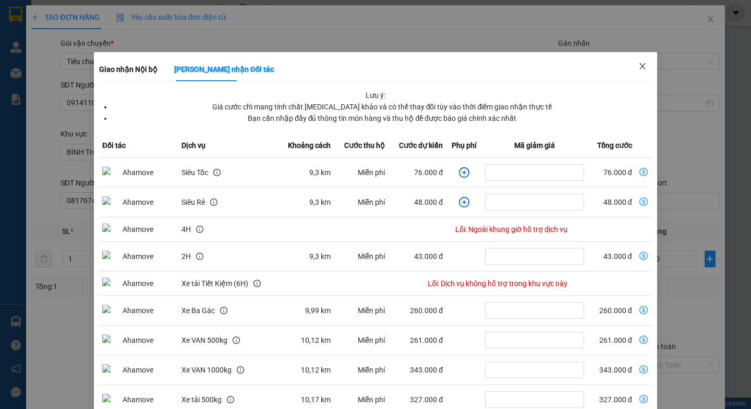
click at [638, 66] on icon "close" at bounding box center [642, 66] width 8 height 8
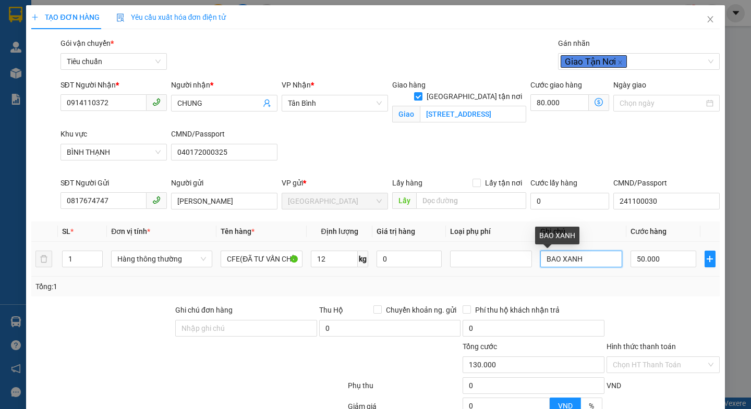
click at [590, 251] on input "BAO XANH" at bounding box center [581, 259] width 82 height 17
click at [651, 357] on input "Hình thức thanh toán" at bounding box center [659, 365] width 93 height 16
drag, startPoint x: 651, startPoint y: 255, endPoint x: 650, endPoint y: 264, distance: 9.0
click at [651, 357] on input "Hình thức thanh toán" at bounding box center [659, 365] width 93 height 16
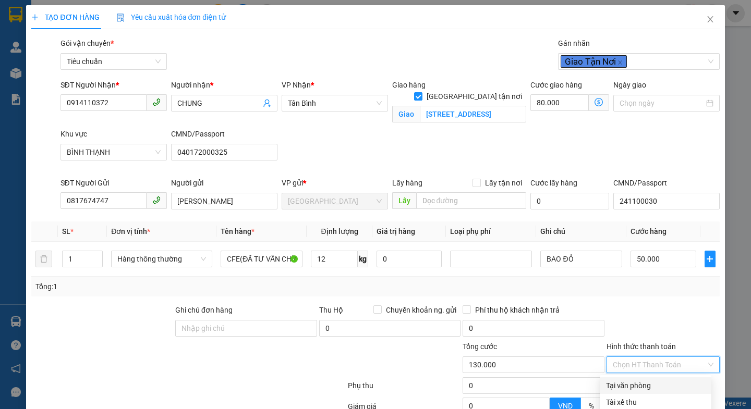
drag, startPoint x: 643, startPoint y: 281, endPoint x: 651, endPoint y: 306, distance: 26.7
click at [643, 380] on div "Tại văn phòng" at bounding box center [655, 385] width 99 height 11
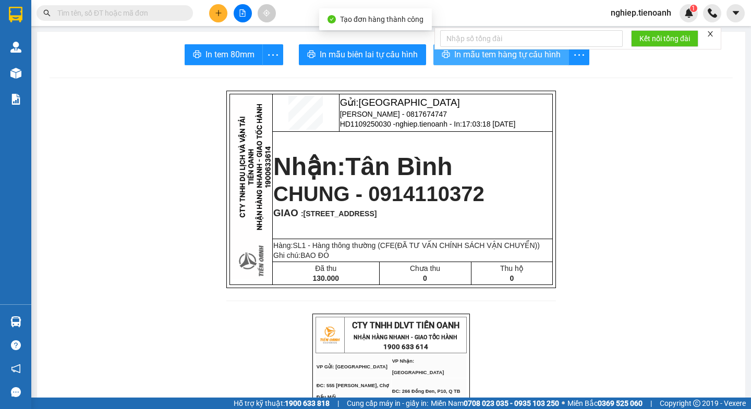
click at [481, 54] on span "In mẫu tem hàng tự cấu hình" at bounding box center [507, 54] width 106 height 13
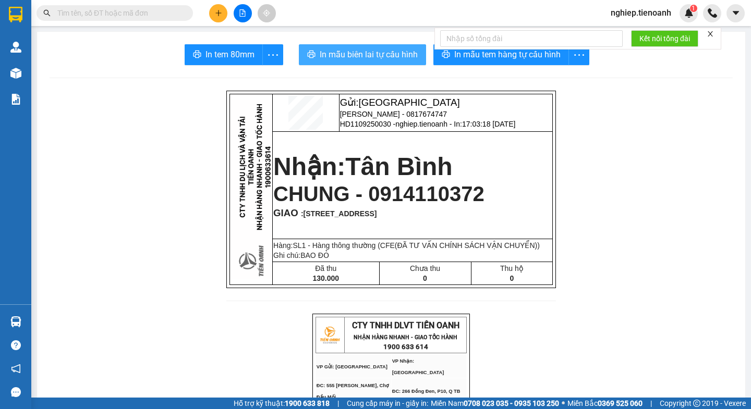
click at [383, 51] on span "In mẫu biên lai tự cấu hình" at bounding box center [369, 54] width 98 height 13
click at [136, 16] on input "text" at bounding box center [118, 12] width 123 height 11
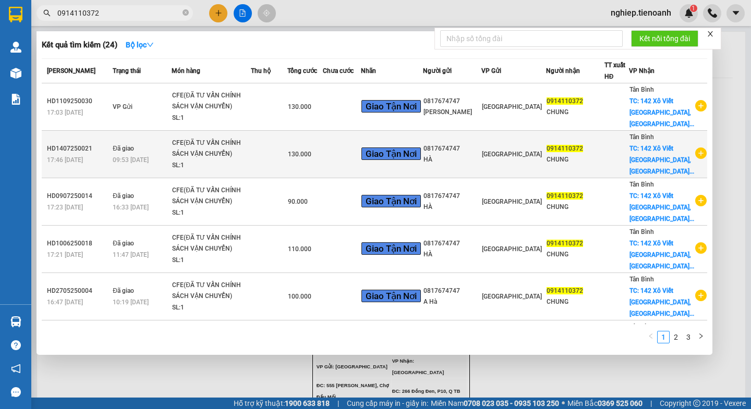
click at [355, 159] on td at bounding box center [342, 154] width 39 height 47
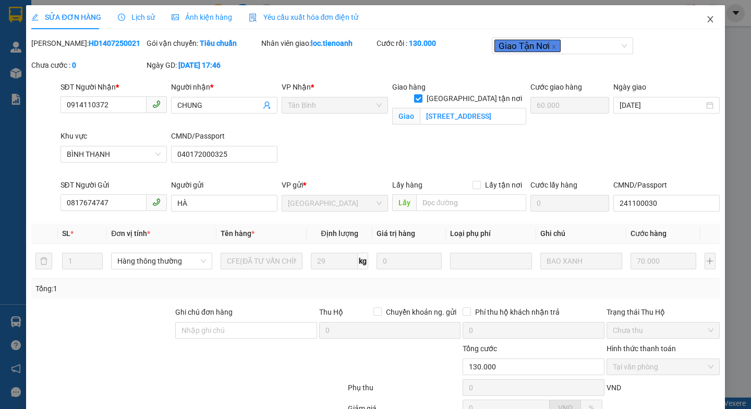
click at [706, 17] on icon "close" at bounding box center [710, 19] width 8 height 8
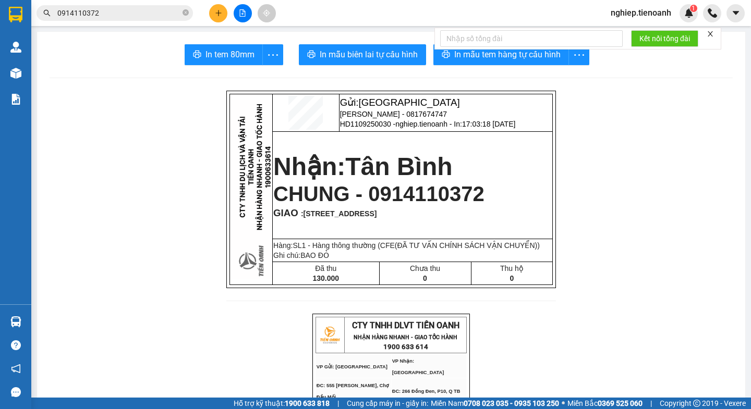
click at [99, 8] on input "0914110372" at bounding box center [118, 12] width 123 height 11
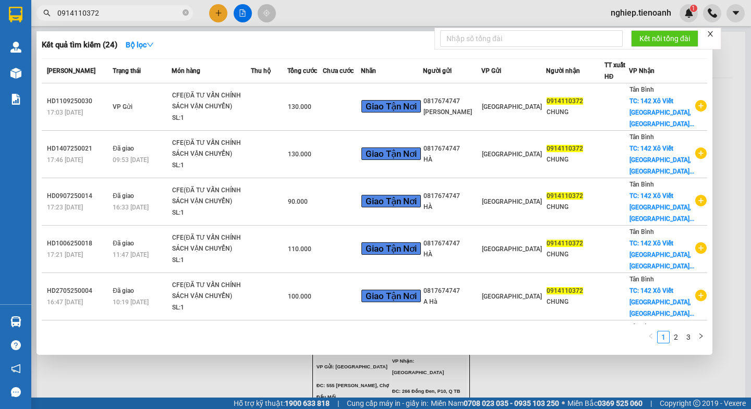
click at [99, 8] on input "0914110372" at bounding box center [118, 12] width 123 height 11
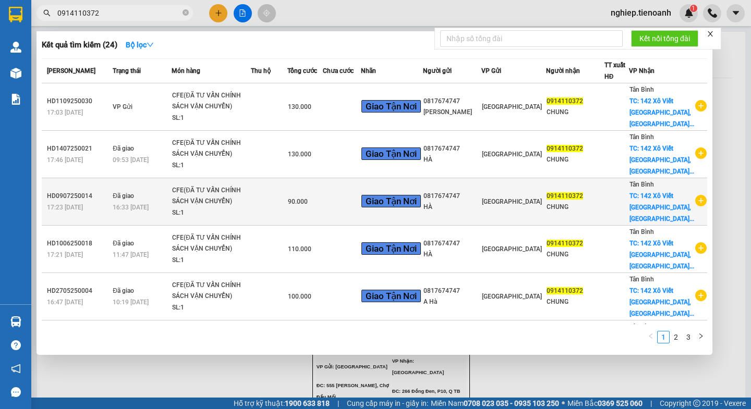
click at [355, 215] on td at bounding box center [342, 201] width 39 height 47
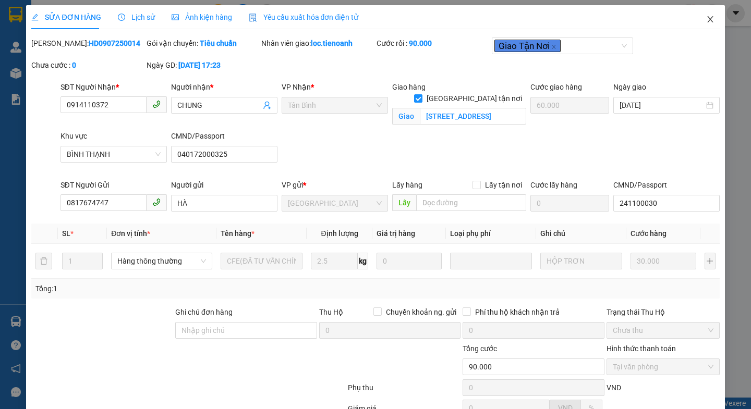
click at [706, 19] on icon "close" at bounding box center [710, 19] width 8 height 8
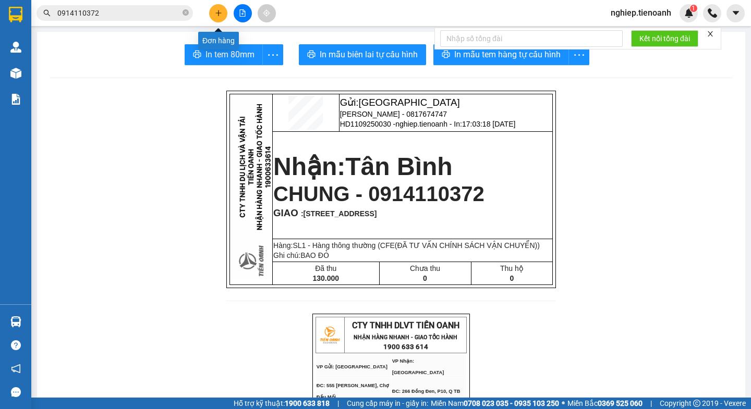
click at [224, 15] on button at bounding box center [218, 13] width 18 height 18
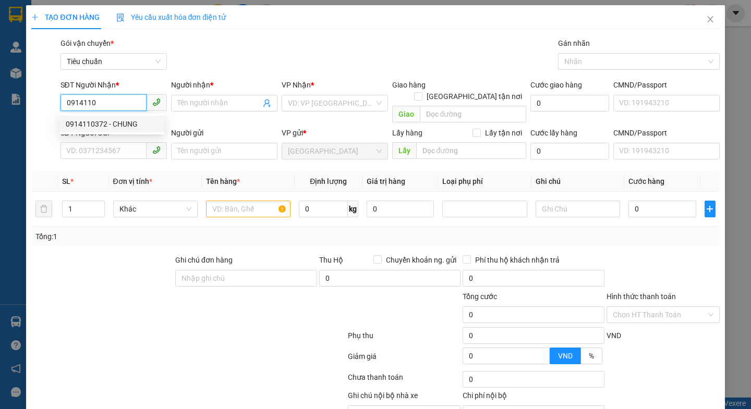
drag, startPoint x: 119, startPoint y: 125, endPoint x: 165, endPoint y: 119, distance: 46.2
click at [119, 125] on div "0914110372 - CHUNG" at bounding box center [112, 123] width 92 height 11
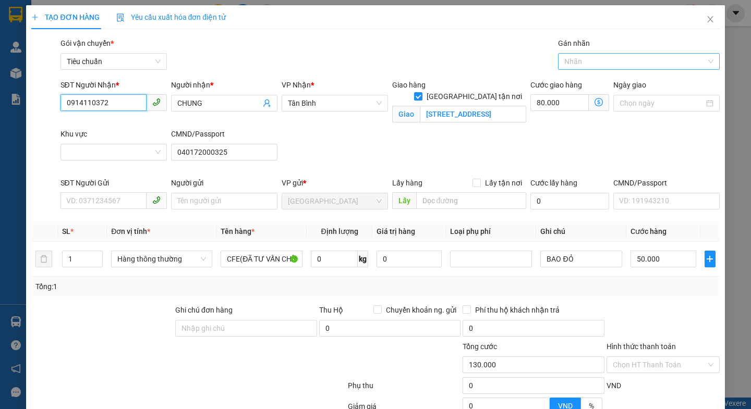
click at [580, 66] on div at bounding box center [634, 61] width 146 height 13
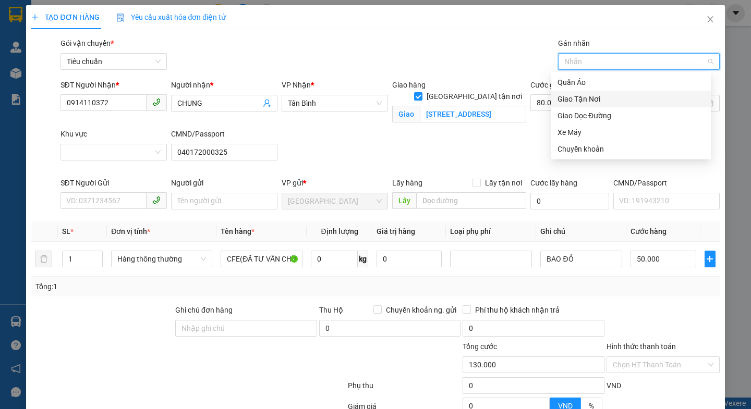
click at [579, 98] on div "Giao Tận Nơi" at bounding box center [630, 98] width 147 height 11
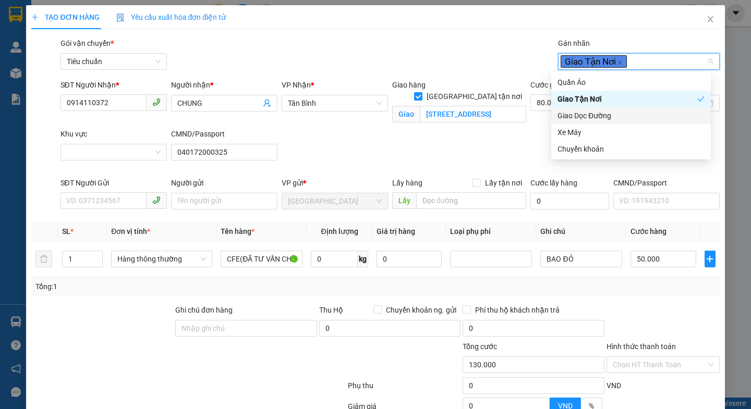
click at [492, 139] on div "SĐT Người Nhận * 0914110372 Người nhận * CHUNG VP Nhận * Tân Bình Giao hàng Gia…" at bounding box center [389, 128] width 663 height 98
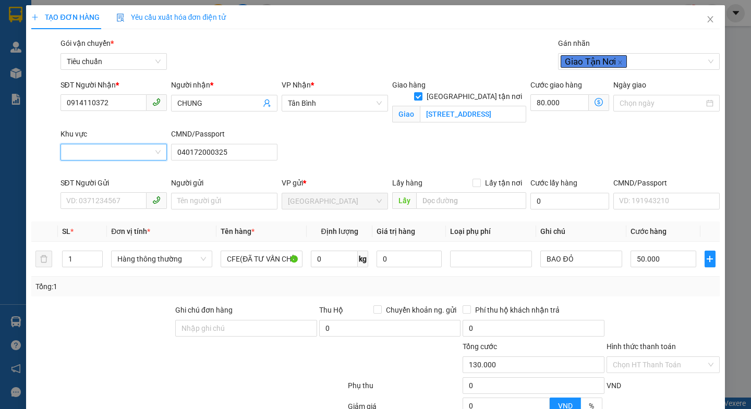
click at [108, 155] on input "Khu vực" at bounding box center [110, 152] width 87 height 16
drag, startPoint x: 102, startPoint y: 284, endPoint x: 102, endPoint y: 273, distance: 10.4
click at [113, 198] on input "SĐT Người Gửi" at bounding box center [103, 200] width 86 height 17
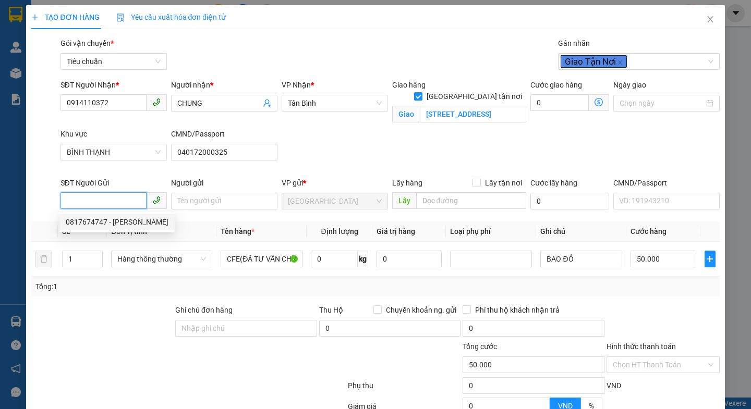
click at [107, 221] on div "0817674747 - C Hà" at bounding box center [117, 221] width 103 height 11
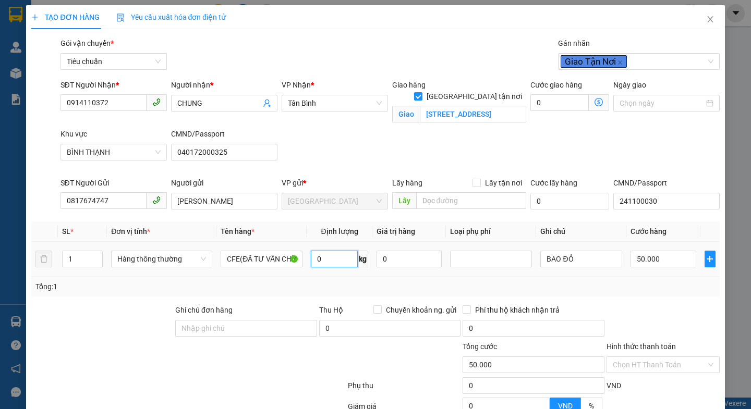
click at [326, 263] on input "0" at bounding box center [334, 259] width 47 height 17
click at [285, 363] on div at bounding box center [289, 359] width 115 height 36
click at [594, 103] on icon "dollar-circle" at bounding box center [598, 102] width 8 height 8
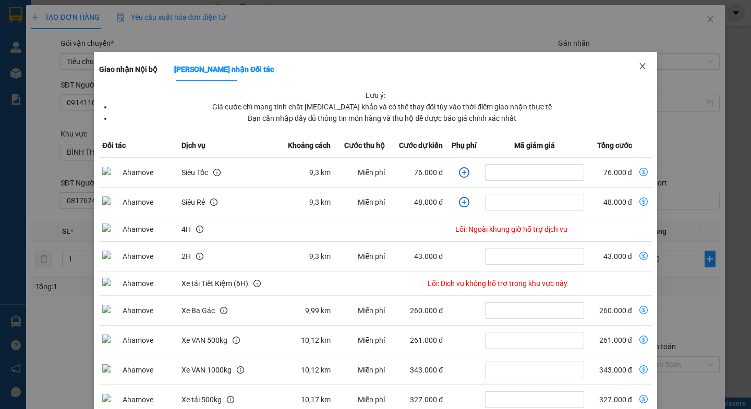
click at [638, 65] on icon "close" at bounding box center [642, 66] width 8 height 8
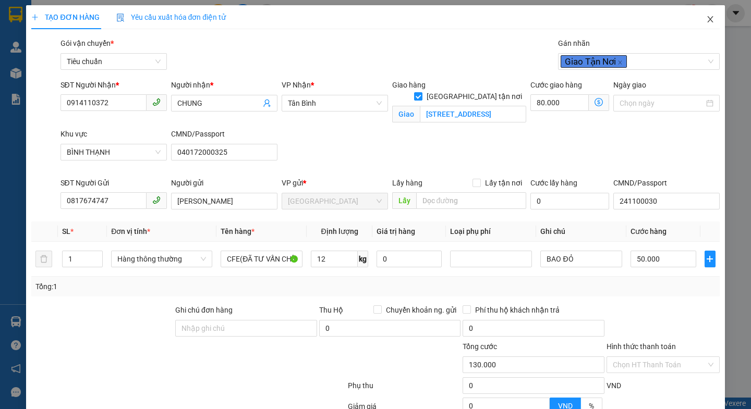
click at [706, 19] on icon "close" at bounding box center [710, 19] width 8 height 8
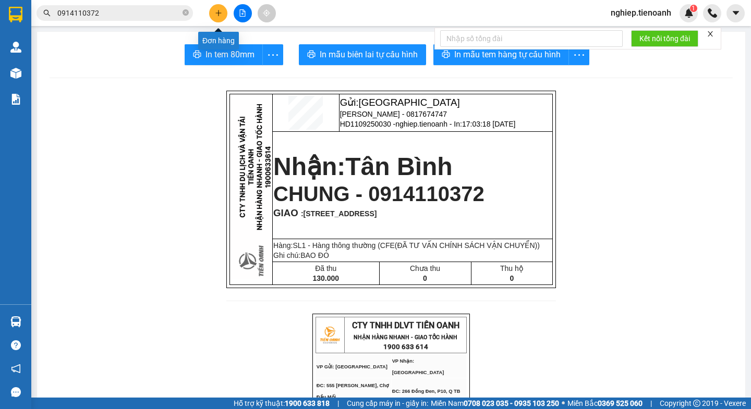
click at [223, 14] on button at bounding box center [218, 13] width 18 height 18
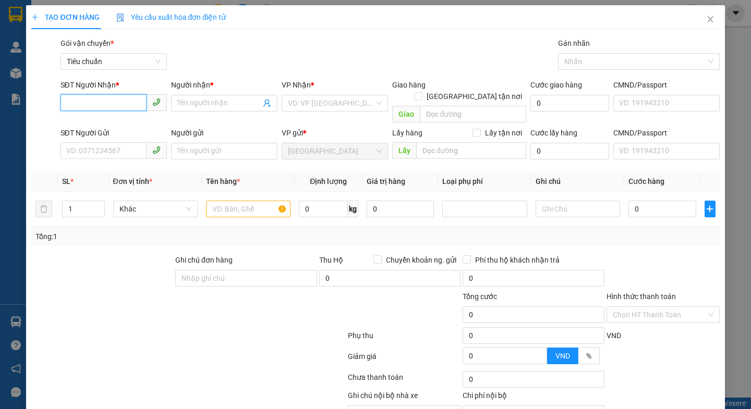
click at [101, 101] on input "SĐT Người Nhận *" at bounding box center [103, 102] width 86 height 17
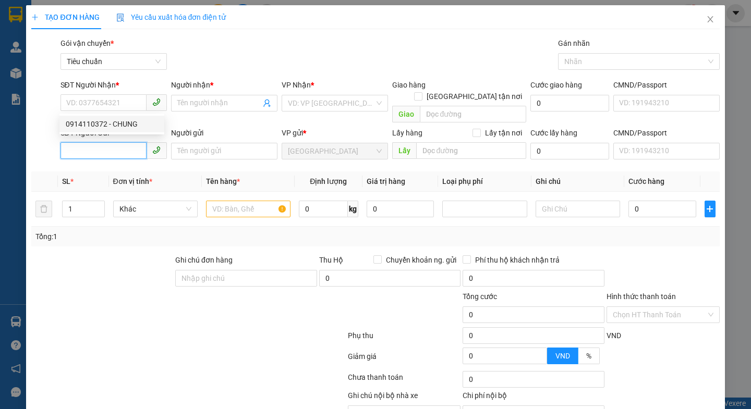
click at [103, 142] on input "SĐT Người Gửi" at bounding box center [103, 150] width 86 height 17
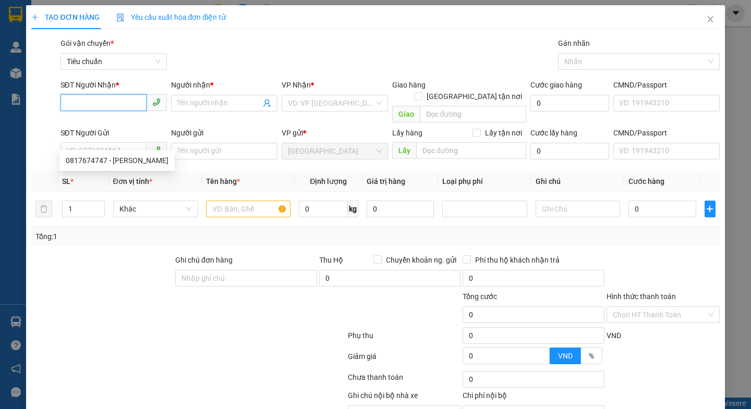
click at [77, 99] on input "SĐT Người Nhận *" at bounding box center [103, 102] width 86 height 17
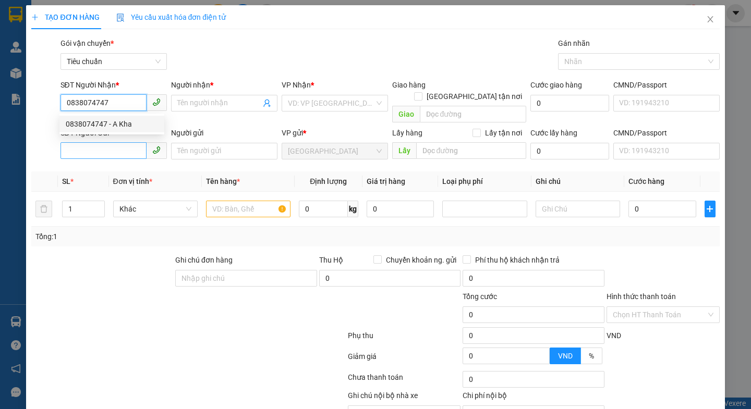
click at [93, 123] on div "0838074747 - A Kha" at bounding box center [112, 123] width 92 height 11
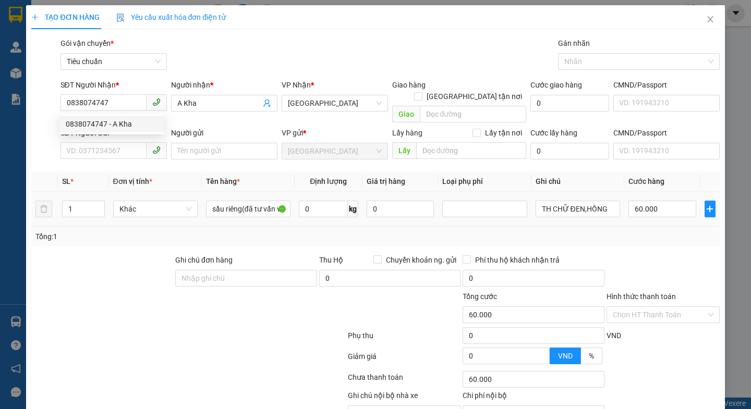
click at [152, 291] on div at bounding box center [130, 309] width 201 height 36
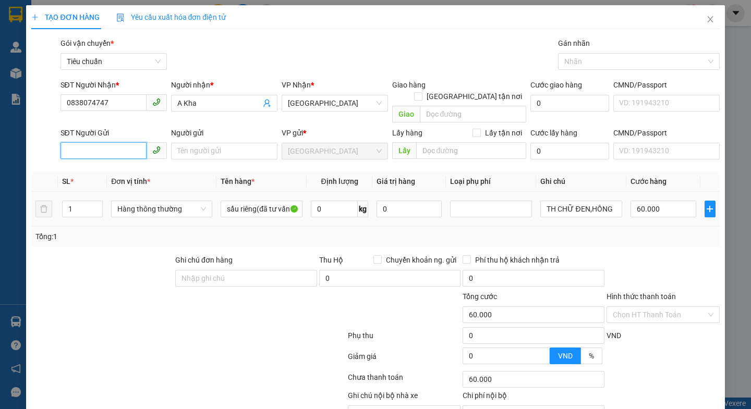
click at [101, 143] on input "SĐT Người Gửi" at bounding box center [103, 150] width 86 height 17
click at [100, 163] on div "0969232479 - SHOP TĂNG THANH" at bounding box center [128, 160] width 124 height 11
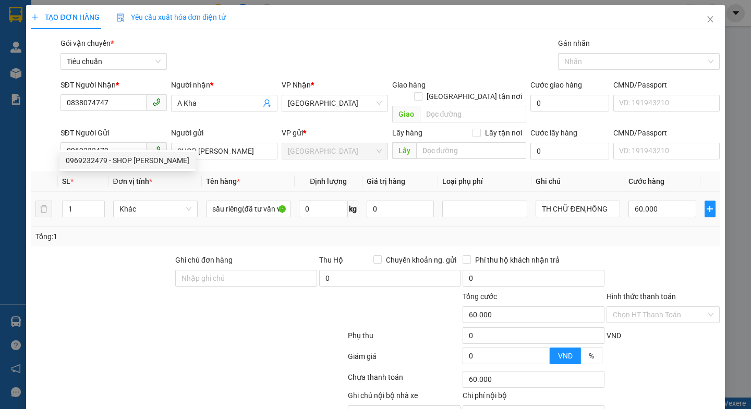
click at [132, 254] on div at bounding box center [102, 272] width 144 height 36
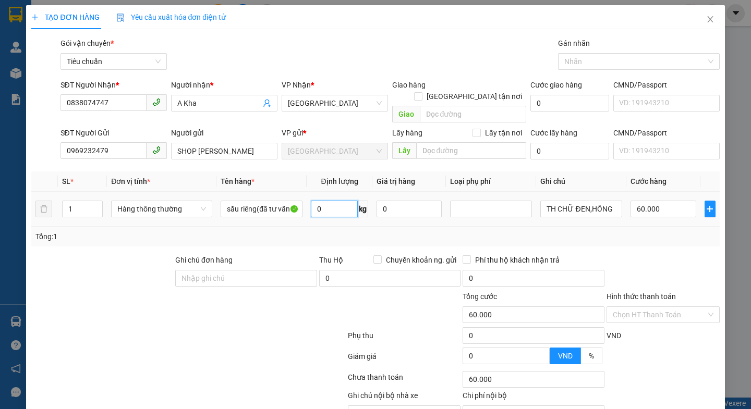
click at [327, 201] on input "0" at bounding box center [334, 209] width 47 height 17
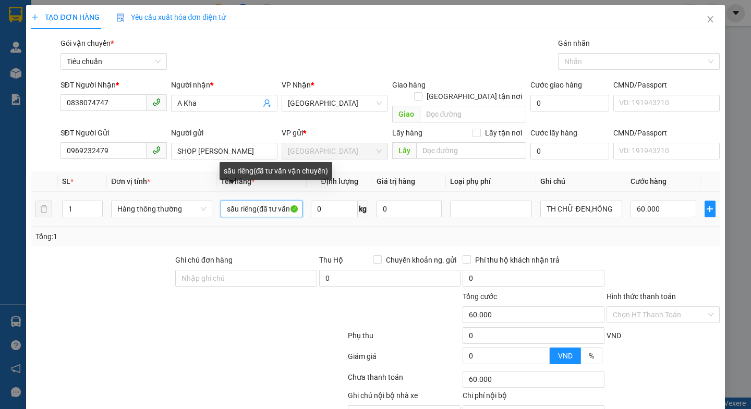
click at [254, 201] on input "sầu riêng(đã tư vấn vận chuyển)" at bounding box center [262, 209] width 82 height 17
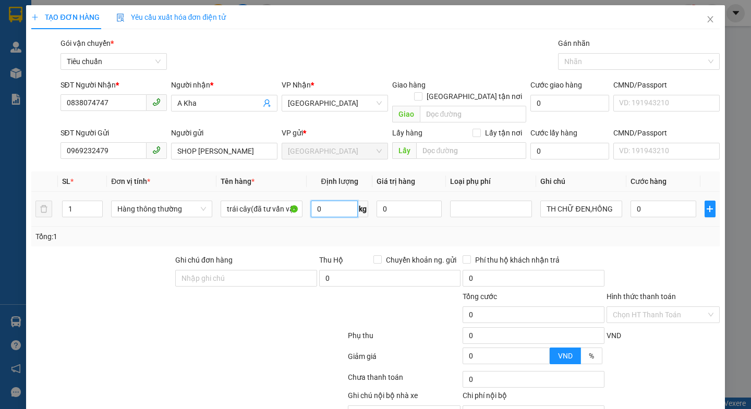
click at [331, 201] on input "0" at bounding box center [334, 209] width 47 height 17
click at [274, 332] on div at bounding box center [188, 337] width 316 height 21
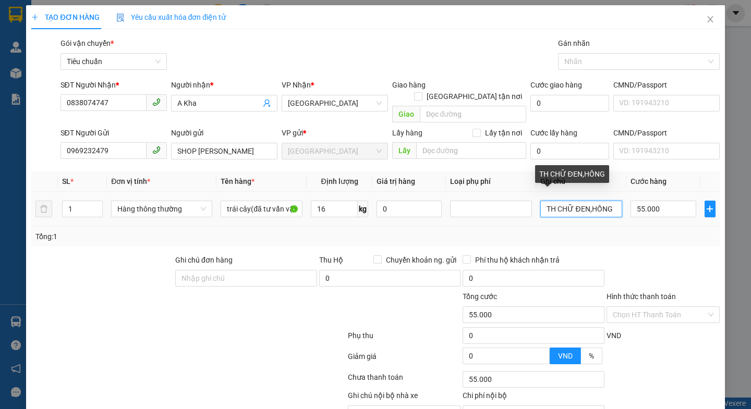
click at [608, 201] on input "TH CHỮ ĐEN,HỒNG" at bounding box center [581, 209] width 82 height 17
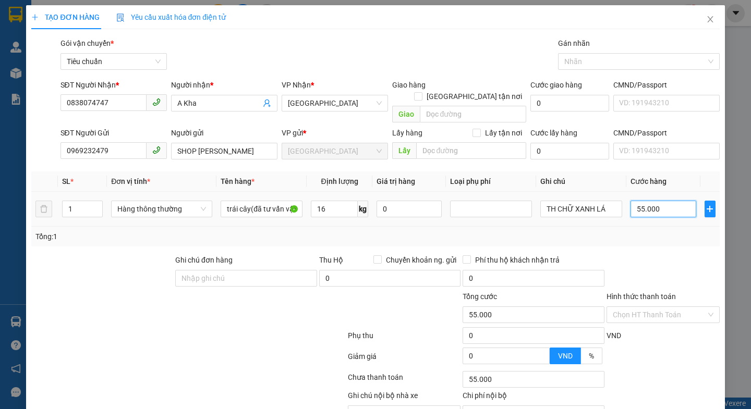
click at [661, 202] on input "55.000" at bounding box center [663, 209] width 66 height 17
drag, startPoint x: 660, startPoint y: 251, endPoint x: 665, endPoint y: 257, distance: 8.1
click at [659, 254] on div at bounding box center [662, 272] width 115 height 36
click at [649, 307] on input "Hình thức thanh toán" at bounding box center [659, 315] width 93 height 16
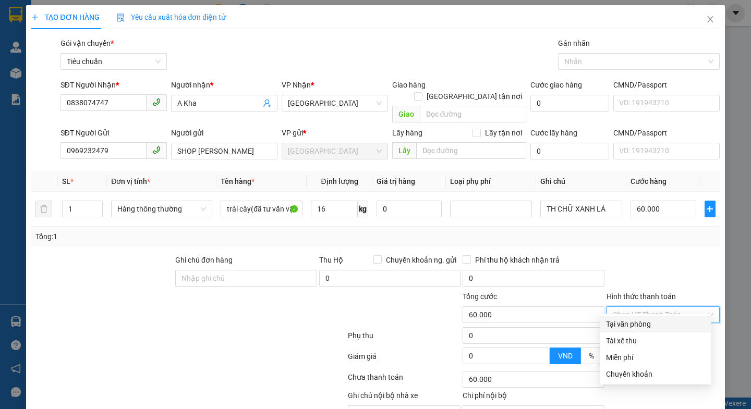
drag, startPoint x: 649, startPoint y: 279, endPoint x: 654, endPoint y: 315, distance: 35.9
click at [649, 319] on div "Tại văn phòng" at bounding box center [655, 324] width 99 height 11
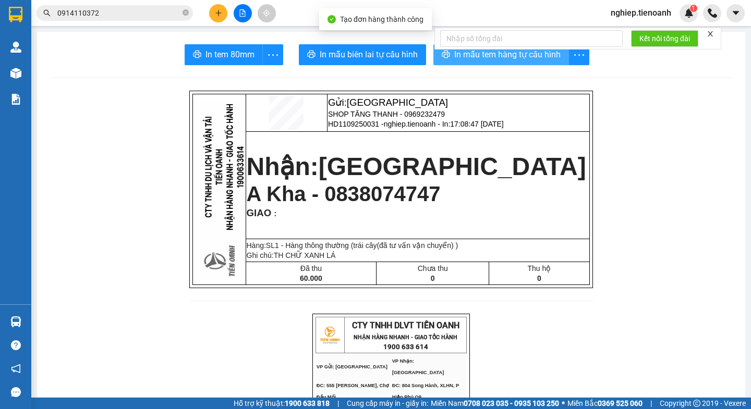
drag, startPoint x: 465, startPoint y: 57, endPoint x: 470, endPoint y: 71, distance: 15.0
click at [466, 57] on span "In mẫu tem hàng tự cấu hình" at bounding box center [507, 54] width 106 height 13
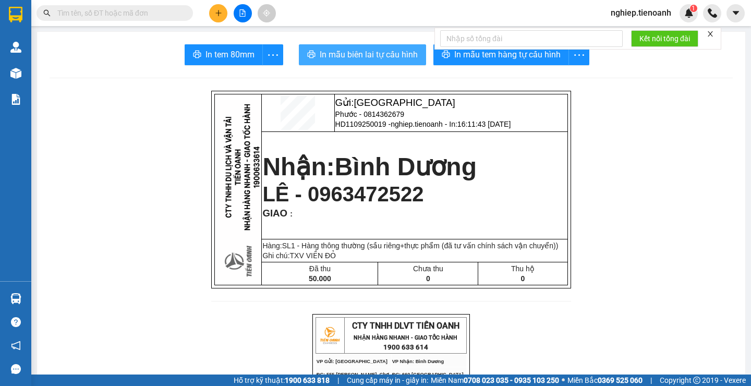
click at [388, 59] on span "In mẫu biên lai tự cấu hình" at bounding box center [369, 54] width 98 height 13
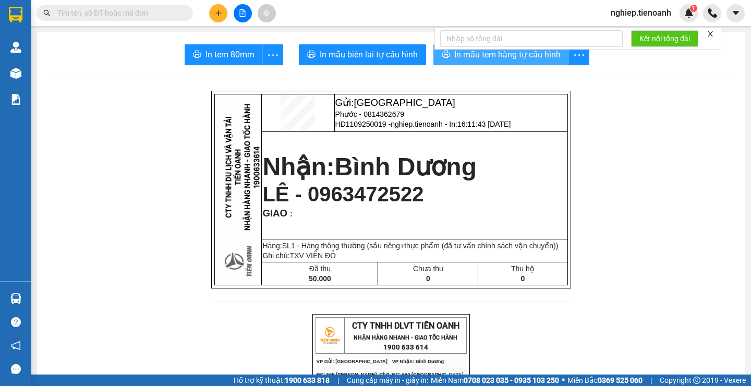
click at [495, 62] on button "In mẫu tem hàng tự cấu hình" at bounding box center [501, 54] width 136 height 21
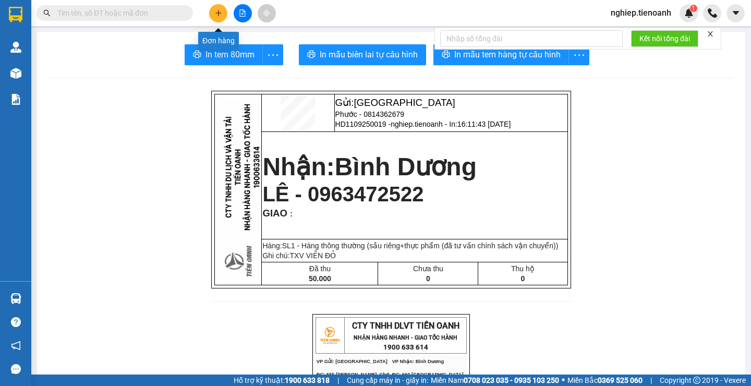
click at [226, 14] on button at bounding box center [218, 13] width 18 height 18
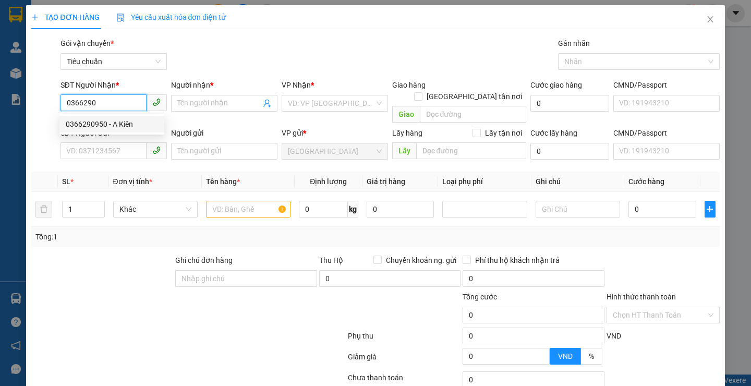
click at [90, 120] on div "0366290950 - A Kiên" at bounding box center [112, 123] width 92 height 11
type input "0366290950"
type input "A Kiên"
type input "60.000"
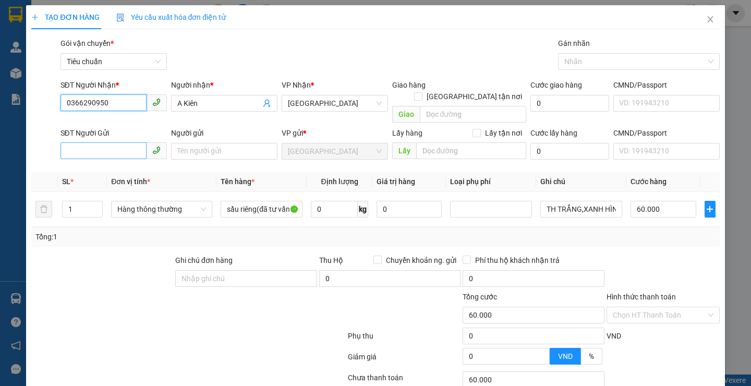
type input "0366290950"
click at [95, 142] on input "SĐT Người Gửi" at bounding box center [103, 150] width 86 height 17
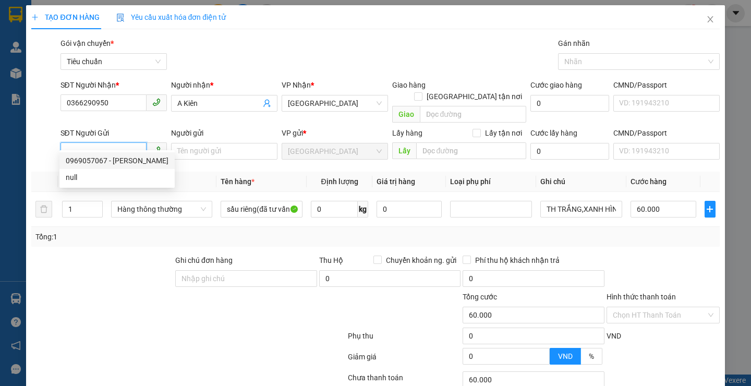
click at [109, 162] on div "0969057067 - C CHÂU" at bounding box center [117, 160] width 103 height 11
type input "0969057067"
type input "C CHÂU"
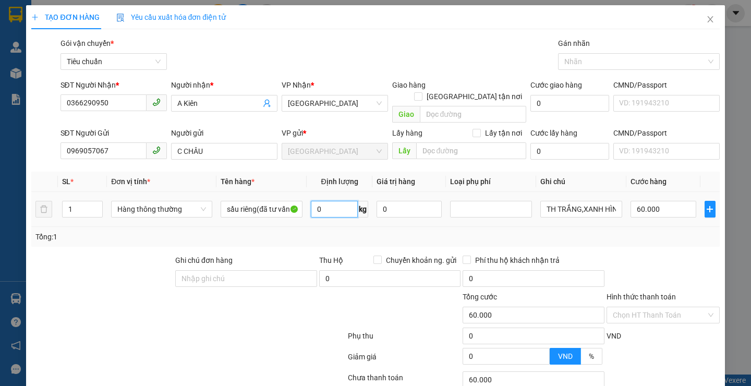
click at [346, 201] on input "0" at bounding box center [334, 209] width 47 height 17
type input "17"
click at [230, 329] on div at bounding box center [188, 337] width 316 height 21
type input "55.000"
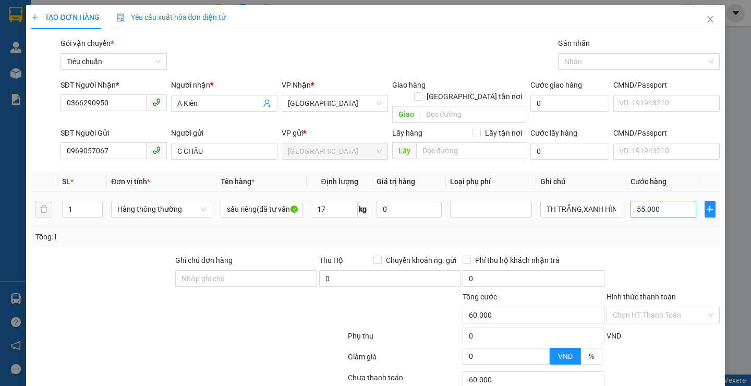
type input "55.000"
click at [667, 201] on input "55.000" at bounding box center [663, 209] width 66 height 17
type input "6"
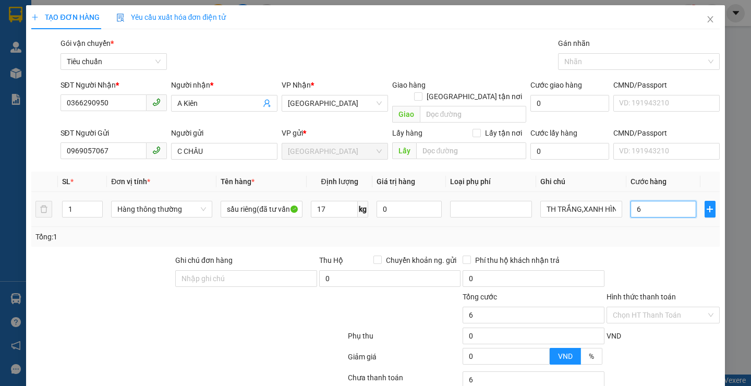
type input "60"
type input "60.000"
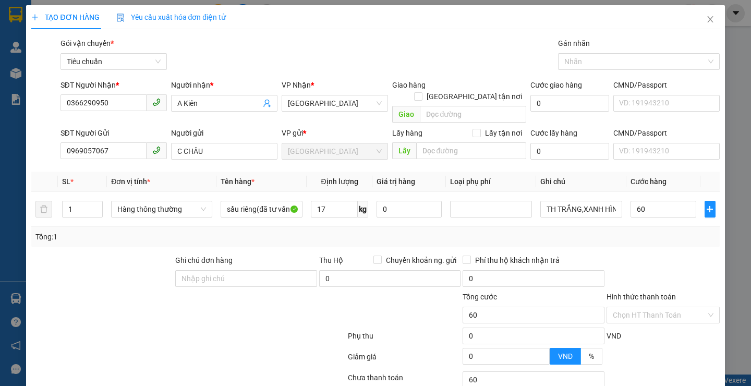
type input "60.000"
click at [655, 233] on div "Tổng: 1" at bounding box center [375, 237] width 688 height 20
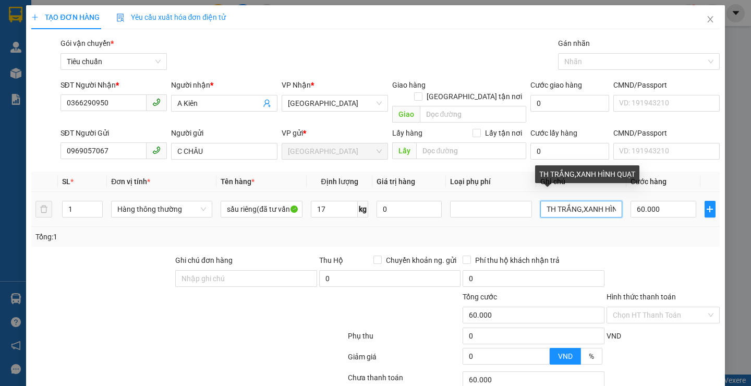
click at [607, 201] on input "TH TRẮNG,XANH HÌNH QUẠT" at bounding box center [581, 209] width 82 height 17
click at [607, 201] on input "NH Q" at bounding box center [581, 209] width 82 height 17
type input "N"
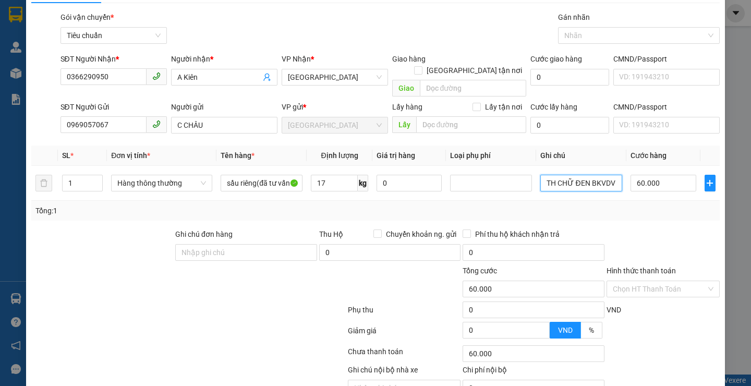
scroll to position [70, 0]
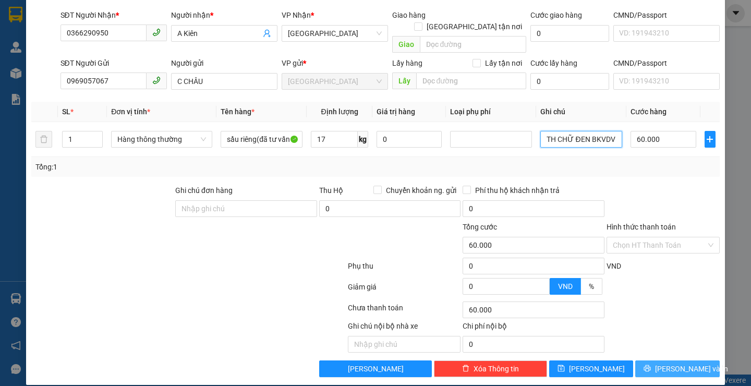
type input "TH CHỮ ĐEN BKVDV"
click at [656, 360] on button "[PERSON_NAME] và In" at bounding box center [677, 368] width 84 height 17
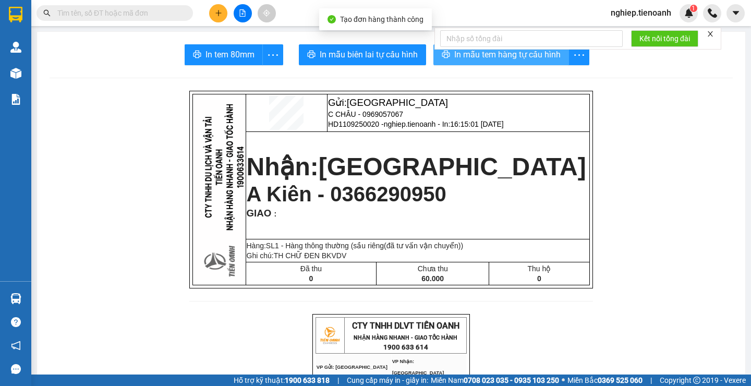
click at [493, 58] on span "In mẫu tem hàng tự cấu hình" at bounding box center [507, 54] width 106 height 13
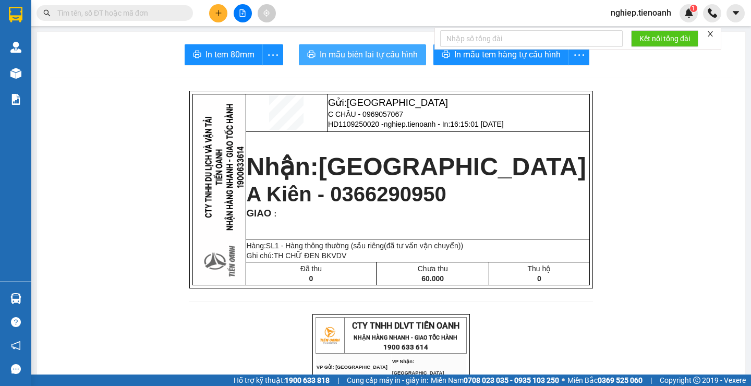
click at [388, 57] on span "In mẫu biên lai tự cấu hình" at bounding box center [369, 54] width 98 height 13
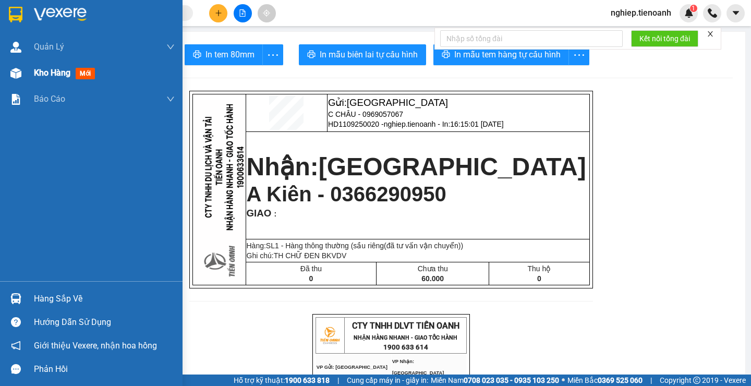
click at [42, 78] on span "Kho hàng" at bounding box center [52, 73] width 36 height 10
click at [42, 77] on span "Kho hàng" at bounding box center [52, 73] width 36 height 10
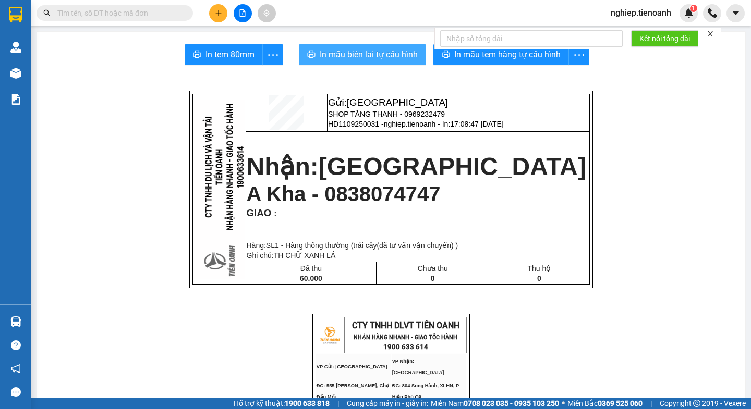
click at [392, 54] on span "In mẫu biên lai tự cấu hình" at bounding box center [369, 54] width 98 height 13
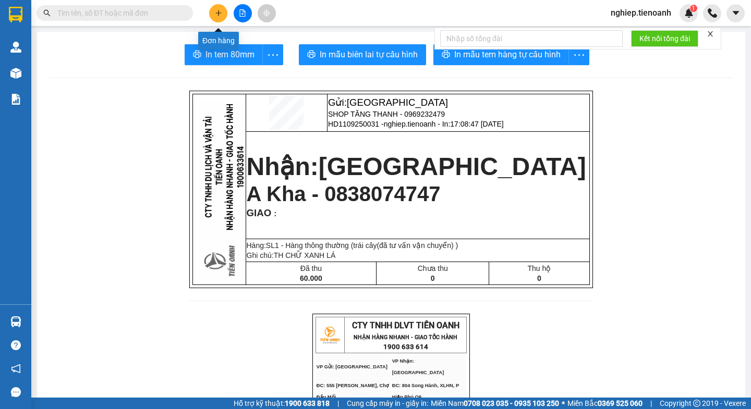
click at [217, 13] on icon "plus" at bounding box center [218, 13] width 6 height 1
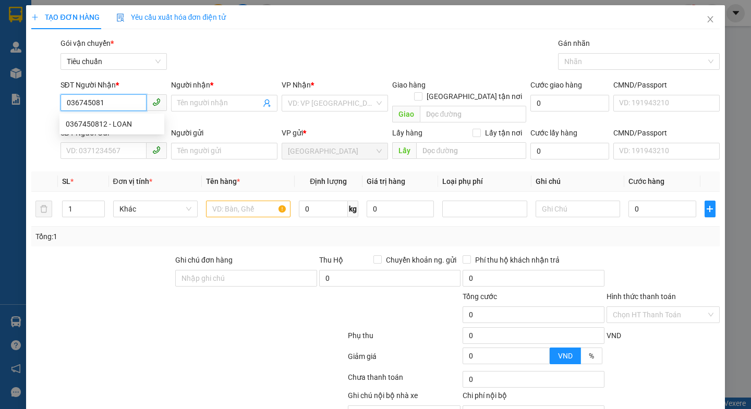
type input "0367450812"
click at [103, 124] on div "0367450812 - LOAN" at bounding box center [112, 123] width 92 height 11
type input "LOAN"
type input "0367450812"
type input "60.000"
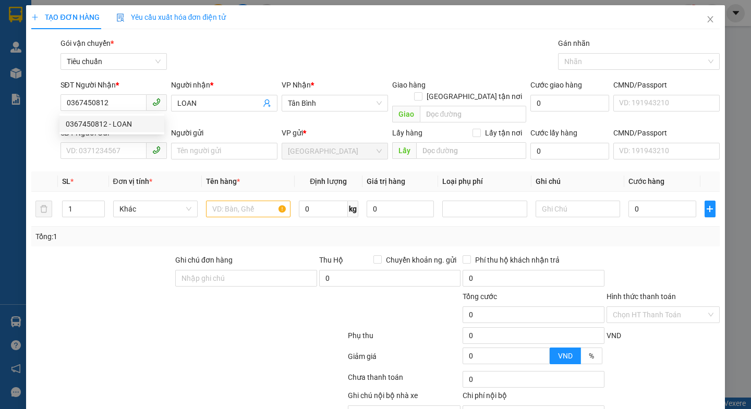
type input "60.000"
drag, startPoint x: 111, startPoint y: 266, endPoint x: 96, endPoint y: 241, distance: 29.2
click at [107, 261] on div at bounding box center [102, 272] width 144 height 36
click at [79, 142] on input "SĐT Người Gửi" at bounding box center [103, 150] width 86 height 17
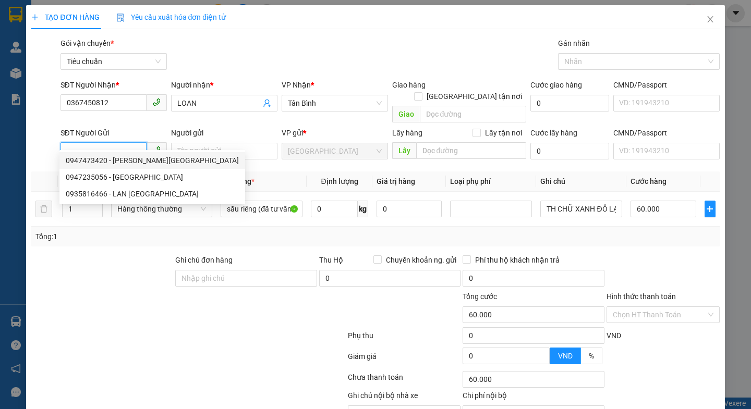
click at [118, 160] on div "0947473420 - C Lan Anh" at bounding box center [152, 160] width 173 height 11
type input "0947473420"
type input "C [PERSON_NAME]"
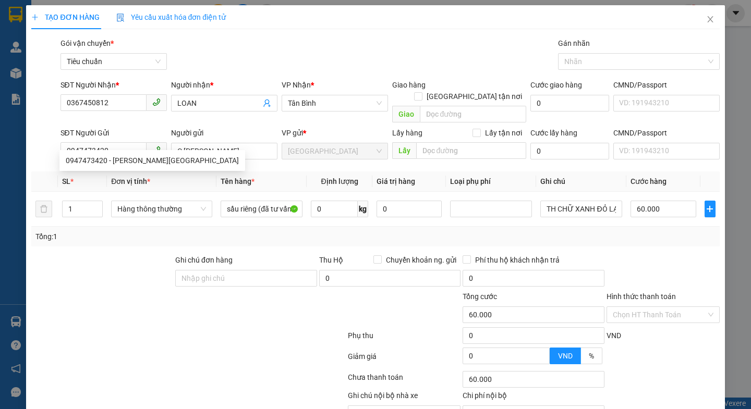
click at [136, 254] on div at bounding box center [102, 272] width 144 height 36
click at [142, 240] on div "Transit Pickup Surcharge Ids Transit Deliver Surcharge Ids Transit Deliver Surc…" at bounding box center [375, 242] width 688 height 409
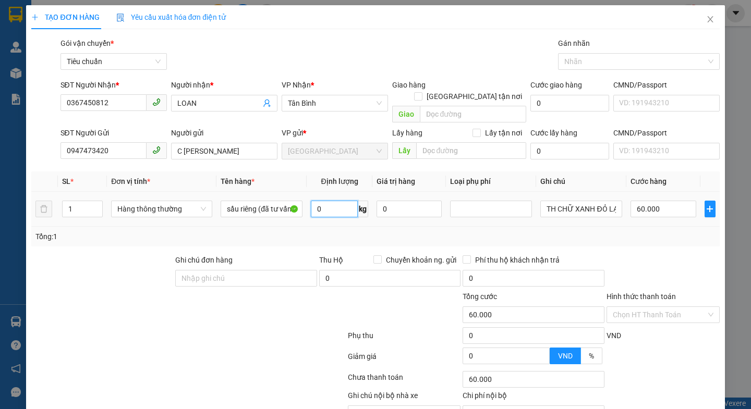
click at [330, 201] on input "0" at bounding box center [334, 209] width 47 height 17
type input "13"
click at [276, 327] on div at bounding box center [188, 337] width 316 height 21
type input "50.000"
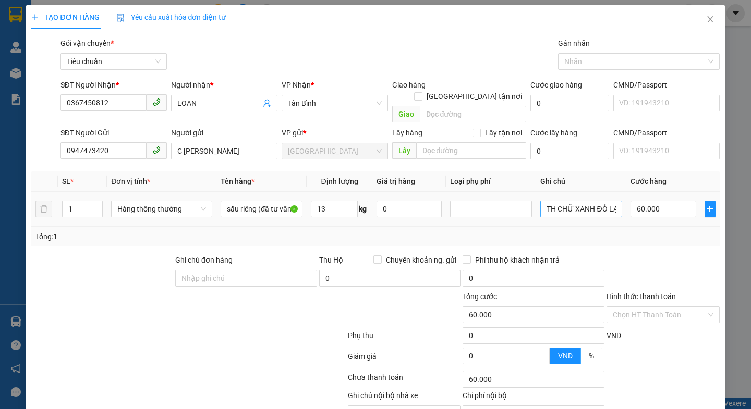
type input "50.000"
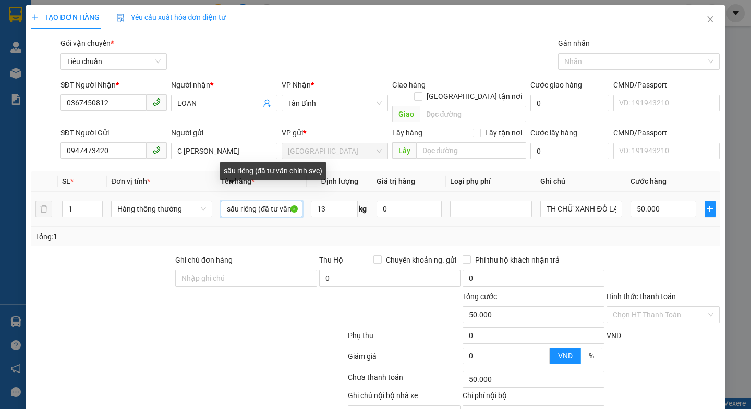
click at [254, 201] on input "sầu riêng (đã tư vấn chính svc)" at bounding box center [262, 209] width 82 height 17
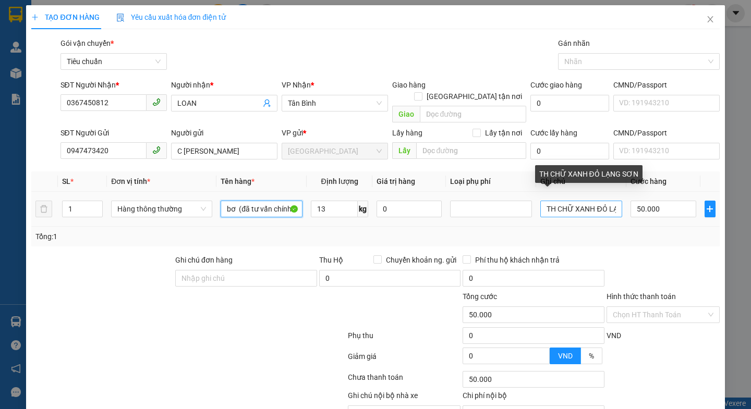
type input "bơ (đã tư vấn chính svc)"
click at [610, 201] on input "TH CHỮ XANH ĐỎ LẠNG SƠN" at bounding box center [581, 209] width 82 height 17
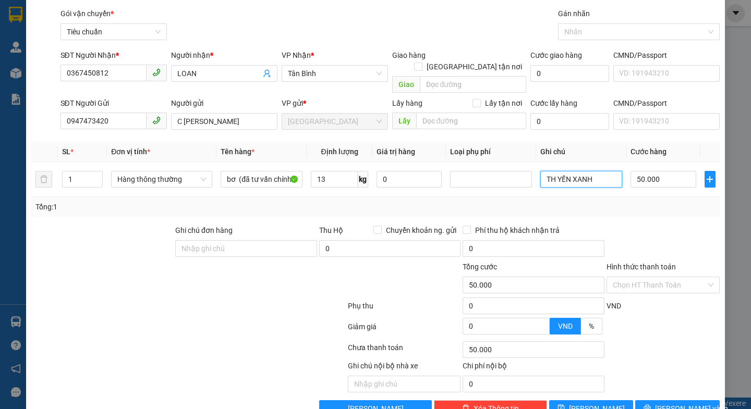
scroll to position [46, 0]
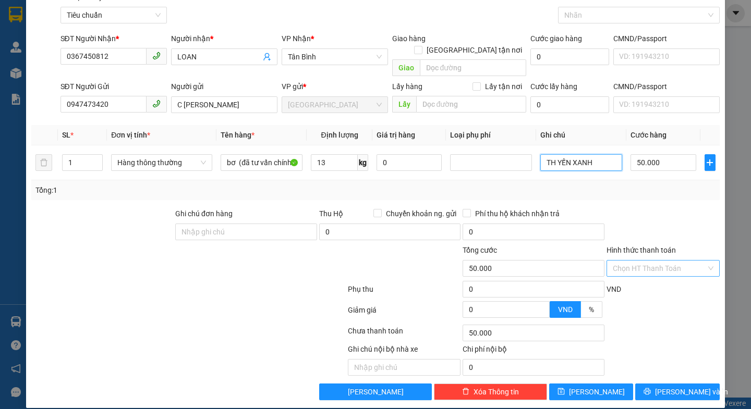
type input "TH YẾN XANH"
drag, startPoint x: 662, startPoint y: 254, endPoint x: 660, endPoint y: 261, distance: 7.1
click at [661, 261] on input "Hình thức thanh toán" at bounding box center [659, 269] width 93 height 16
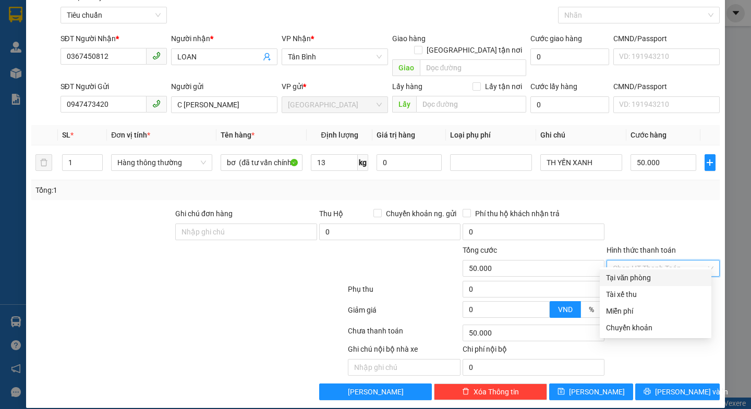
drag, startPoint x: 649, startPoint y: 277, endPoint x: 641, endPoint y: 335, distance: 58.9
click at [649, 278] on div "Tại văn phòng" at bounding box center [655, 277] width 99 height 11
type input "0"
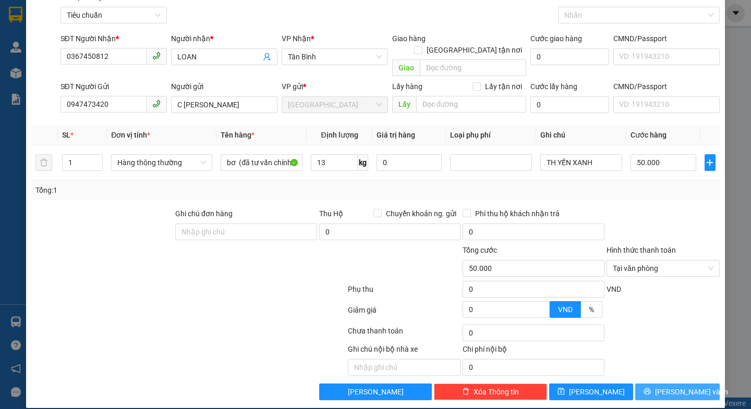
click at [652, 385] on button "[PERSON_NAME] và In" at bounding box center [677, 392] width 84 height 17
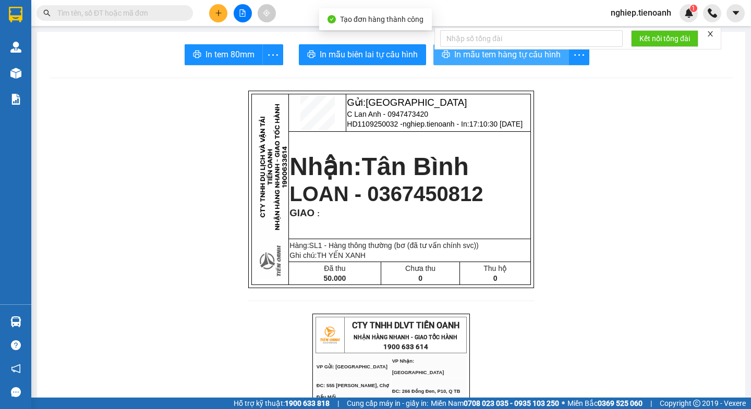
click at [460, 57] on span "In mẫu tem hàng tự cấu hình" at bounding box center [507, 54] width 106 height 13
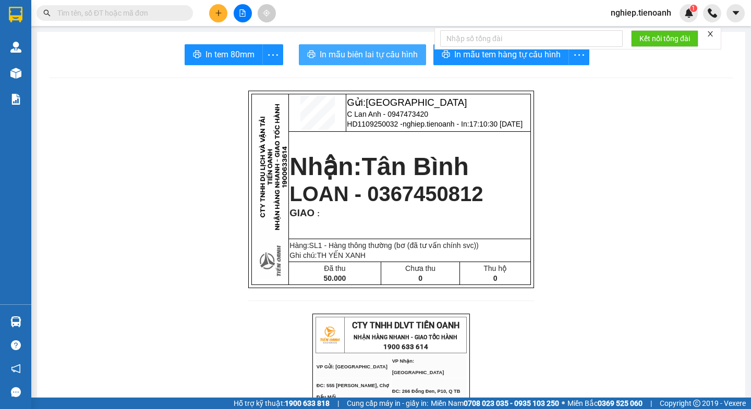
click at [404, 54] on span "In mẫu biên lai tự cấu hình" at bounding box center [369, 54] width 98 height 13
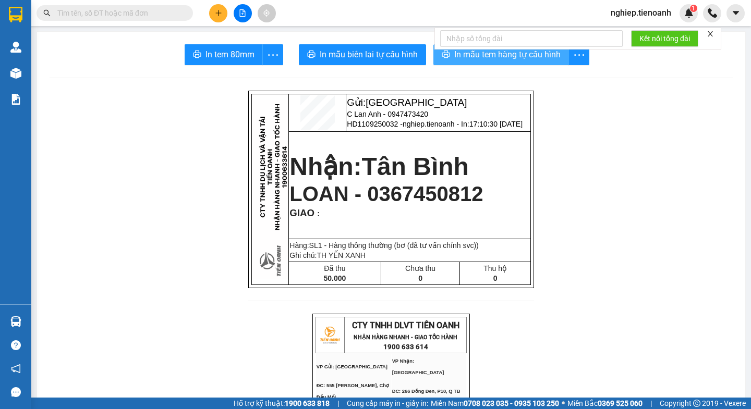
click at [474, 58] on span "In mẫu tem hàng tự cấu hình" at bounding box center [507, 54] width 106 height 13
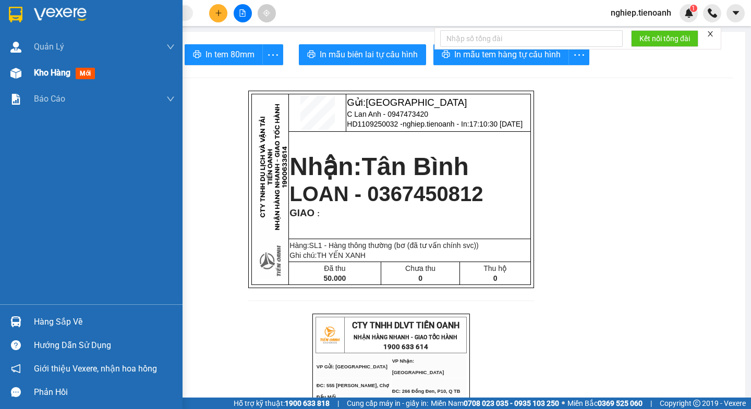
click at [59, 70] on span "Kho hàng" at bounding box center [52, 73] width 36 height 10
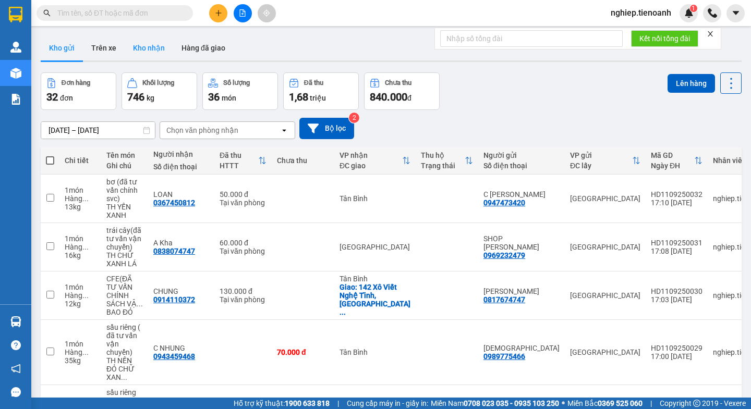
click at [150, 52] on button "Kho nhận" at bounding box center [149, 47] width 48 height 25
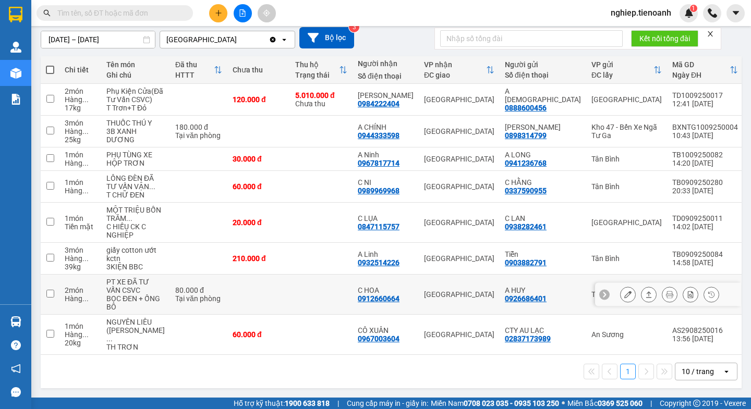
scroll to position [109, 0]
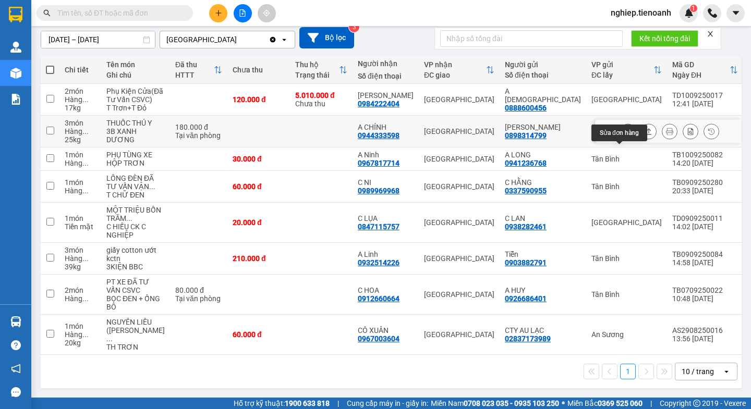
click at [624, 135] on icon at bounding box center [627, 131] width 7 height 7
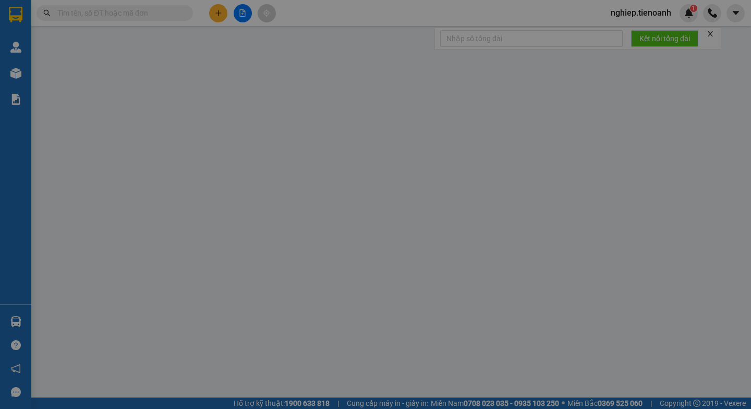
type input "0944333598"
type input "A CHÍNH"
type input "0898314799"
type input "Duy Anh"
type input "180.000"
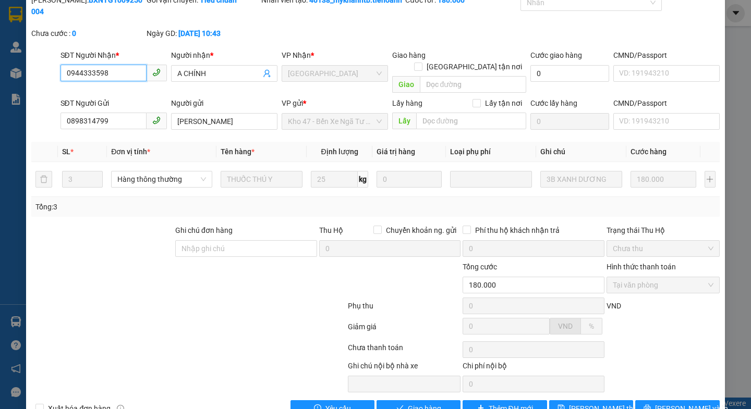
scroll to position [60, 0]
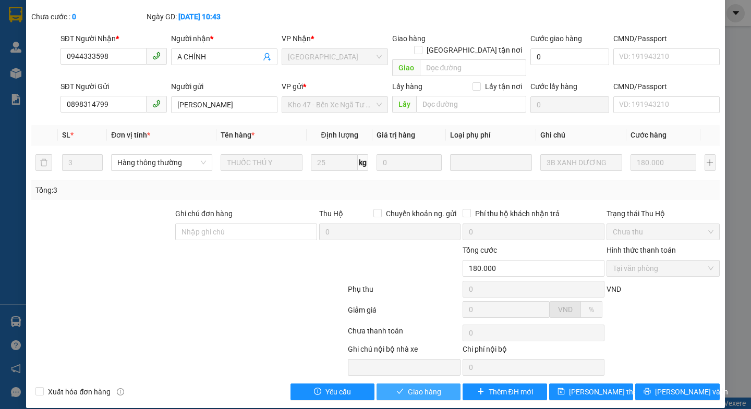
click at [418, 386] on span "Giao hàng" at bounding box center [424, 391] width 33 height 11
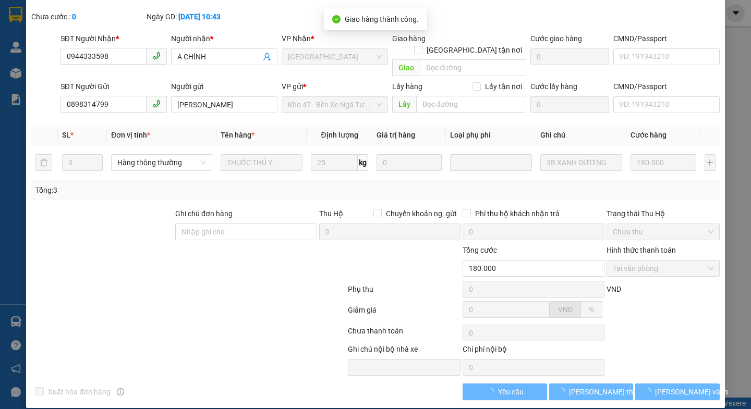
scroll to position [0, 0]
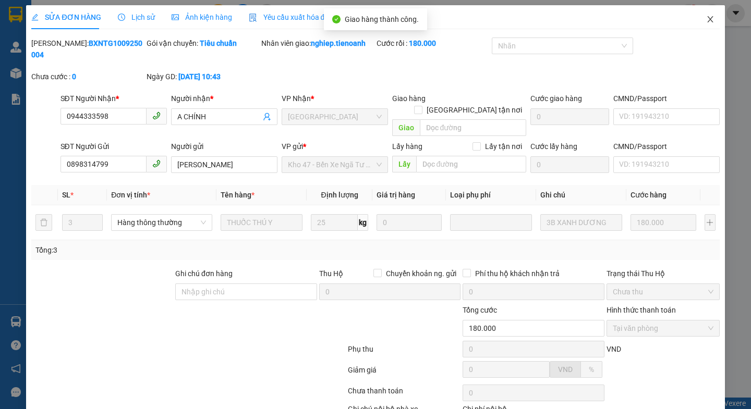
click at [706, 20] on icon "close" at bounding box center [710, 19] width 8 height 8
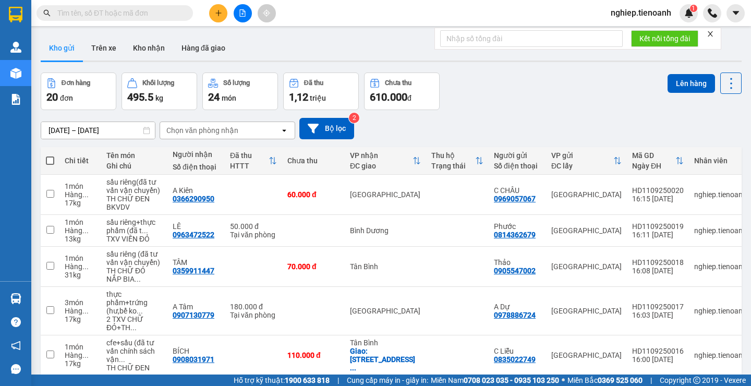
click at [220, 17] on button at bounding box center [218, 13] width 18 height 18
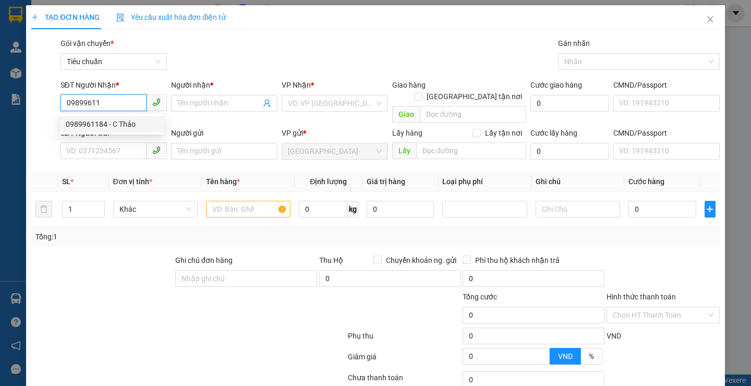
click at [109, 119] on div "0989961184 - C Thảo" at bounding box center [112, 123] width 92 height 11
type input "0989961184"
type input "C Thảo"
type input "066184003846"
type input "30.000"
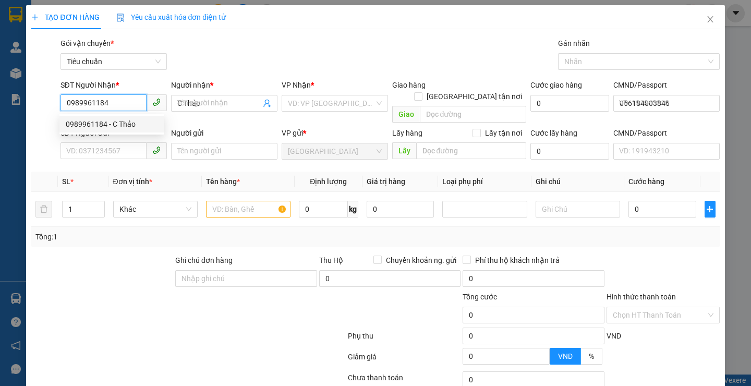
type input "30.000"
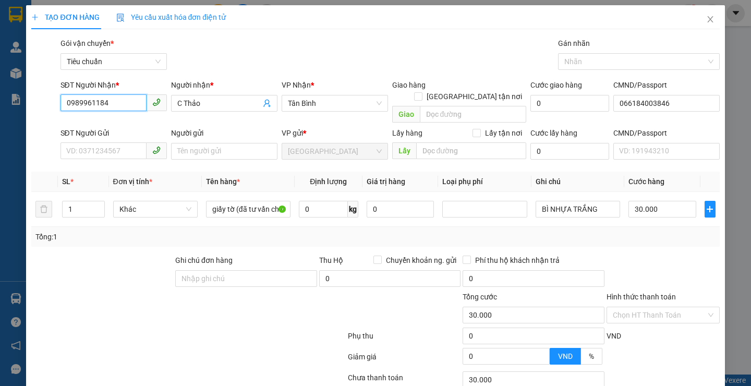
type input "0989961184"
click at [101, 254] on div at bounding box center [102, 272] width 144 height 36
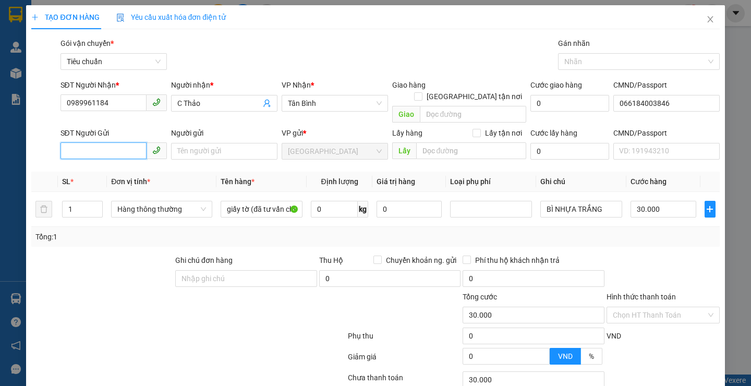
click at [96, 142] on input "SĐT Người Gửi" at bounding box center [103, 150] width 86 height 17
drag, startPoint x: 99, startPoint y: 159, endPoint x: 144, endPoint y: 250, distance: 102.4
click at [100, 164] on div "0858518618 - Tuấn" at bounding box center [112, 160] width 92 height 11
type input "0858518618"
type input "Tuấn"
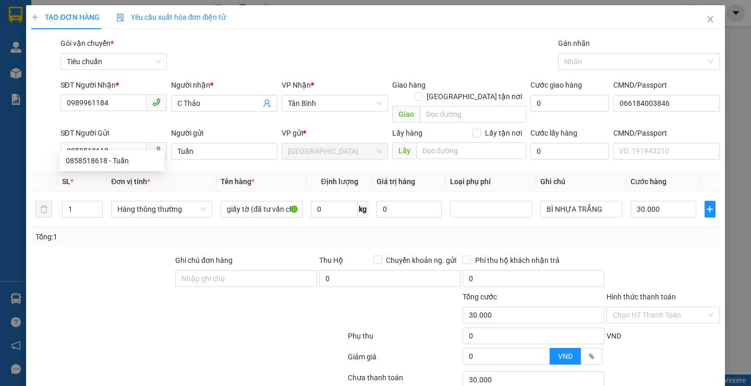
click at [146, 272] on div at bounding box center [102, 272] width 144 height 36
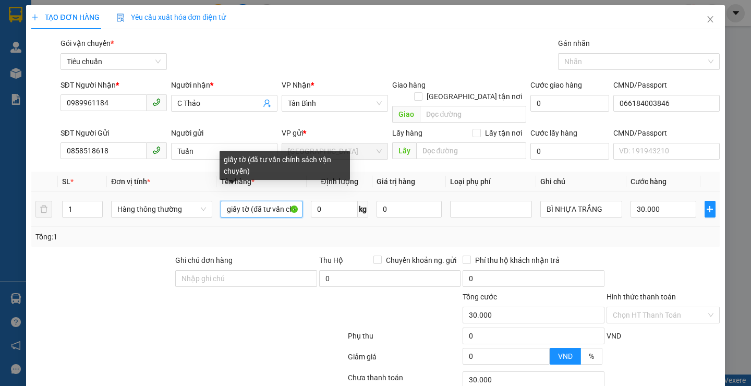
click at [249, 201] on input "giấy tờ (đã tư vấn chính sách vận chuyển)" at bounding box center [262, 209] width 82 height 17
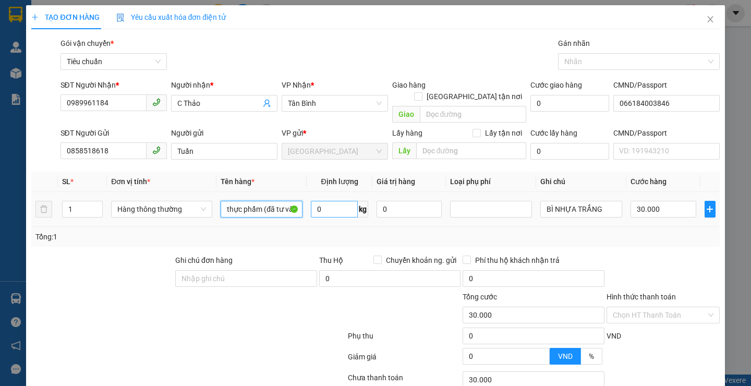
type input "thực phẩm (đã tư vấn chính sách vận chuyển)"
click at [332, 201] on input "0" at bounding box center [334, 209] width 47 height 17
type input "13"
drag, startPoint x: 266, startPoint y: 350, endPoint x: 575, endPoint y: 208, distance: 340.1
click at [268, 348] on div at bounding box center [188, 358] width 316 height 21
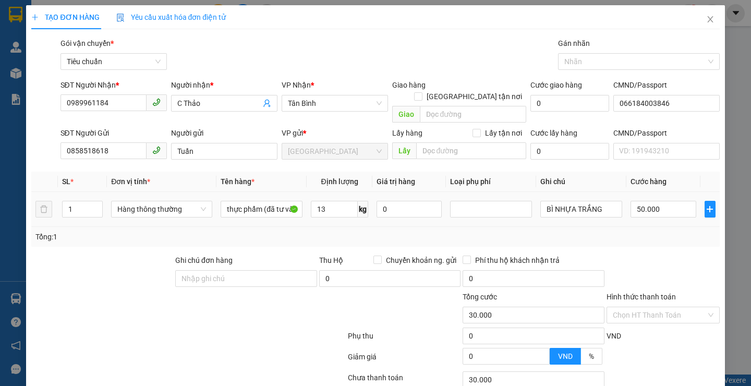
type input "50.000"
click at [601, 201] on input "BÌ NHỰA TRẮNG" at bounding box center [581, 209] width 82 height 17
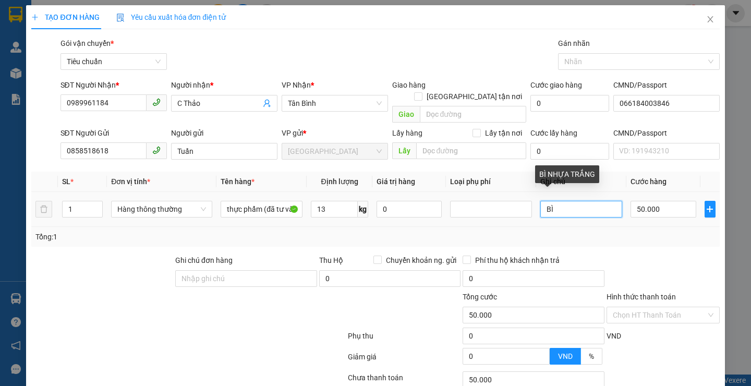
type input "B"
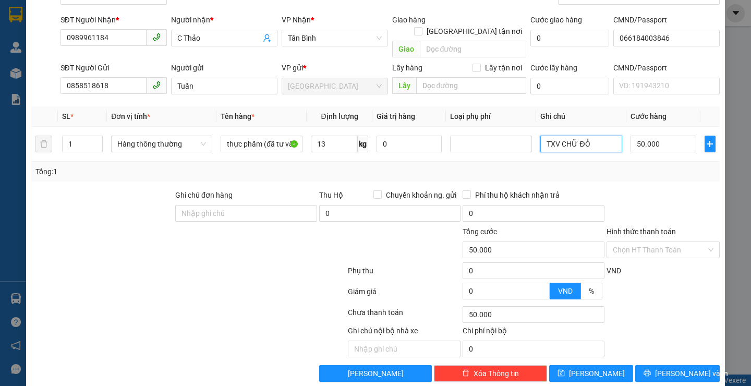
scroll to position [70, 0]
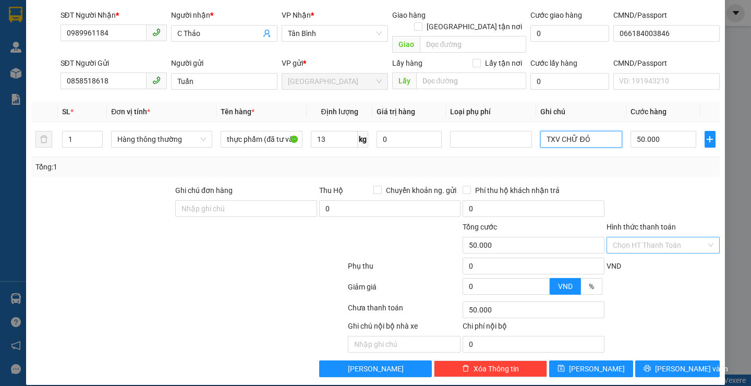
type input "TXV CHỮ ĐỎ"
click at [661, 237] on input "Hình thức thanh toán" at bounding box center [659, 245] width 93 height 16
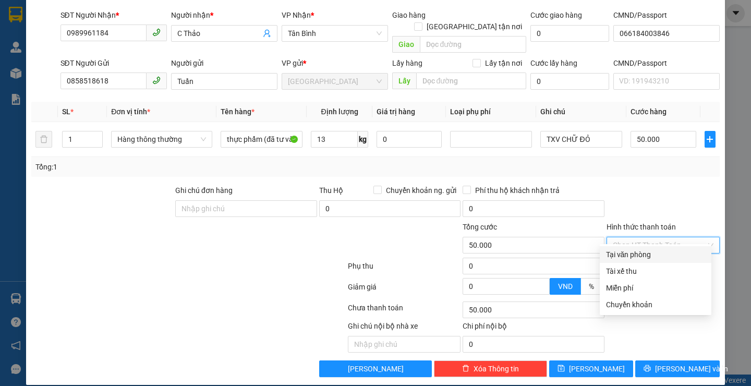
drag, startPoint x: 655, startPoint y: 255, endPoint x: 653, endPoint y: 269, distance: 13.8
click at [655, 257] on div "Tại văn phòng" at bounding box center [655, 254] width 99 height 11
type input "0"
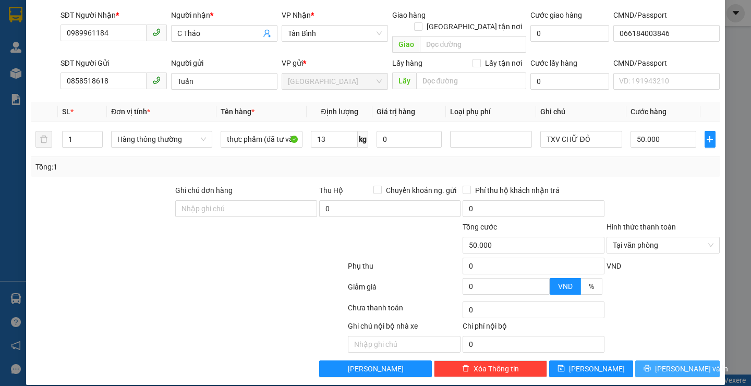
click at [648, 360] on button "[PERSON_NAME] và In" at bounding box center [677, 368] width 84 height 17
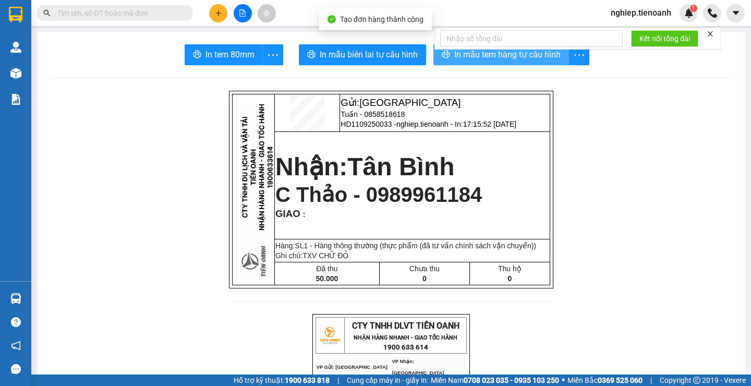
drag, startPoint x: 473, startPoint y: 55, endPoint x: 555, endPoint y: 70, distance: 83.2
click at [473, 55] on span "In mẫu tem hàng tự cấu hình" at bounding box center [507, 54] width 106 height 13
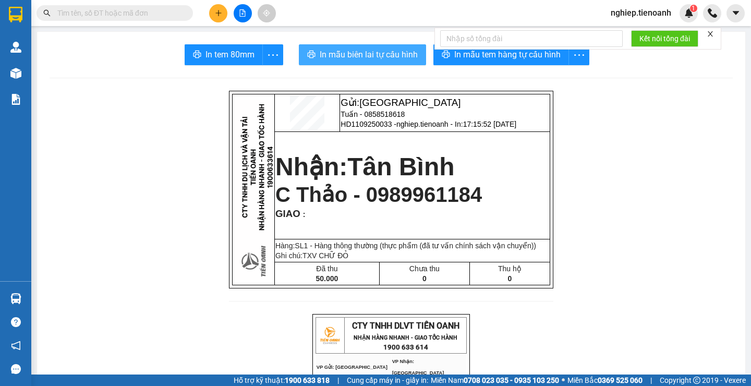
click at [348, 51] on span "In mẫu biên lai tự cấu hình" at bounding box center [369, 54] width 98 height 13
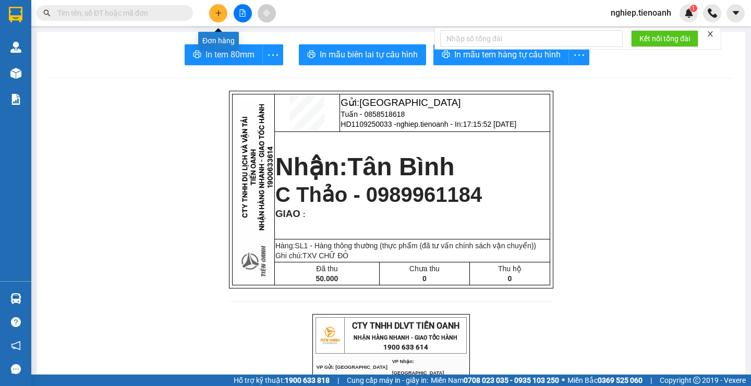
click at [217, 12] on icon "plus" at bounding box center [218, 12] width 7 height 7
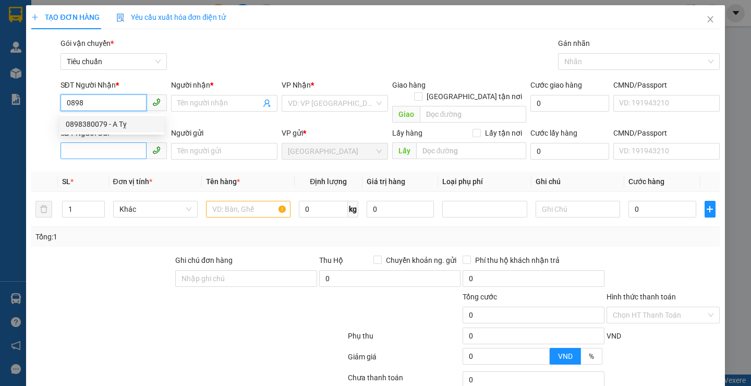
drag, startPoint x: 99, startPoint y: 128, endPoint x: 104, endPoint y: 139, distance: 11.9
click at [100, 127] on div "0898380079 - A Tỵ" at bounding box center [112, 123] width 92 height 11
type input "0898380079"
type input "A Tỵ"
type input "0898380079"
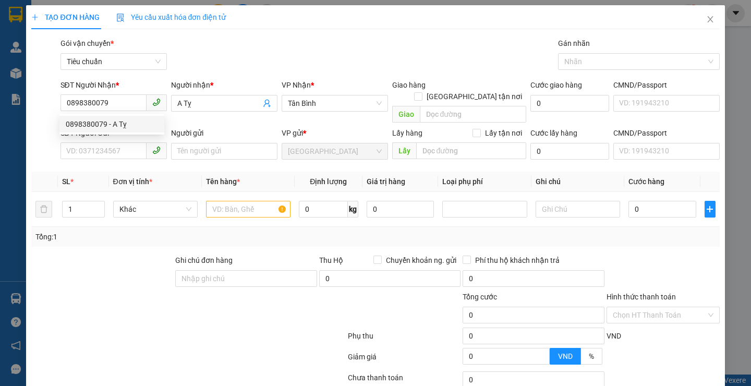
type input "60.000"
drag, startPoint x: 132, startPoint y: 258, endPoint x: 126, endPoint y: 153, distance: 105.0
click at [132, 254] on div at bounding box center [102, 272] width 144 height 36
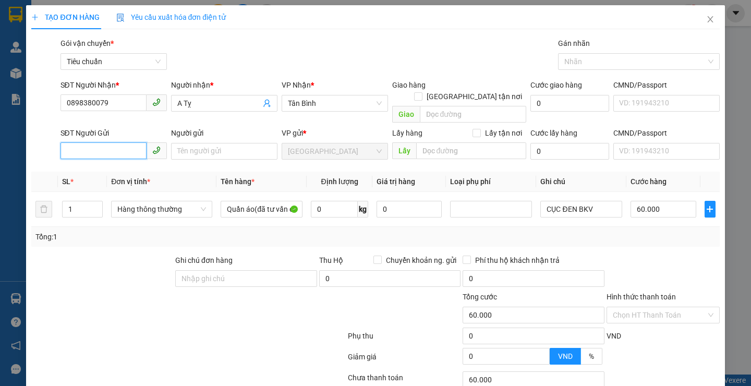
click at [130, 142] on input "SĐT Người Gửi" at bounding box center [103, 150] width 86 height 17
click at [106, 166] on div "0903628258 - [PERSON_NAME]" at bounding box center [117, 160] width 103 height 11
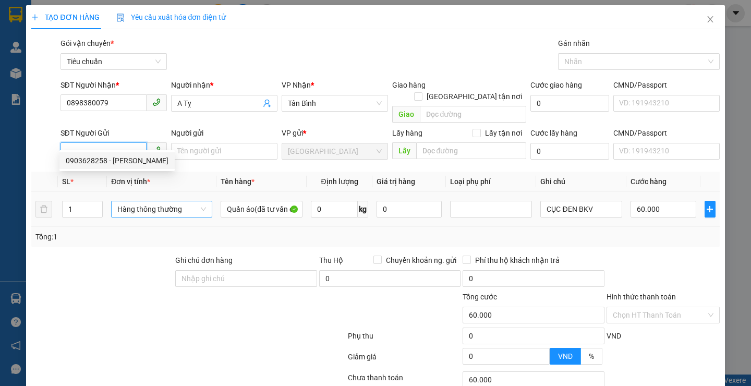
type input "0903628258"
type input "[PERSON_NAME]"
click at [139, 240] on div "Transit Pickup Surcharge Ids Transit Deliver Surcharge Ids Transit Deliver Surc…" at bounding box center [375, 242] width 688 height 409
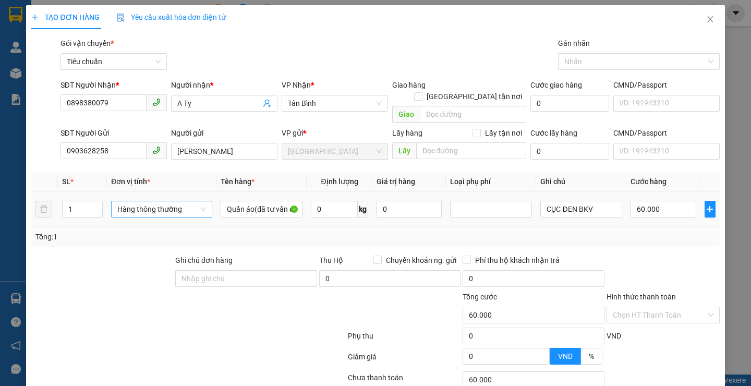
click at [153, 201] on span "Hàng thông thường" at bounding box center [161, 209] width 89 height 16
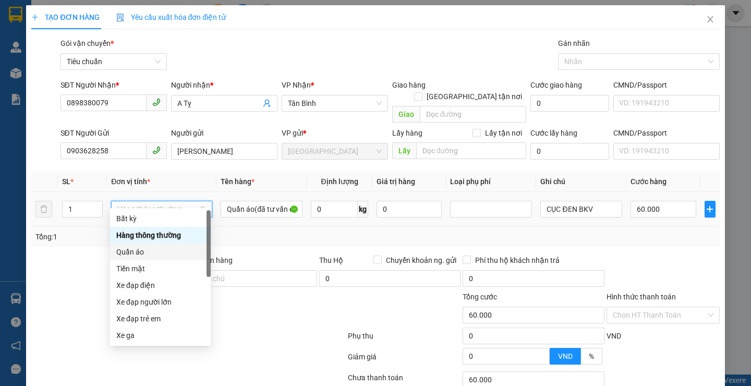
click at [137, 254] on div "Quần áo" at bounding box center [160, 251] width 88 height 11
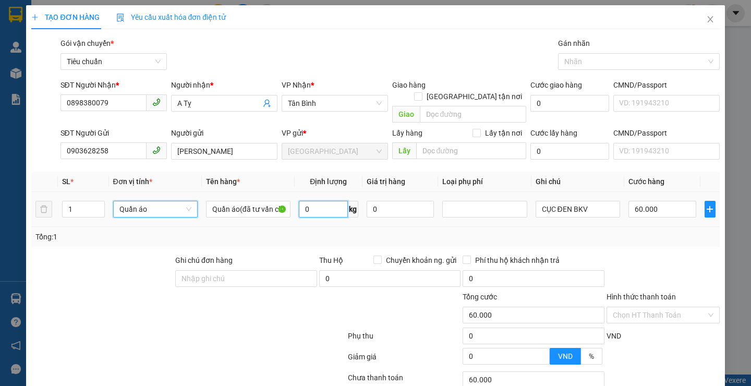
drag, startPoint x: 333, startPoint y: 198, endPoint x: 333, endPoint y: 206, distance: 7.8
click at [333, 201] on input "0" at bounding box center [323, 209] width 49 height 17
type input "1"
type input "0"
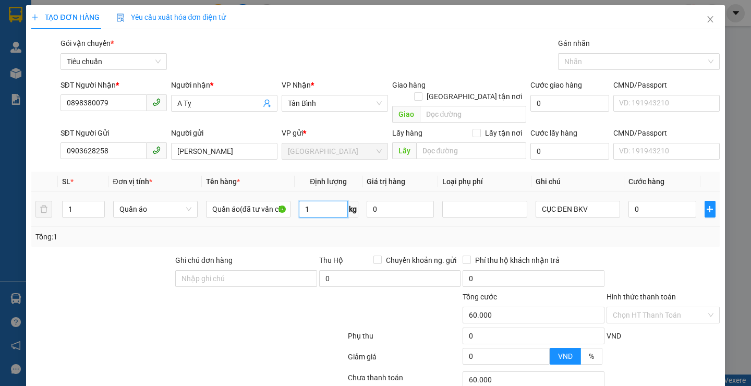
type input "0"
type input "11"
drag, startPoint x: 277, startPoint y: 320, endPoint x: 645, endPoint y: 190, distance: 390.3
click at [284, 327] on div at bounding box center [188, 337] width 316 height 21
type input "50.000"
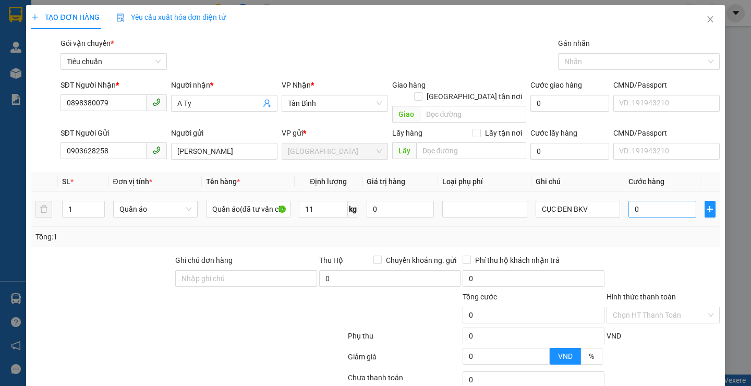
type input "50.000"
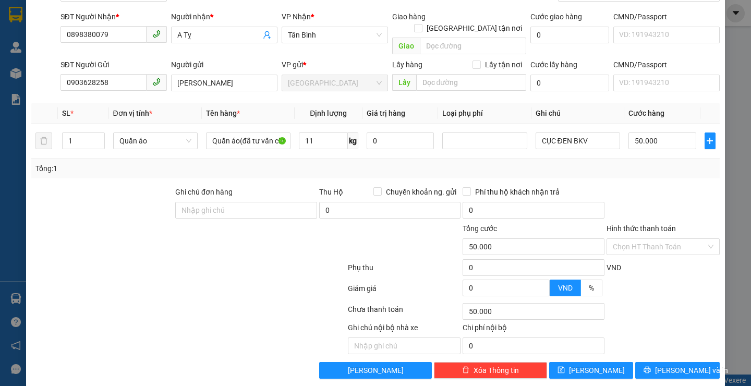
scroll to position [70, 0]
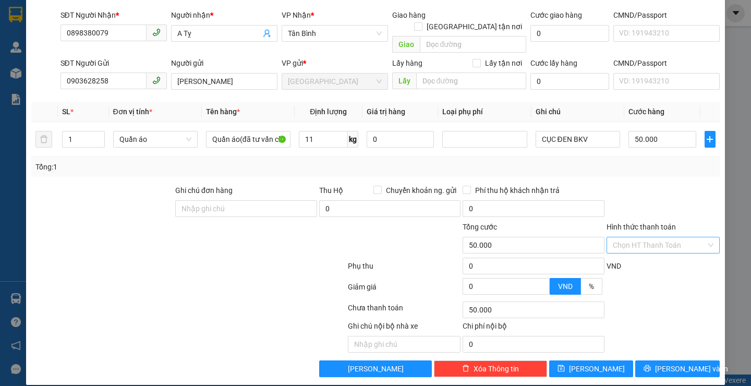
click at [653, 238] on input "Hình thức thanh toán" at bounding box center [659, 245] width 93 height 16
click at [639, 259] on div "Tại văn phòng" at bounding box center [655, 254] width 99 height 11
type input "0"
drag, startPoint x: 659, startPoint y: 359, endPoint x: 478, endPoint y: 187, distance: 249.3
click at [659, 360] on button "[PERSON_NAME] và In" at bounding box center [677, 368] width 84 height 17
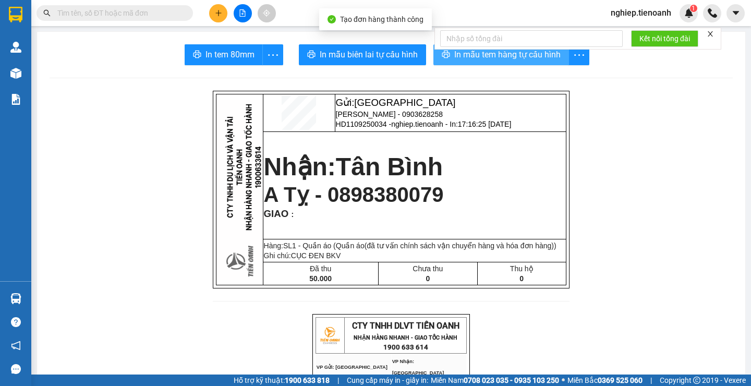
click at [469, 60] on span "In mẫu tem hàng tự cấu hình" at bounding box center [507, 54] width 106 height 13
click at [481, 55] on span "In mẫu tem hàng tự cấu hình" at bounding box center [507, 54] width 106 height 13
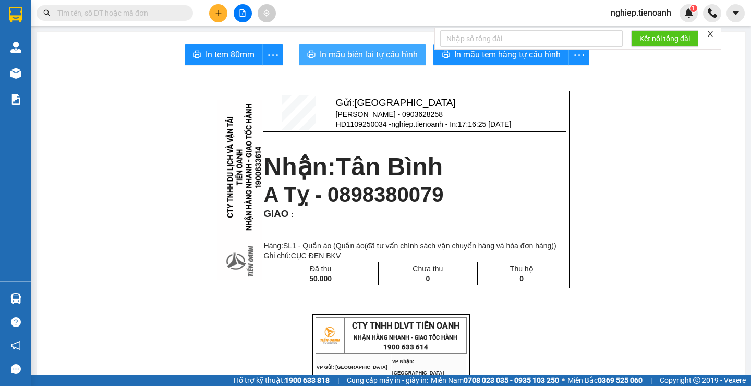
click at [349, 54] on span "In mẫu biên lai tự cấu hình" at bounding box center [369, 54] width 98 height 13
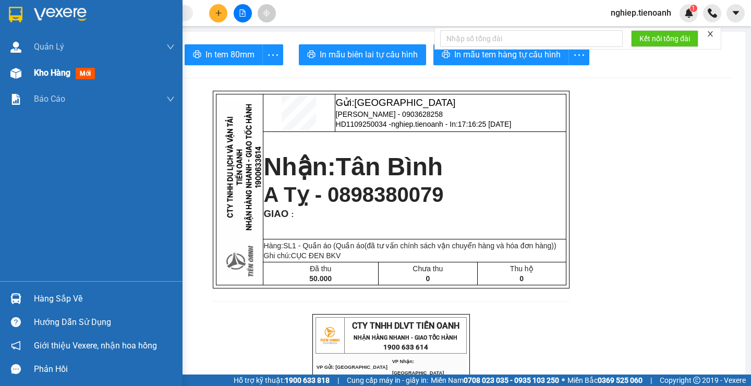
drag, startPoint x: 47, startPoint y: 78, endPoint x: 55, endPoint y: 69, distance: 11.1
click at [48, 73] on span "Kho hàng" at bounding box center [52, 73] width 36 height 10
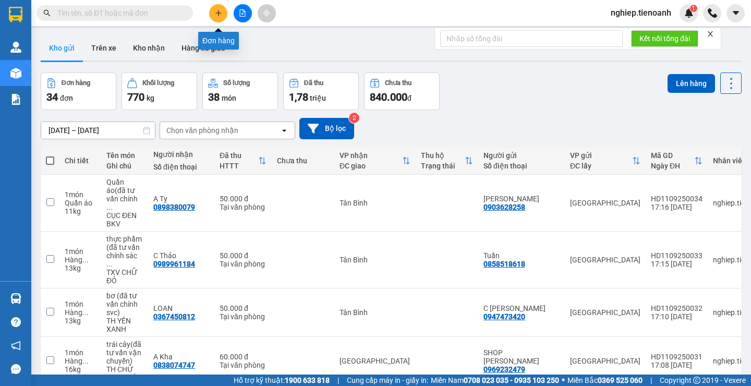
click at [223, 18] on button at bounding box center [218, 13] width 18 height 18
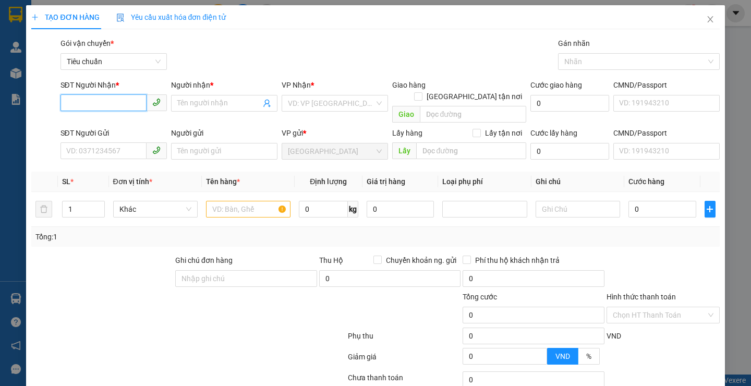
drag, startPoint x: 112, startPoint y: 106, endPoint x: 106, endPoint y: 100, distance: 8.1
click at [112, 105] on input "SĐT Người Nhận *" at bounding box center [103, 102] width 86 height 17
type input "0911327880"
click at [102, 130] on div "0911327880 - [GEOGRAPHIC_DATA]" at bounding box center [124, 124] width 130 height 17
type input "Hà"
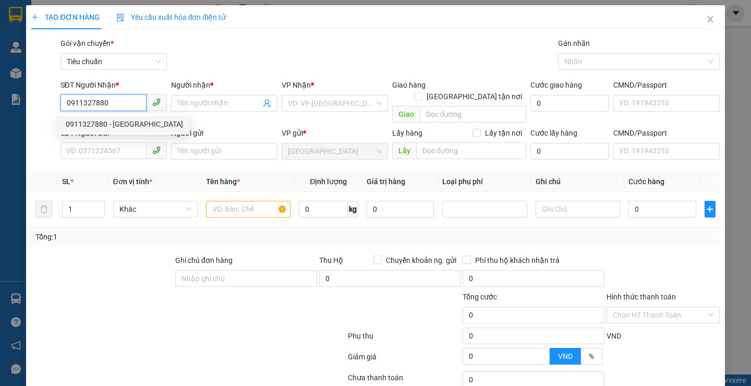
checkbox input "true"
type input "[STREET_ADDRESS]"
type input "066199004942"
type input "30.000"
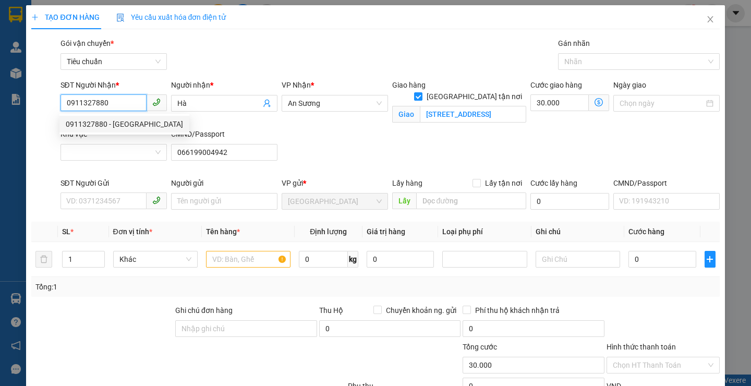
type input "90.000"
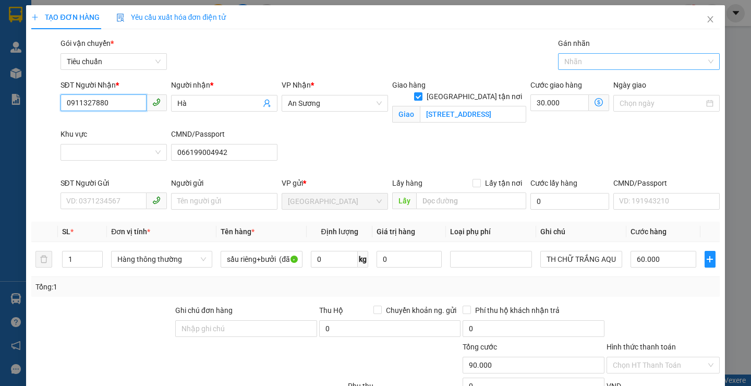
click at [584, 59] on div at bounding box center [634, 61] width 146 height 13
type input "0911327880"
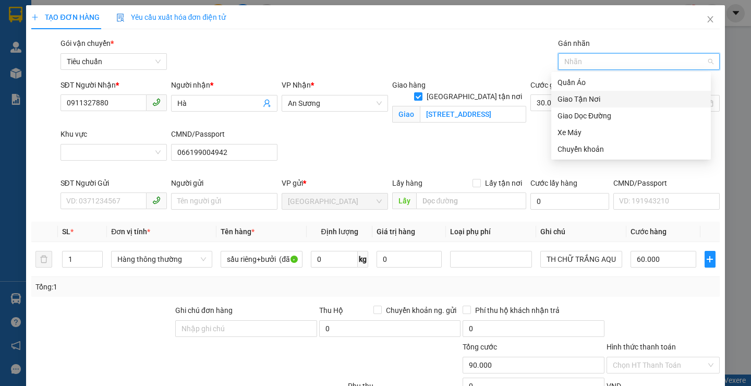
click at [596, 101] on div "Giao Tận Nơi" at bounding box center [630, 98] width 147 height 11
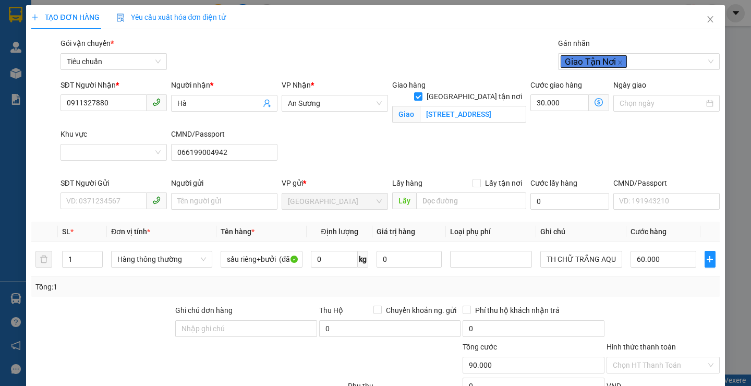
click at [508, 129] on div "SĐT Người Nhận * 0911327880 Người nhận * Hà VP Nhận * An Sương Giao hàng [GEOGR…" at bounding box center [389, 128] width 663 height 98
click at [488, 106] on input "[STREET_ADDRESS]" at bounding box center [473, 114] width 106 height 17
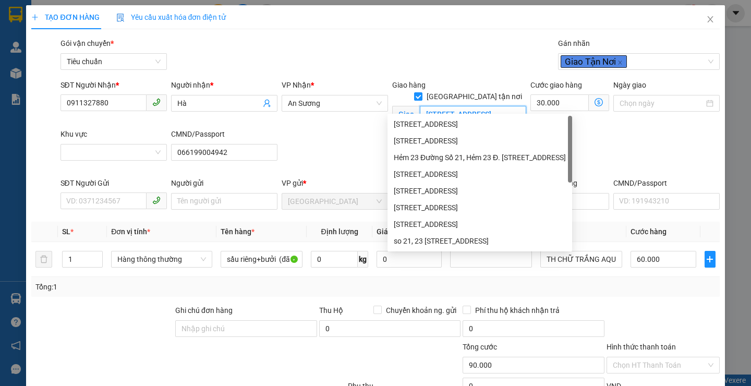
click at [488, 106] on input "[STREET_ADDRESS]" at bounding box center [473, 114] width 106 height 17
click at [107, 154] on input "Khu vực" at bounding box center [110, 152] width 87 height 16
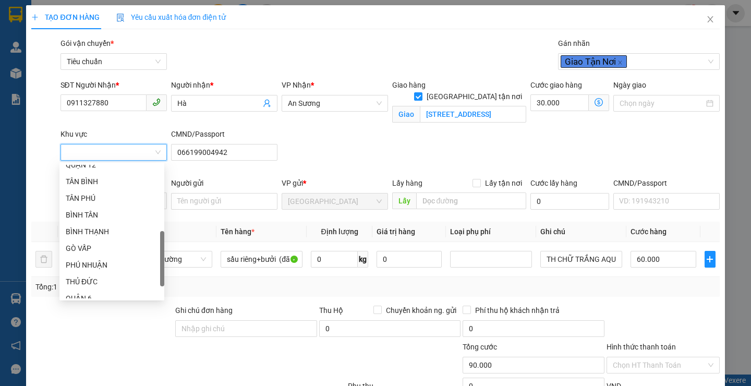
scroll to position [209, 0]
click at [100, 248] on div "GÒ VẤP" at bounding box center [112, 247] width 92 height 11
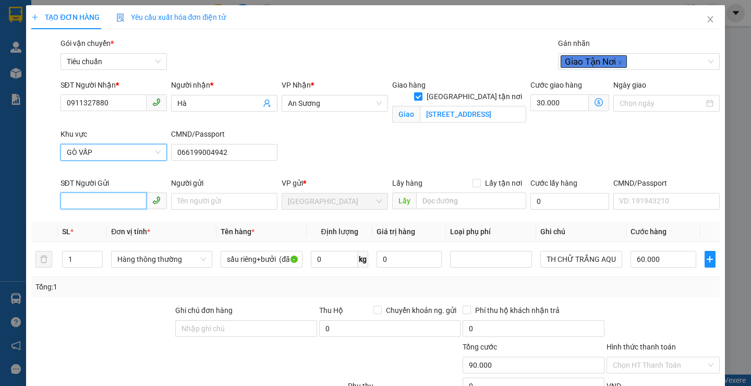
drag, startPoint x: 105, startPoint y: 200, endPoint x: 107, endPoint y: 220, distance: 20.4
click at [105, 201] on input "SĐT Người Gửi" at bounding box center [103, 200] width 86 height 17
type input "60.000"
type input "0"
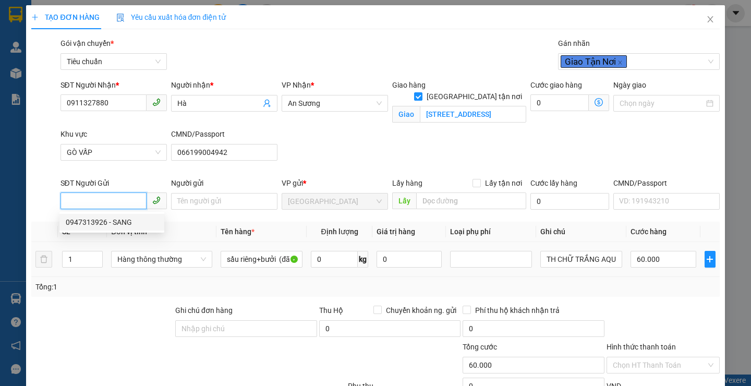
drag, startPoint x: 112, startPoint y: 220, endPoint x: 121, endPoint y: 269, distance: 49.4
click at [112, 221] on div "0947313926 - SANG" at bounding box center [112, 221] width 92 height 11
type input "0947313926"
type input "SANG"
type input "066175002581"
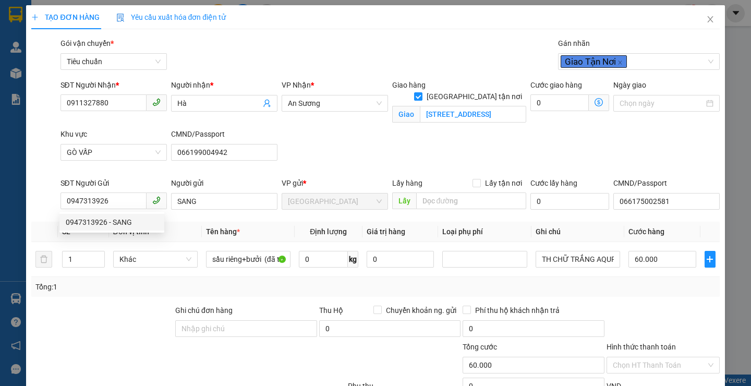
drag, startPoint x: 121, startPoint y: 307, endPoint x: 186, endPoint y: 283, distance: 69.0
click at [124, 306] on div at bounding box center [102, 323] width 144 height 36
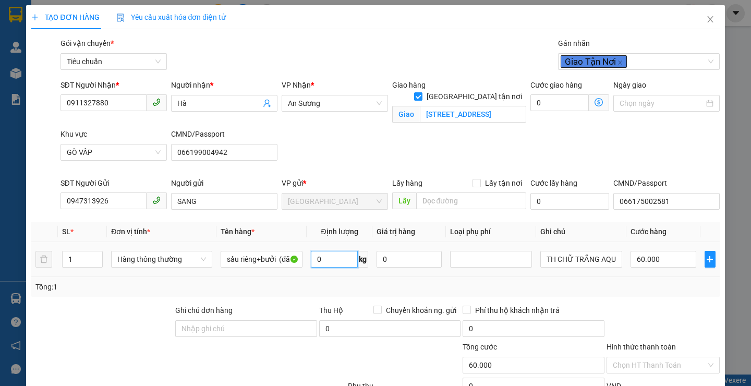
click at [336, 259] on input "0" at bounding box center [334, 259] width 47 height 17
type input "15"
click at [327, 356] on div at bounding box center [289, 359] width 115 height 36
type input "50.000"
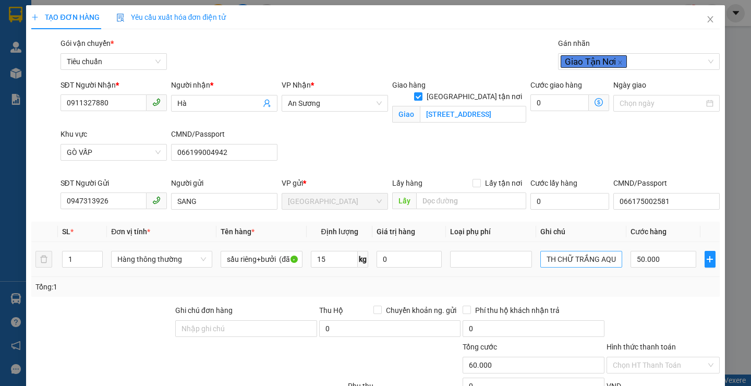
type input "50.000"
type input "130.000"
type input "80.000"
click at [607, 259] on input "TH CHỮ TRẮNG AQUFINA" at bounding box center [581, 259] width 82 height 17
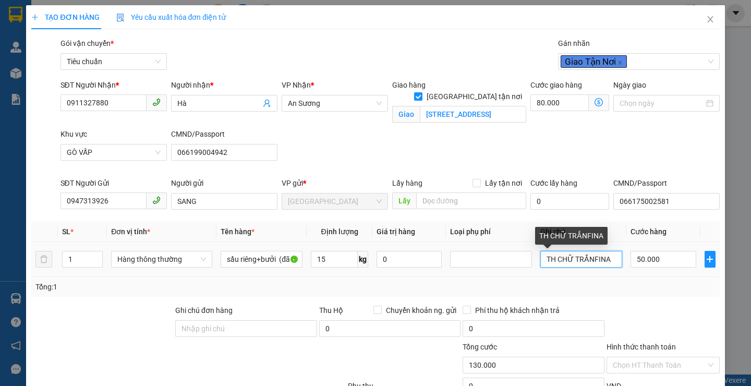
click at [606, 261] on input "TH CHỮ TRẮNFINA" at bounding box center [581, 259] width 82 height 17
type input "TH CHỮ NÂU NẮP XANH"
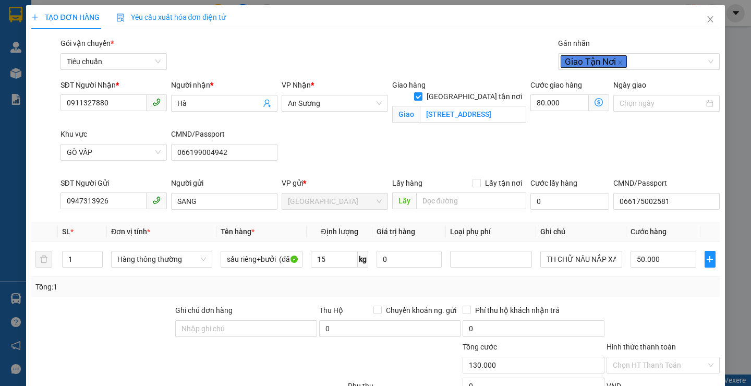
click at [594, 104] on icon "dollar-circle" at bounding box center [598, 102] width 8 height 8
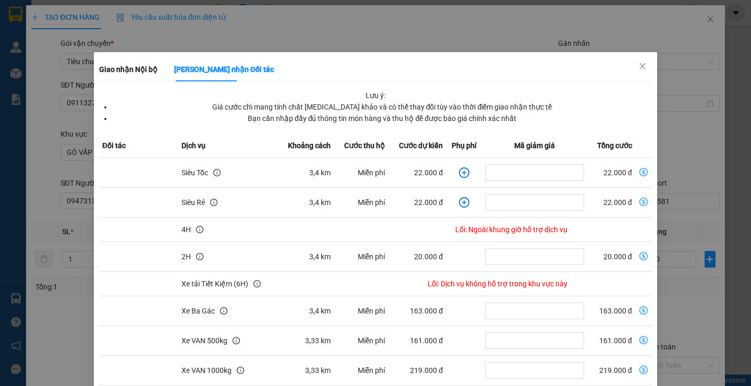
click at [702, 16] on div "Giao nhận Nội bộ Giao nhận Đối tác Lưu ý: Giá cước chỉ mang tính chất [MEDICAL_…" at bounding box center [375, 193] width 751 height 386
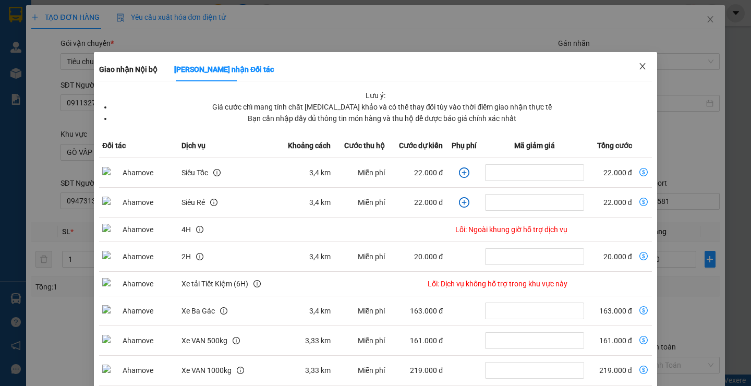
click at [638, 65] on icon "close" at bounding box center [642, 66] width 8 height 8
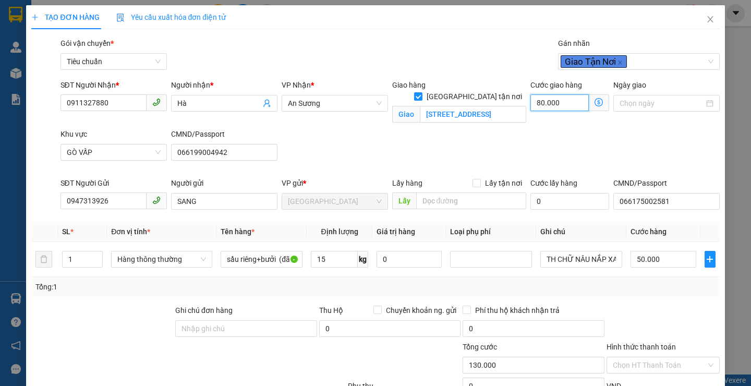
click at [571, 101] on input "80.000" at bounding box center [559, 102] width 58 height 17
type input "50.003"
type input "30"
type input "50.030"
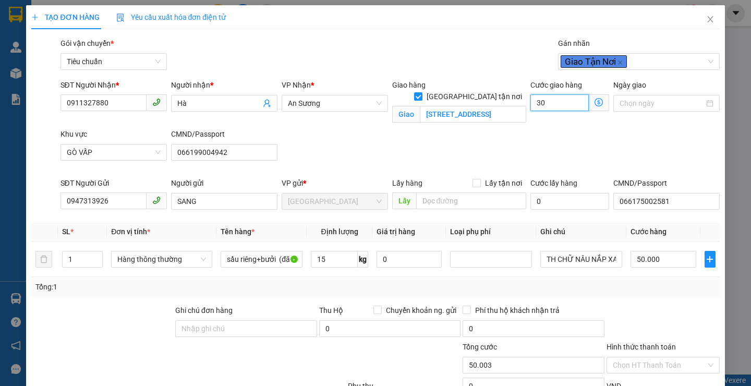
type input "50.030"
type input "30"
type input "80.000"
type input "30.000"
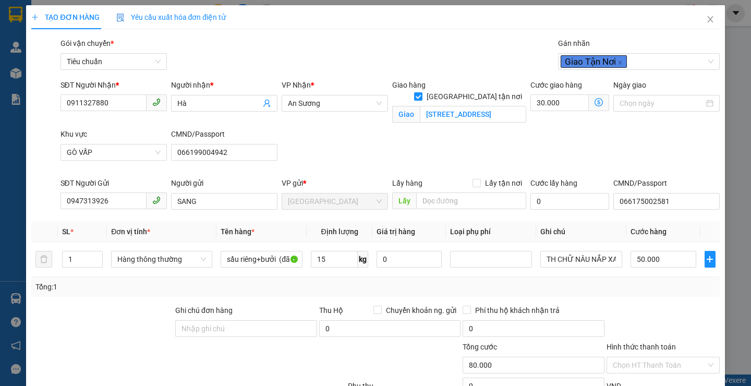
click at [648, 167] on div "SĐT Người Nhận * 0911327880 Người nhận * Hà VP Nhận * An Sương Giao hàng Giao t…" at bounding box center [389, 128] width 663 height 98
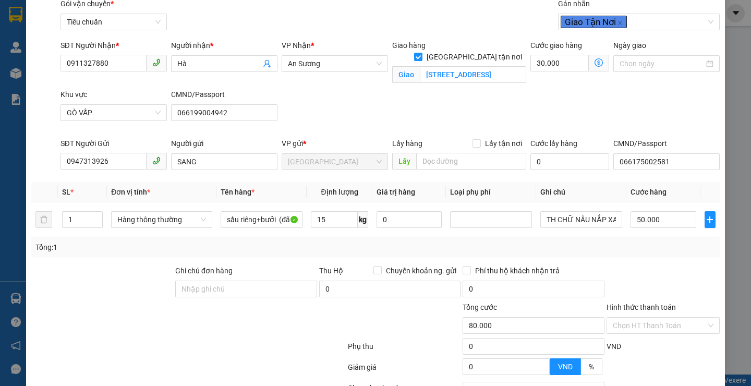
scroll to position [131, 0]
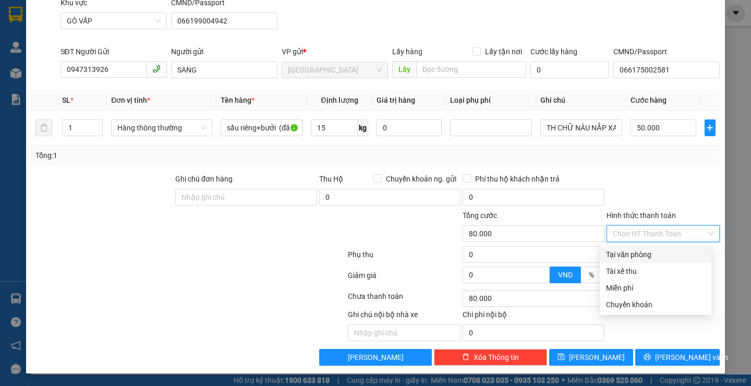
click at [671, 226] on input "Hình thức thanh toán" at bounding box center [659, 234] width 93 height 16
click at [658, 258] on div "Tại văn phòng" at bounding box center [655, 254] width 99 height 11
type input "0"
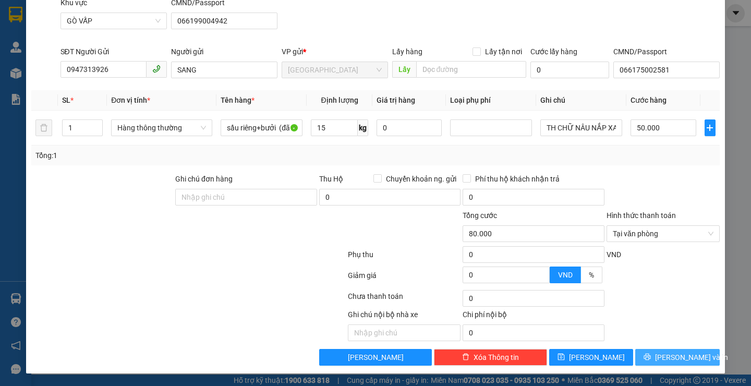
drag, startPoint x: 662, startPoint y: 360, endPoint x: 337, endPoint y: 178, distance: 372.1
click at [662, 358] on span "[PERSON_NAME] và In" at bounding box center [691, 356] width 73 height 11
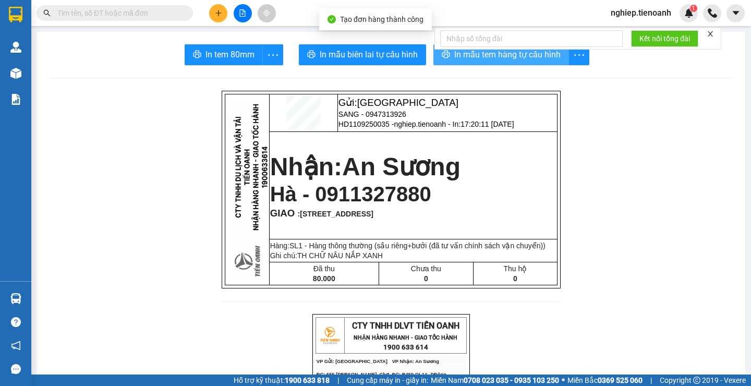
click at [506, 56] on span "In mẫu tem hàng tự cấu hình" at bounding box center [507, 54] width 106 height 13
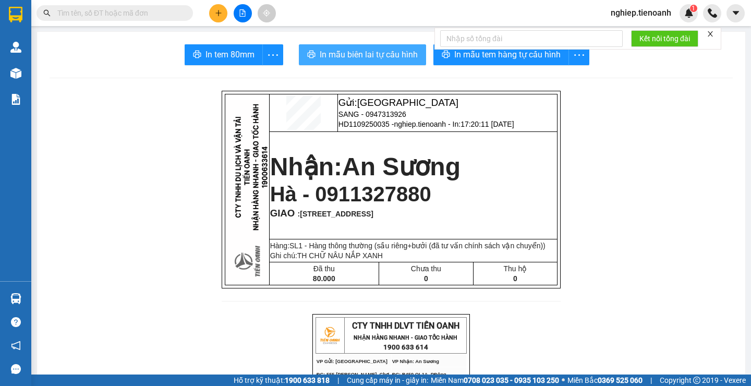
click at [406, 56] on span "In mẫu biên lai tự cấu hình" at bounding box center [369, 54] width 98 height 13
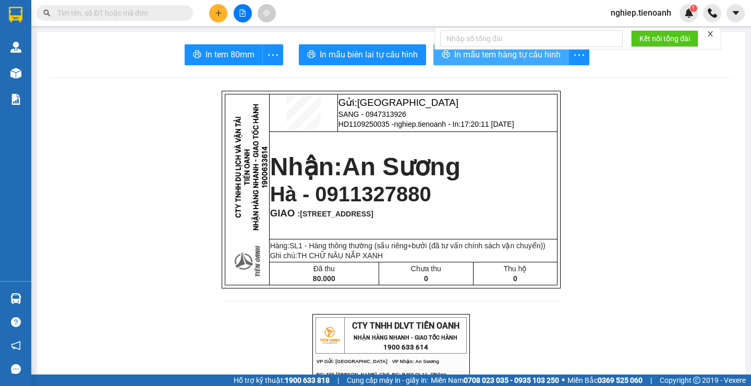
click at [532, 53] on span "In mẫu tem hàng tự cấu hình" at bounding box center [507, 54] width 106 height 13
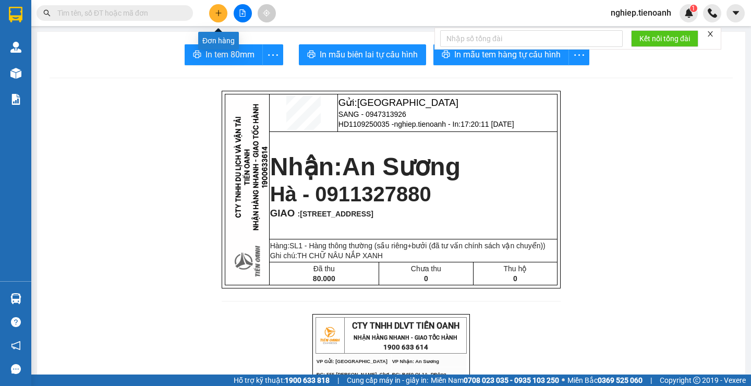
click at [222, 17] on button at bounding box center [218, 13] width 18 height 18
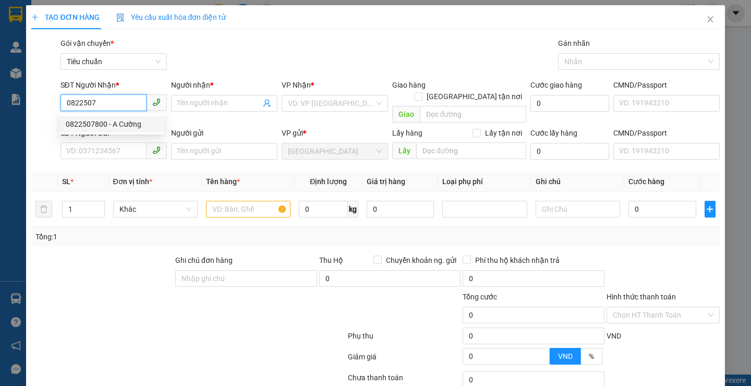
click at [126, 125] on div "0822507800 - A Cường" at bounding box center [112, 123] width 92 height 11
type input "0822507800"
type input "A Cường"
checkbox input "true"
type input "[STREET_ADDRESS]"
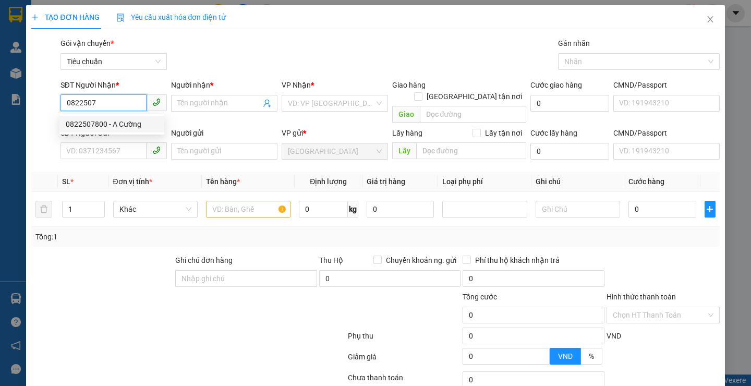
type input "50.000"
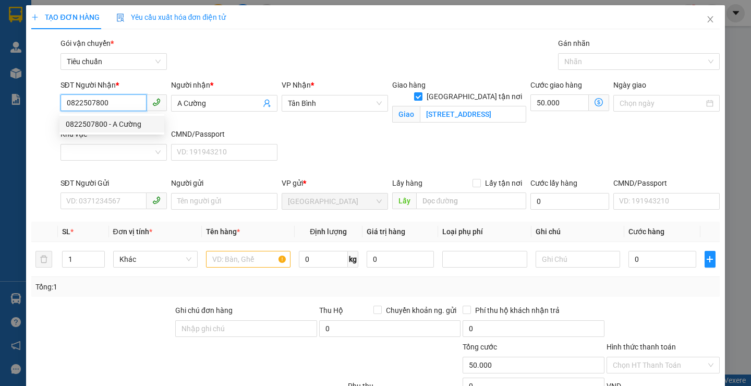
type input "100.000"
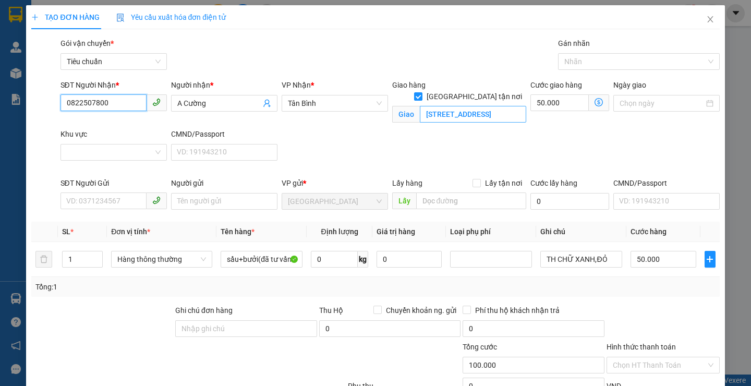
type input "0822507800"
click at [492, 106] on input "[STREET_ADDRESS]" at bounding box center [473, 114] width 106 height 17
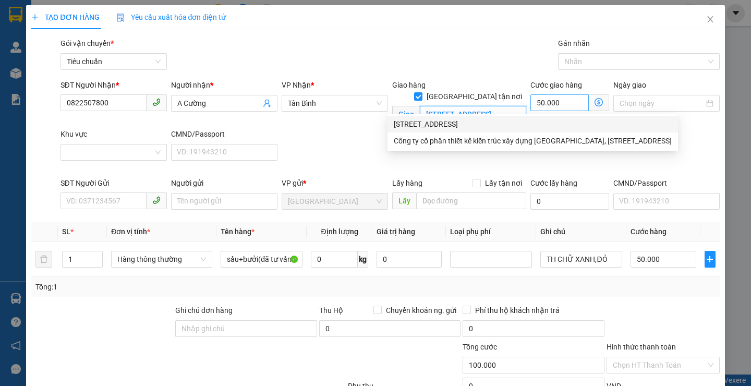
scroll to position [0, 60]
click at [591, 67] on div at bounding box center [634, 61] width 146 height 13
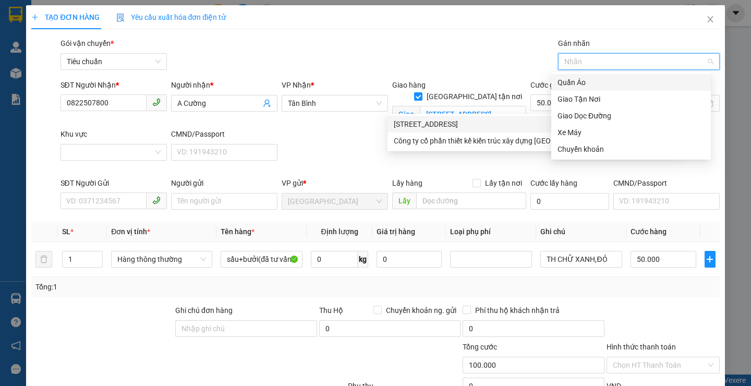
scroll to position [0, 0]
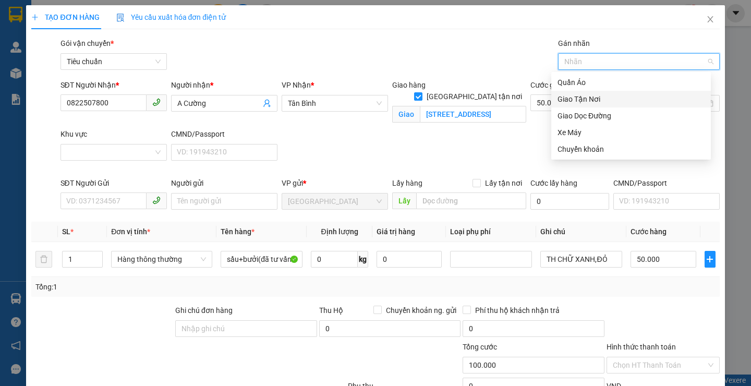
click at [583, 100] on div "Giao Tận Nơi" at bounding box center [630, 98] width 147 height 11
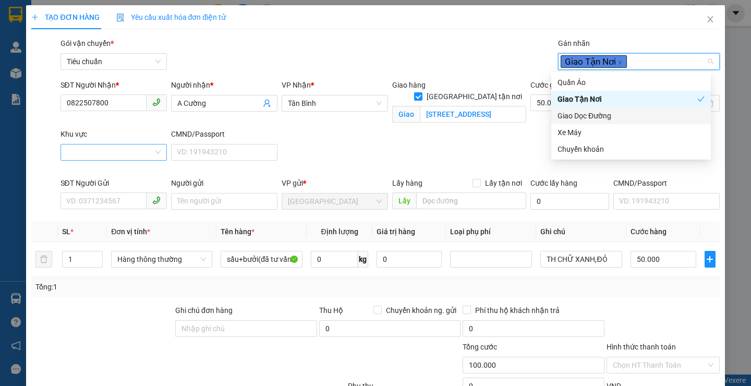
click at [137, 154] on input "Khu vực" at bounding box center [110, 152] width 87 height 16
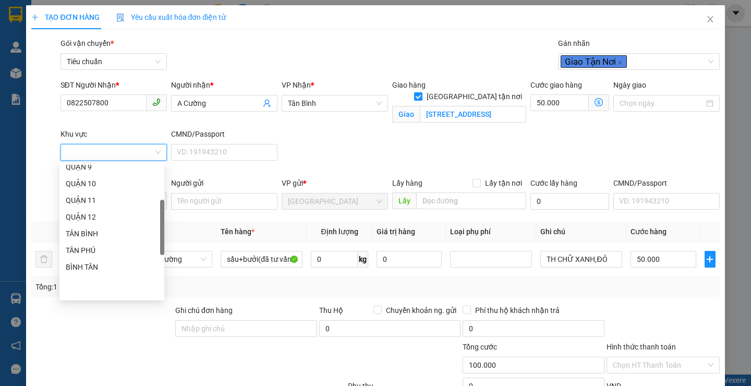
scroll to position [156, 0]
click at [108, 284] on div "BÌNH THẠNH" at bounding box center [112, 283] width 92 height 11
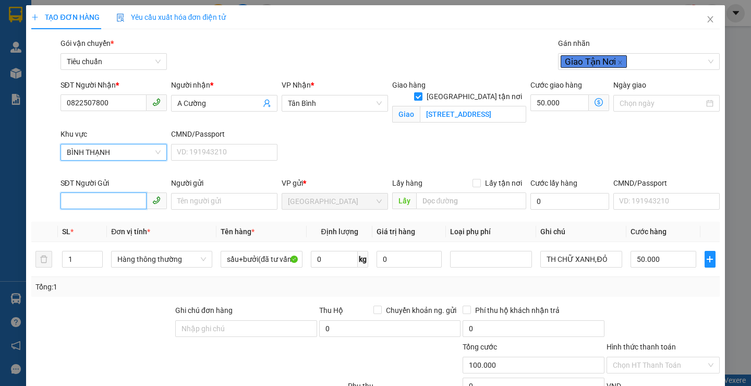
type input "50.000"
type input "0"
click at [114, 204] on input "SĐT Người Gửi" at bounding box center [103, 200] width 86 height 17
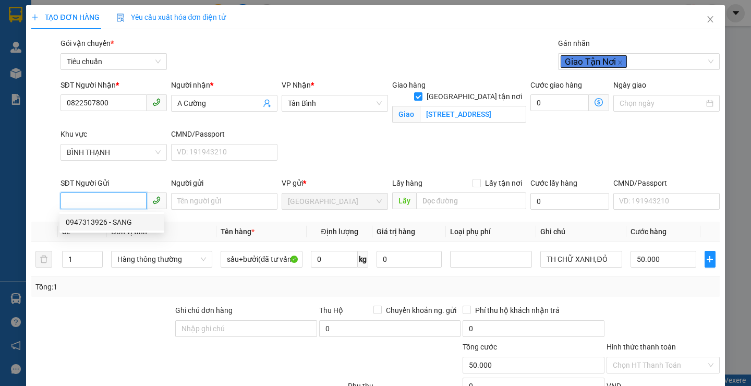
click at [116, 224] on div "0947313926 - SANG" at bounding box center [112, 221] width 92 height 11
type input "0947313926"
type input "SANG"
type input "066175002581"
click at [136, 298] on div "Transit Pickup Surcharge Ids Transit Deliver Surcharge Ids Transit Deliver Surc…" at bounding box center [375, 267] width 688 height 459
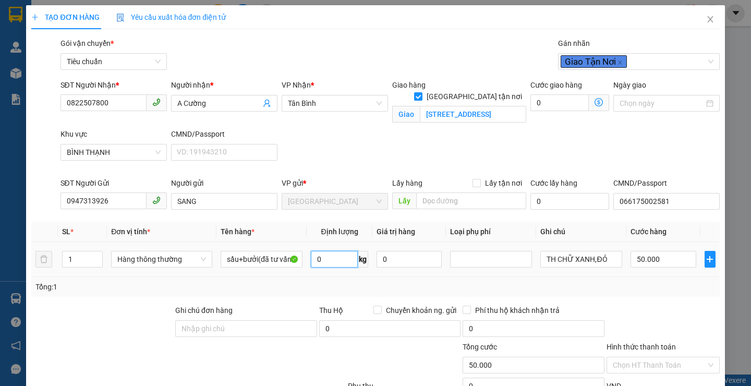
click at [332, 255] on input "0" at bounding box center [334, 259] width 47 height 17
type input "17"
click at [423, 345] on div at bounding box center [404, 359] width 115 height 36
type input "55.000"
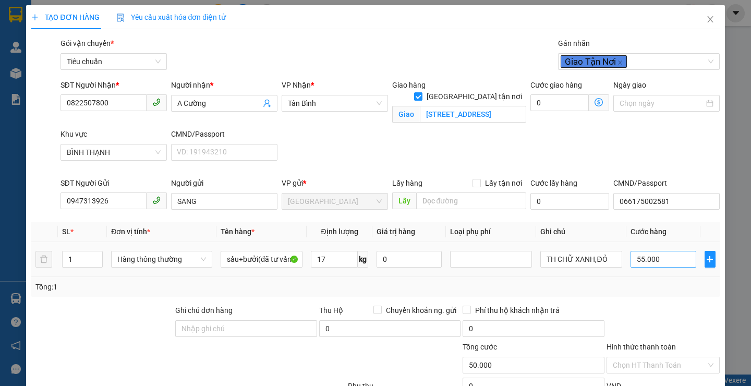
type input "55.000"
type input "185.000"
type input "130.000"
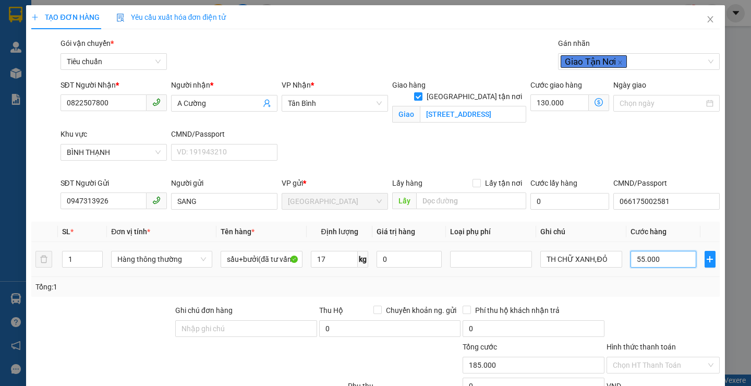
click at [661, 256] on input "55.000" at bounding box center [663, 259] width 66 height 17
type input "6"
type input "130.006"
type input "130.060"
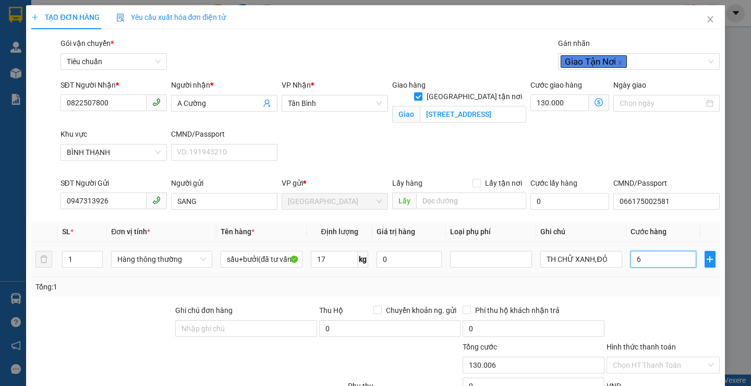
type input "130.060"
type input "60"
type input "190.000"
type input "60.000"
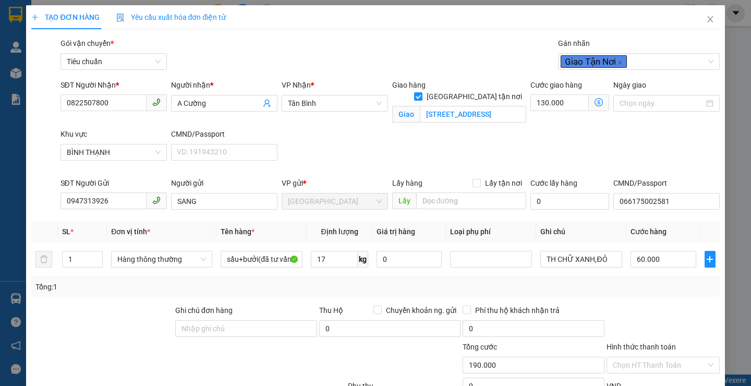
drag, startPoint x: 660, startPoint y: 308, endPoint x: 610, endPoint y: 250, distance: 76.5
click at [659, 307] on div at bounding box center [662, 323] width 115 height 36
click at [603, 260] on input "TH CHỮ XANH,ĐỎ" at bounding box center [581, 259] width 82 height 17
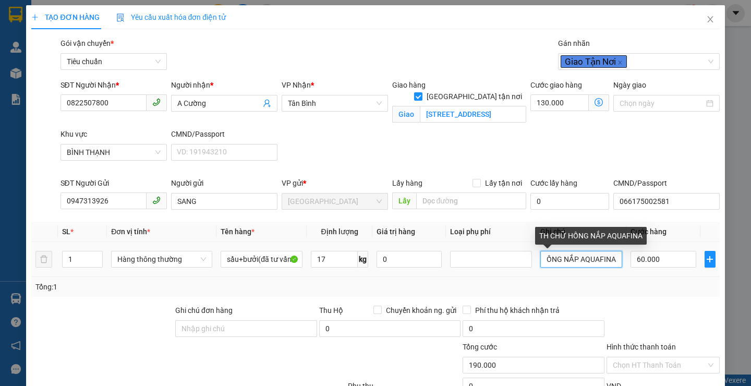
scroll to position [0, 36]
type input "TH CHỮ HỒNG NẮP AQUAFINA"
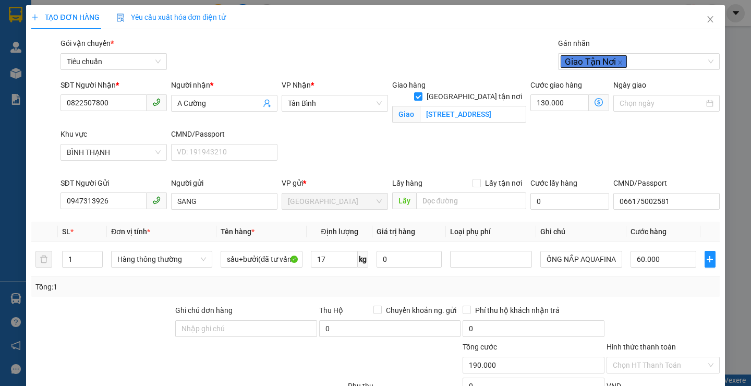
scroll to position [0, 0]
click at [594, 102] on icon "dollar-circle" at bounding box center [598, 102] width 8 height 8
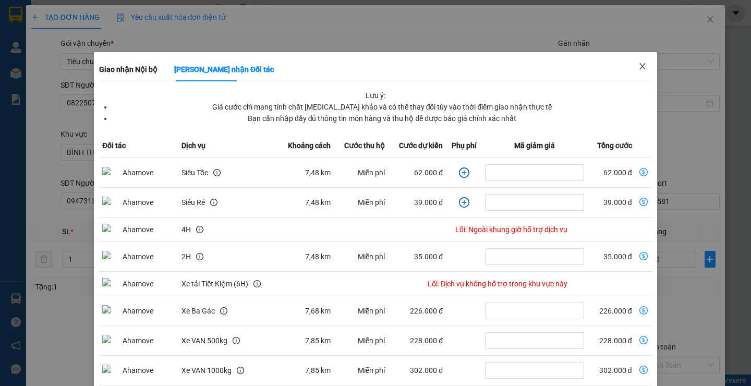
click at [638, 64] on icon "close" at bounding box center [642, 66] width 8 height 8
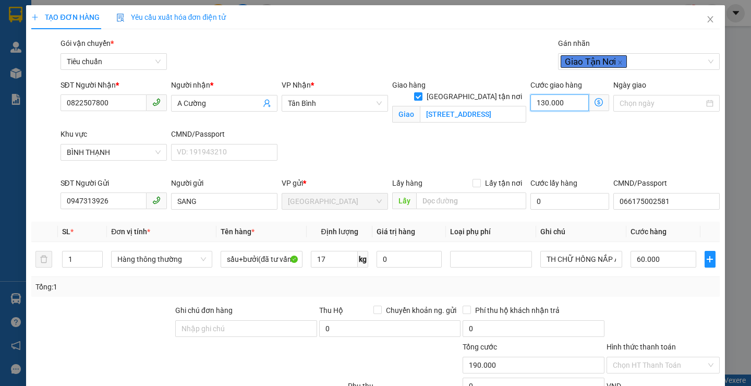
click at [576, 101] on input "130.000" at bounding box center [559, 102] width 58 height 17
type input "60.007"
type input "7"
type input "60.070"
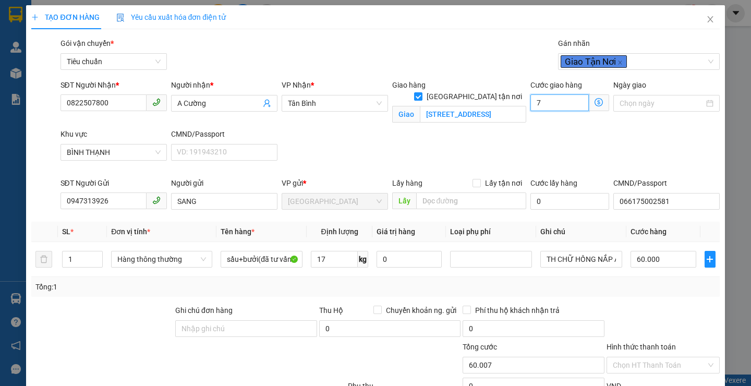
type input "60.070"
type input "70"
type input "130.000"
type input "70.000"
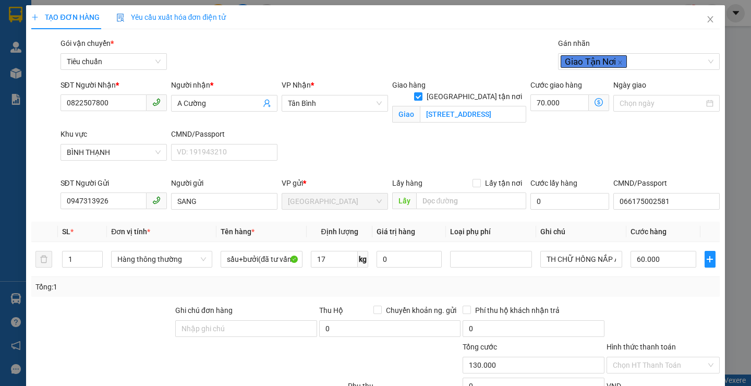
click at [617, 153] on div "SĐT Người Nhận * 0822507800 Người nhận * A Cường VP Nhận * [GEOGRAPHIC_DATA] hà…" at bounding box center [389, 128] width 663 height 98
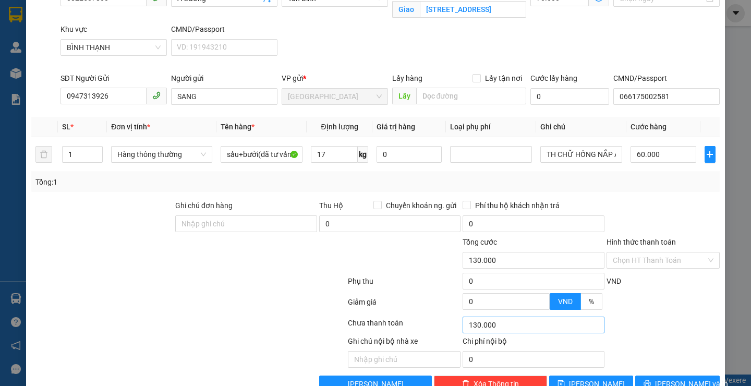
scroll to position [131, 0]
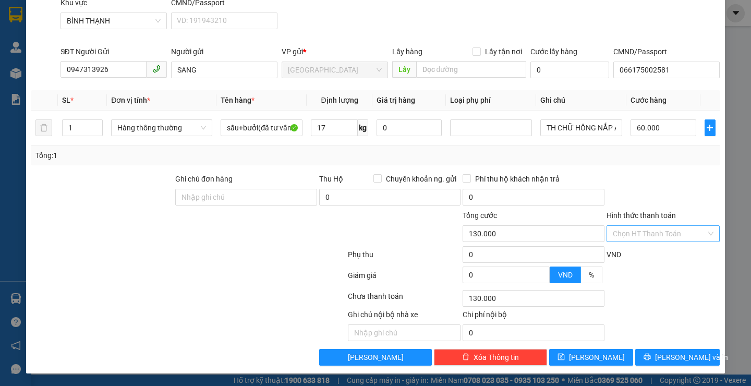
click at [627, 234] on input "Hình thức thanh toán" at bounding box center [659, 234] width 93 height 16
click at [628, 255] on div "Tại văn phòng" at bounding box center [655, 254] width 99 height 11
type input "0"
click at [675, 356] on span "[PERSON_NAME] và In" at bounding box center [691, 356] width 73 height 11
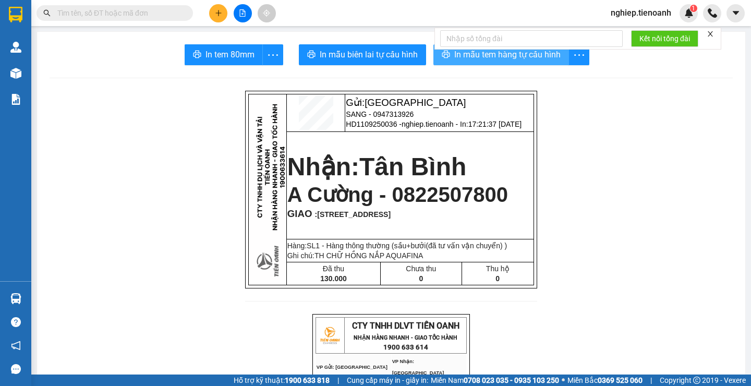
click at [481, 59] on span "In mẫu tem hàng tự cấu hình" at bounding box center [507, 54] width 106 height 13
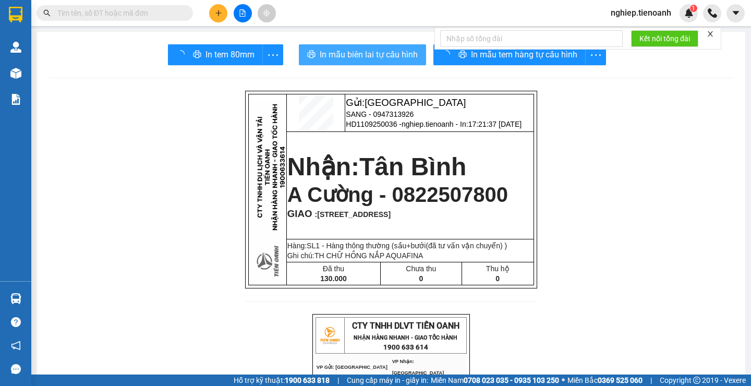
click at [331, 51] on span "In mẫu biên lai tự cấu hình" at bounding box center [369, 54] width 98 height 13
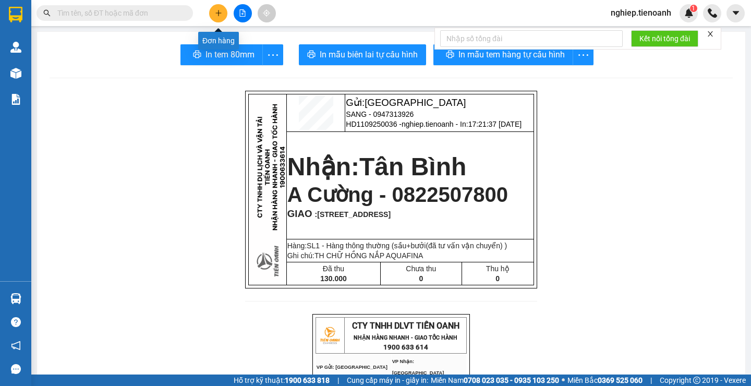
click at [221, 15] on icon "plus" at bounding box center [218, 12] width 7 height 7
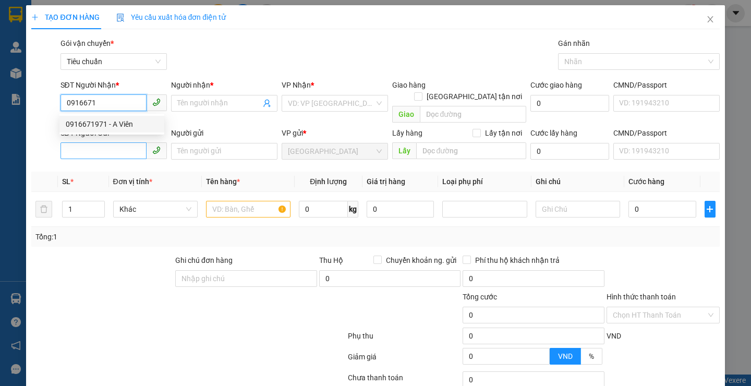
click at [126, 123] on div "0916671971 - A Viên" at bounding box center [112, 123] width 92 height 11
type input "0916671971"
type input "A Viên"
type input "001071001814"
type input "30.000"
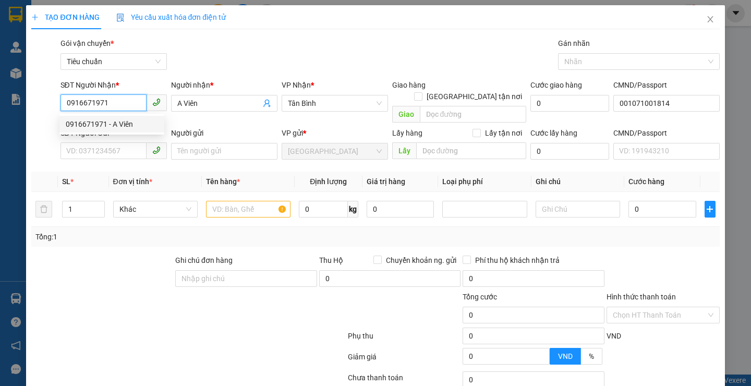
type input "30.000"
type input "0916671971"
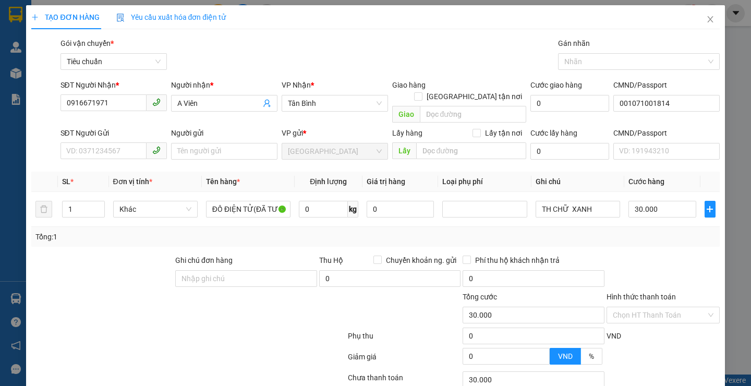
drag, startPoint x: 154, startPoint y: 279, endPoint x: 108, endPoint y: 179, distance: 110.8
click at [145, 270] on form "Ghi chú đơn hàng Thu Hộ Chuyển khoản ng. gửi 0 Phí thu hộ khách nhận trả 0 Tổng…" at bounding box center [375, 311] width 688 height 115
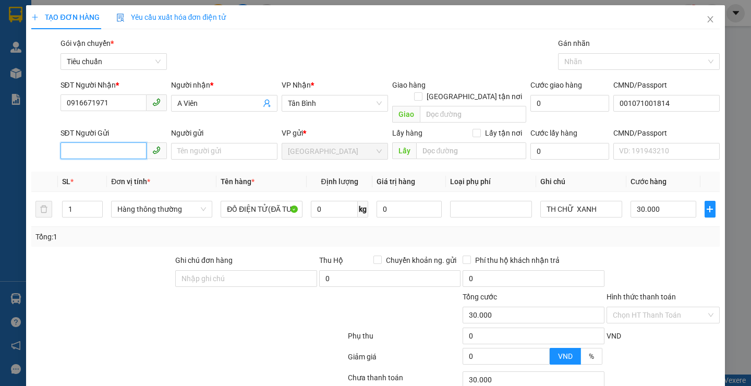
drag, startPoint x: 114, startPoint y: 133, endPoint x: 114, endPoint y: 141, distance: 8.3
click at [114, 142] on input "SĐT Người Gửi" at bounding box center [103, 150] width 86 height 17
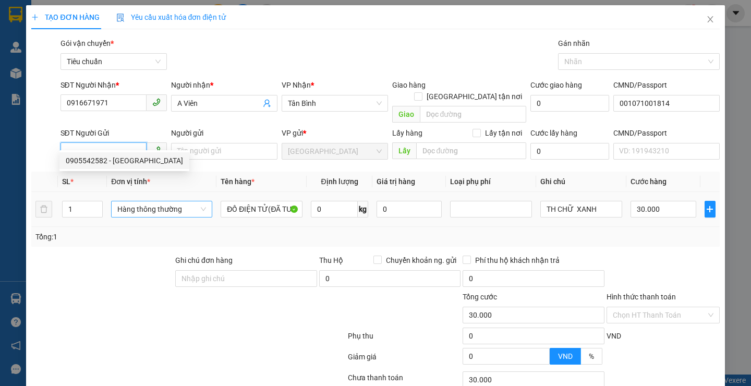
drag, startPoint x: 114, startPoint y: 153, endPoint x: 139, endPoint y: 202, distance: 55.7
click at [114, 161] on div "0905542582 - [GEOGRAPHIC_DATA]" at bounding box center [124, 160] width 117 height 11
type input "0905542582"
type input "[PERSON_NAME]"
type input "240922043"
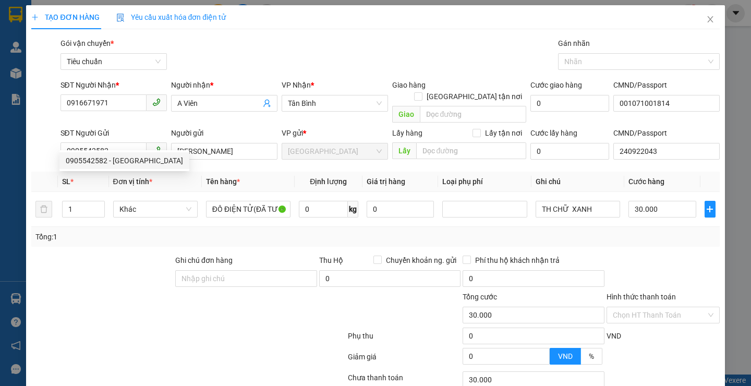
drag, startPoint x: 135, startPoint y: 239, endPoint x: 312, endPoint y: 213, distance: 179.3
click at [136, 239] on div "Transit Pickup Surcharge Ids Transit Deliver Surcharge Ids Transit Deliver Surc…" at bounding box center [375, 242] width 688 height 409
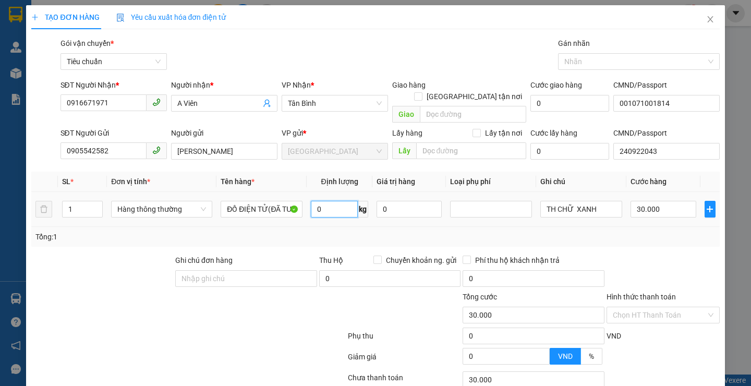
click at [337, 201] on input "0" at bounding box center [334, 209] width 47 height 17
type input "3"
drag, startPoint x: 237, startPoint y: 326, endPoint x: 590, endPoint y: 202, distance: 373.7
click at [239, 327] on div at bounding box center [188, 337] width 316 height 21
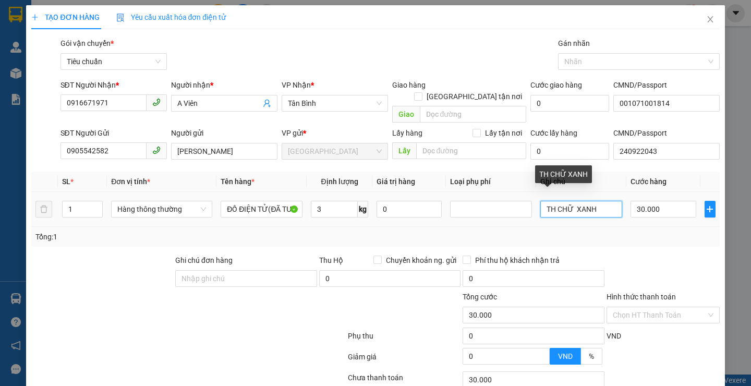
click at [604, 201] on input "TH CHỮ XANH" at bounding box center [581, 209] width 82 height 17
type input "T"
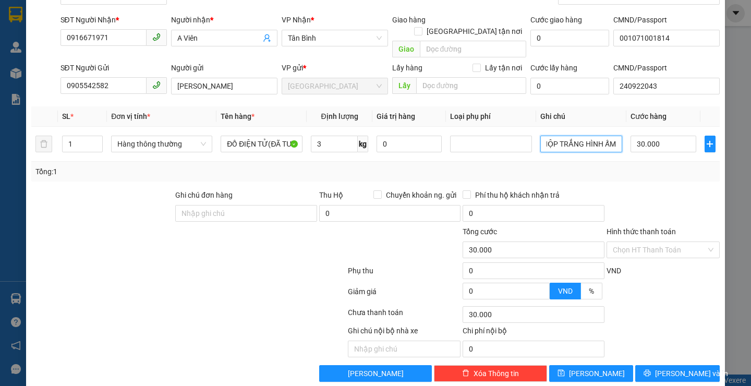
scroll to position [70, 0]
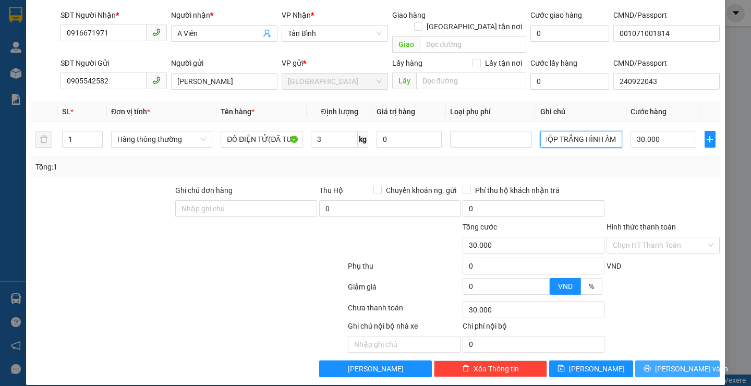
type input "HỘP TRẮNG HÌNH ẤM"
drag, startPoint x: 671, startPoint y: 352, endPoint x: 634, endPoint y: 313, distance: 54.6
click at [671, 363] on span "[PERSON_NAME] và In" at bounding box center [691, 368] width 73 height 11
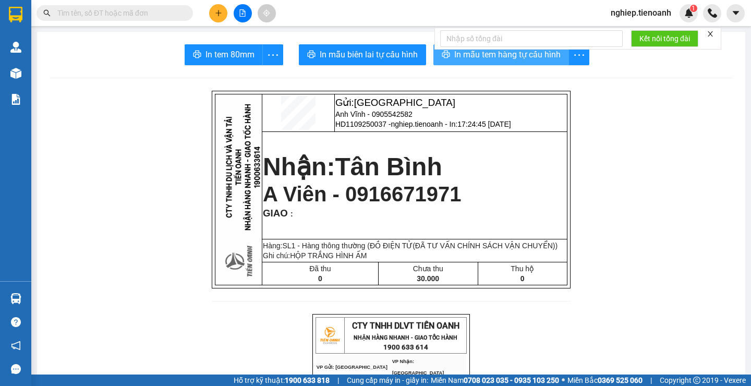
click at [504, 58] on span "In mẫu tem hàng tự cấu hình" at bounding box center [507, 54] width 106 height 13
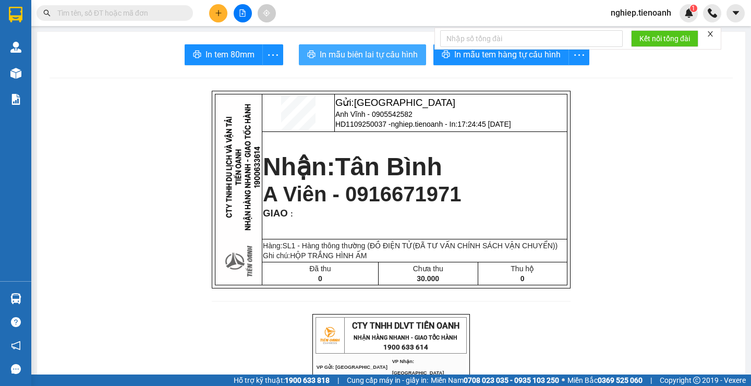
click at [368, 50] on span "In mẫu biên lai tự cấu hình" at bounding box center [369, 54] width 98 height 13
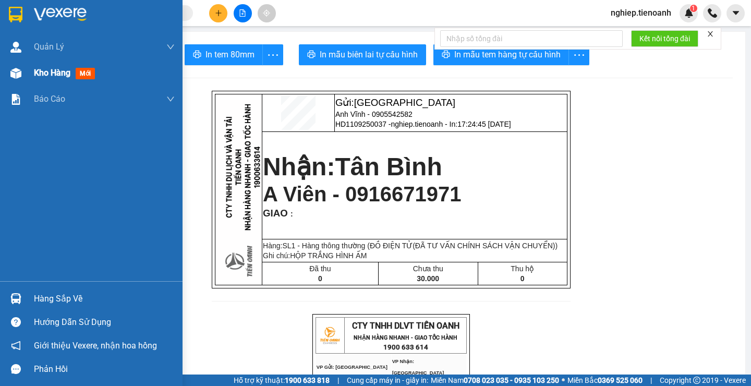
click at [58, 74] on span "Kho hàng" at bounding box center [52, 73] width 36 height 10
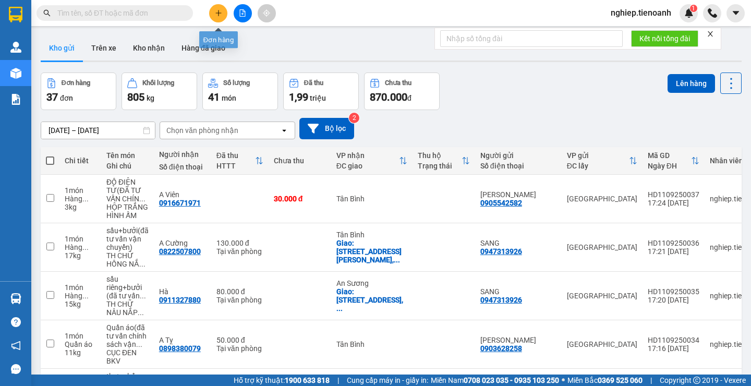
click at [223, 17] on button at bounding box center [218, 13] width 18 height 18
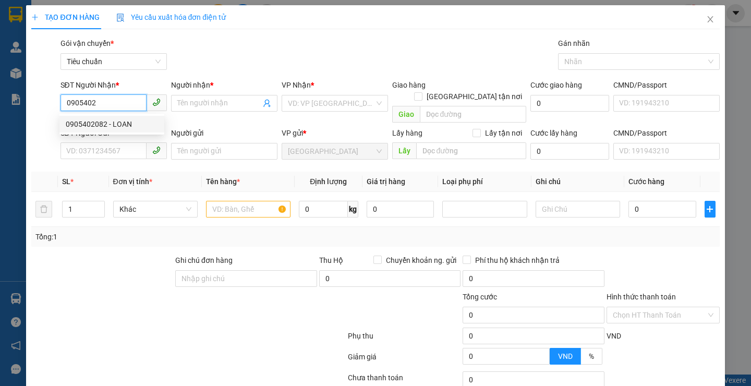
click at [126, 127] on div "0905402082 - LOAN" at bounding box center [112, 123] width 92 height 11
type input "0905402082"
type input "LOAN"
type input "215577169"
type input "0905402082"
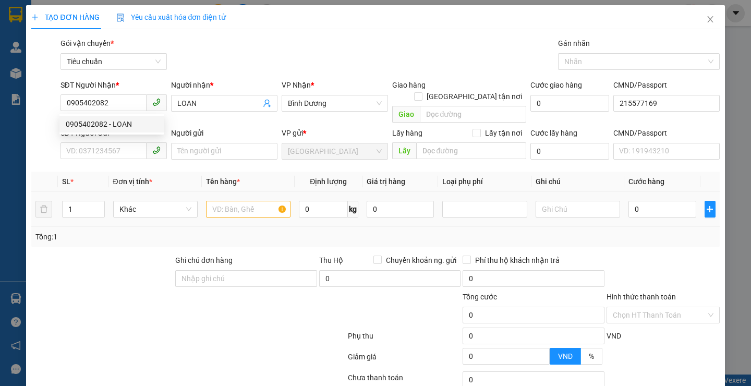
type input "70.000"
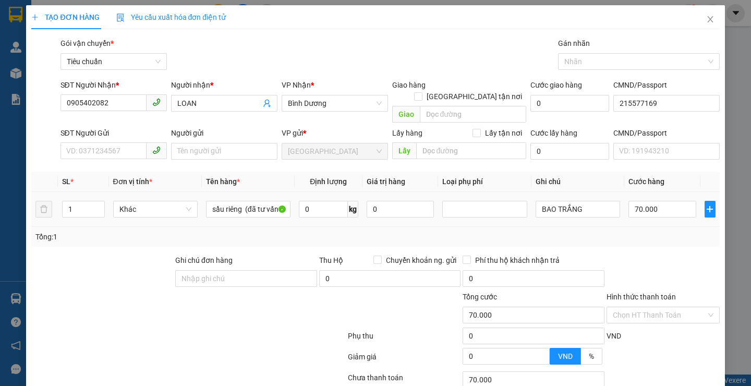
drag, startPoint x: 149, startPoint y: 216, endPoint x: 128, endPoint y: 165, distance: 55.5
click at [149, 227] on div "Tổng: 1" at bounding box center [375, 237] width 688 height 20
click at [124, 148] on div "SĐT Người Gửi VD: 0371234567" at bounding box center [113, 145] width 106 height 36
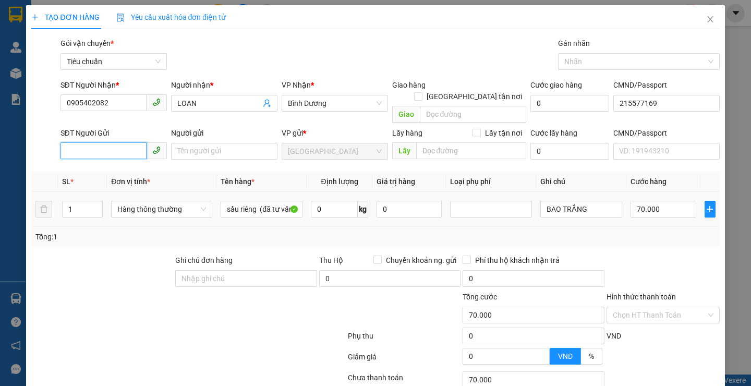
click at [126, 142] on input "SĐT Người Gửi" at bounding box center [103, 150] width 86 height 17
click at [123, 162] on div "0971726719 - A ĐỨC" at bounding box center [112, 160] width 92 height 11
type input "0971726719"
type input "A ĐỨC"
type input "241790810"
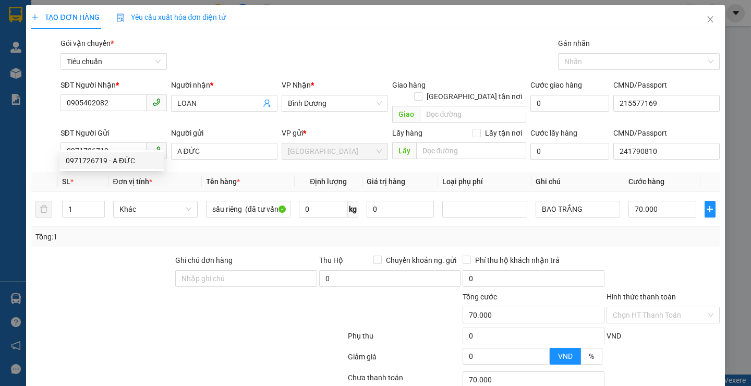
click at [142, 254] on div at bounding box center [102, 272] width 144 height 36
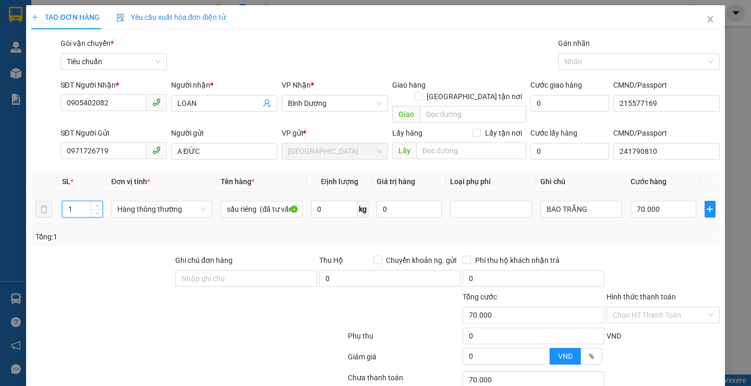
click at [77, 201] on input "1" at bounding box center [83, 209] width 40 height 16
type input "3"
drag, startPoint x: 95, startPoint y: 288, endPoint x: 320, endPoint y: 193, distance: 243.7
click at [99, 291] on div at bounding box center [130, 309] width 201 height 36
type input "0"
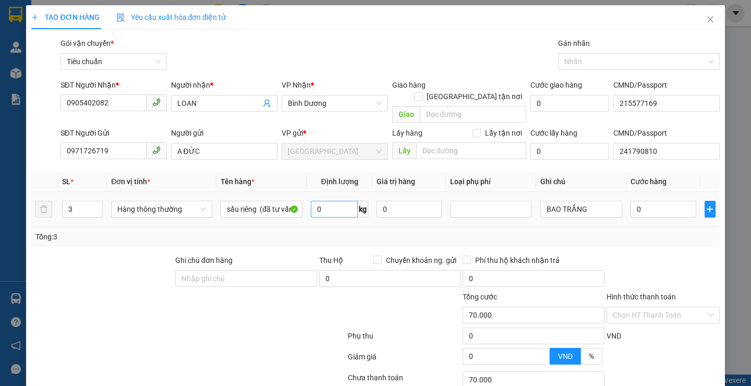
type input "0"
click at [326, 201] on input "0" at bounding box center [334, 209] width 47 height 17
type input "38"
drag, startPoint x: 250, startPoint y: 323, endPoint x: 601, endPoint y: 197, distance: 373.1
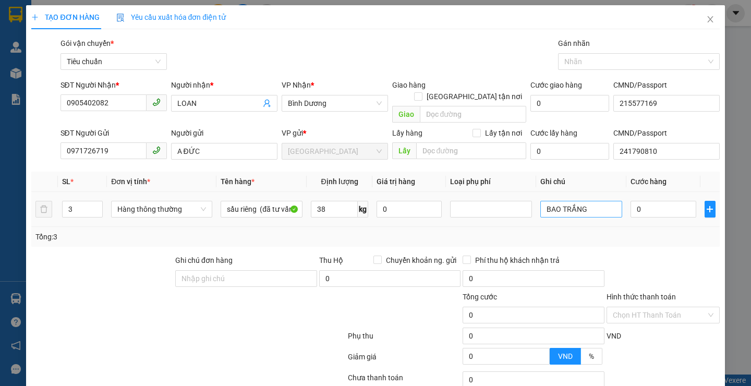
click at [262, 327] on div at bounding box center [188, 337] width 316 height 21
type input "80.000"
click at [541, 202] on input "BAO TRẮNG" at bounding box center [581, 209] width 82 height 17
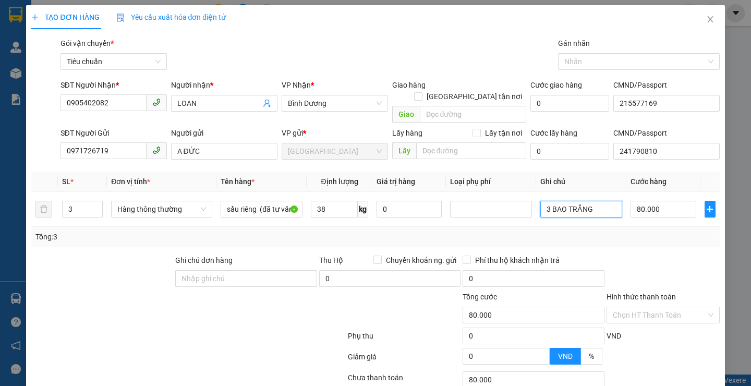
type input "3 BAO TRẮNG"
click at [642, 231] on div "Tổng: 3" at bounding box center [374, 236] width 679 height 11
click at [666, 201] on input "80.000" at bounding box center [663, 209] width 66 height 17
click at [670, 201] on input "80.000" at bounding box center [663, 209] width 66 height 17
type input "80.000*"
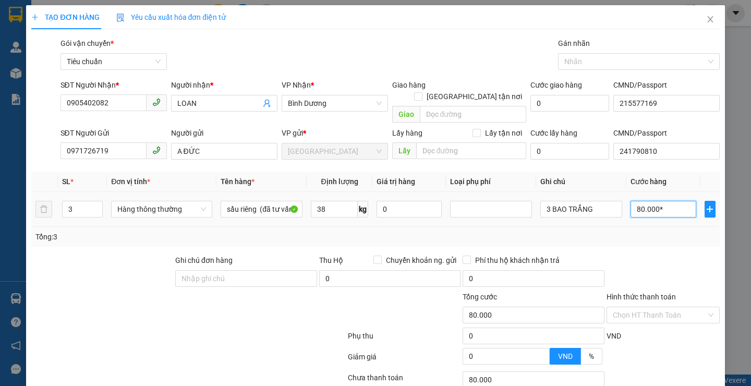
type input "0"
type input "80.000*3"
type input "240.000"
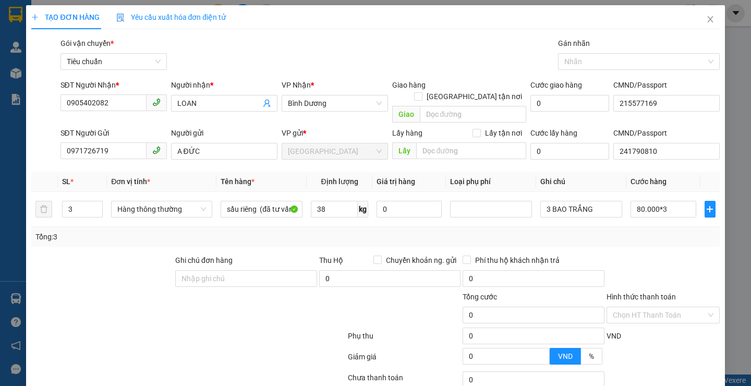
type input "240.000"
click at [641, 234] on div "Tổng: 3" at bounding box center [375, 237] width 688 height 20
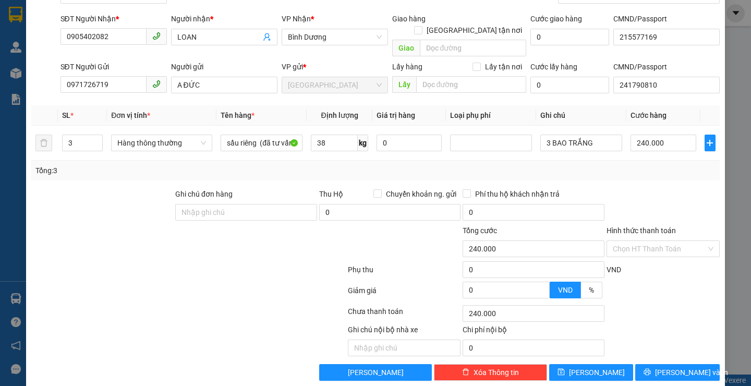
scroll to position [70, 0]
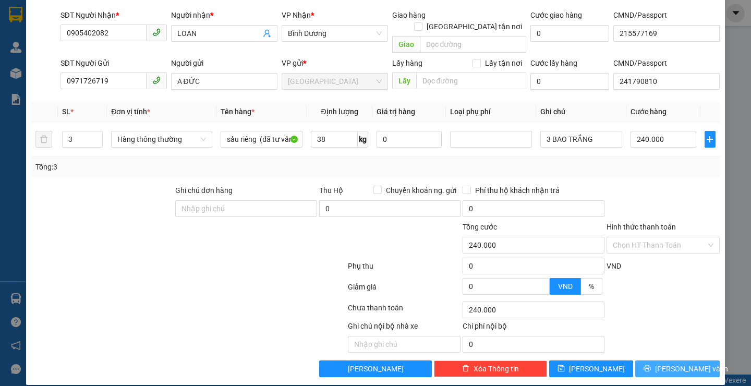
click at [663, 363] on button "[PERSON_NAME] và In" at bounding box center [677, 368] width 84 height 17
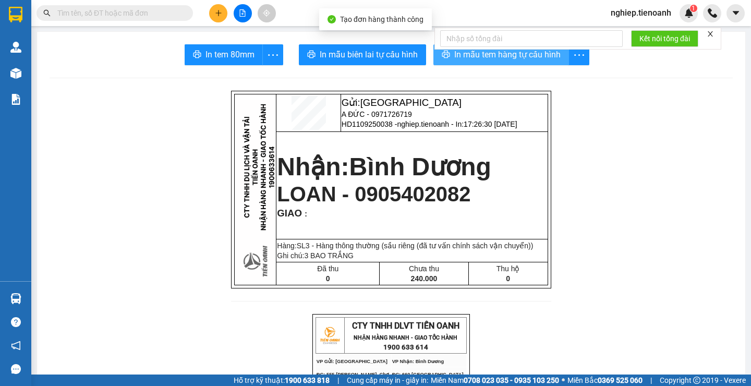
click at [489, 60] on span "In mẫu tem hàng tự cấu hình" at bounding box center [507, 54] width 106 height 13
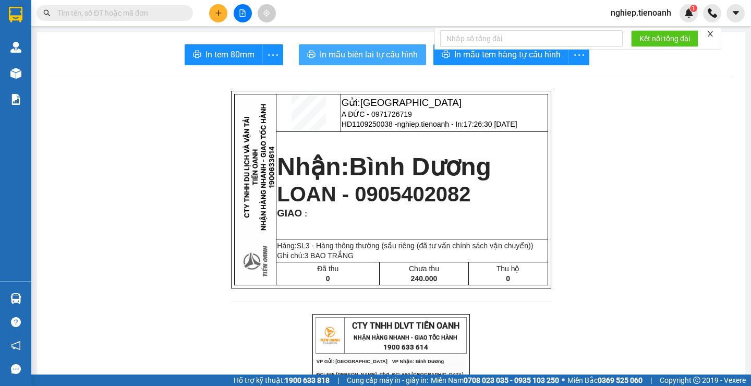
click at [378, 57] on span "In mẫu biên lai tự cấu hình" at bounding box center [369, 54] width 98 height 13
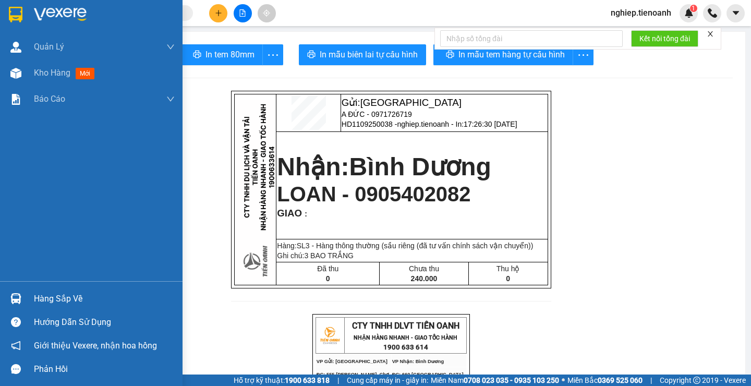
drag, startPoint x: 43, startPoint y: 75, endPoint x: 348, endPoint y: 15, distance: 310.9
click at [44, 75] on span "Kho hàng" at bounding box center [52, 73] width 36 height 10
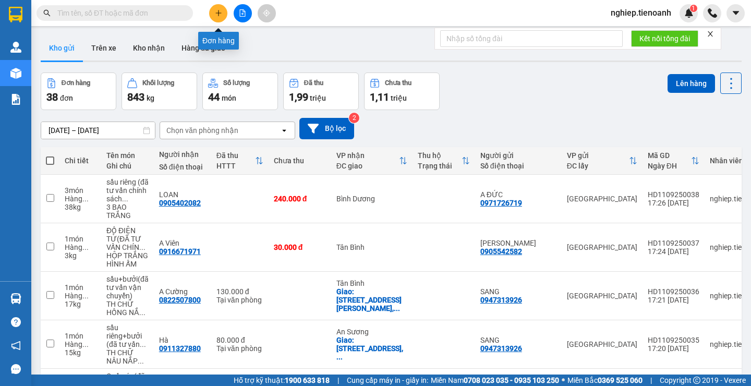
click at [221, 11] on icon "plus" at bounding box center [218, 12] width 7 height 7
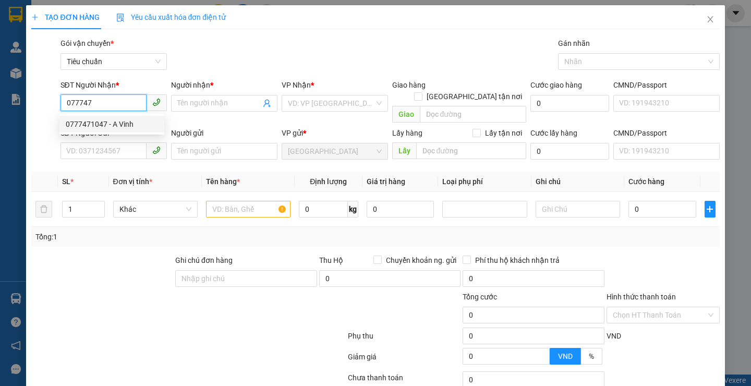
click at [89, 130] on div "0777471047 - A Vinh" at bounding box center [111, 124] width 105 height 17
type input "0777471047"
type input "A Vinh"
type input "0777471047"
type input "40.000"
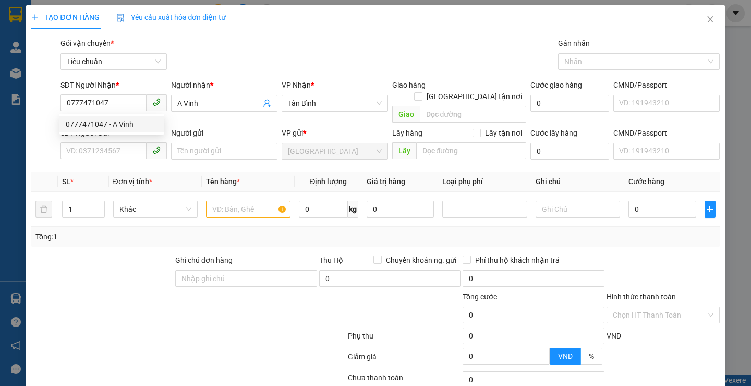
type input "40.000"
drag, startPoint x: 112, startPoint y: 252, endPoint x: 94, endPoint y: 162, distance: 91.5
click at [113, 254] on div at bounding box center [102, 272] width 144 height 36
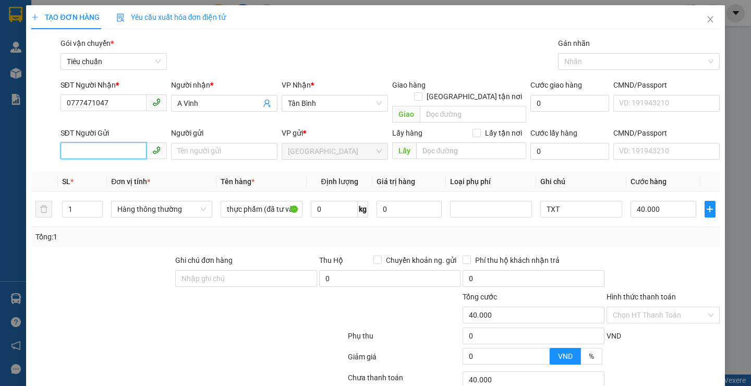
click at [102, 145] on input "SĐT Người Gửi" at bounding box center [103, 150] width 86 height 17
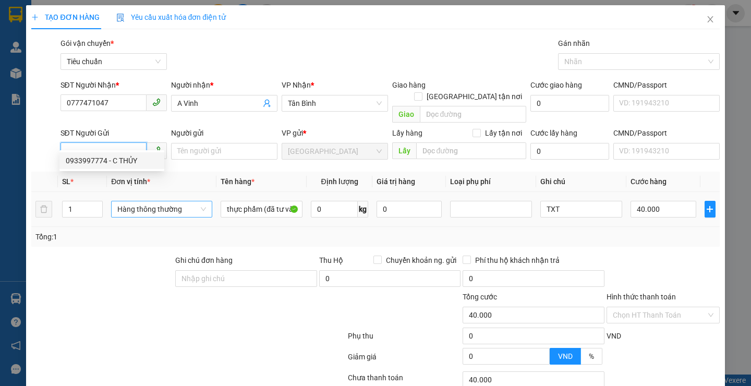
drag, startPoint x: 107, startPoint y: 163, endPoint x: 122, endPoint y: 197, distance: 37.4
click at [109, 164] on div "0933997774 - C THỦY" at bounding box center [112, 160] width 92 height 11
type input "0933997774"
type input "C THỦY"
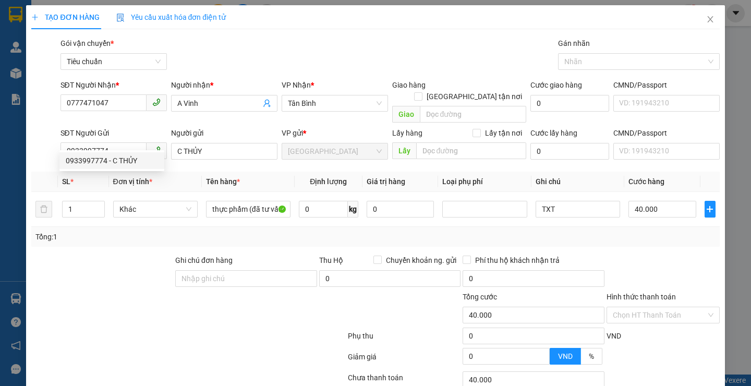
drag, startPoint x: 139, startPoint y: 237, endPoint x: 294, endPoint y: 208, distance: 158.2
click at [140, 237] on div "Transit Pickup Surcharge Ids Transit Deliver Surcharge Ids Transit Deliver Surc…" at bounding box center [375, 242] width 688 height 409
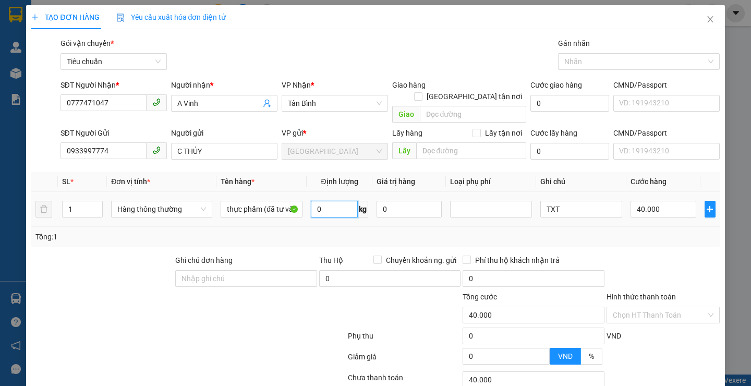
click at [328, 201] on input "0" at bounding box center [334, 209] width 47 height 17
type input "20"
click at [273, 312] on div at bounding box center [289, 309] width 115 height 36
type input "55.000"
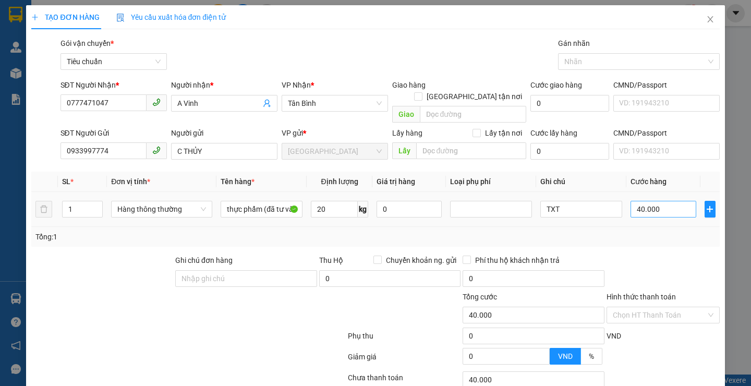
type input "55.000"
click at [671, 201] on input "55.000" at bounding box center [663, 209] width 66 height 17
type input "6"
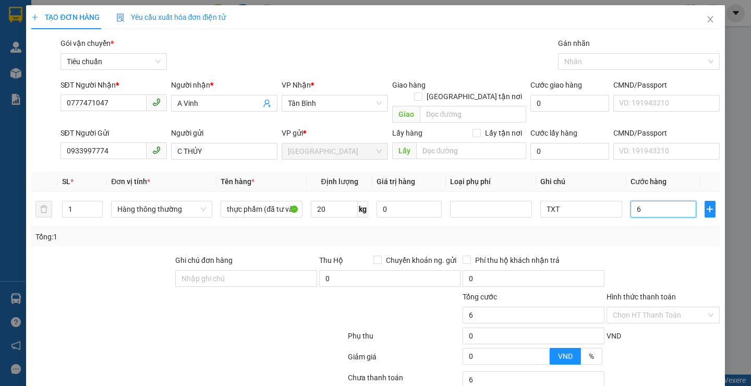
type input "60"
type input "60.000"
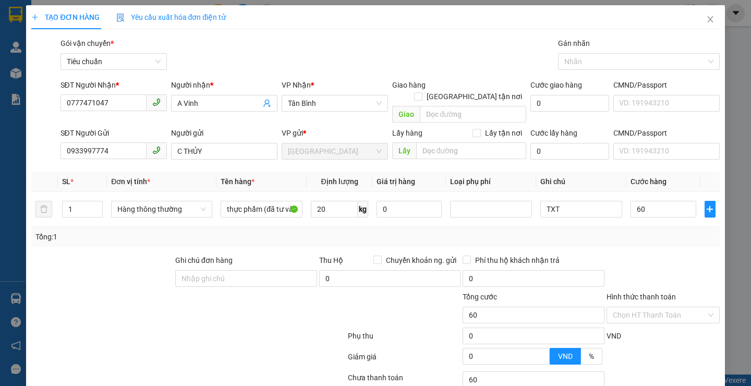
type input "60.000"
click at [649, 255] on div at bounding box center [662, 272] width 115 height 36
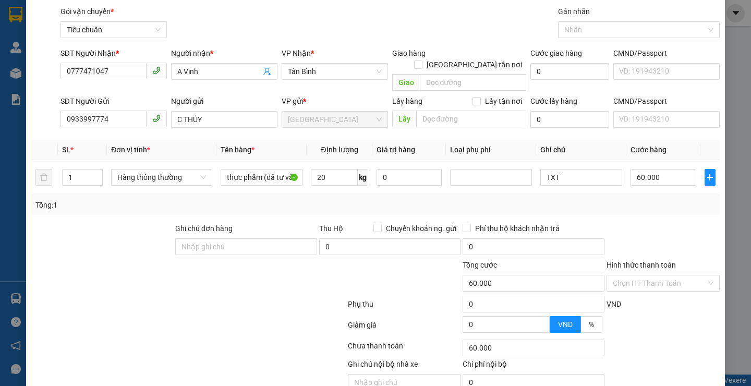
scroll to position [70, 0]
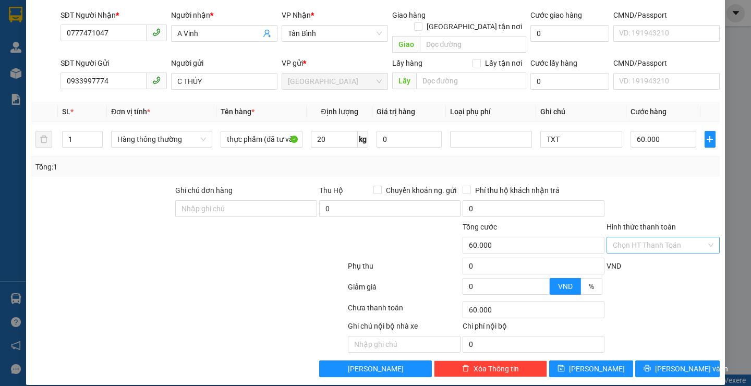
click at [655, 237] on input "Hình thức thanh toán" at bounding box center [659, 245] width 93 height 16
click at [648, 256] on div "Tại văn phòng" at bounding box center [655, 254] width 99 height 11
type input "0"
drag, startPoint x: 666, startPoint y: 356, endPoint x: 643, endPoint y: 307, distance: 53.6
click at [666, 363] on span "[PERSON_NAME] và In" at bounding box center [691, 368] width 73 height 11
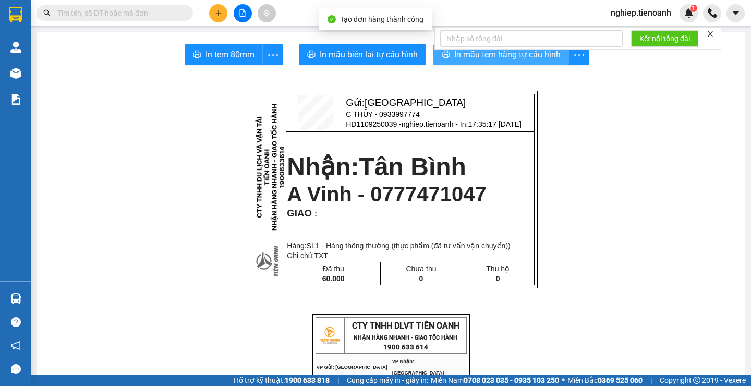
drag, startPoint x: 484, startPoint y: 51, endPoint x: 488, endPoint y: 62, distance: 12.0
click at [488, 57] on body "Kết quả tìm kiếm ( 0 ) Bộ lọc No Data nghiep.tienoanh 1 Quản [PERSON_NAME] lý k…" at bounding box center [375, 193] width 751 height 386
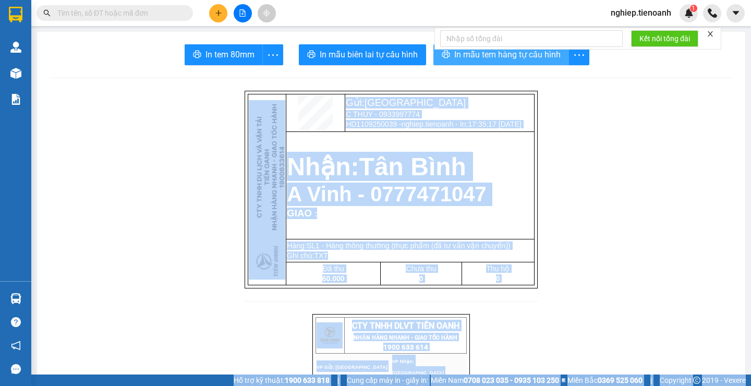
click at [537, 59] on span "In mẫu tem hàng tự cấu hình" at bounding box center [507, 54] width 106 height 13
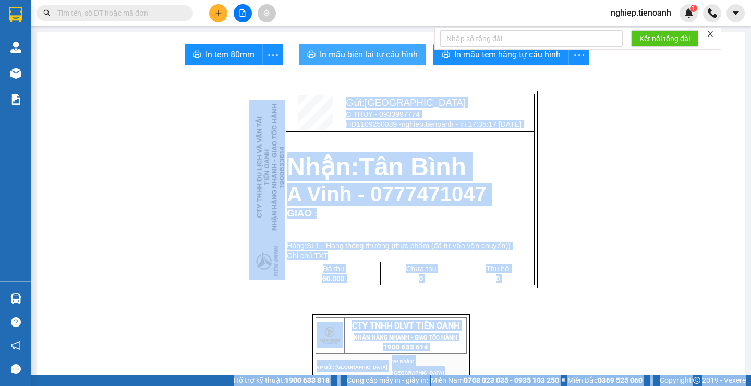
click at [362, 54] on span "In mẫu biên lai tự cấu hình" at bounding box center [369, 54] width 98 height 13
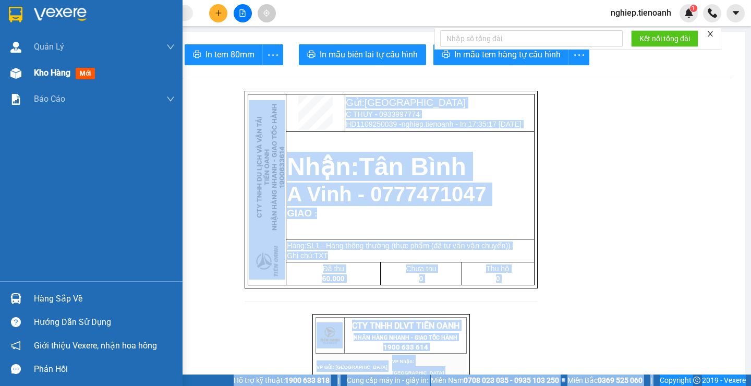
click at [62, 79] on div "Kho hàng mới" at bounding box center [66, 72] width 65 height 13
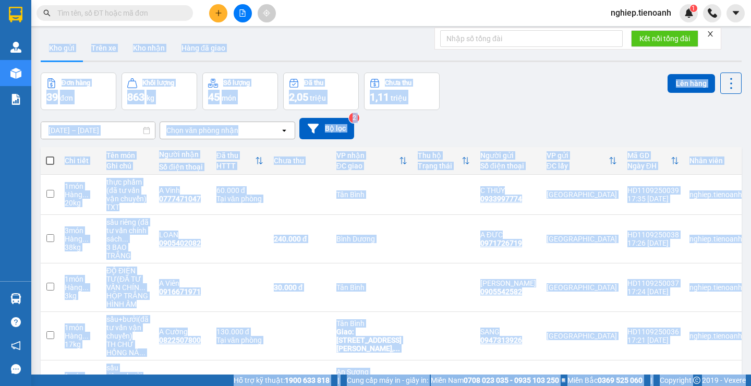
click at [563, 95] on div "Đơn hàng 39 đơn Khối lượng 863 kg Số lượng 45 món Đã thu 2,05 triệu Chưa thu 1,…" at bounding box center [391, 91] width 701 height 38
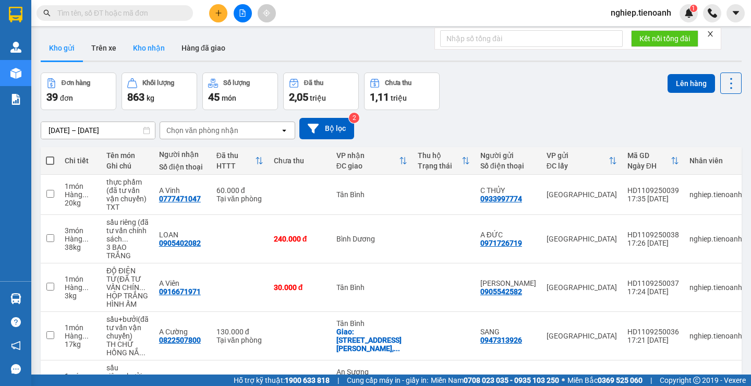
click at [134, 43] on button "Kho nhận" at bounding box center [149, 47] width 48 height 25
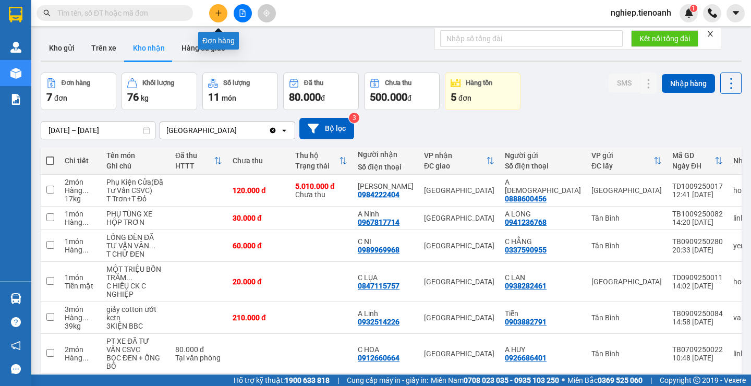
click at [215, 12] on icon "plus" at bounding box center [218, 12] width 7 height 7
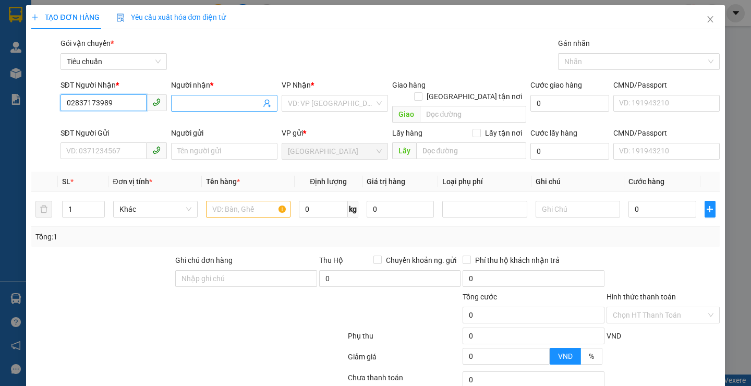
type input "02837173989"
click at [203, 105] on input "Người nhận *" at bounding box center [218, 103] width 83 height 11
click at [709, 16] on span "Close" at bounding box center [710, 19] width 29 height 29
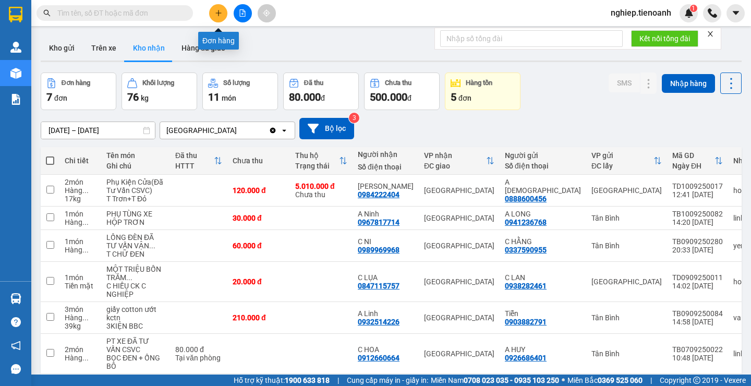
click at [215, 14] on icon "plus" at bounding box center [218, 12] width 7 height 7
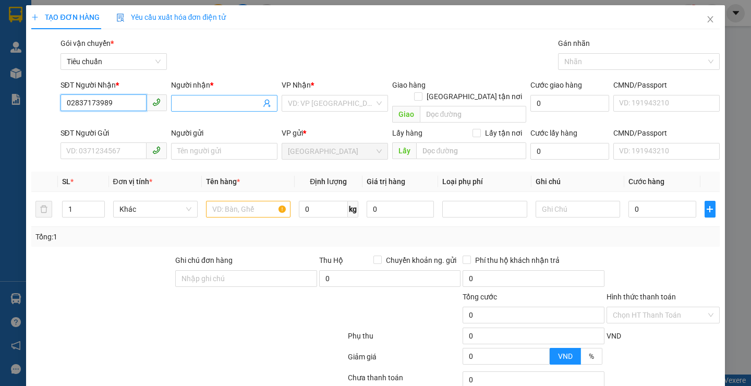
type input "02837173989"
click at [210, 103] on input "Người nhận *" at bounding box center [218, 103] width 83 height 11
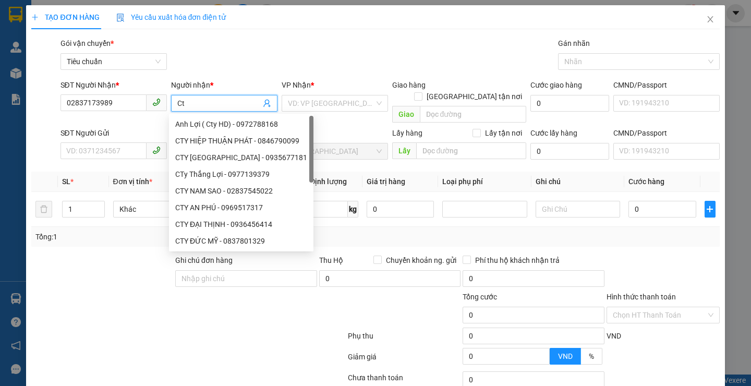
type input "C"
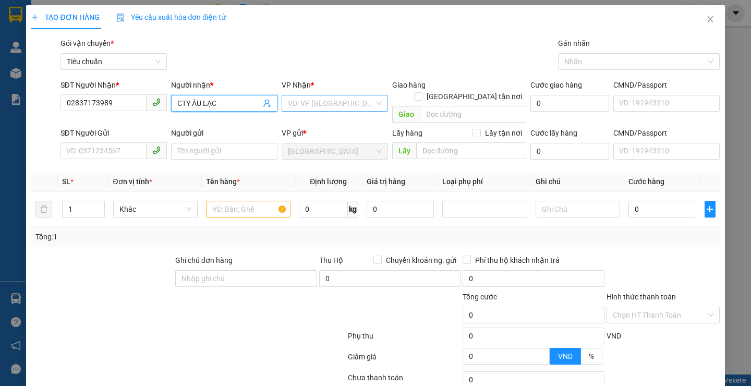
type input "CTY ÂU LẠC"
click at [313, 102] on input "search" at bounding box center [331, 103] width 87 height 16
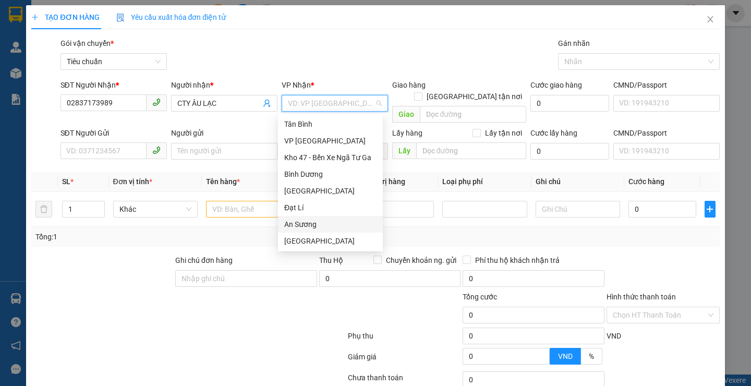
click at [298, 228] on div "An Sương" at bounding box center [330, 223] width 92 height 11
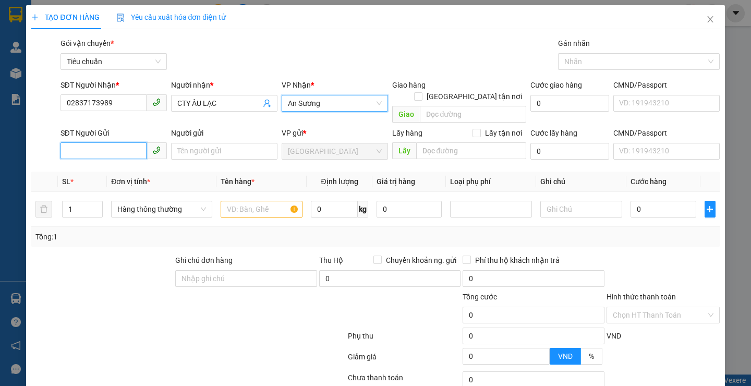
click at [90, 142] on input "SĐT Người Gửi" at bounding box center [103, 150] width 86 height 17
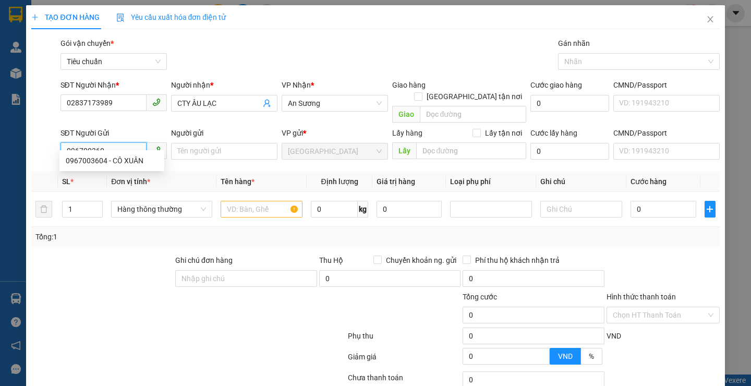
type input "0967003604"
drag, startPoint x: 101, startPoint y: 158, endPoint x: 110, endPoint y: 200, distance: 42.6
click at [101, 159] on div "0967003604 - CÔ XUÂN" at bounding box center [112, 160] width 92 height 11
type input "CÔ XUÂN"
type input "0967003604"
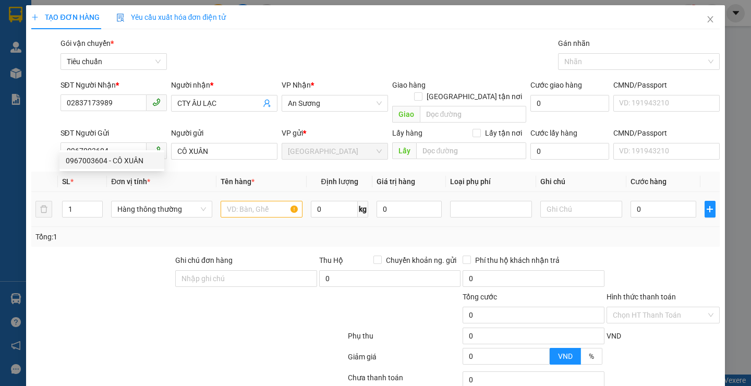
type input "60.000"
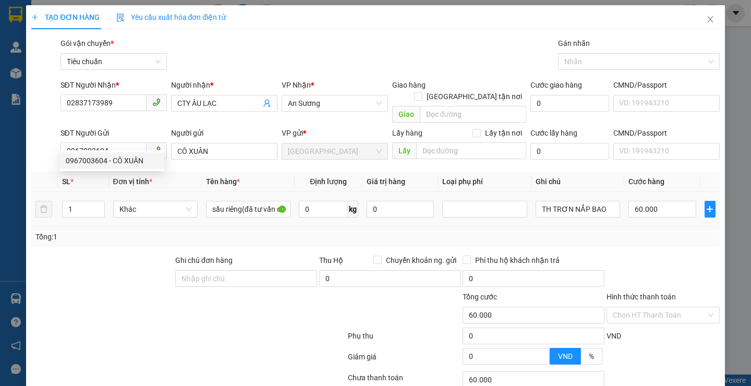
drag, startPoint x: 116, startPoint y: 294, endPoint x: 191, endPoint y: 213, distance: 110.3
click at [116, 293] on div at bounding box center [130, 309] width 201 height 36
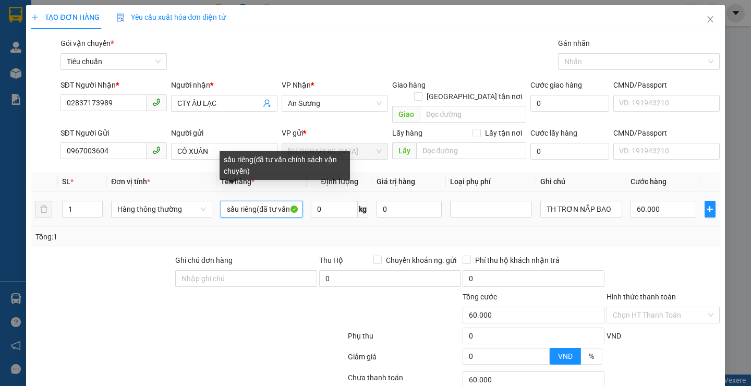
click at [255, 201] on input "sầu riêng(đã tư vấn chính sách vận chuyển)" at bounding box center [262, 209] width 82 height 17
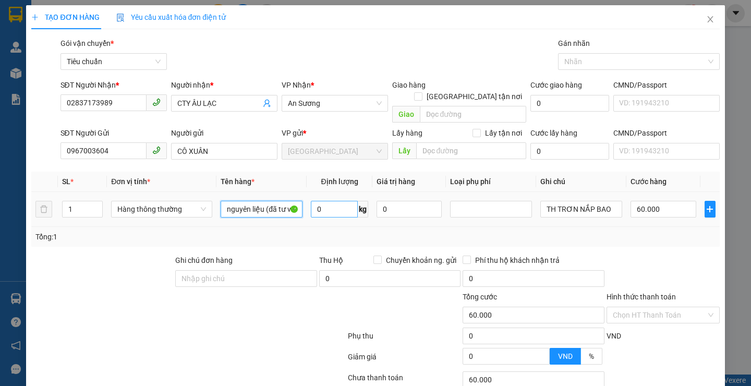
type input "nguyên liệu (đã tư vấn chính sách vận chuyển)"
click at [338, 201] on input "0" at bounding box center [334, 209] width 47 height 17
type input "20"
click at [236, 327] on div at bounding box center [188, 337] width 316 height 21
type input "55.000"
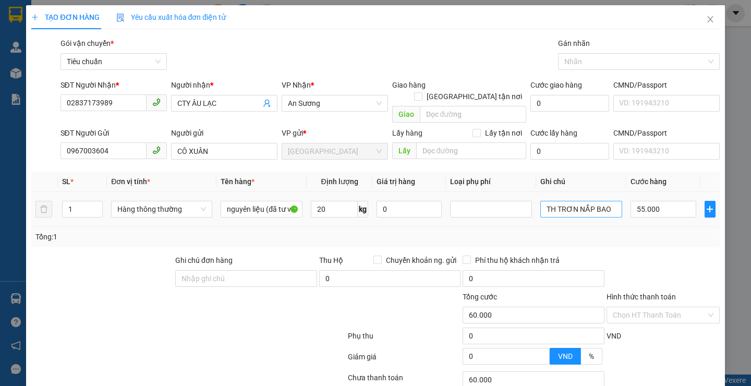
type input "55.000"
click at [601, 201] on input "TH TRƠN NẮP BAO" at bounding box center [581, 209] width 82 height 17
type input "T"
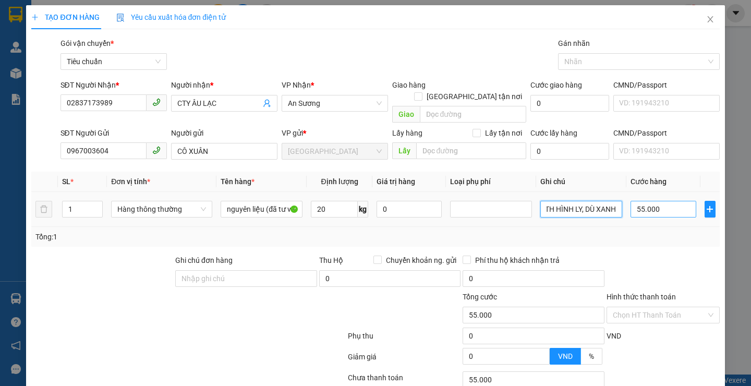
type input "TH HÌNH LY, DÙ XANH"
click at [657, 202] on input "55.000" at bounding box center [663, 209] width 66 height 17
type input "6"
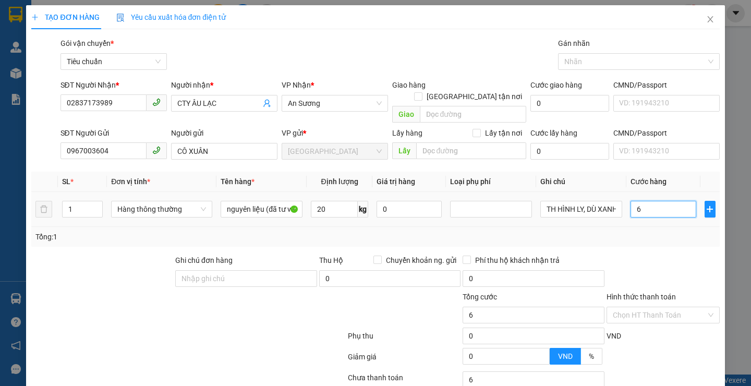
type input "60"
click at [658, 232] on div "Tổng: 1" at bounding box center [375, 237] width 688 height 20
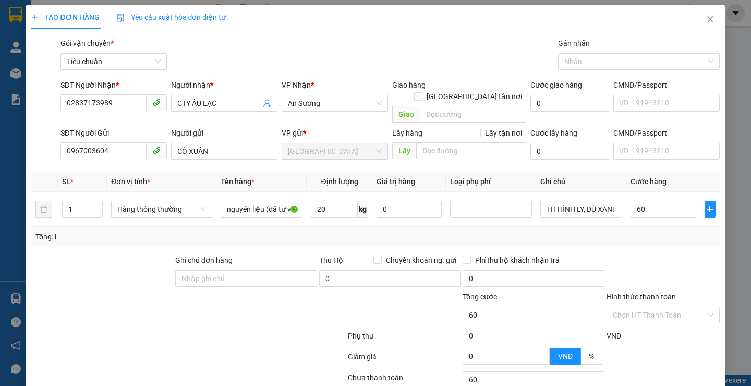
type input "60.000"
click at [658, 232] on div "Tổng: 1" at bounding box center [375, 237] width 688 height 20
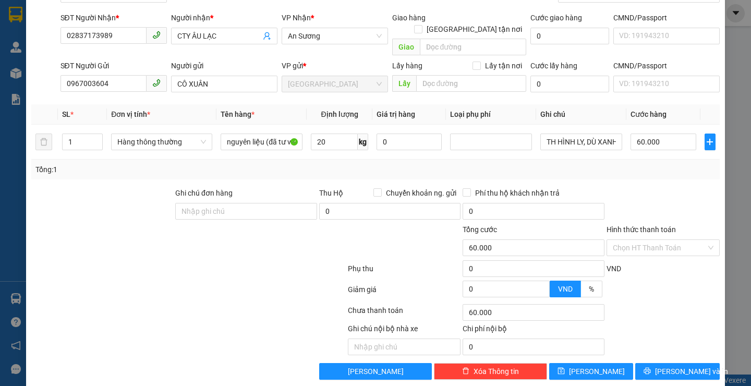
scroll to position [70, 0]
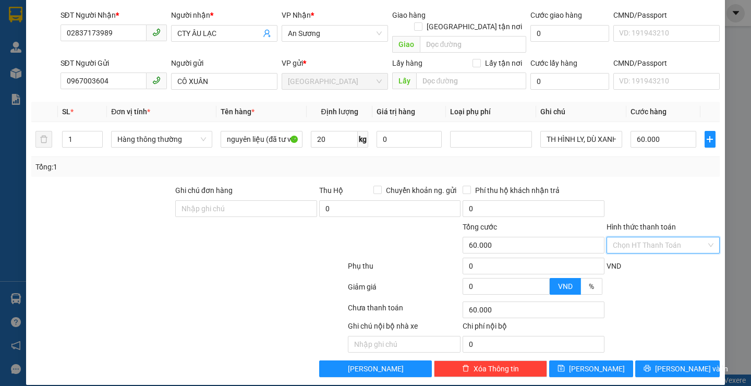
click at [659, 238] on input "Hình thức thanh toán" at bounding box center [659, 245] width 93 height 16
click at [654, 261] on div "Tại văn phòng" at bounding box center [656, 254] width 112 height 17
type input "0"
drag, startPoint x: 668, startPoint y: 359, endPoint x: 580, endPoint y: 258, distance: 134.2
click at [668, 363] on span "[PERSON_NAME] và In" at bounding box center [691, 368] width 73 height 11
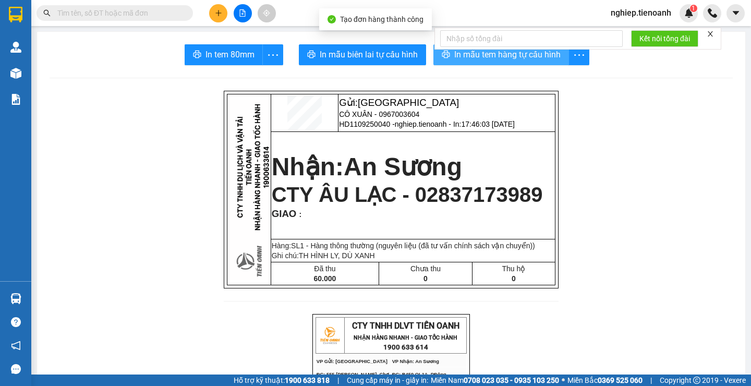
click at [473, 54] on span "In mẫu tem hàng tự cấu hình" at bounding box center [507, 54] width 106 height 13
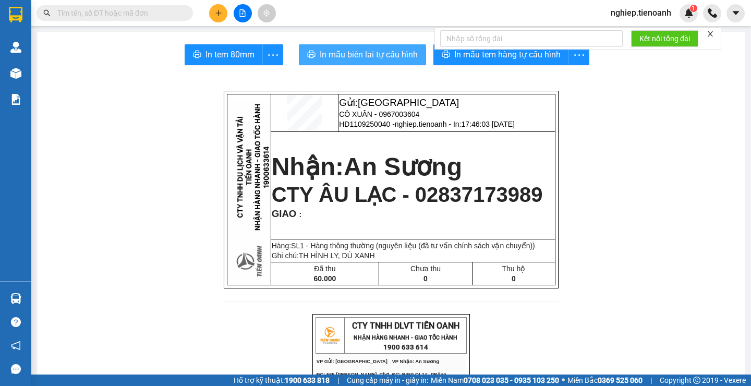
click at [345, 55] on span "In mẫu biên lai tự cấu hình" at bounding box center [369, 54] width 98 height 13
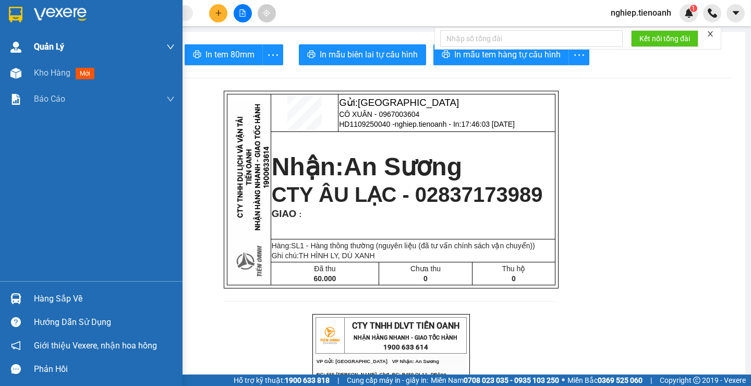
drag, startPoint x: 56, startPoint y: 75, endPoint x: 81, endPoint y: 52, distance: 34.0
click at [56, 75] on span "Kho hàng" at bounding box center [52, 73] width 36 height 10
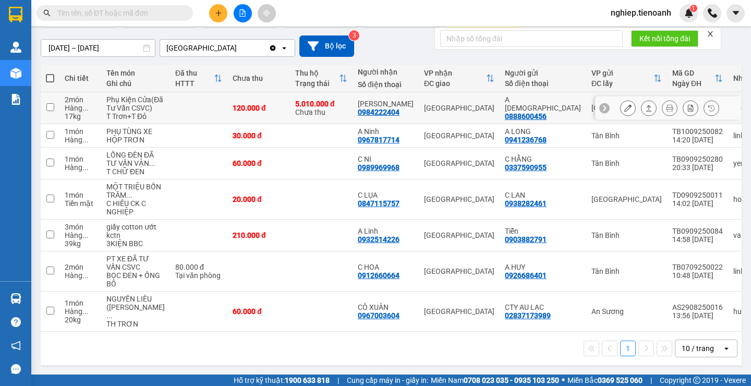
scroll to position [145, 0]
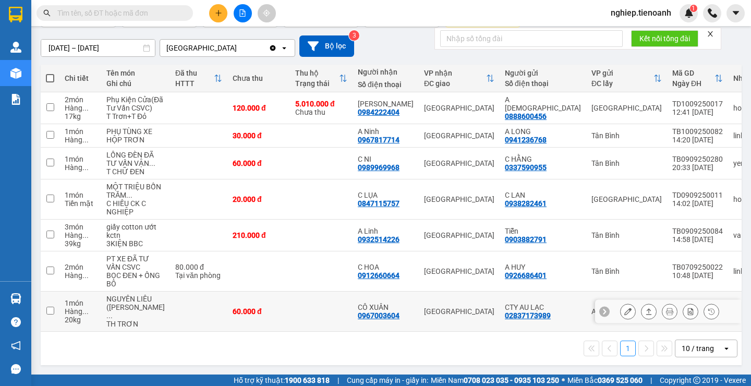
click at [623, 306] on button at bounding box center [627, 311] width 15 height 18
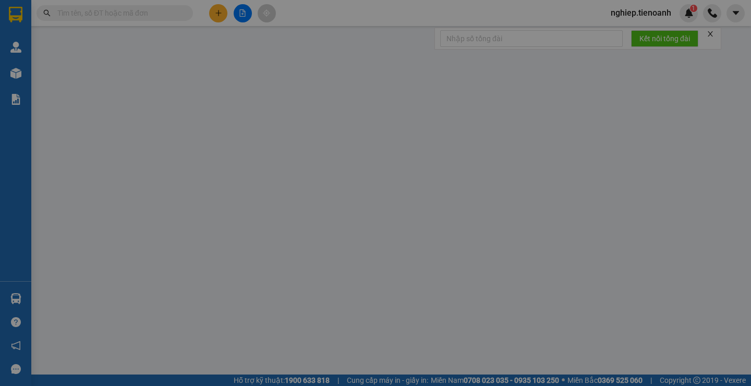
type input "0967003604"
type input "CÔ XUÂN"
type input "02837173989"
type input "CTY AU LẠC"
type input "60.000"
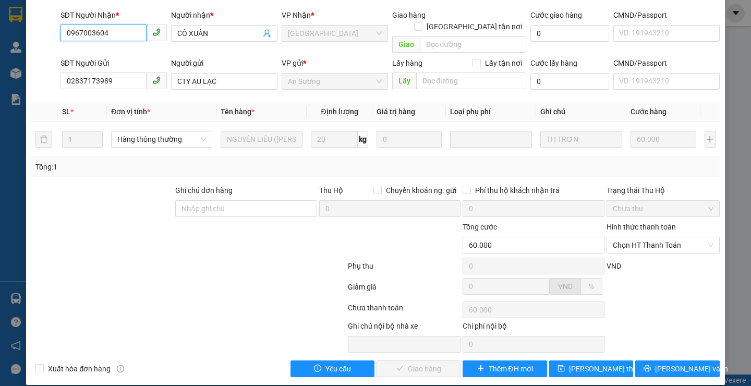
scroll to position [69, 0]
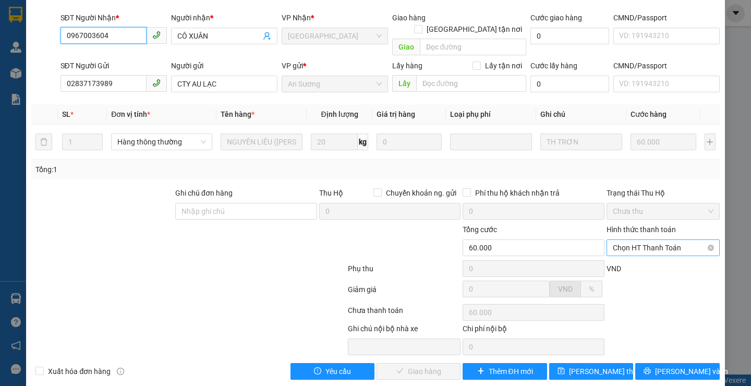
click at [629, 241] on span "Chọn HT Thanh Toán" at bounding box center [663, 248] width 101 height 16
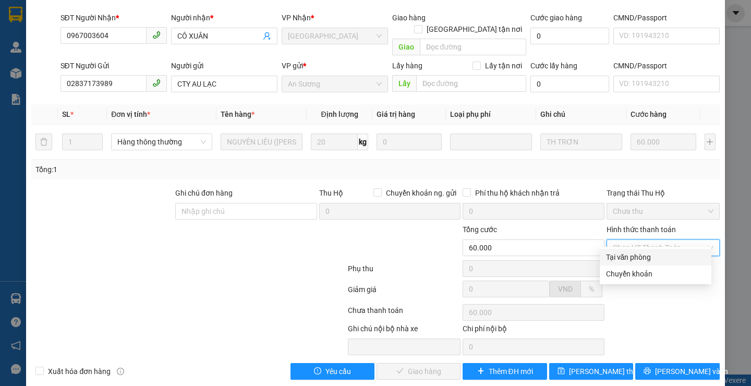
drag, startPoint x: 618, startPoint y: 252, endPoint x: 565, endPoint y: 274, distance: 56.8
click at [617, 254] on div "Tại văn phòng" at bounding box center [655, 256] width 99 height 11
type input "0"
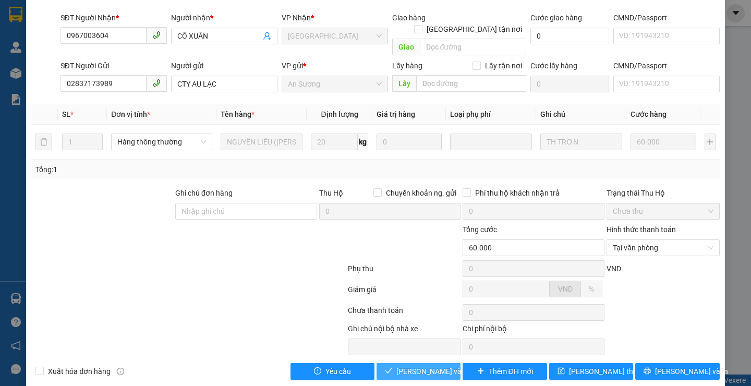
click at [405, 366] on span "[PERSON_NAME] và Giao hàng" at bounding box center [446, 371] width 100 height 11
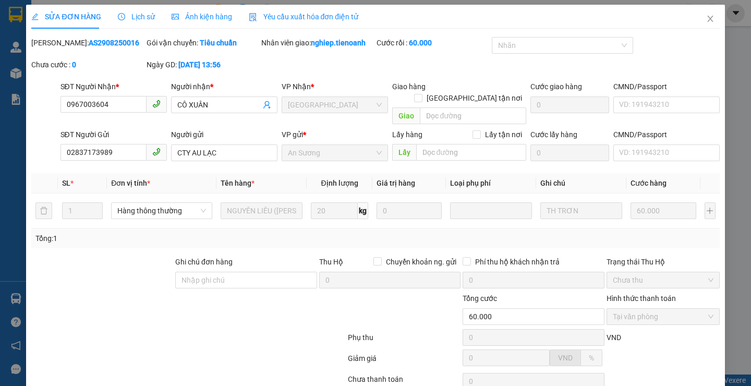
scroll to position [0, 0]
click at [706, 16] on icon "close" at bounding box center [710, 19] width 8 height 8
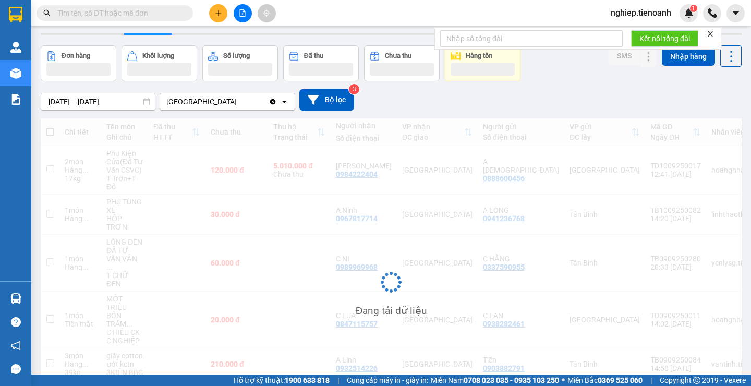
scroll to position [103, 0]
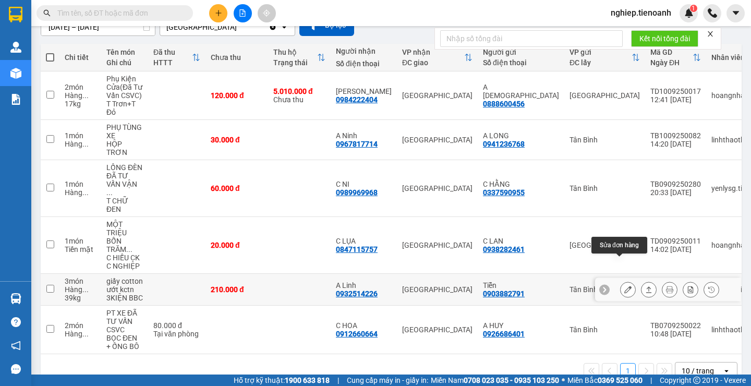
click at [624, 286] on icon at bounding box center [627, 289] width 7 height 7
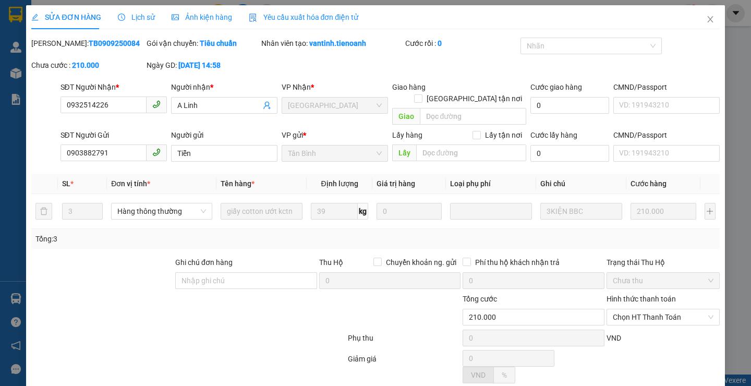
type input "0932514226"
type input "A Linh"
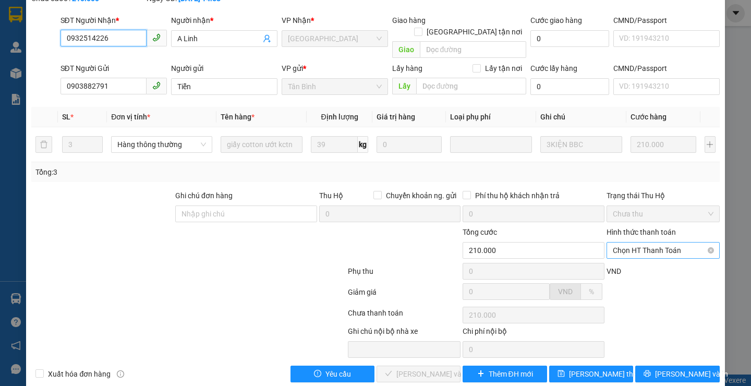
click at [628, 242] on span "Chọn HT Thanh Toán" at bounding box center [663, 250] width 101 height 16
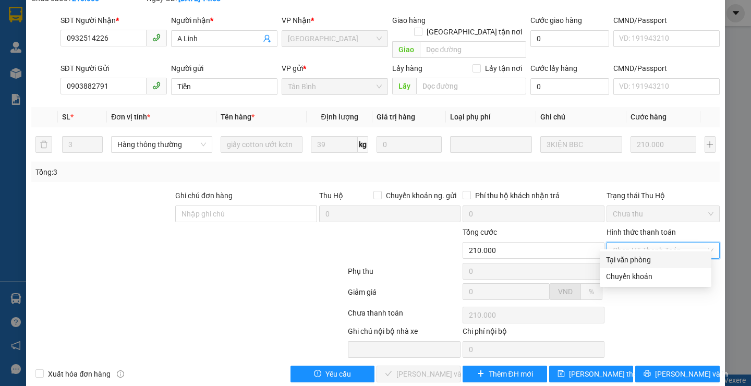
click at [618, 258] on div "Tại văn phòng" at bounding box center [655, 259] width 99 height 11
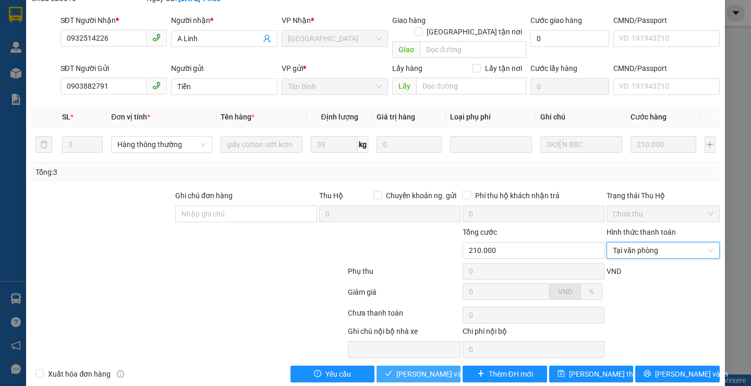
drag, startPoint x: 403, startPoint y: 366, endPoint x: 419, endPoint y: 322, distance: 47.2
click at [403, 368] on span "[PERSON_NAME] và Giao hàng" at bounding box center [446, 373] width 100 height 11
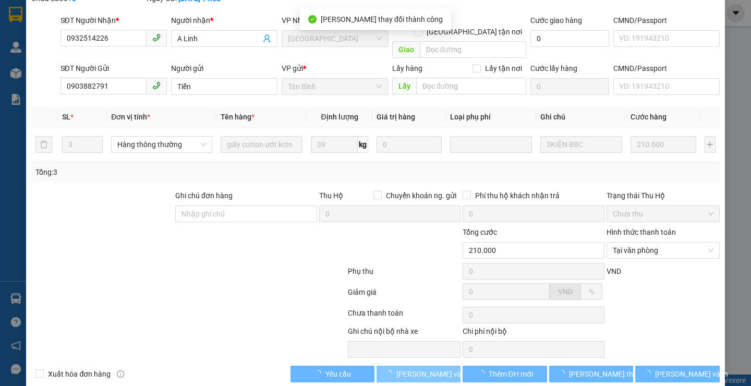
scroll to position [0, 0]
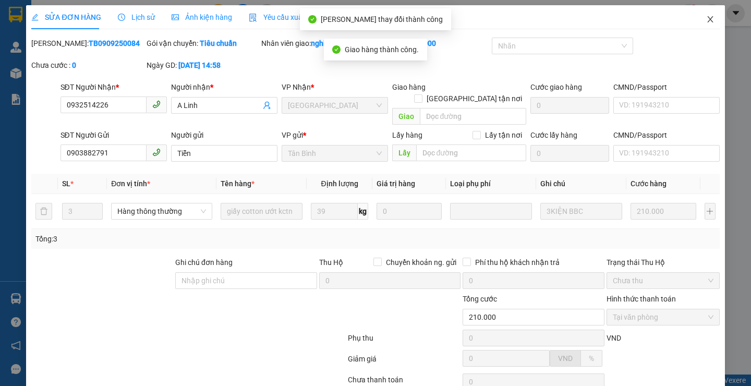
click at [706, 19] on icon "close" at bounding box center [710, 19] width 8 height 8
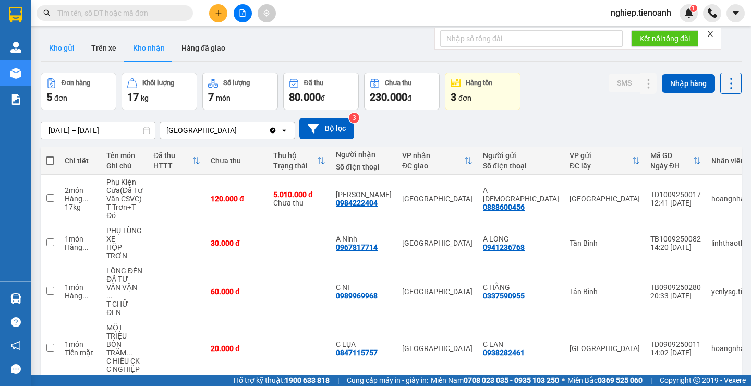
click at [60, 44] on button "Kho gửi" at bounding box center [62, 47] width 42 height 25
drag, startPoint x: 60, startPoint y: 44, endPoint x: 65, endPoint y: 49, distance: 6.6
click at [60, 44] on button "Kho gửi" at bounding box center [62, 47] width 42 height 25
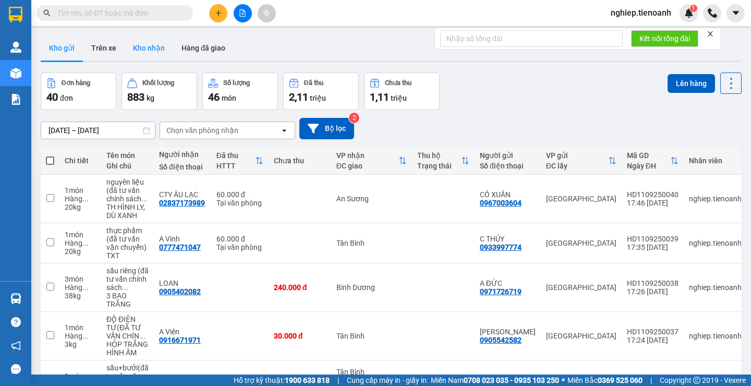
click at [141, 46] on button "Kho nhận" at bounding box center [149, 47] width 48 height 25
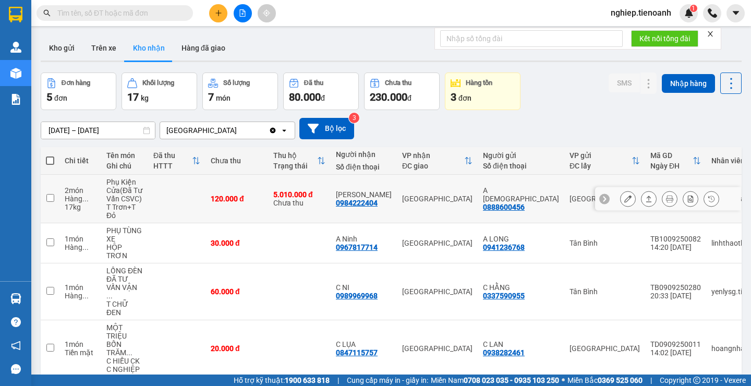
scroll to position [73, 0]
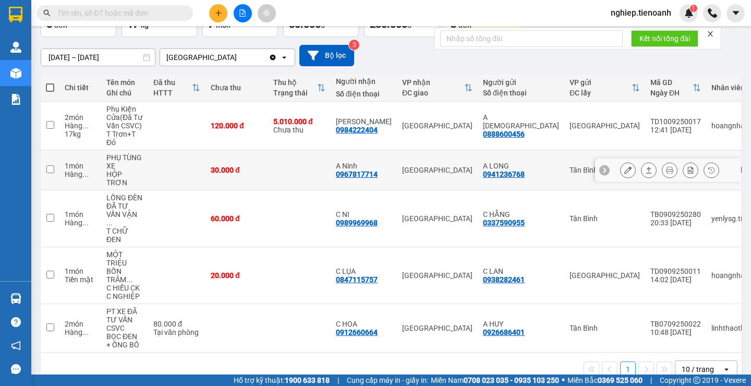
click at [624, 168] on icon at bounding box center [627, 169] width 7 height 7
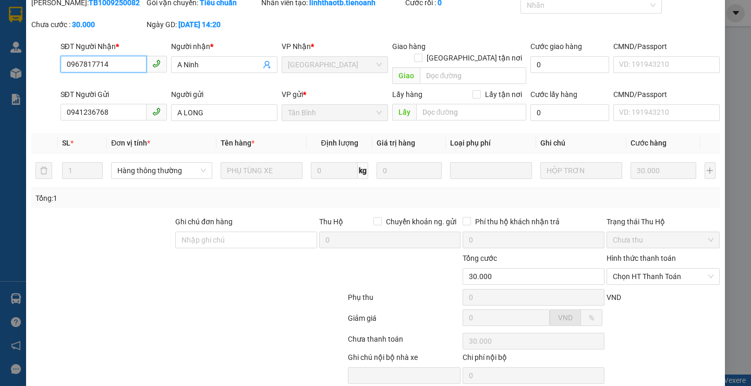
scroll to position [72, 0]
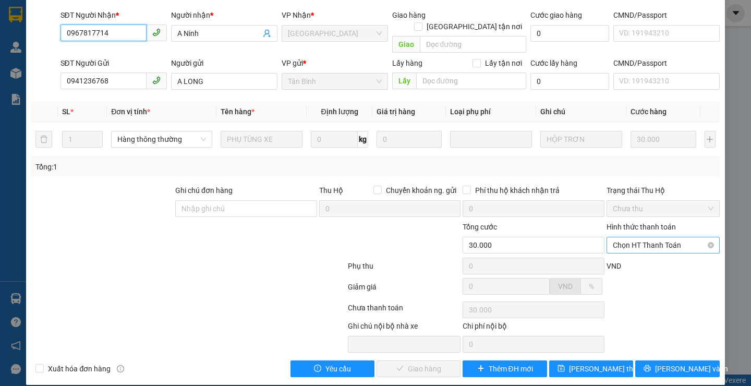
click at [630, 237] on span "Chọn HT Thanh Toán" at bounding box center [663, 245] width 101 height 16
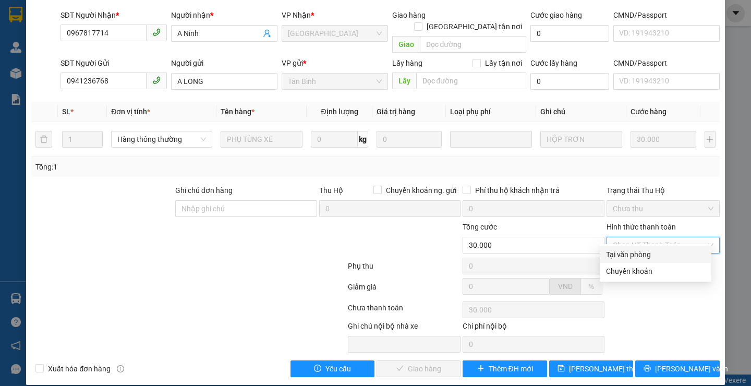
click at [625, 252] on div "Tại văn phòng" at bounding box center [655, 254] width 99 height 11
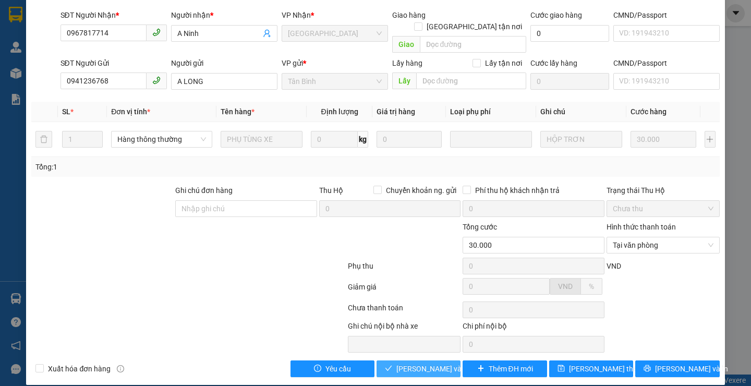
click at [413, 363] on span "[PERSON_NAME] và Giao hàng" at bounding box center [446, 368] width 100 height 11
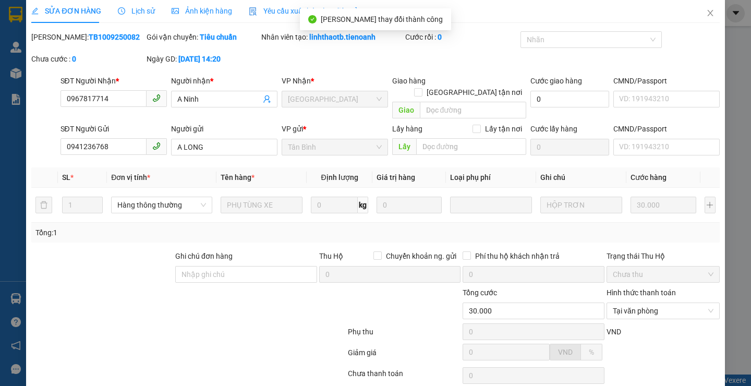
scroll to position [0, 0]
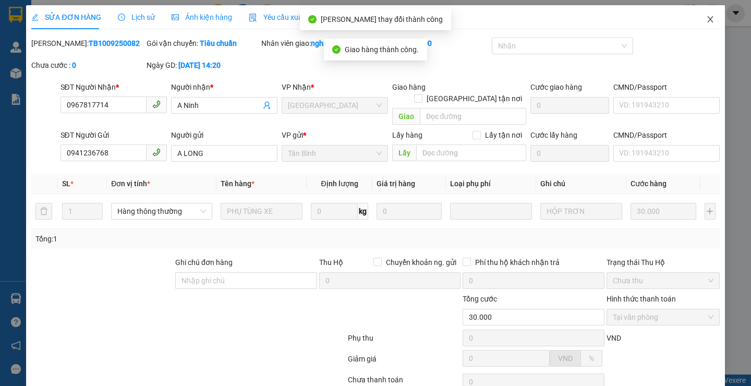
click at [706, 18] on icon "close" at bounding box center [710, 19] width 8 height 8
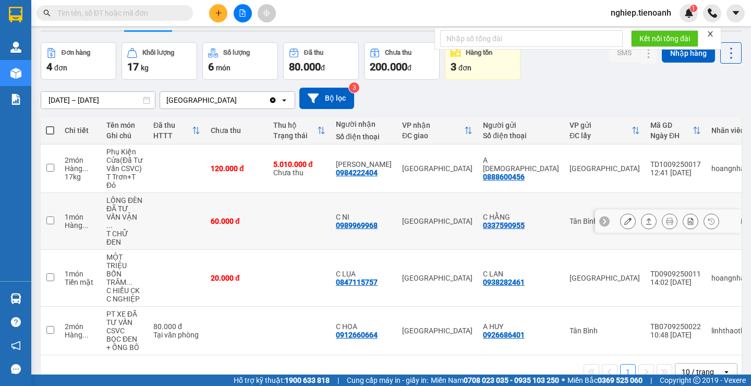
scroll to position [48, 0]
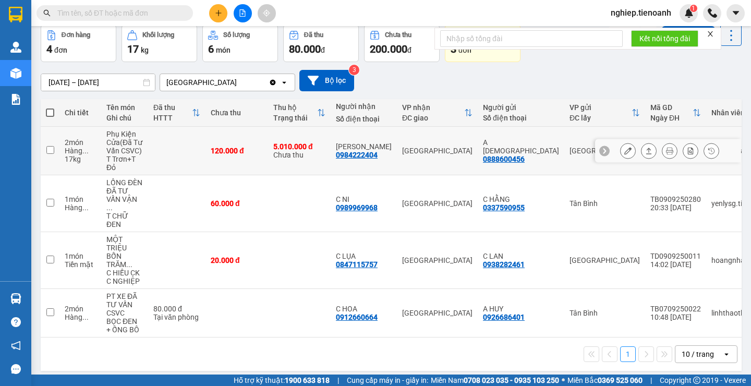
click at [624, 150] on icon at bounding box center [627, 150] width 7 height 7
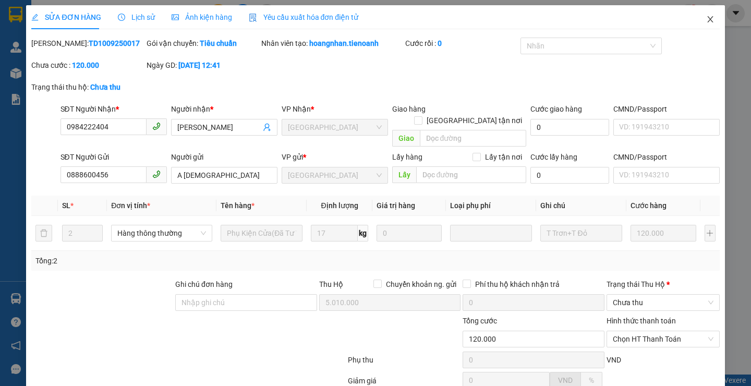
click at [697, 19] on span "Close" at bounding box center [710, 19] width 29 height 29
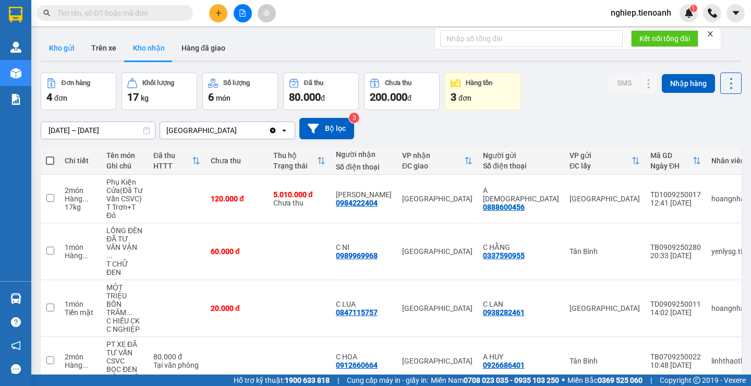
click at [62, 45] on button "Kho gửi" at bounding box center [62, 47] width 42 height 25
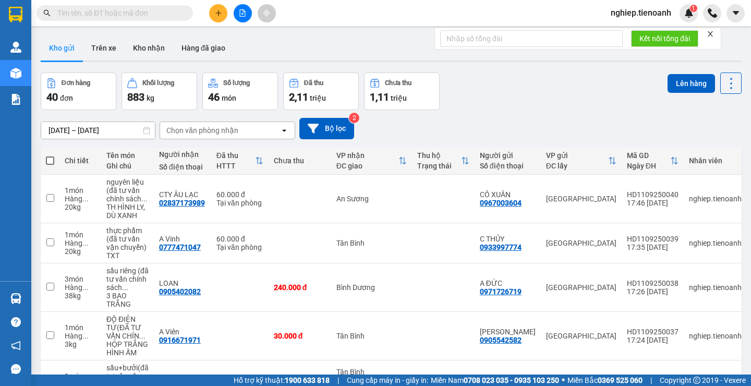
click at [218, 17] on button at bounding box center [218, 13] width 18 height 18
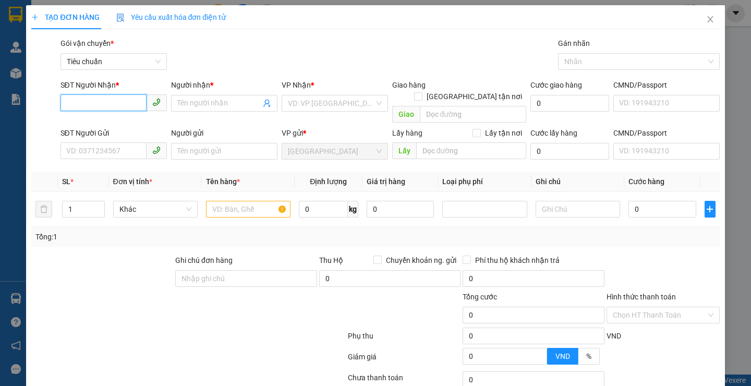
click at [90, 109] on input "SĐT Người Nhận *" at bounding box center [103, 102] width 86 height 17
click at [108, 126] on div "0905748880 - Vinh" at bounding box center [112, 123] width 92 height 11
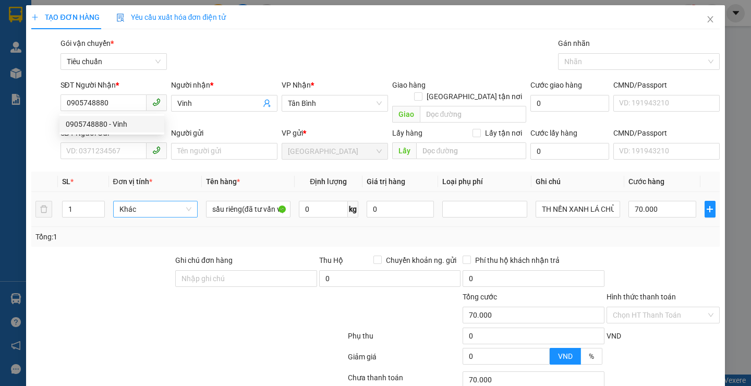
drag, startPoint x: 136, startPoint y: 274, endPoint x: 110, endPoint y: 194, distance: 83.9
click at [136, 271] on div at bounding box center [102, 272] width 144 height 36
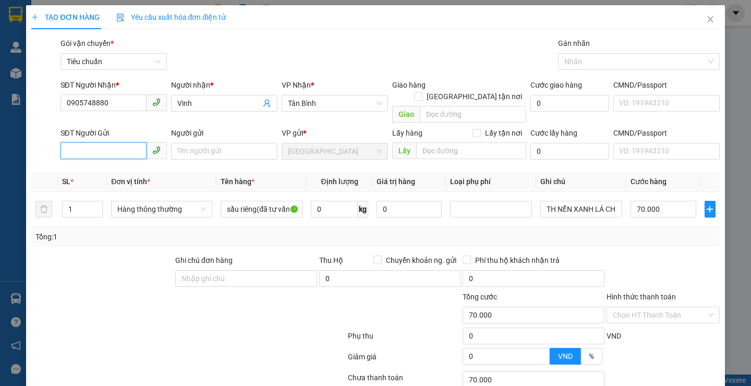
click at [110, 143] on input "SĐT Người Gửi" at bounding box center [103, 150] width 86 height 17
click at [100, 164] on div "0948848080 - A PHONG" at bounding box center [112, 160] width 92 height 11
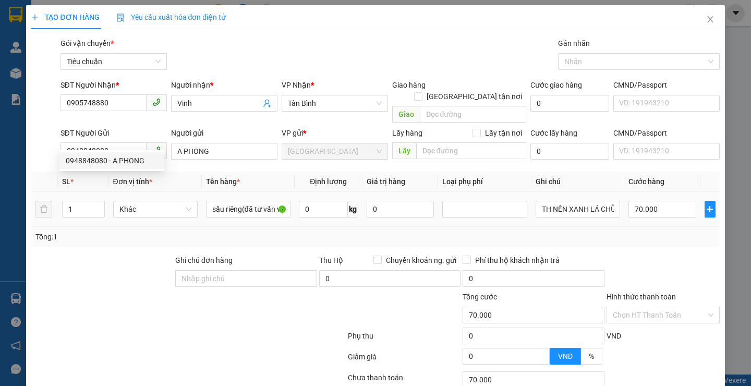
drag, startPoint x: 135, startPoint y: 247, endPoint x: 300, endPoint y: 183, distance: 177.8
click at [136, 254] on div at bounding box center [102, 272] width 144 height 36
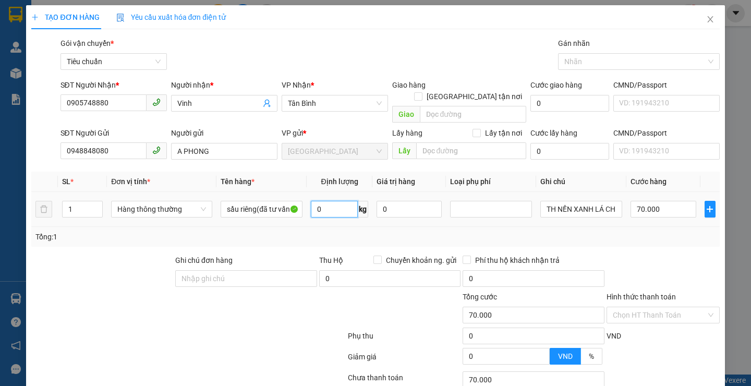
click at [335, 201] on input "0" at bounding box center [334, 209] width 47 height 17
drag, startPoint x: 234, startPoint y: 322, endPoint x: 234, endPoint y: 314, distance: 8.3
click at [232, 327] on div at bounding box center [188, 337] width 316 height 21
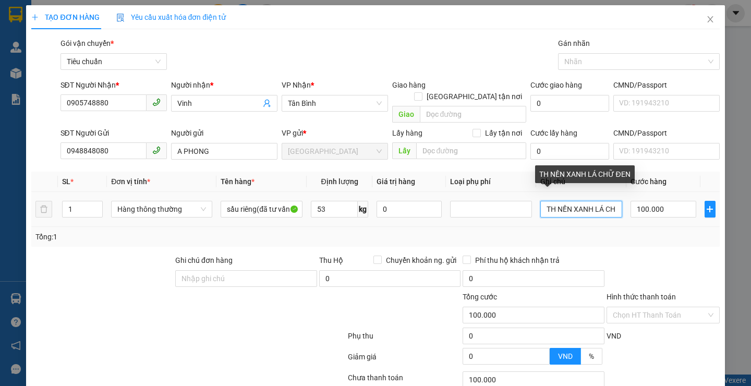
click at [608, 201] on input "TH NỀN XANH LÁ CHỮ ĐEN" at bounding box center [581, 209] width 82 height 17
click at [610, 203] on input "Ữ" at bounding box center [581, 209] width 82 height 17
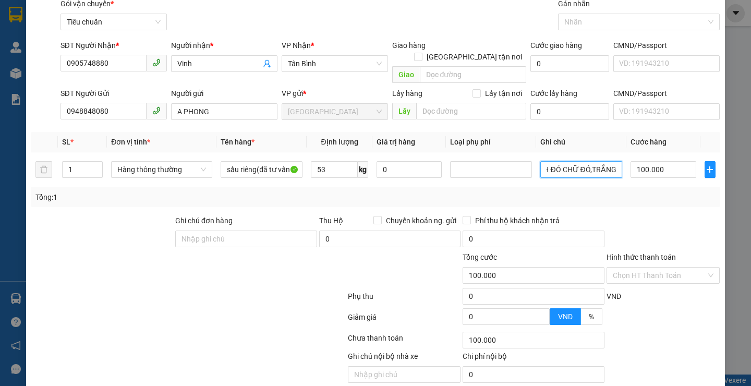
scroll to position [70, 0]
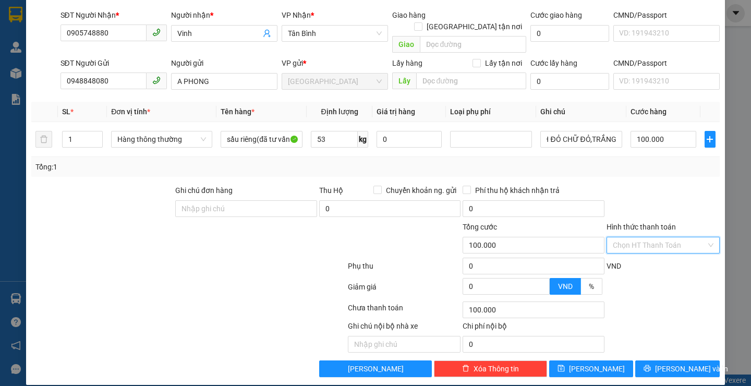
click at [649, 238] on input "Hình thức thanh toán" at bounding box center [659, 245] width 93 height 16
click at [641, 253] on div "Tại văn phòng" at bounding box center [655, 254] width 99 height 11
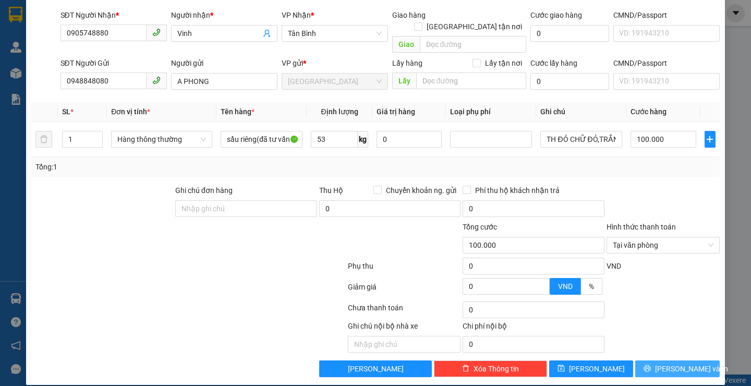
drag, startPoint x: 672, startPoint y: 359, endPoint x: 432, endPoint y: 231, distance: 272.2
click at [672, 363] on span "[PERSON_NAME] và In" at bounding box center [691, 368] width 73 height 11
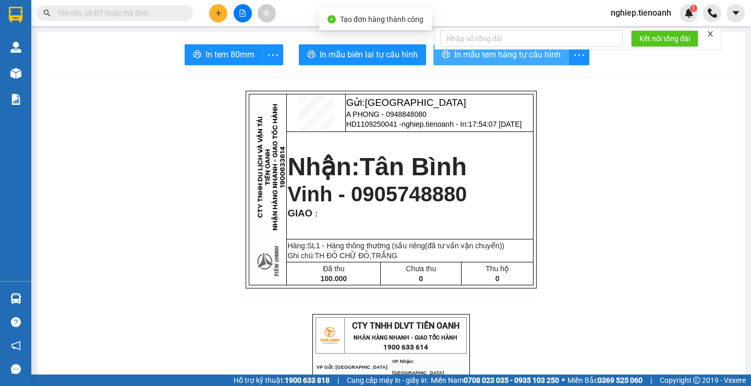
click at [457, 57] on span "In mẫu tem hàng tự cấu hình" at bounding box center [507, 54] width 106 height 13
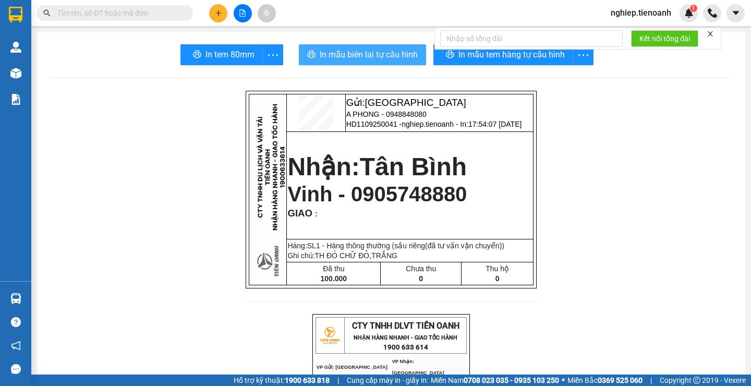
click at [373, 50] on span "In mẫu biên lai tự cấu hình" at bounding box center [369, 54] width 98 height 13
click at [366, 50] on span "In mẫu biên lai tự cấu hình" at bounding box center [369, 54] width 98 height 13
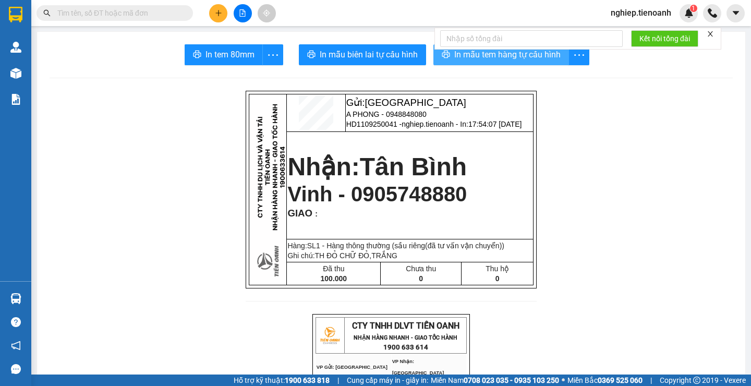
click at [507, 60] on span "In mẫu tem hàng tự cấu hình" at bounding box center [507, 54] width 106 height 13
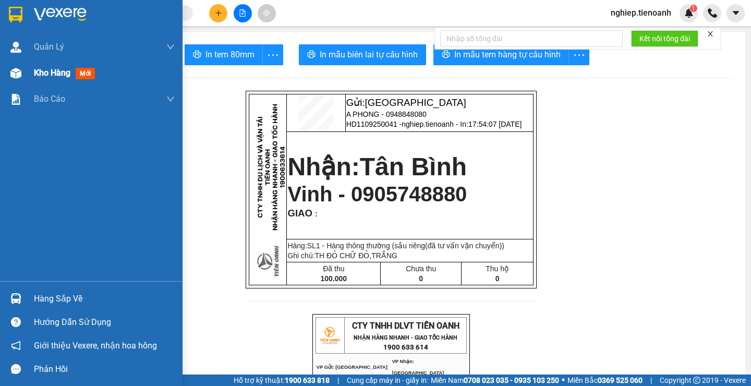
click at [54, 75] on span "Kho hàng" at bounding box center [52, 73] width 36 height 10
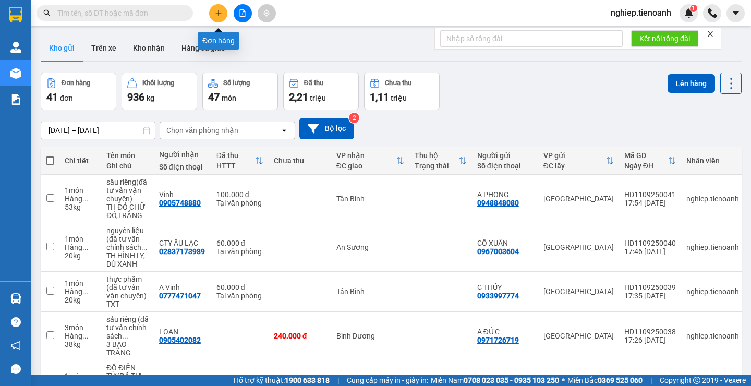
click at [217, 16] on icon "plus" at bounding box center [218, 12] width 7 height 7
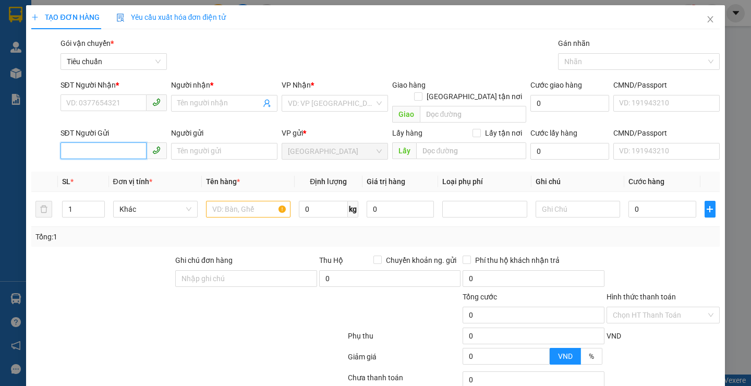
click at [77, 142] on input "SĐT Người Gửi" at bounding box center [103, 150] width 86 height 17
type input "0932637"
click at [113, 161] on div "0932637297 - A Hoàng" at bounding box center [112, 160] width 92 height 11
type input "0367758379"
type input "A ĐIỀN"
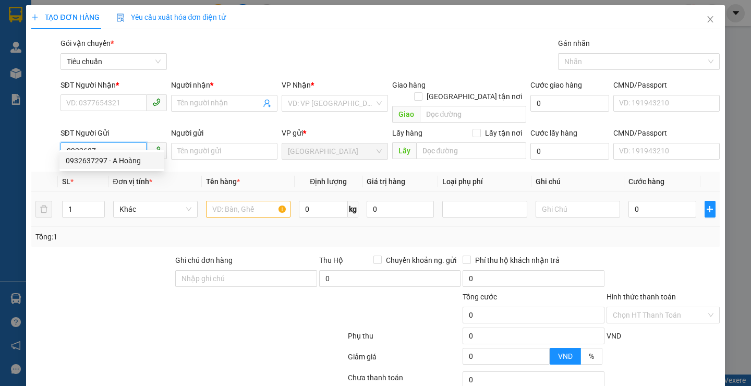
type input "0932637297"
type input "A Hoàng"
type input "0932637297"
type input "200.000"
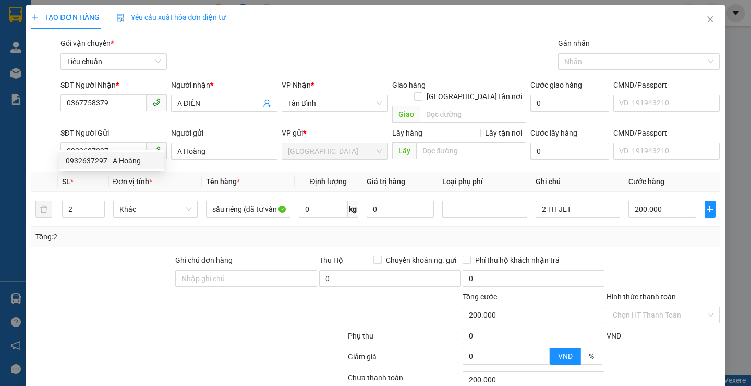
drag, startPoint x: 112, startPoint y: 272, endPoint x: 163, endPoint y: 152, distance: 130.4
click at [113, 267] on div at bounding box center [102, 272] width 144 height 36
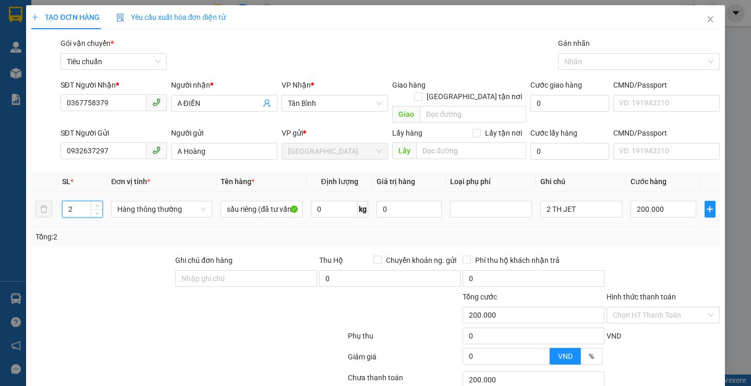
drag, startPoint x: 74, startPoint y: 199, endPoint x: 80, endPoint y: 198, distance: 6.9
click at [74, 201] on input "2" at bounding box center [83, 209] width 40 height 16
type input "5"
drag, startPoint x: 93, startPoint y: 269, endPoint x: 359, endPoint y: 192, distance: 277.3
click at [105, 266] on div at bounding box center [102, 272] width 144 height 36
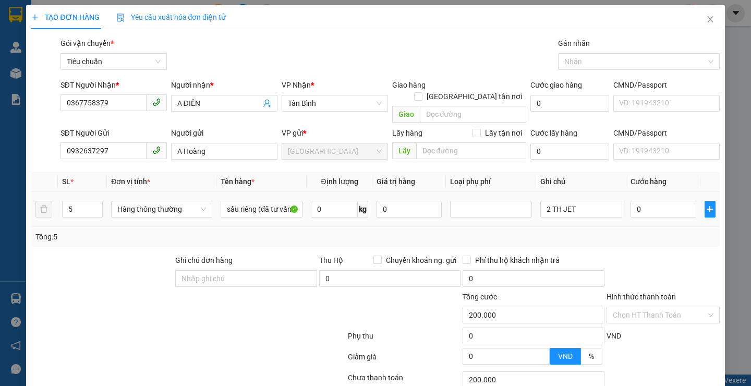
type input "0"
click at [330, 201] on input "0" at bounding box center [334, 209] width 47 height 17
type input "57"
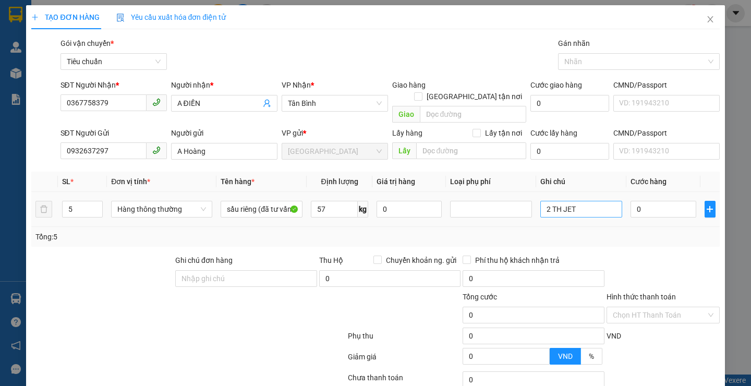
drag, startPoint x: 269, startPoint y: 299, endPoint x: 564, endPoint y: 199, distance: 311.6
click at [267, 299] on div at bounding box center [289, 309] width 115 height 36
type input "100.000"
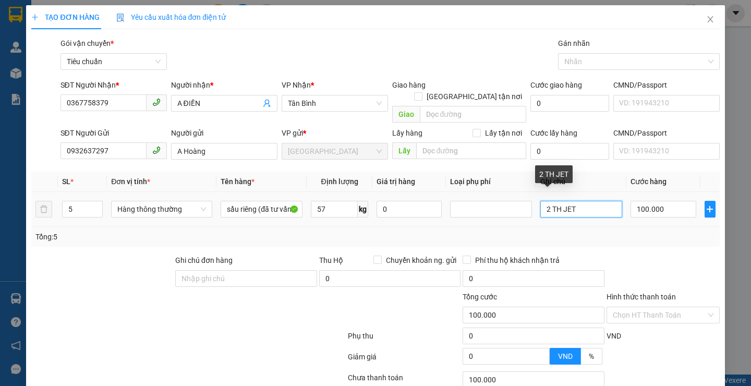
click at [543, 201] on input "2 TH JET" at bounding box center [581, 209] width 82 height 17
click at [546, 201] on input "2 TH JET" at bounding box center [581, 209] width 82 height 17
type input "5 TH JET"
click at [591, 233] on div "Tổng: 5" at bounding box center [375, 237] width 688 height 20
click at [672, 201] on input "100.000" at bounding box center [663, 209] width 66 height 17
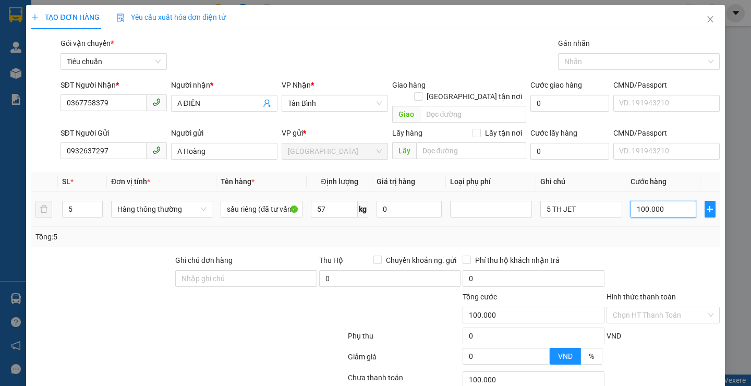
click at [672, 201] on input "100.000" at bounding box center [663, 209] width 66 height 17
type input "0"
type input "100.000*5"
type input "500.000"
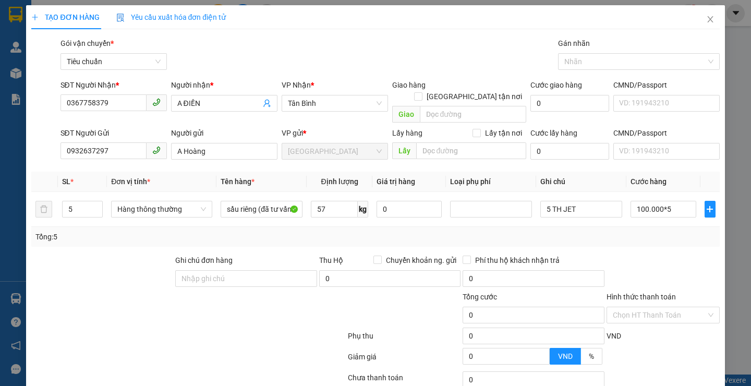
type input "500.000"
click at [653, 232] on div "Tổng: 5" at bounding box center [375, 237] width 688 height 20
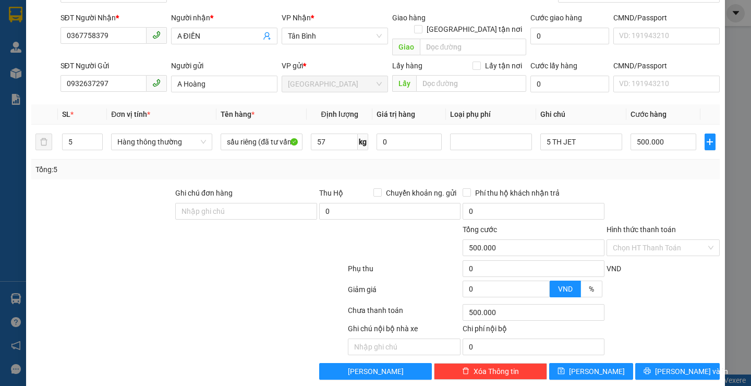
scroll to position [70, 0]
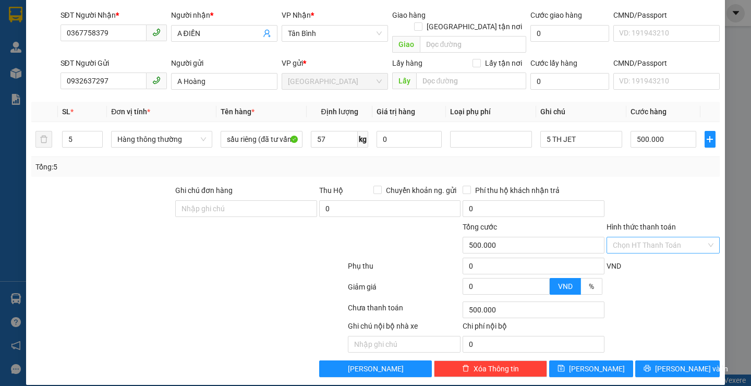
click at [650, 237] on input "Hình thức thanh toán" at bounding box center [659, 245] width 93 height 16
click at [630, 253] on div "Tại văn phòng" at bounding box center [655, 254] width 99 height 11
type input "0"
click at [646, 360] on button "[PERSON_NAME] và In" at bounding box center [677, 368] width 84 height 17
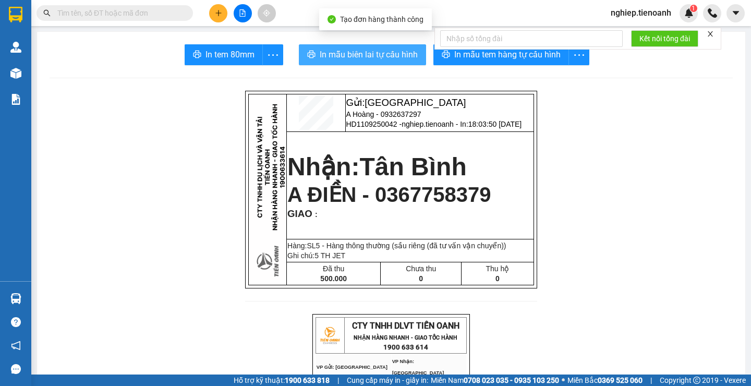
click at [349, 50] on span "In mẫu biên lai tự cấu hình" at bounding box center [369, 54] width 98 height 13
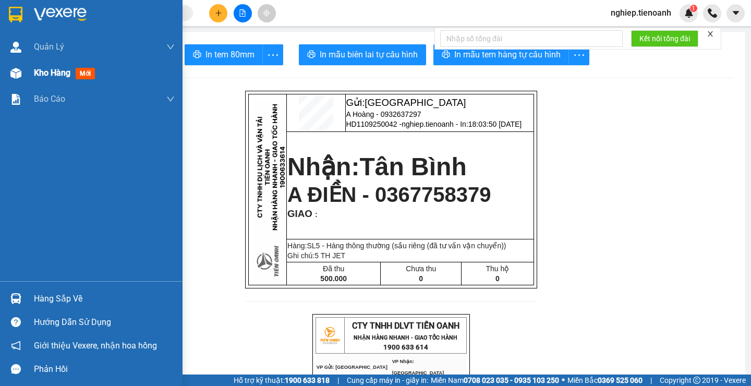
click at [46, 86] on div "Kho hàng mới" at bounding box center [104, 73] width 141 height 26
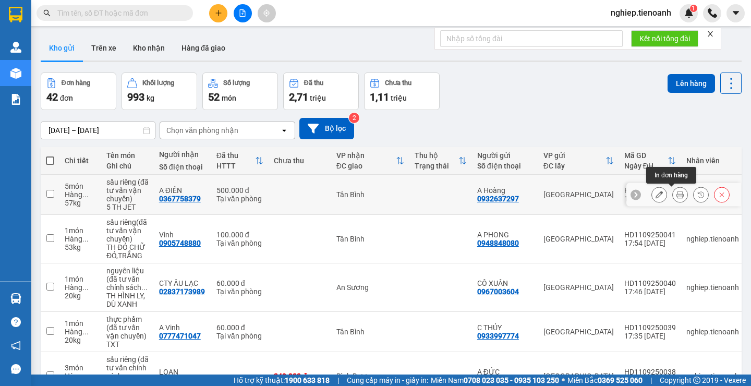
click at [676, 194] on icon at bounding box center [679, 194] width 7 height 7
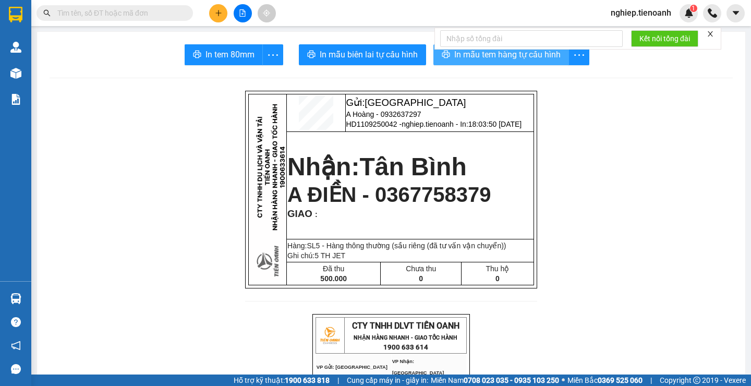
drag, startPoint x: 467, startPoint y: 57, endPoint x: 491, endPoint y: 84, distance: 36.9
click at [467, 57] on span "In mẫu tem hàng tự cấu hình" at bounding box center [507, 54] width 106 height 13
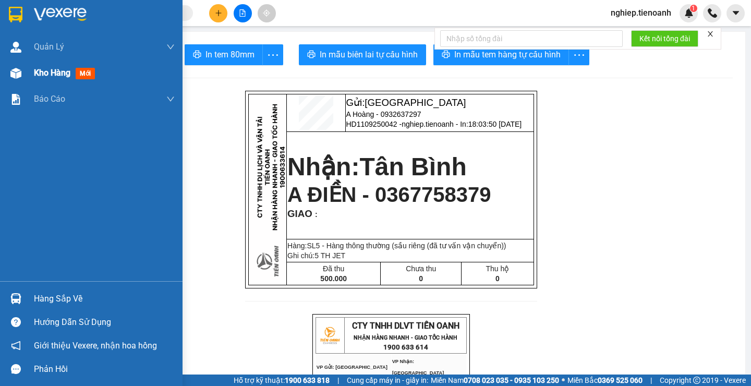
click at [48, 75] on span "Kho hàng" at bounding box center [52, 73] width 36 height 10
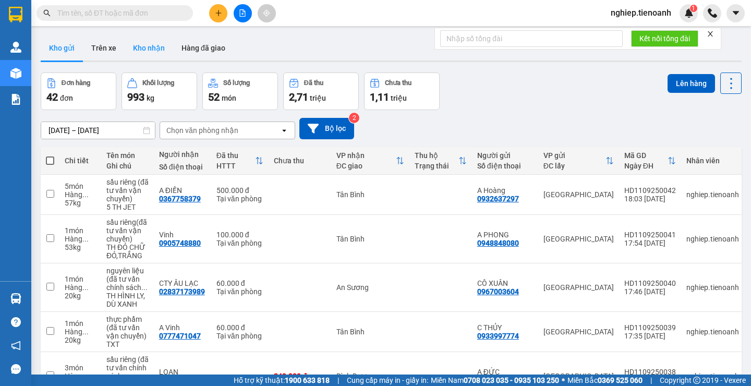
click at [154, 46] on button "Kho nhận" at bounding box center [149, 47] width 48 height 25
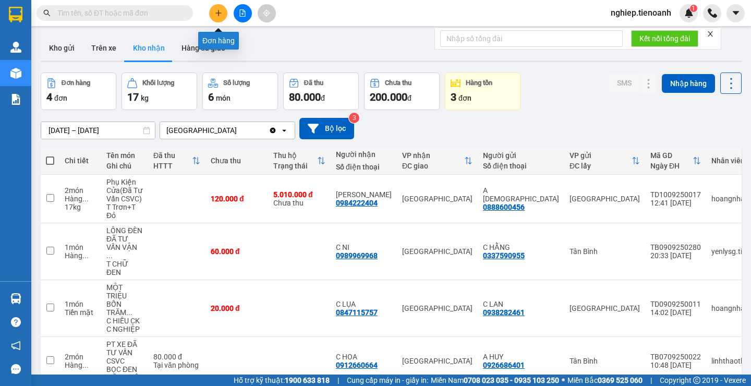
click at [215, 12] on icon "plus" at bounding box center [218, 12] width 7 height 7
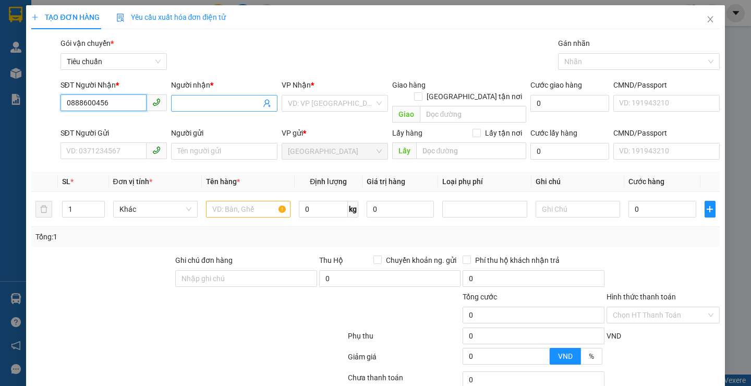
type input "0888600456"
click at [178, 106] on input "Người nhận *" at bounding box center [218, 103] width 83 height 11
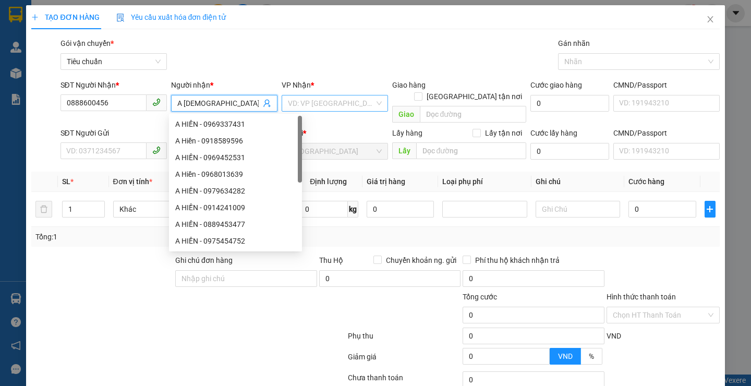
type input "A [DEMOGRAPHIC_DATA]"
click at [326, 102] on input "search" at bounding box center [331, 103] width 87 height 16
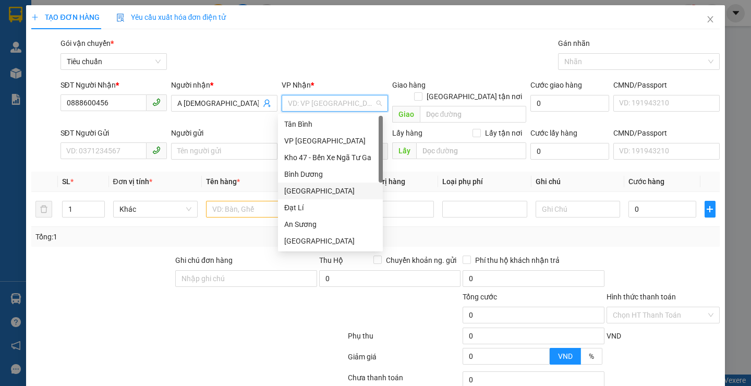
click at [300, 186] on div "[GEOGRAPHIC_DATA]" at bounding box center [330, 190] width 92 height 11
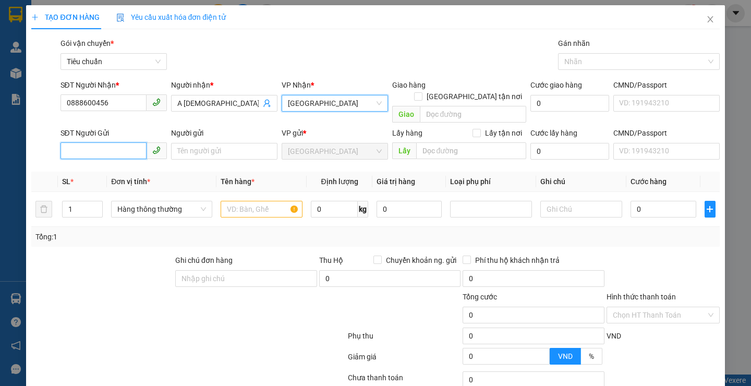
click at [80, 142] on input "SĐT Người Gửi" at bounding box center [103, 150] width 86 height 17
type input "0984222404"
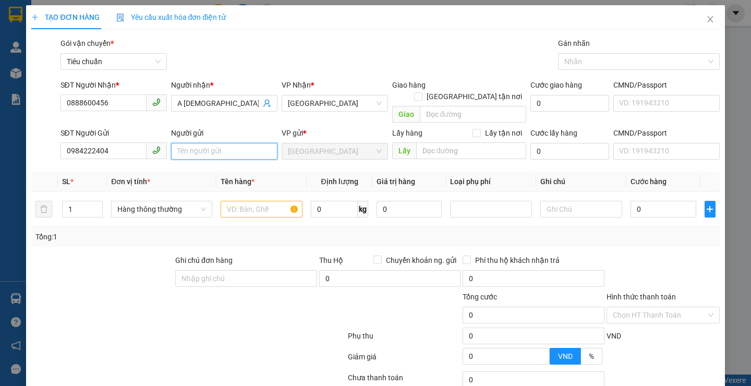
click at [186, 143] on input "Người gửi" at bounding box center [224, 151] width 106 height 17
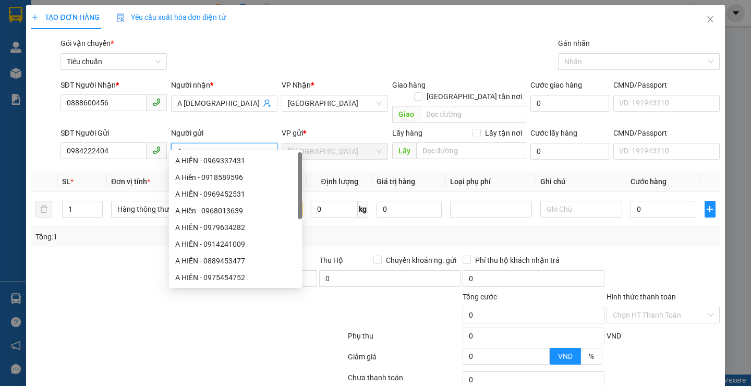
type input "A"
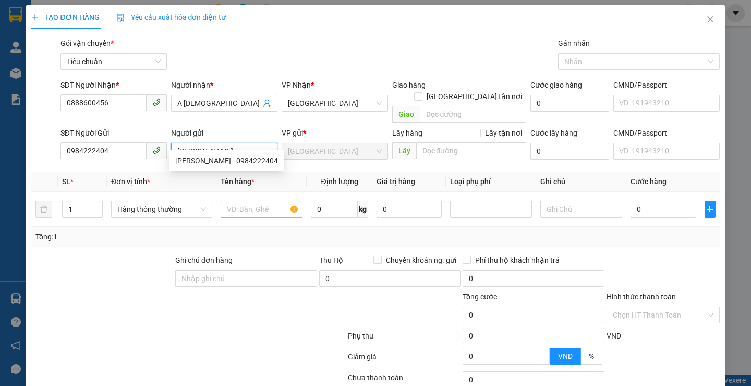
type input "[PERSON_NAME]"
drag, startPoint x: 107, startPoint y: 300, endPoint x: 181, endPoint y: 244, distance: 93.0
click at [107, 299] on div at bounding box center [130, 309] width 201 height 36
drag, startPoint x: 181, startPoint y: 201, endPoint x: 176, endPoint y: 214, distance: 14.7
click at [181, 201] on span "Hàng thông thường" at bounding box center [161, 209] width 89 height 16
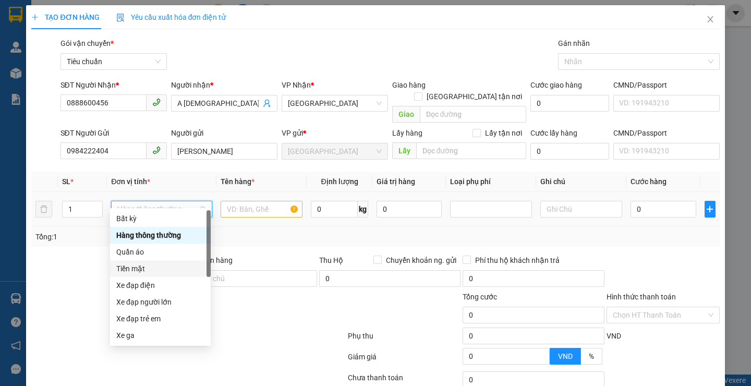
click at [135, 272] on div "Tiền mặt" at bounding box center [160, 268] width 88 height 11
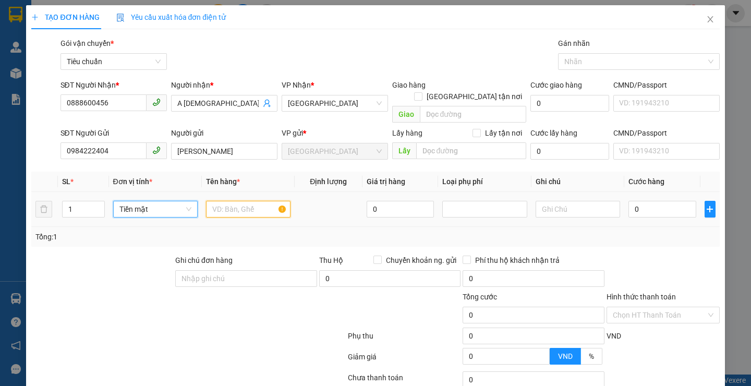
click at [228, 201] on input "text" at bounding box center [248, 209] width 84 height 17
type input "tiền thu hộ"
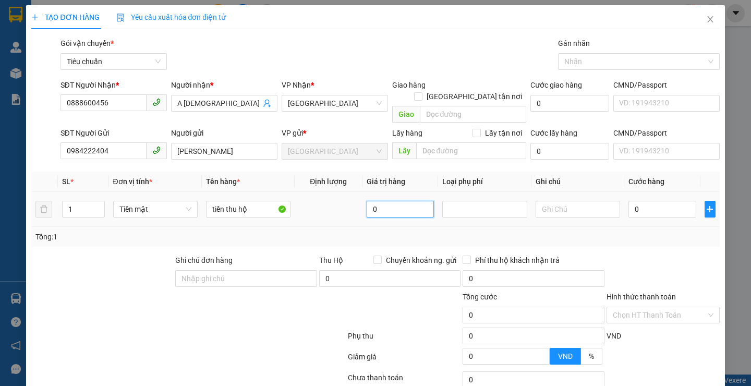
click at [373, 201] on input "0" at bounding box center [401, 209] width 68 height 17
click at [371, 201] on input "0" at bounding box center [401, 209] width 68 height 17
click at [367, 201] on input "0" at bounding box center [401, 209] width 68 height 17
type input "5.010.000"
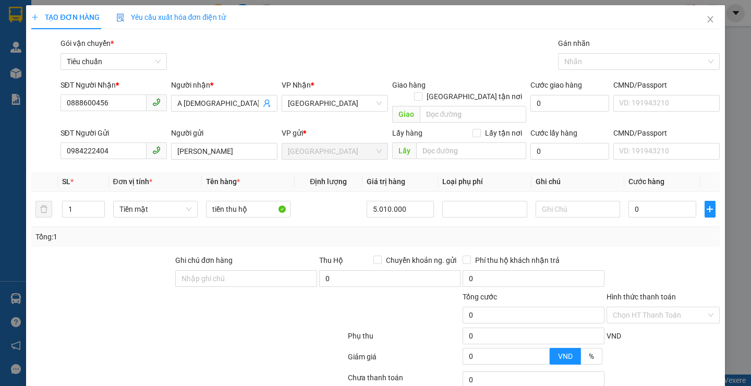
click at [417, 231] on div "Tổng: 1" at bounding box center [374, 236] width 679 height 11
type input "60.000"
click at [551, 201] on input "text" at bounding box center [577, 209] width 84 height 17
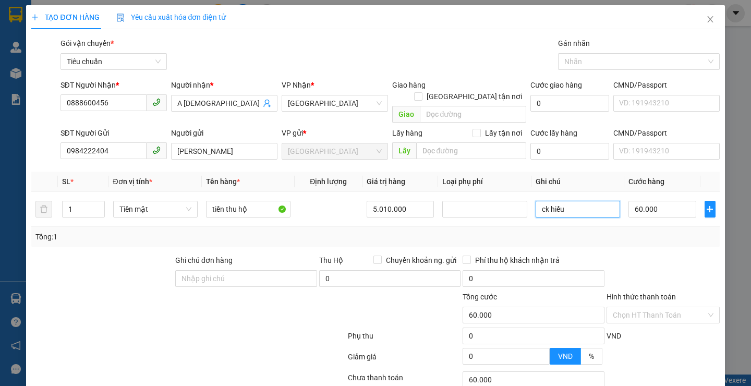
type input "ck hiếu"
click at [613, 231] on div "Tổng: 1" at bounding box center [374, 236] width 679 height 11
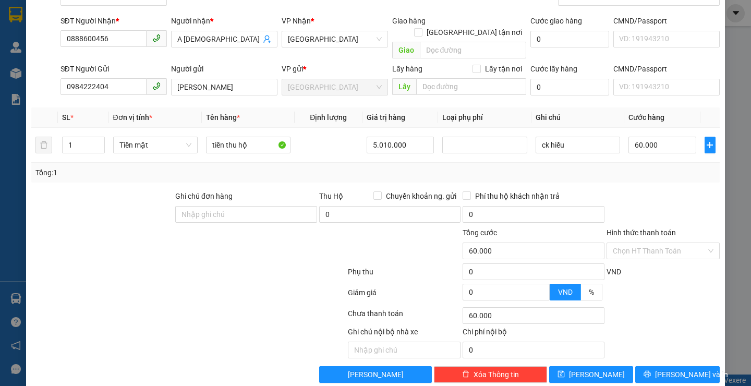
scroll to position [70, 0]
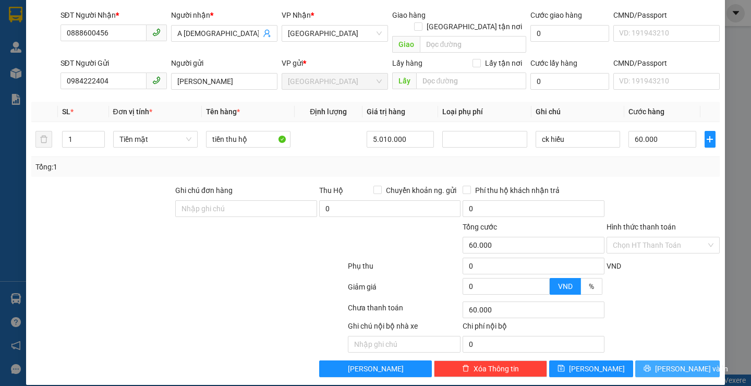
click at [658, 360] on button "[PERSON_NAME] và In" at bounding box center [677, 368] width 84 height 17
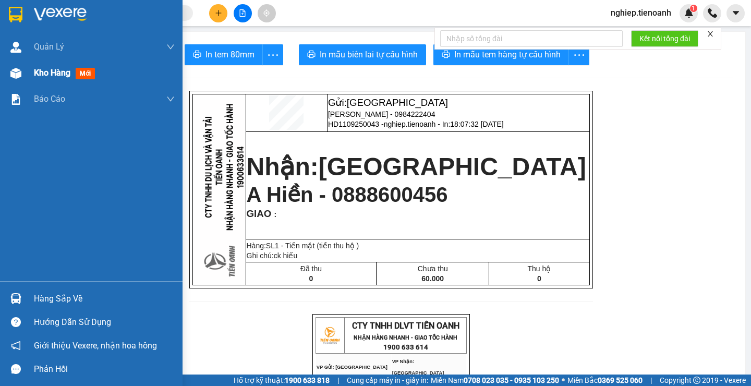
click at [52, 71] on span "Kho hàng" at bounding box center [52, 73] width 36 height 10
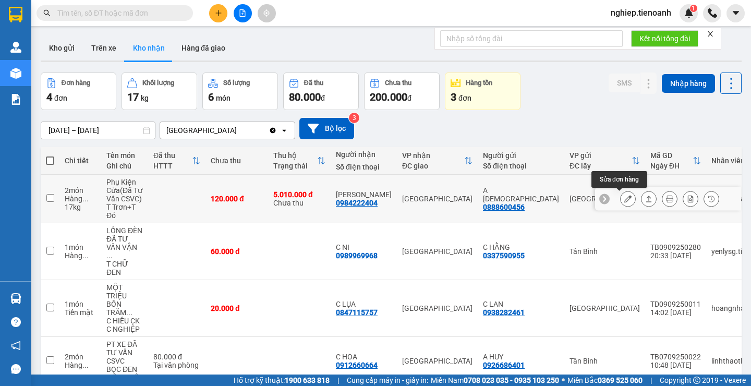
click at [624, 200] on icon at bounding box center [627, 198] width 7 height 7
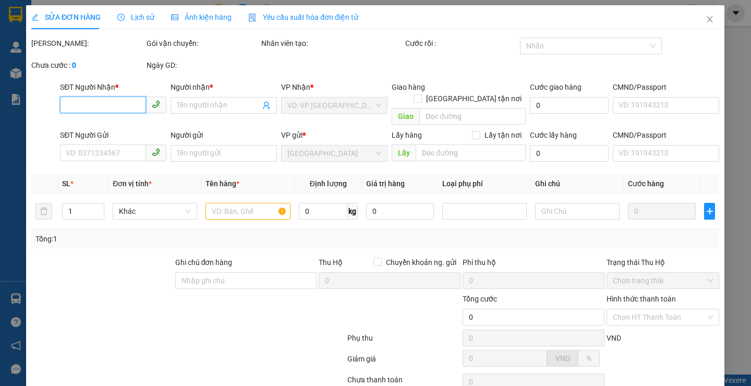
type input "0984222404"
type input "[PERSON_NAME]"
type input "0888600456"
type input "A [DEMOGRAPHIC_DATA]"
type input "5.010.000"
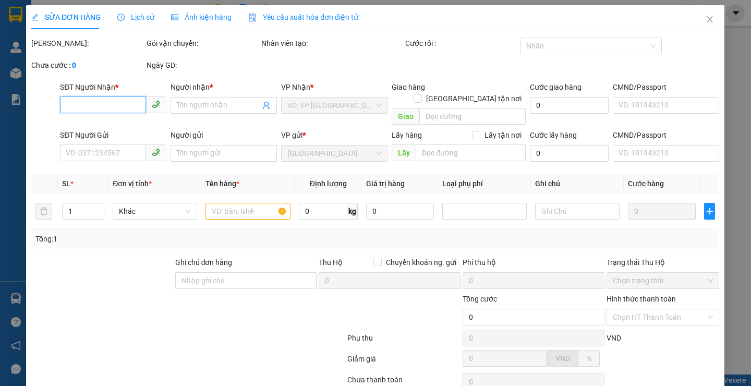
type input "120.000"
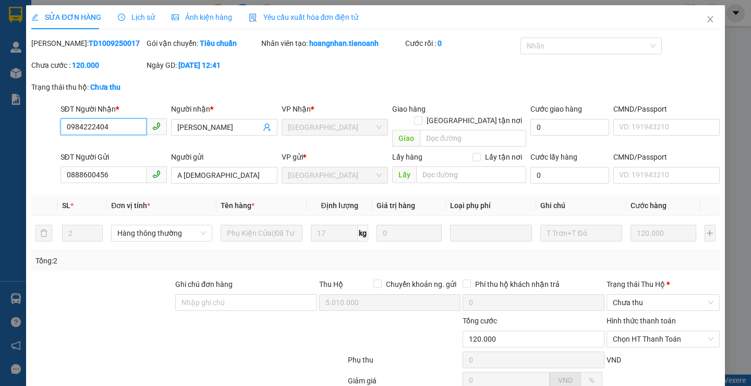
scroll to position [68, 0]
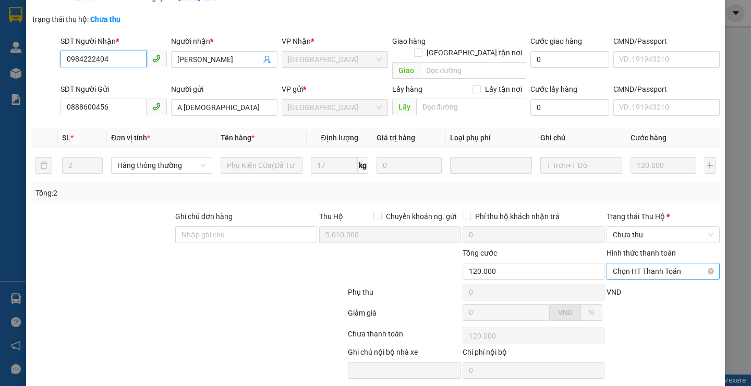
click at [632, 265] on span "Chọn HT Thanh Toán" at bounding box center [663, 271] width 101 height 16
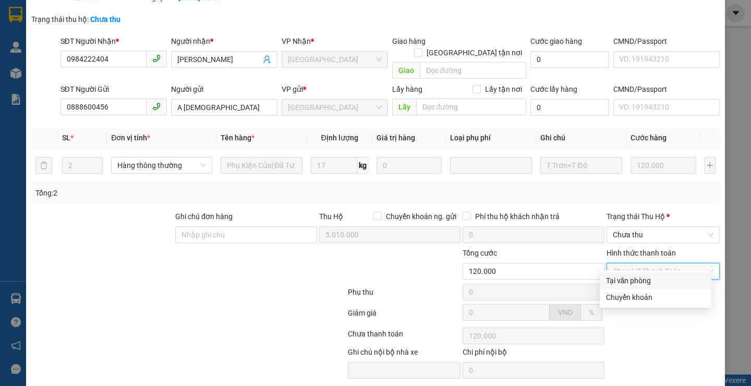
click at [618, 277] on div "Tại văn phòng" at bounding box center [655, 280] width 99 height 11
type input "0"
click at [701, 227] on span "Chưa thu" at bounding box center [663, 235] width 101 height 16
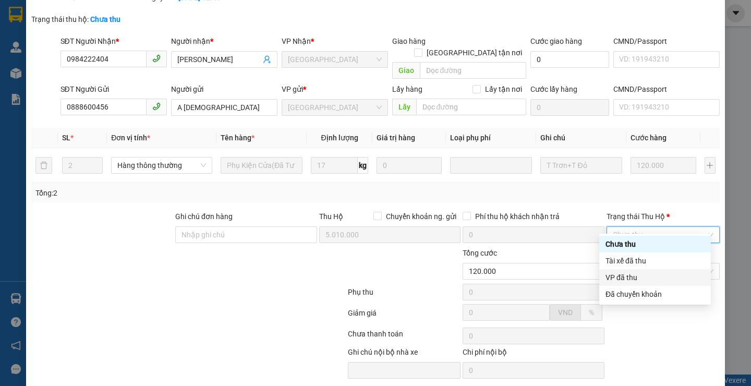
click at [633, 275] on div "VP đã thu" at bounding box center [654, 277] width 99 height 11
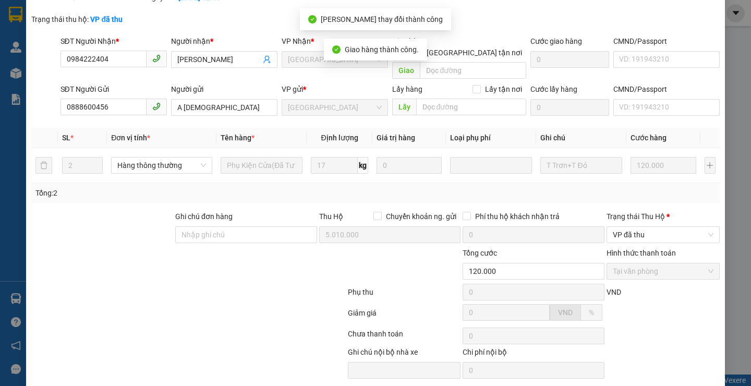
scroll to position [0, 0]
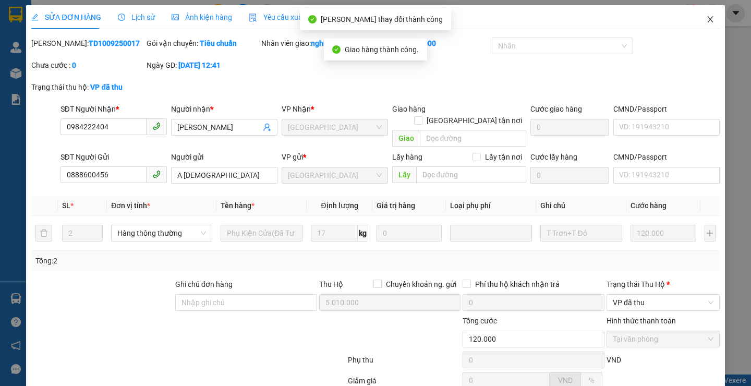
click at [706, 20] on icon "close" at bounding box center [710, 19] width 8 height 8
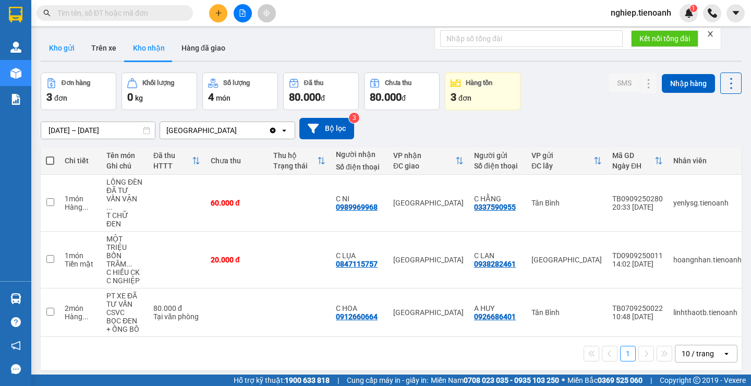
click at [57, 42] on button "Kho gửi" at bounding box center [62, 47] width 42 height 25
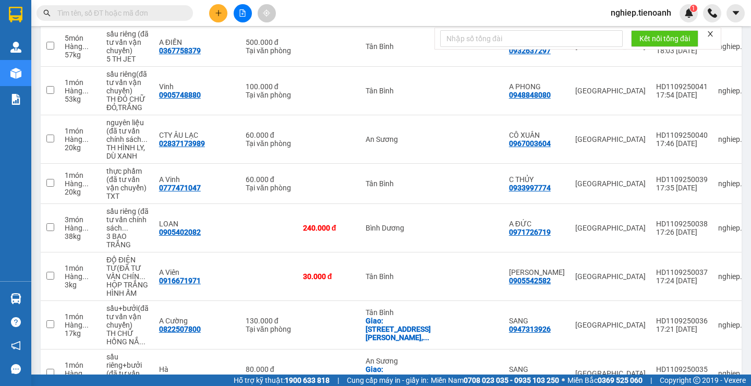
scroll to position [290, 0]
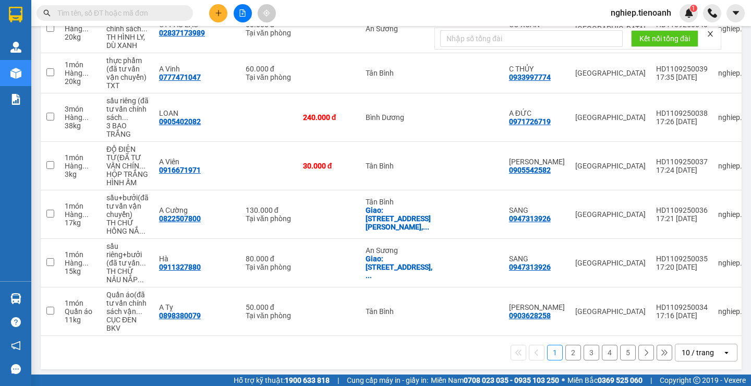
click at [568, 349] on button "2" at bounding box center [573, 353] width 16 height 16
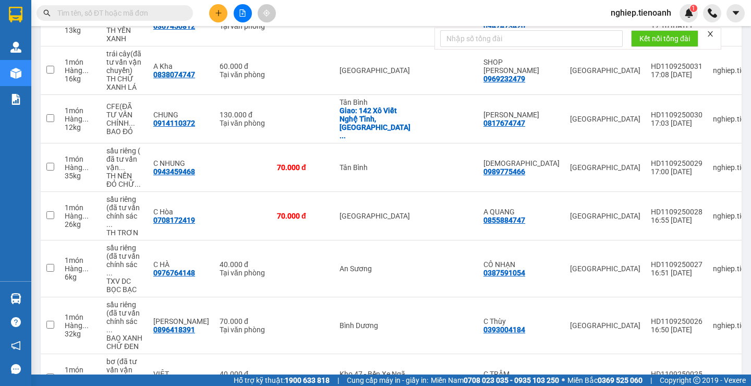
scroll to position [307, 0]
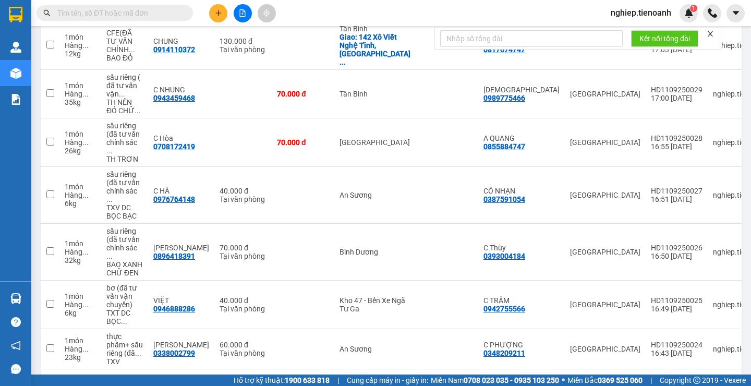
click at [587, 378] on button "3" at bounding box center [591, 386] width 16 height 16
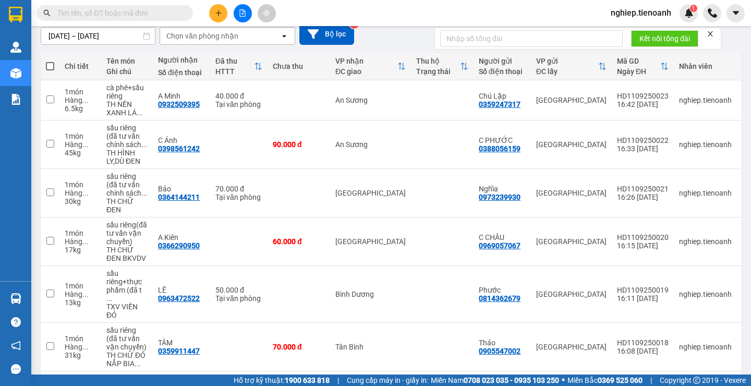
scroll to position [299, 0]
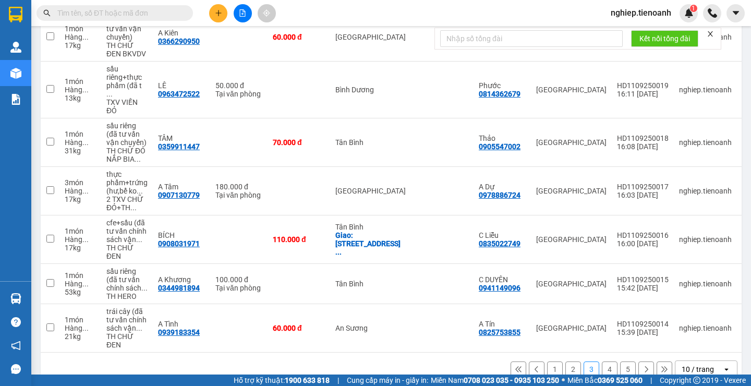
drag, startPoint x: 605, startPoint y: 368, endPoint x: 604, endPoint y: 362, distance: 5.8
click at [605, 368] on button "4" at bounding box center [610, 369] width 16 height 16
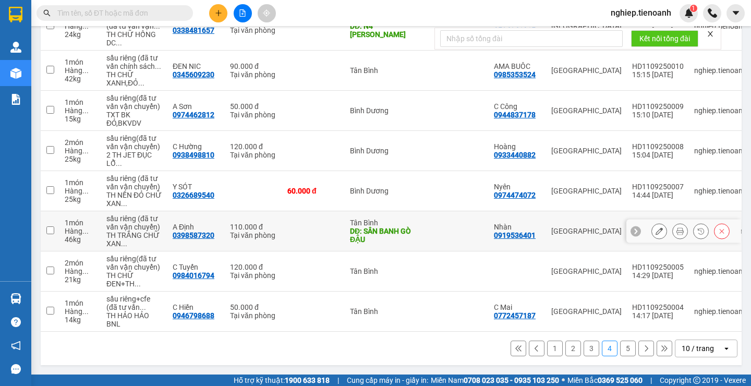
scroll to position [432, 0]
click at [620, 349] on button "5" at bounding box center [628, 348] width 16 height 16
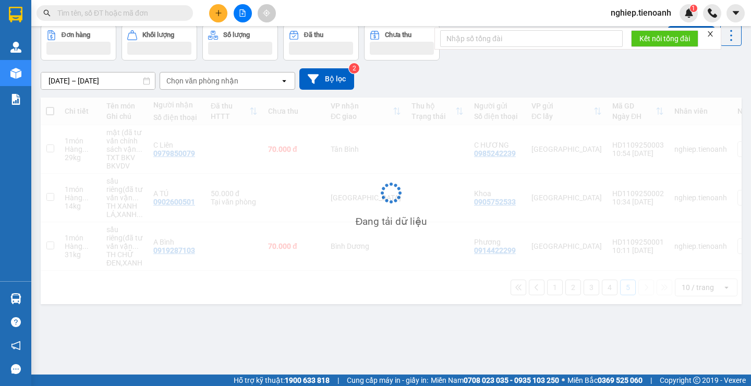
scroll to position [48, 0]
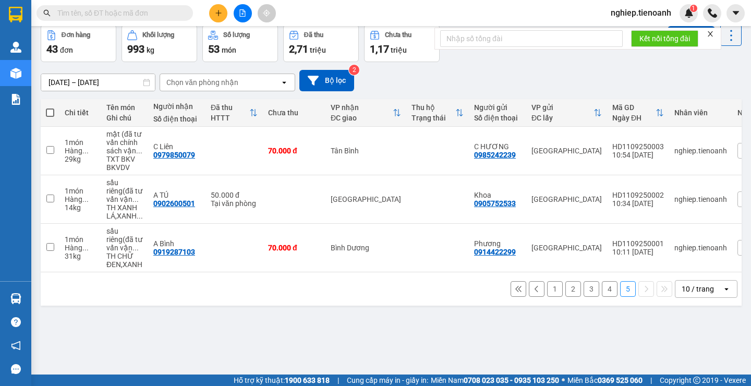
click at [547, 296] on button "1" at bounding box center [555, 289] width 16 height 16
